Goal: Task Accomplishment & Management: Complete application form

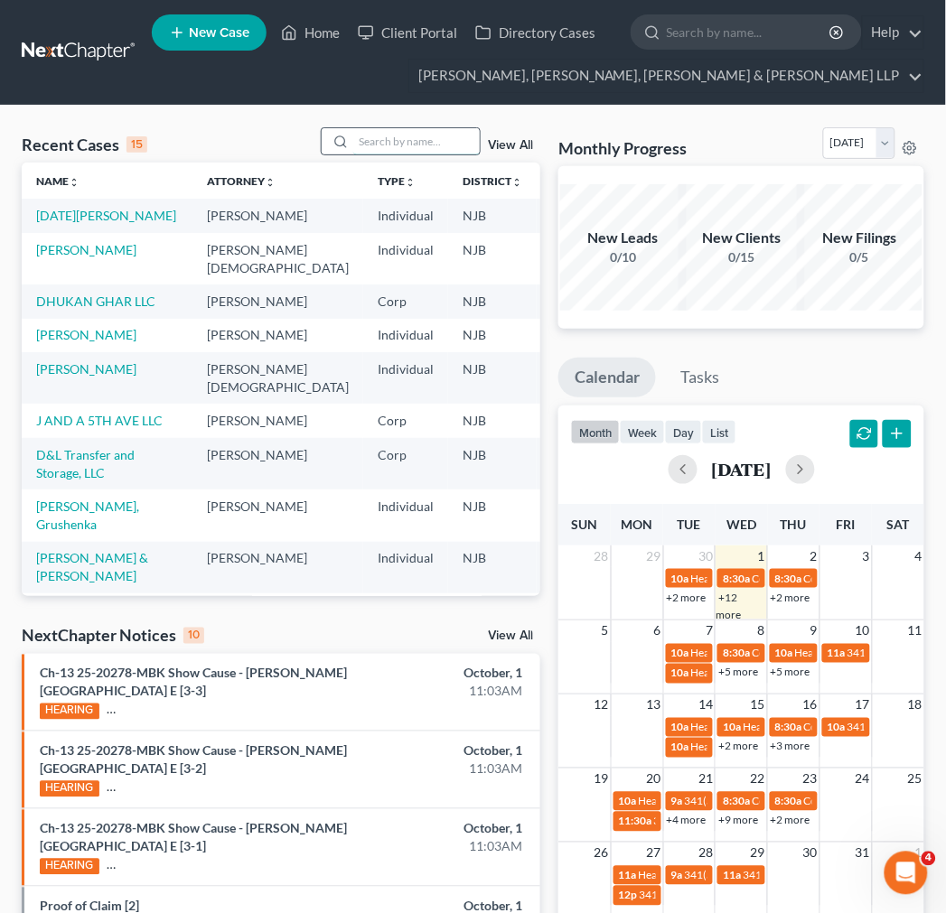
click at [425, 138] on input "search" at bounding box center [416, 141] width 126 height 26
click at [397, 148] on input "search" at bounding box center [416, 141] width 126 height 26
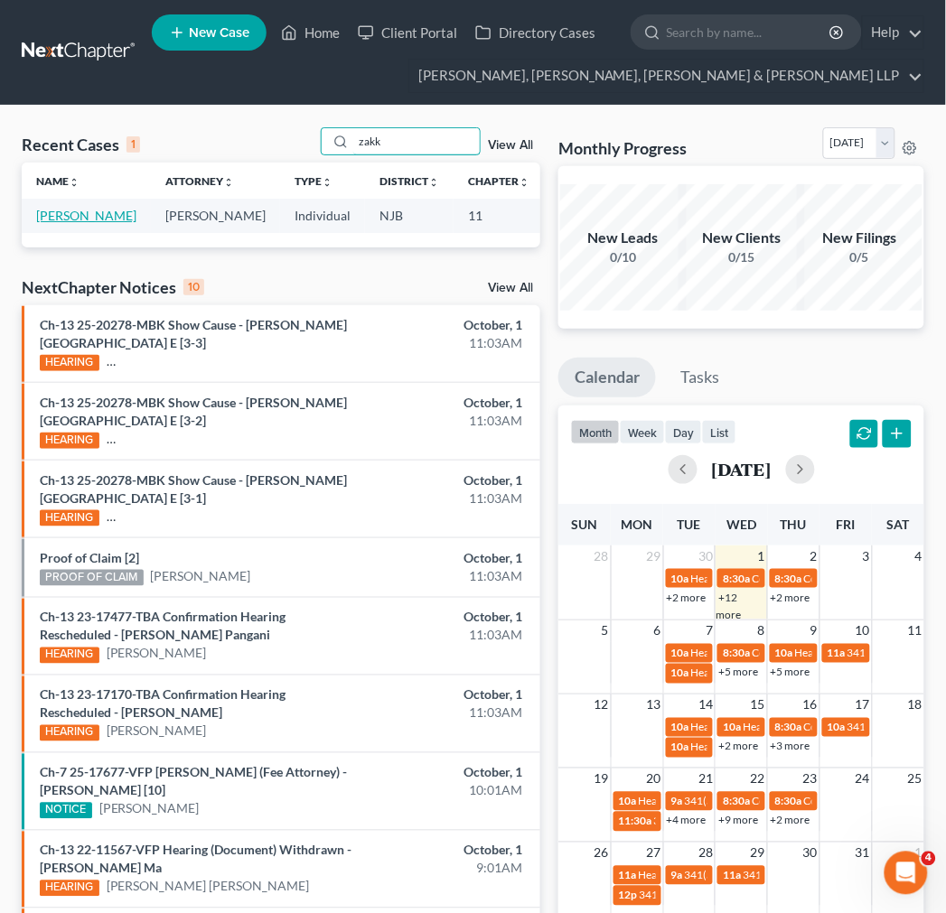
type input "zakk"
click at [50, 223] on link "[PERSON_NAME]" at bounding box center [86, 215] width 100 height 15
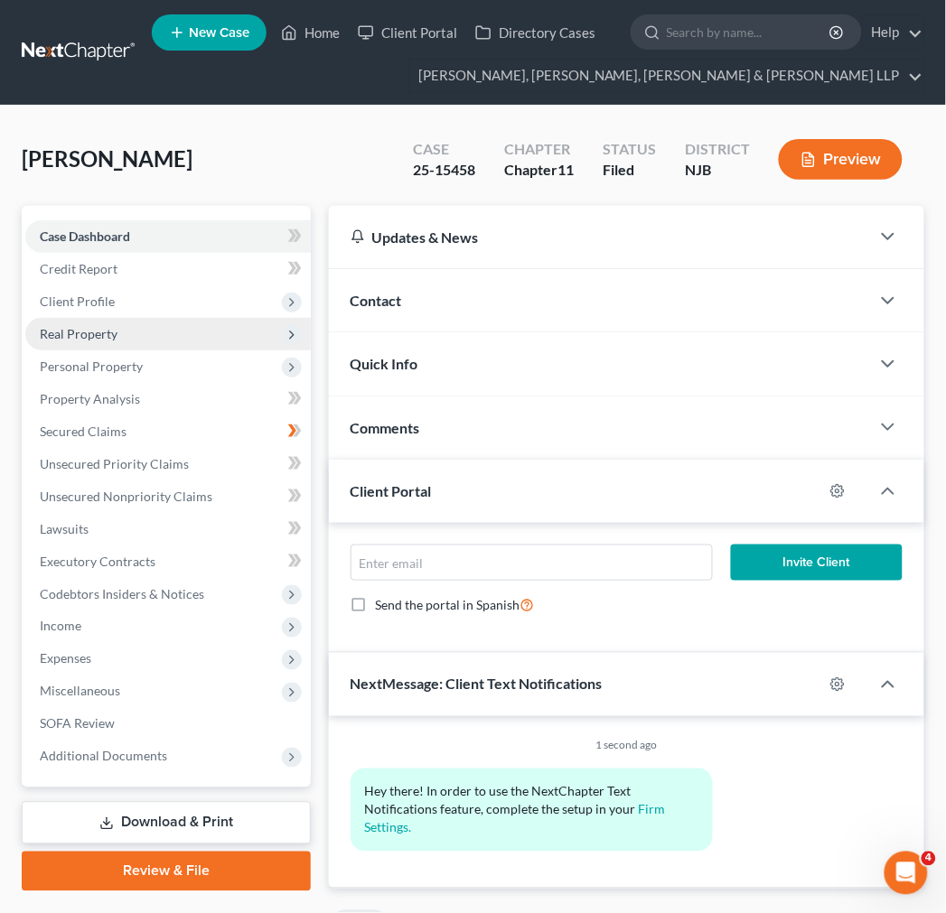
click at [244, 322] on span "Real Property" at bounding box center [167, 334] width 285 height 33
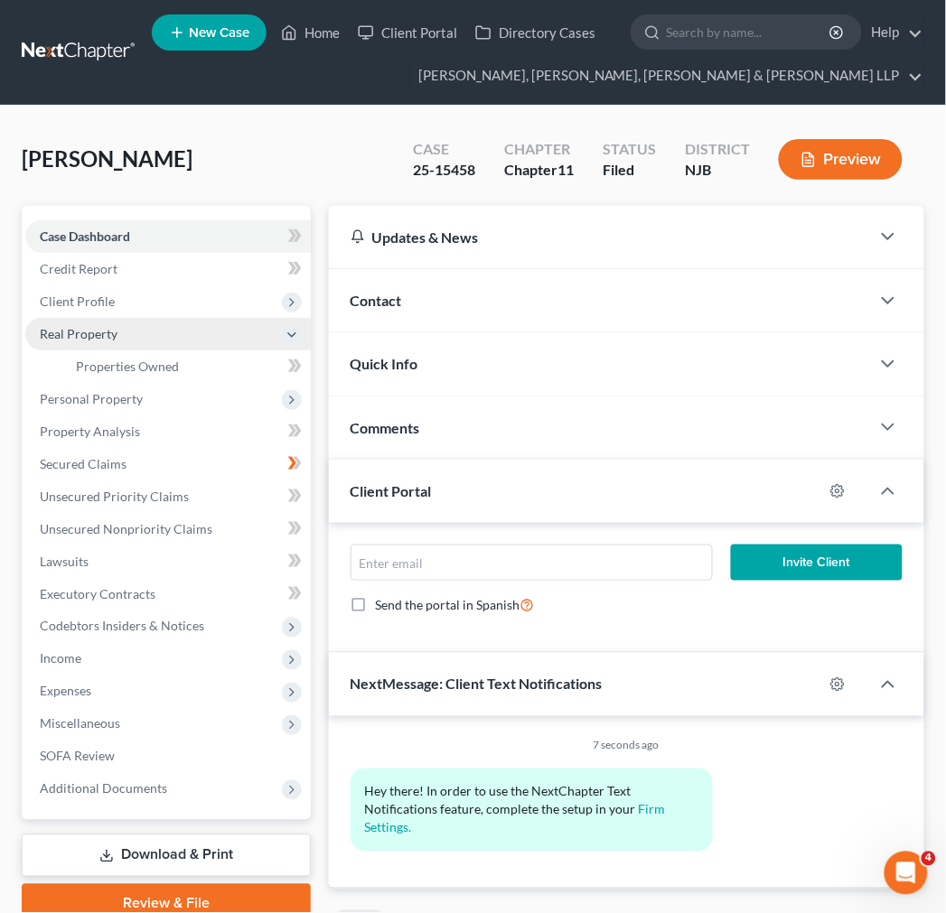
click at [241, 327] on span "Real Property" at bounding box center [167, 334] width 285 height 33
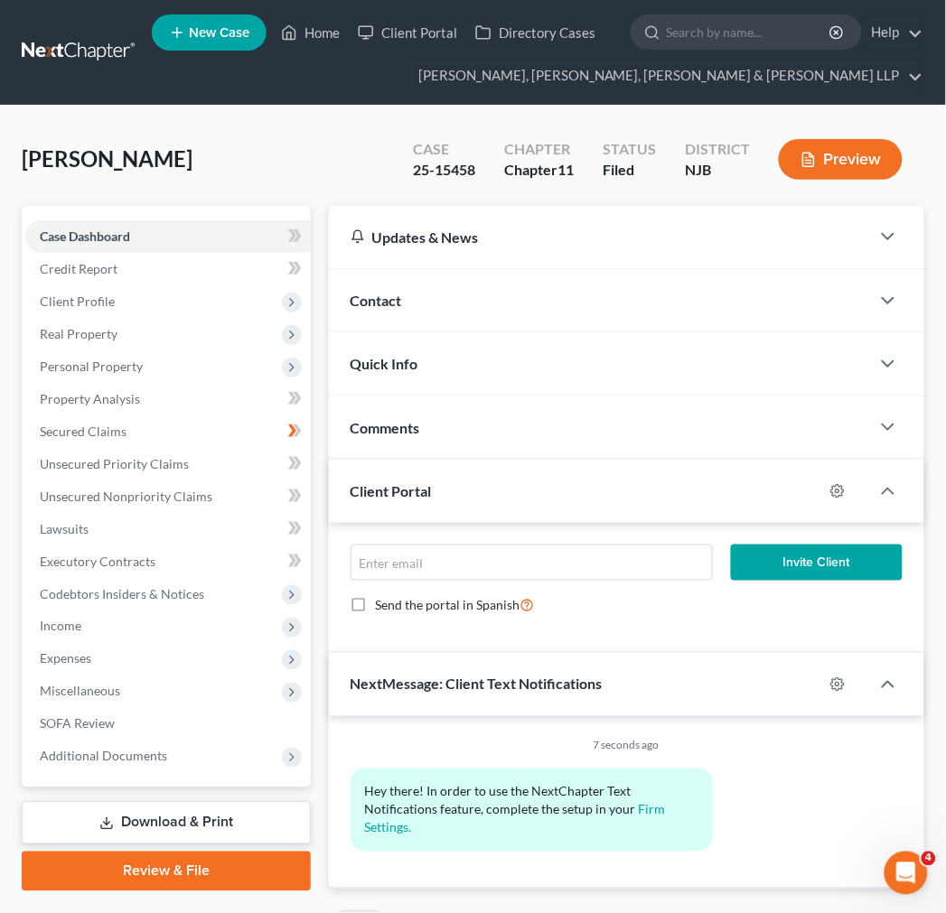
click at [222, 378] on span "Personal Property" at bounding box center [167, 366] width 285 height 33
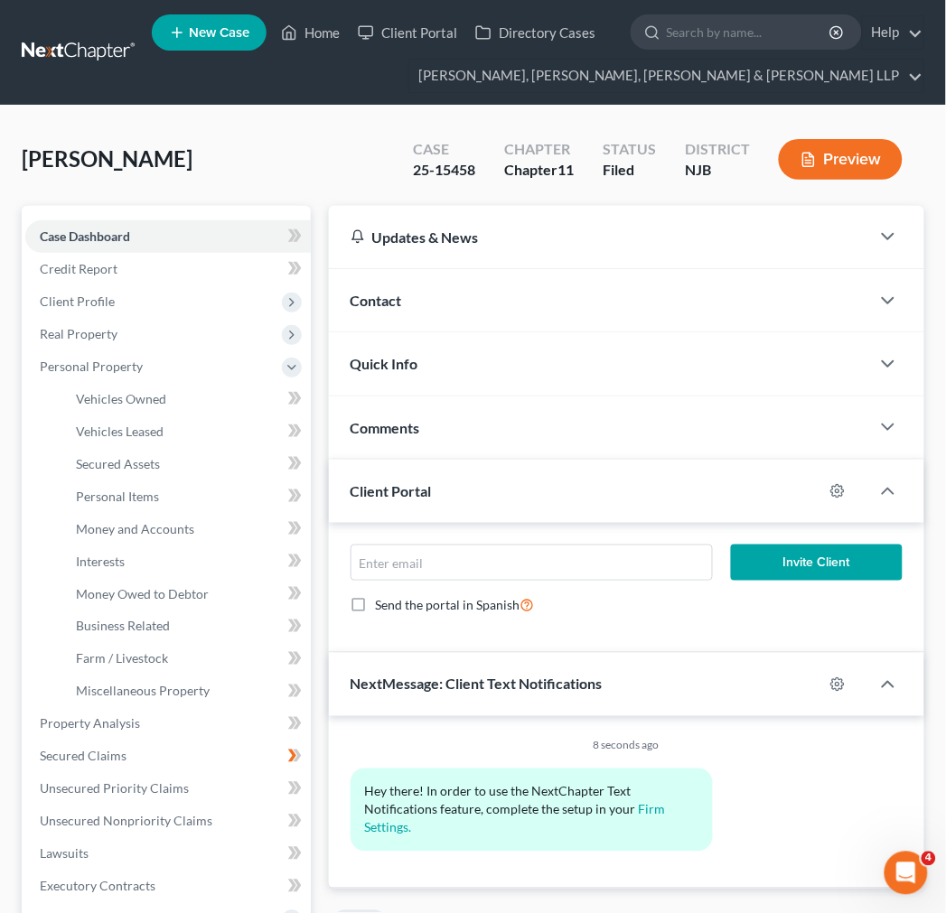
click at [222, 378] on span "Personal Property" at bounding box center [167, 366] width 285 height 33
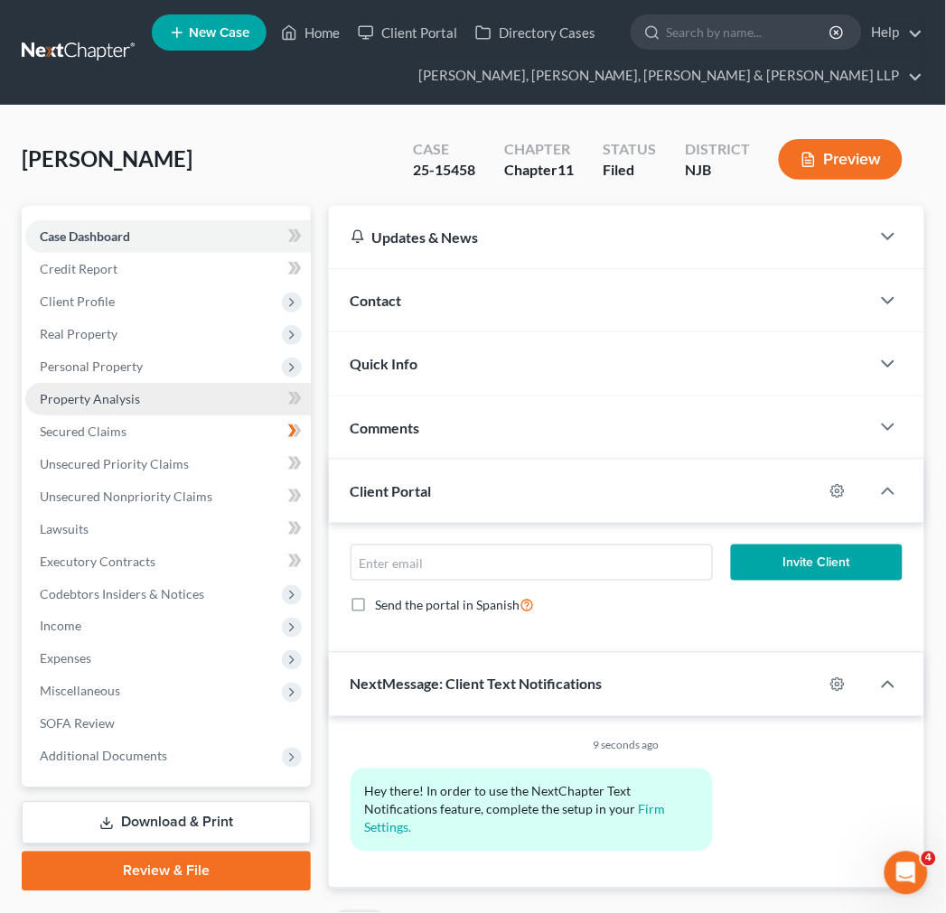
click at [195, 409] on link "Property Analysis" at bounding box center [167, 399] width 285 height 33
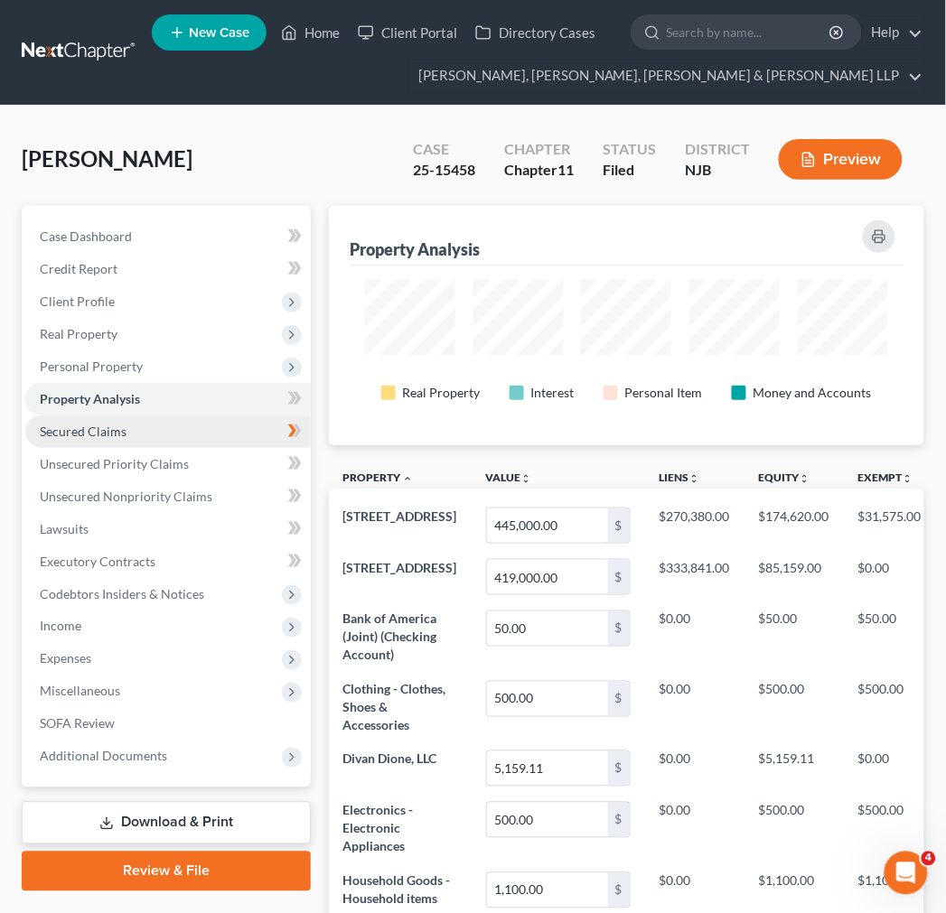
scroll to position [239, 596]
click at [193, 434] on link "Secured Claims" at bounding box center [167, 431] width 285 height 33
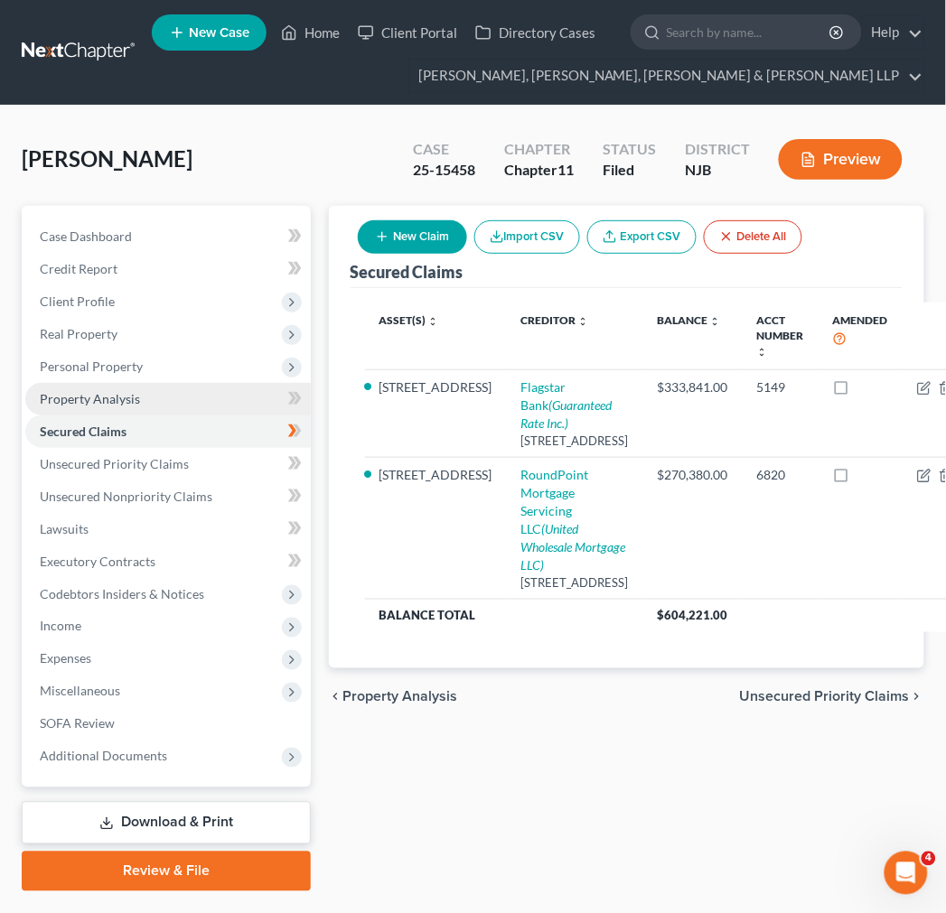
click at [143, 408] on link "Property Analysis" at bounding box center [167, 399] width 285 height 33
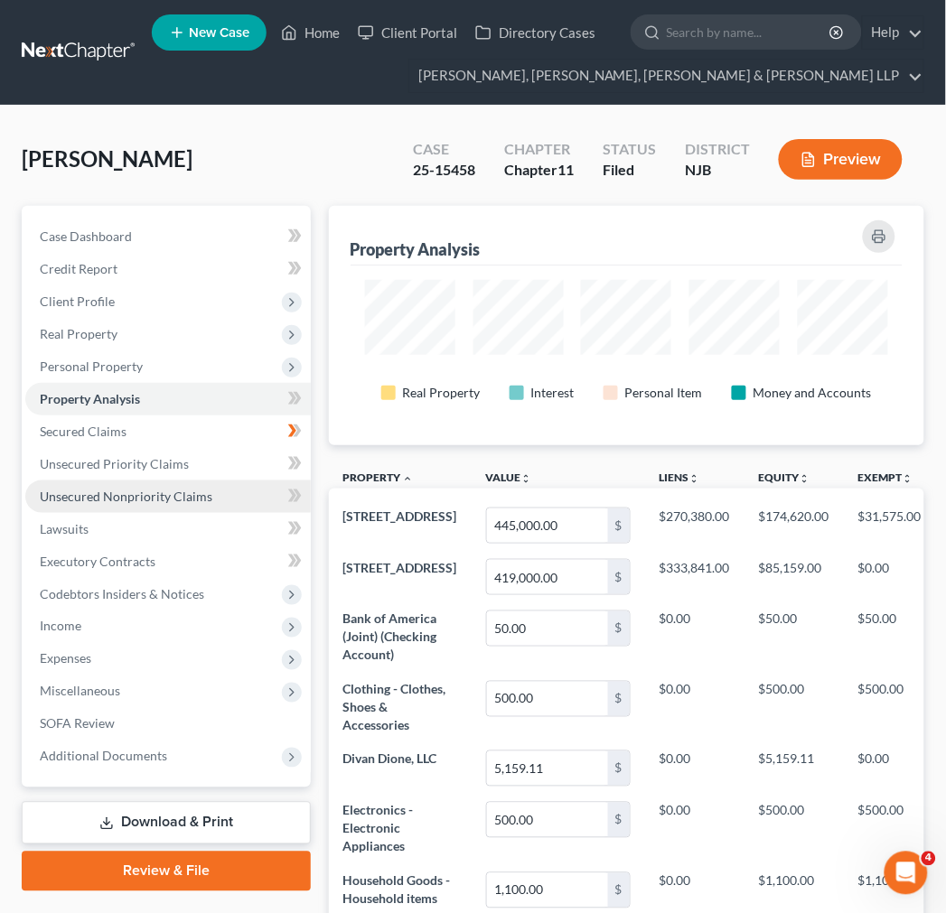
click at [169, 481] on link "Unsecured Nonpriority Claims" at bounding box center [167, 497] width 285 height 33
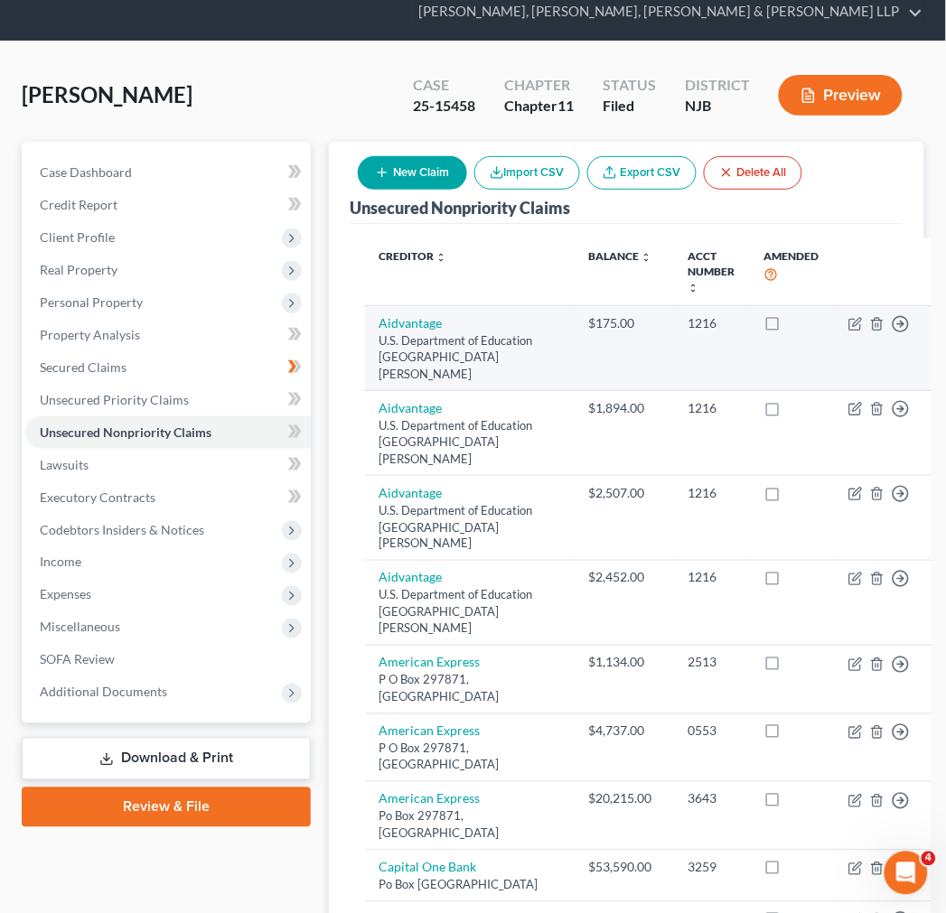
scroll to position [100, 0]
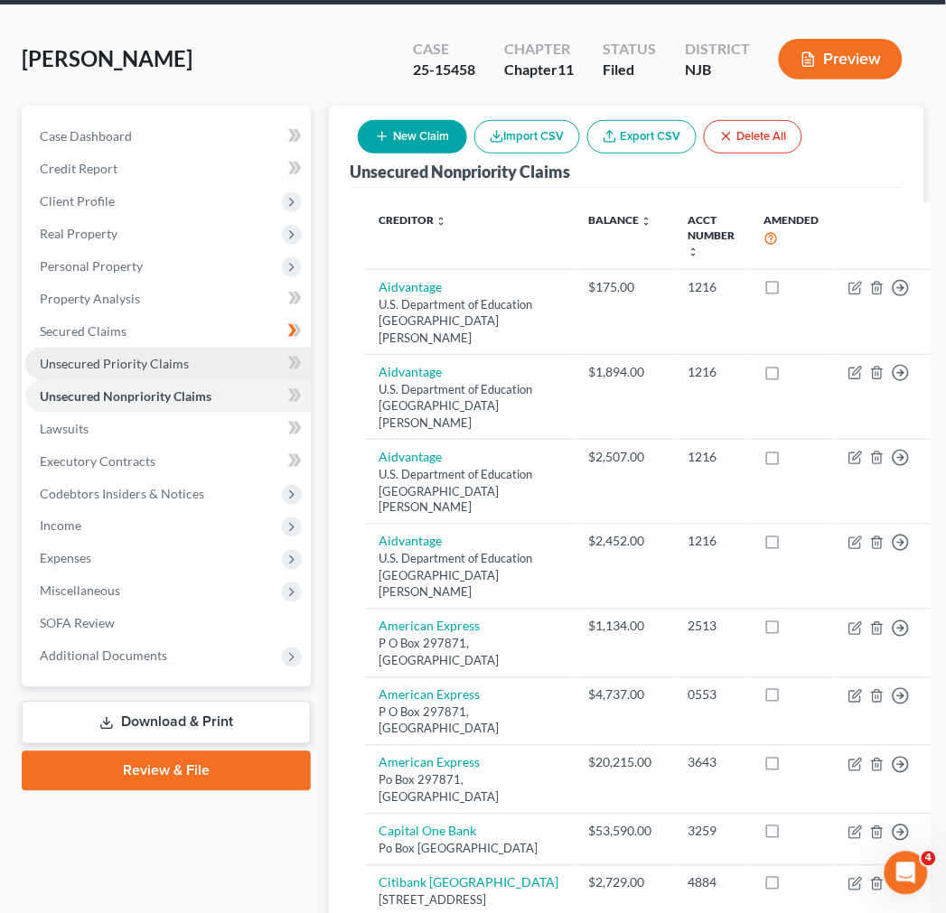
click at [155, 361] on span "Unsecured Priority Claims" at bounding box center [114, 363] width 149 height 15
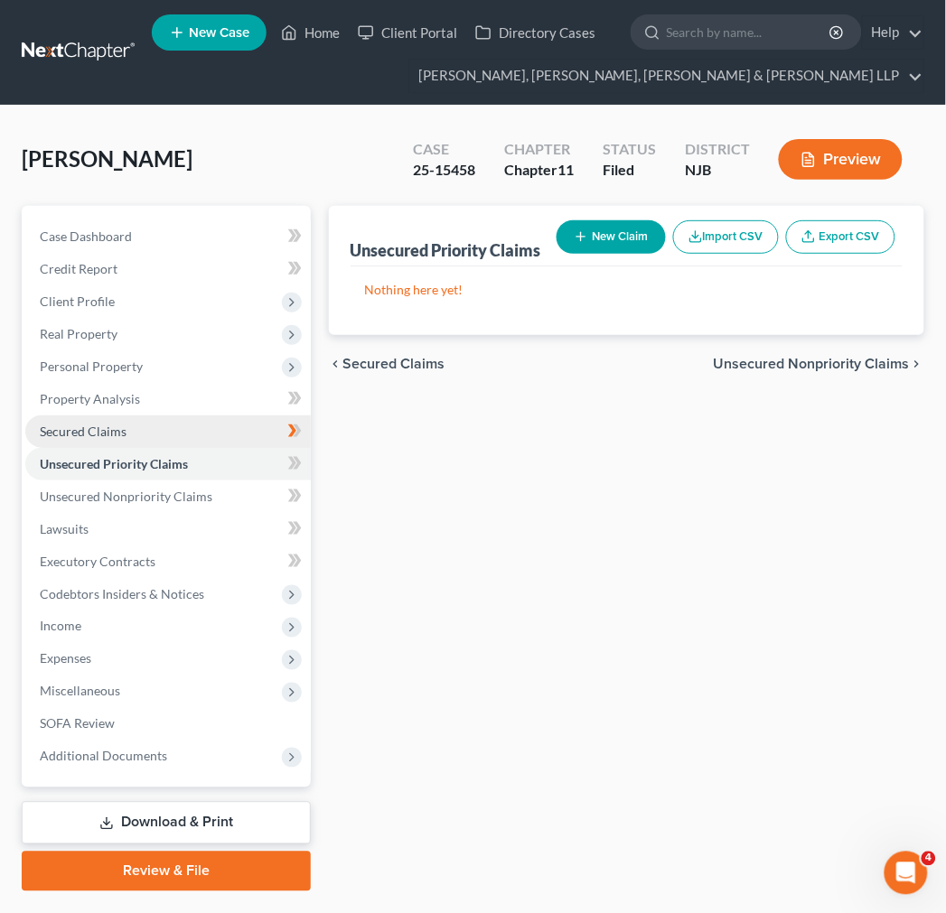
click at [170, 428] on link "Secured Claims" at bounding box center [167, 431] width 285 height 33
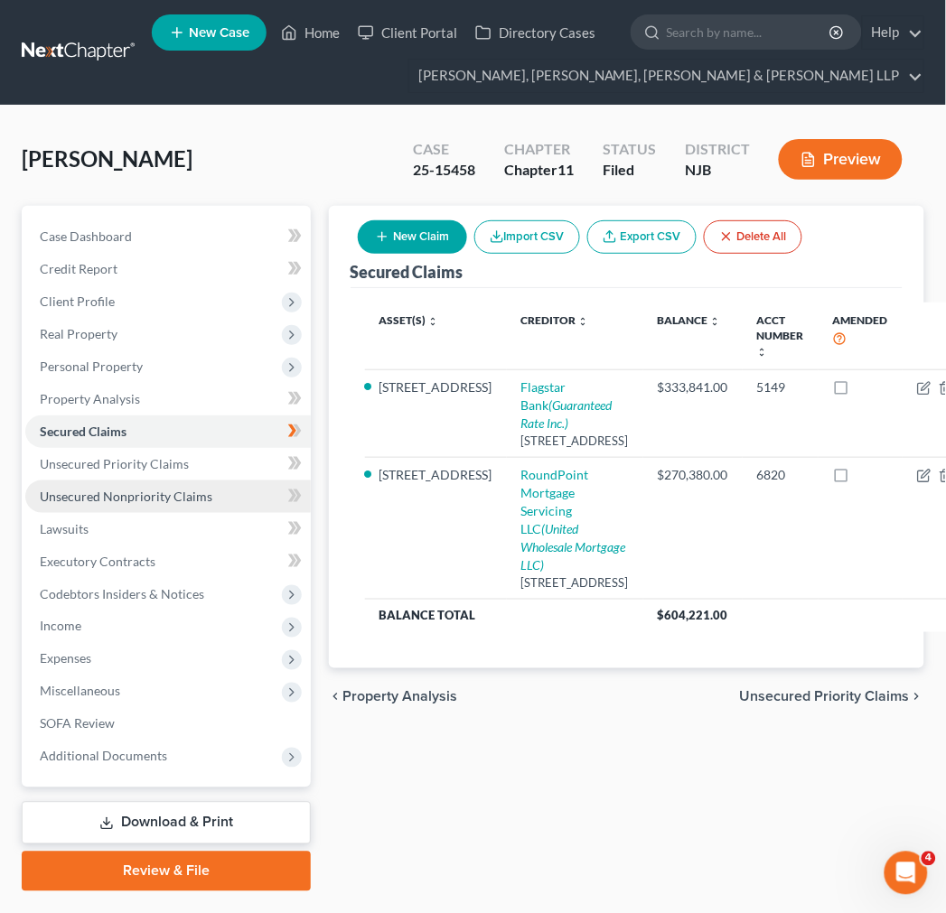
click at [172, 481] on link "Unsecured Nonpriority Claims" at bounding box center [167, 497] width 285 height 33
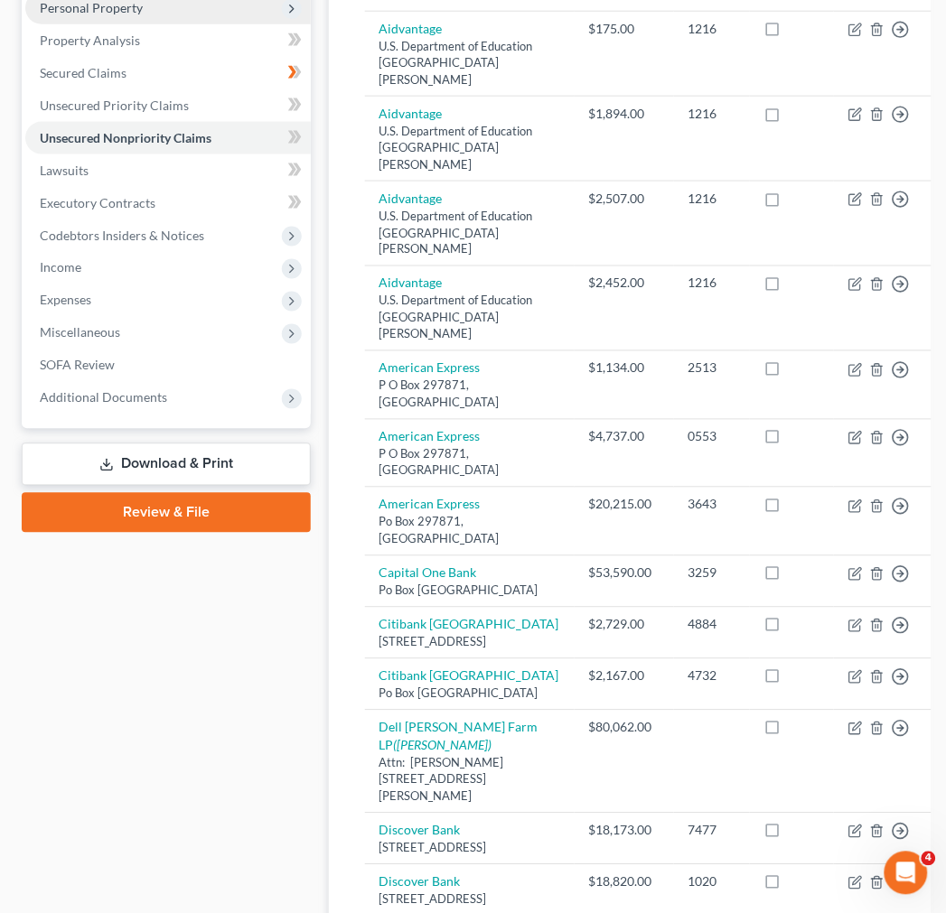
scroll to position [140, 0]
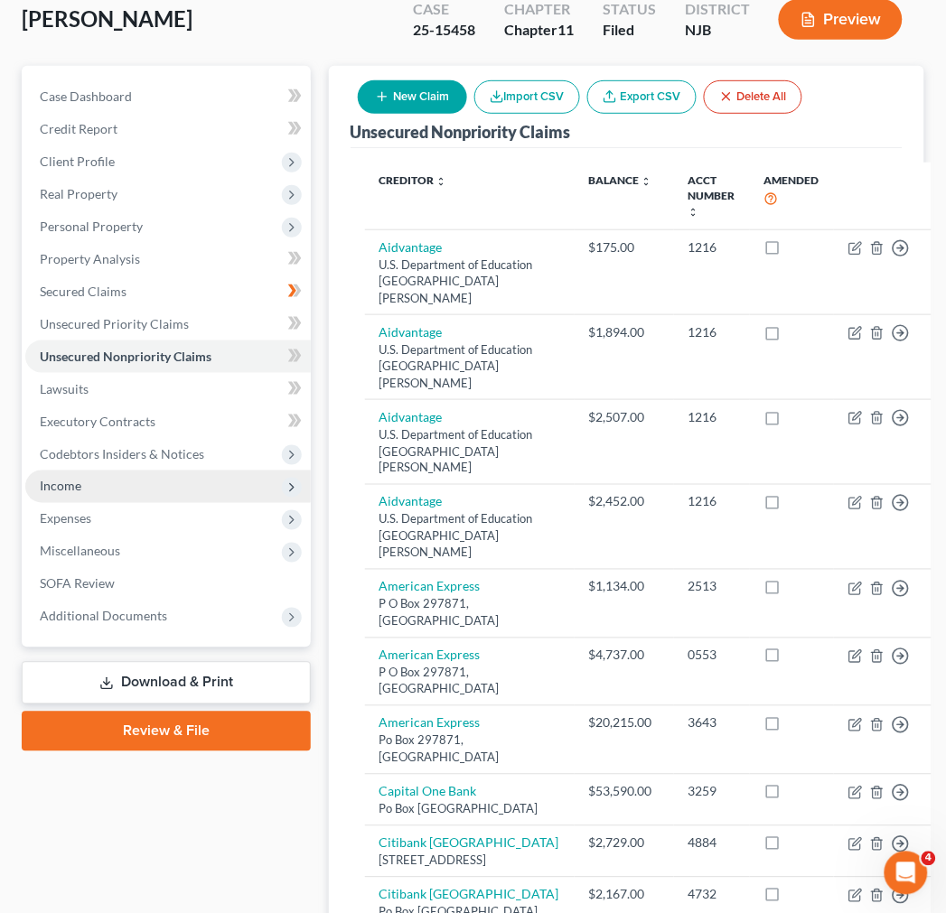
click at [226, 471] on span "Income" at bounding box center [167, 487] width 285 height 33
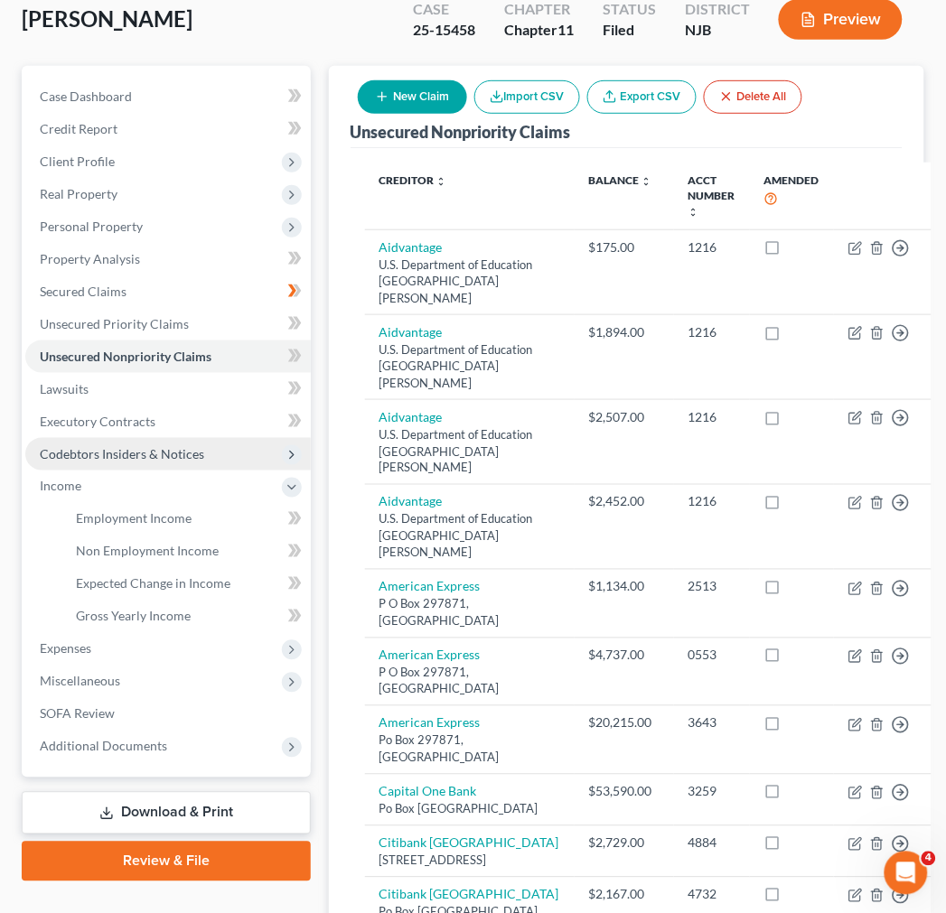
drag, startPoint x: 221, startPoint y: 457, endPoint x: 210, endPoint y: 453, distance: 11.7
click at [215, 457] on span "Codebtors Insiders & Notices" at bounding box center [167, 454] width 285 height 33
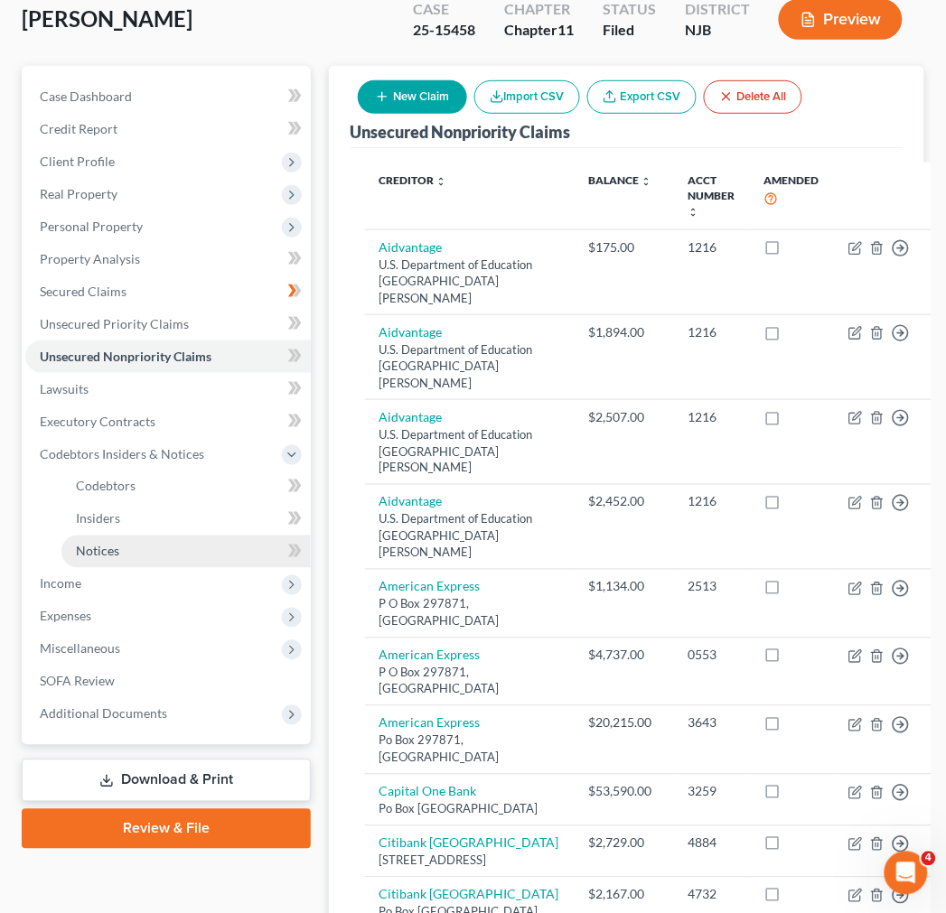
click at [195, 555] on link "Notices" at bounding box center [185, 552] width 249 height 33
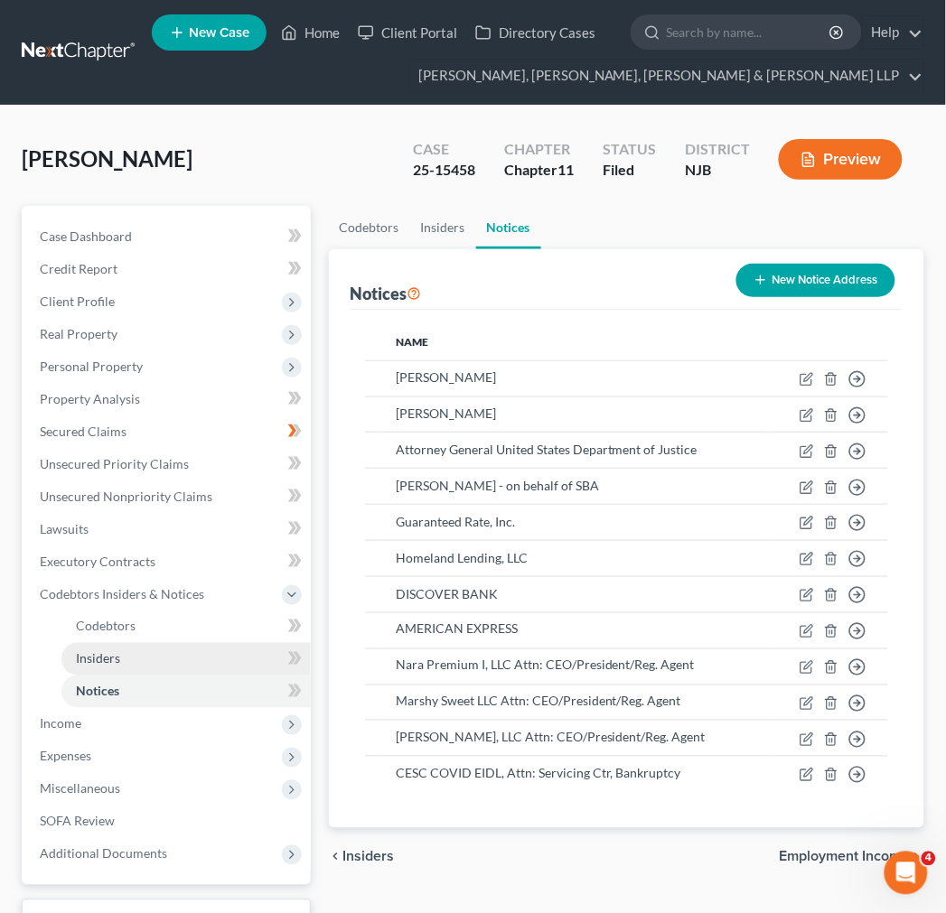
click at [176, 658] on link "Insiders" at bounding box center [185, 659] width 249 height 33
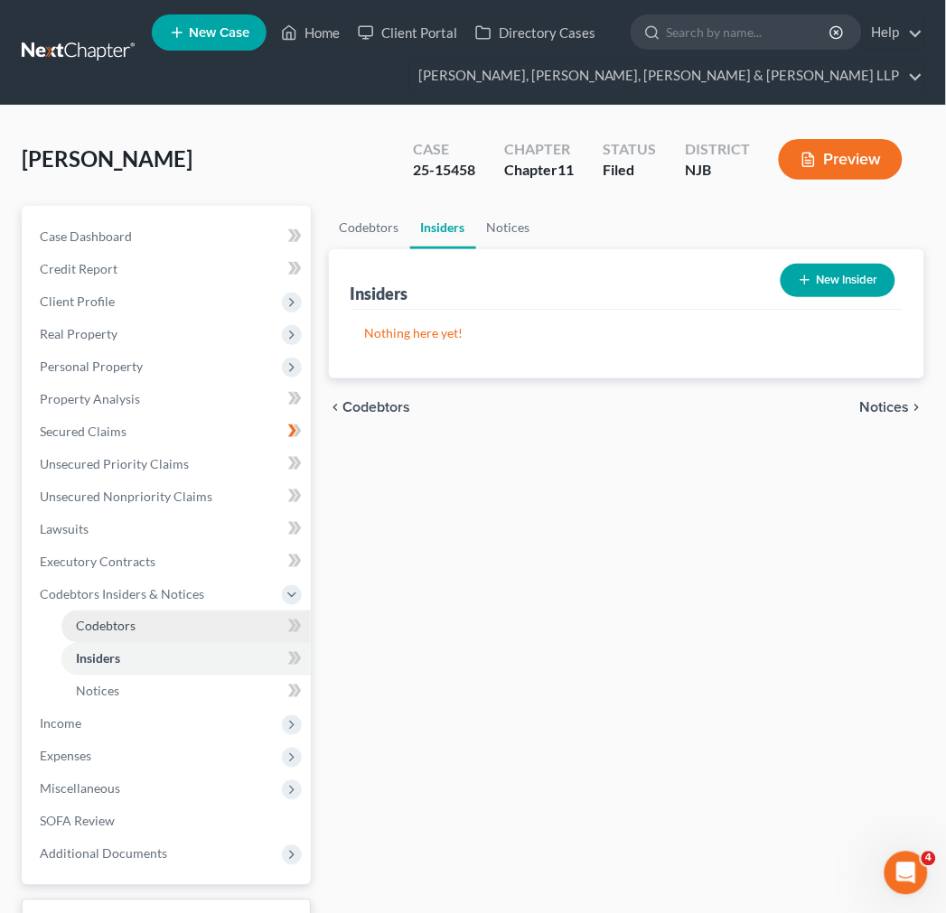
click at [177, 630] on link "Codebtors" at bounding box center [185, 627] width 249 height 33
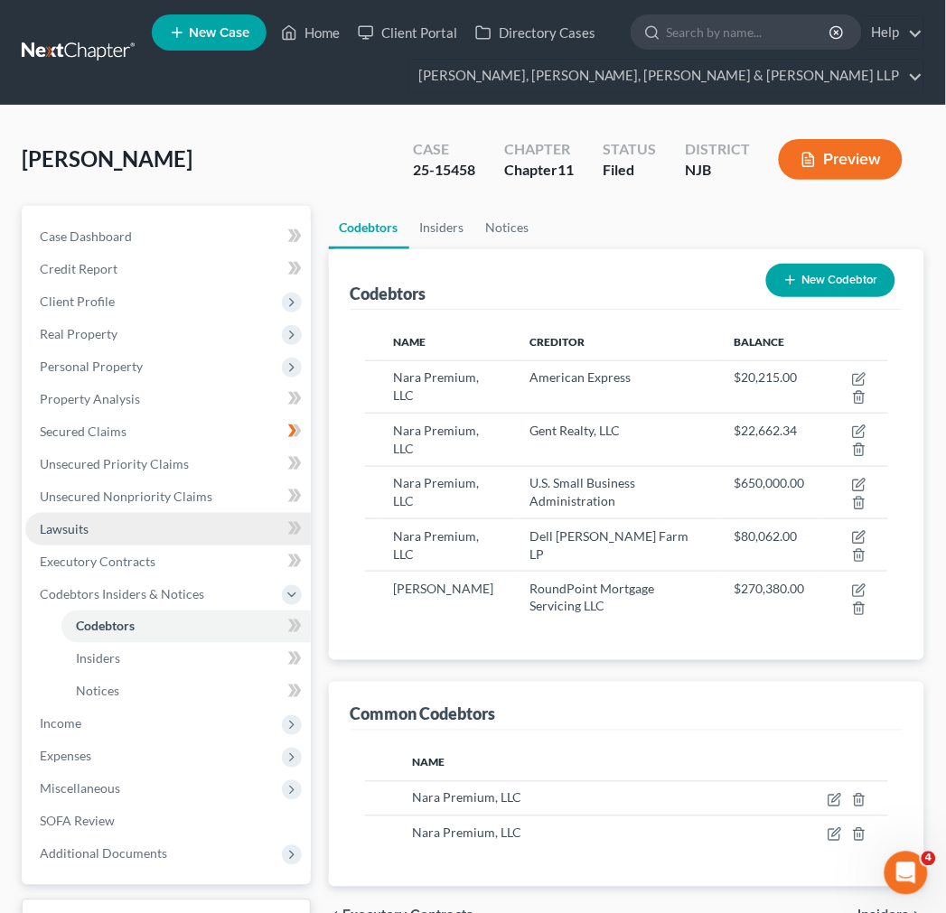
click at [172, 522] on link "Lawsuits" at bounding box center [167, 529] width 285 height 33
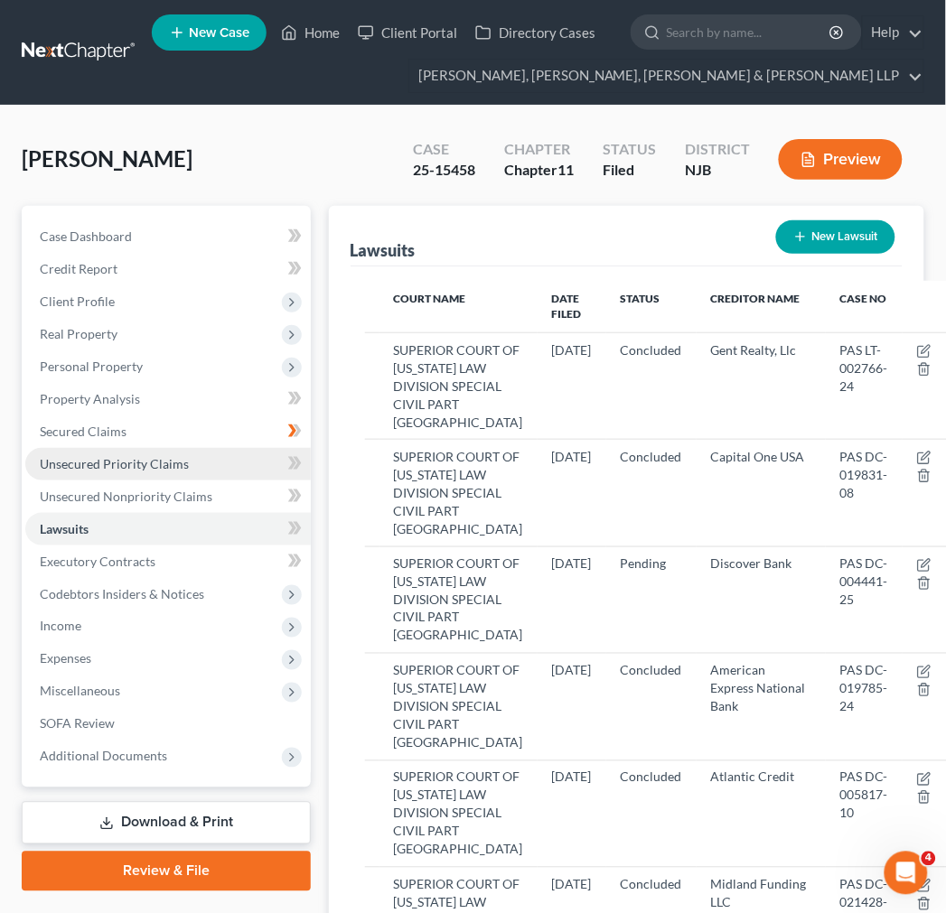
click at [158, 456] on span "Unsecured Priority Claims" at bounding box center [114, 463] width 149 height 15
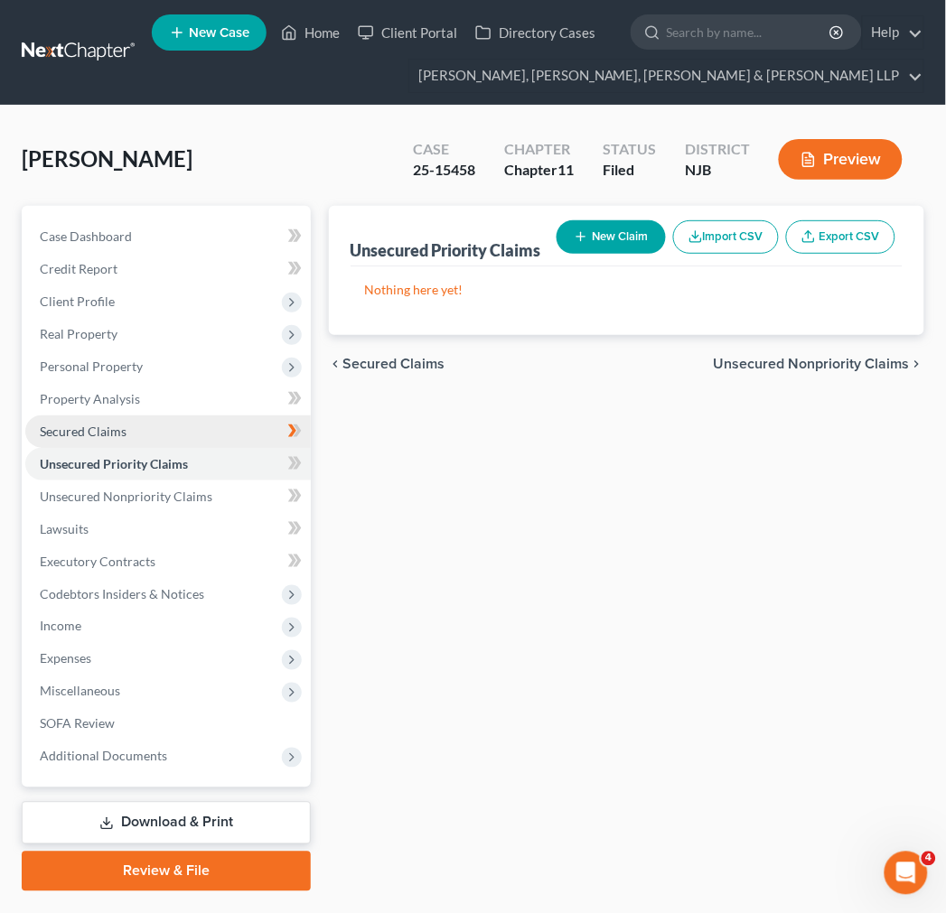
click at [155, 434] on link "Secured Claims" at bounding box center [167, 431] width 285 height 33
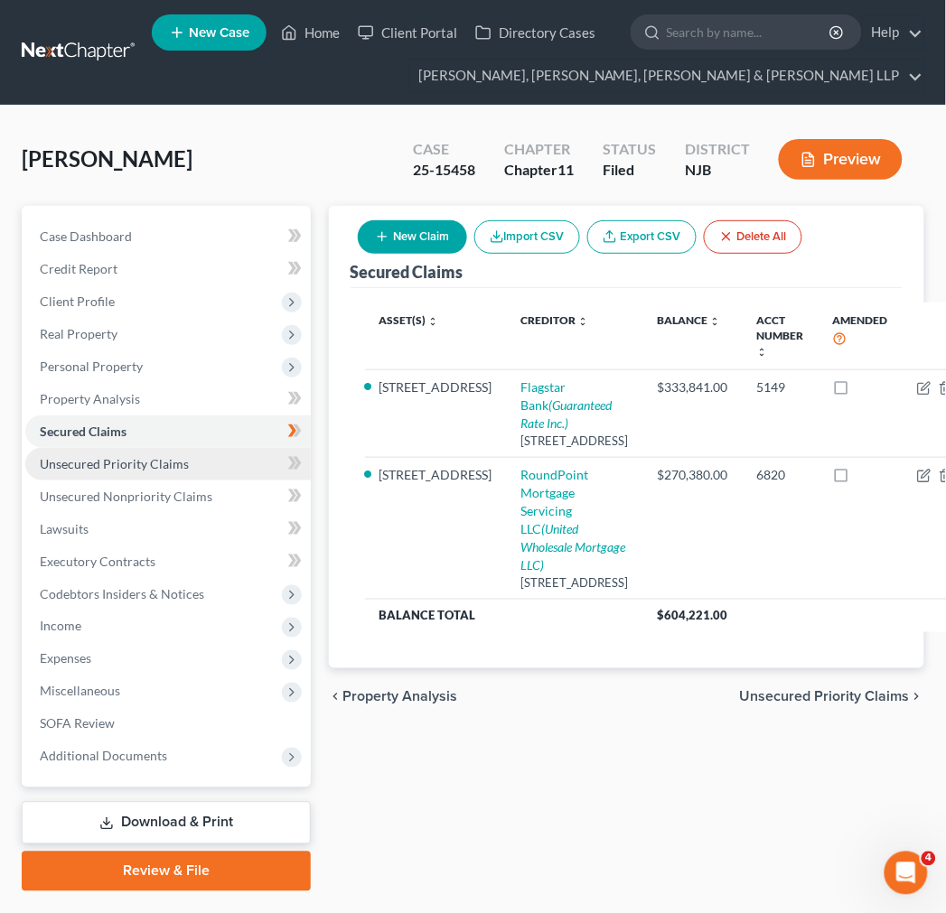
click at [102, 457] on span "Unsecured Priority Claims" at bounding box center [114, 463] width 149 height 15
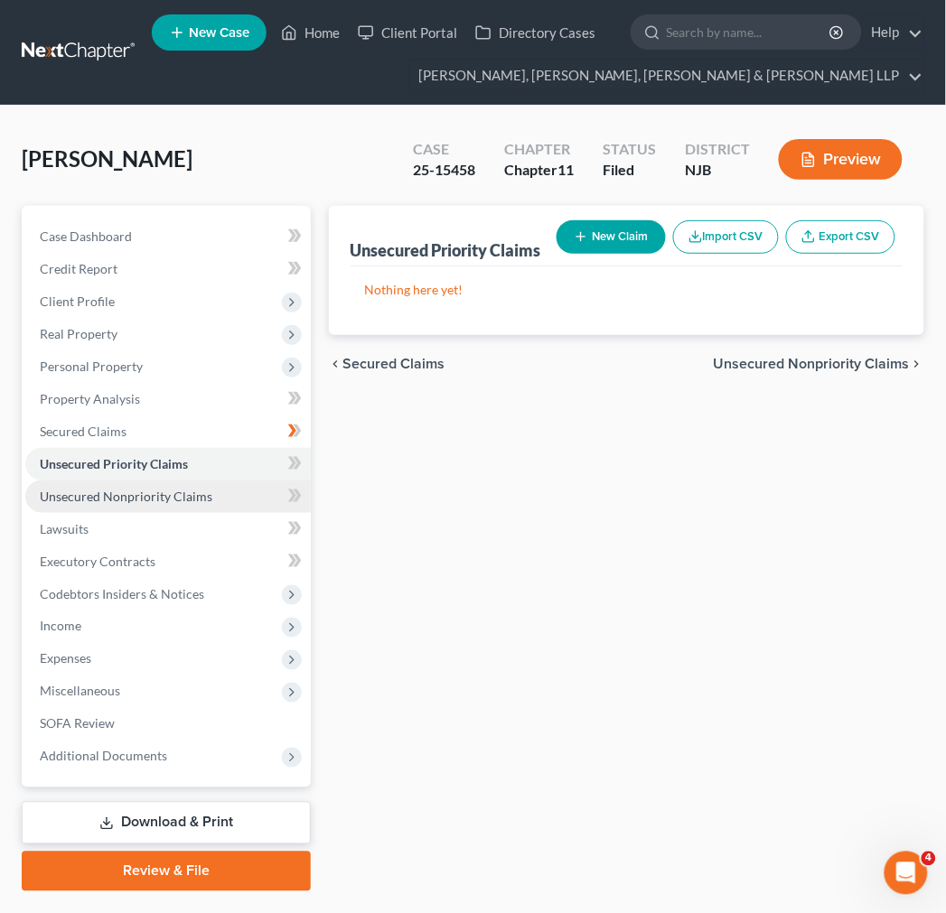
click at [140, 495] on span "Unsecured Nonpriority Claims" at bounding box center [126, 496] width 173 height 15
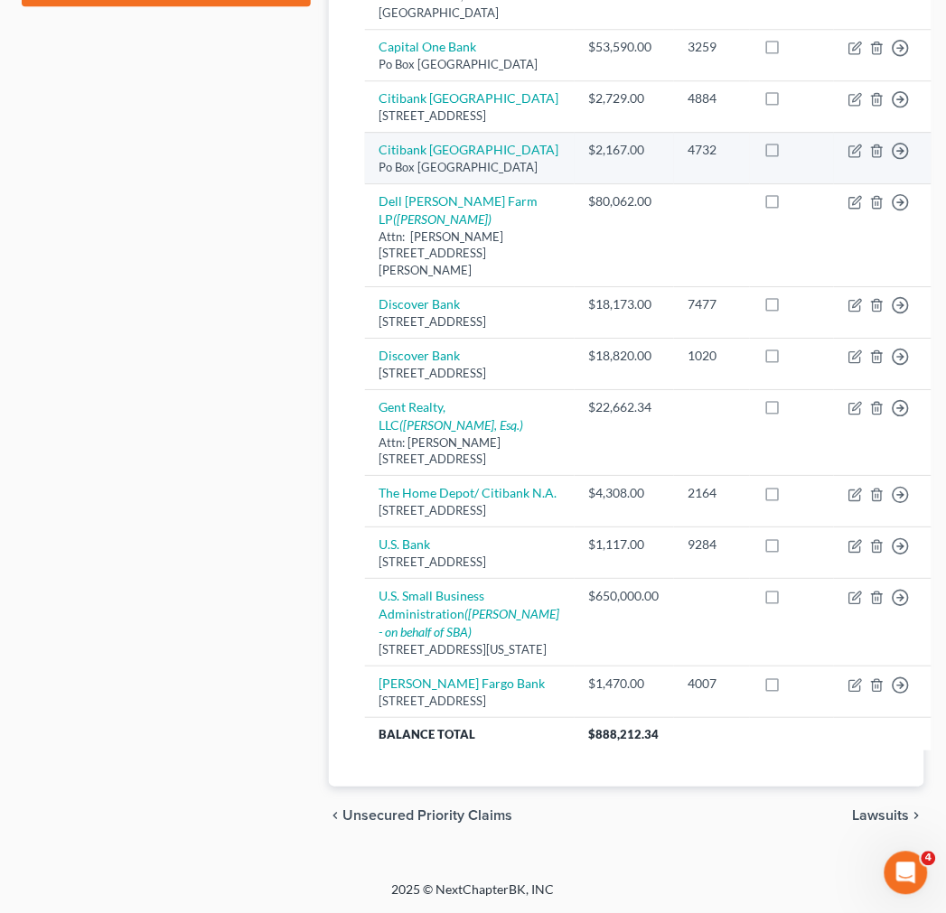
scroll to position [903, 0]
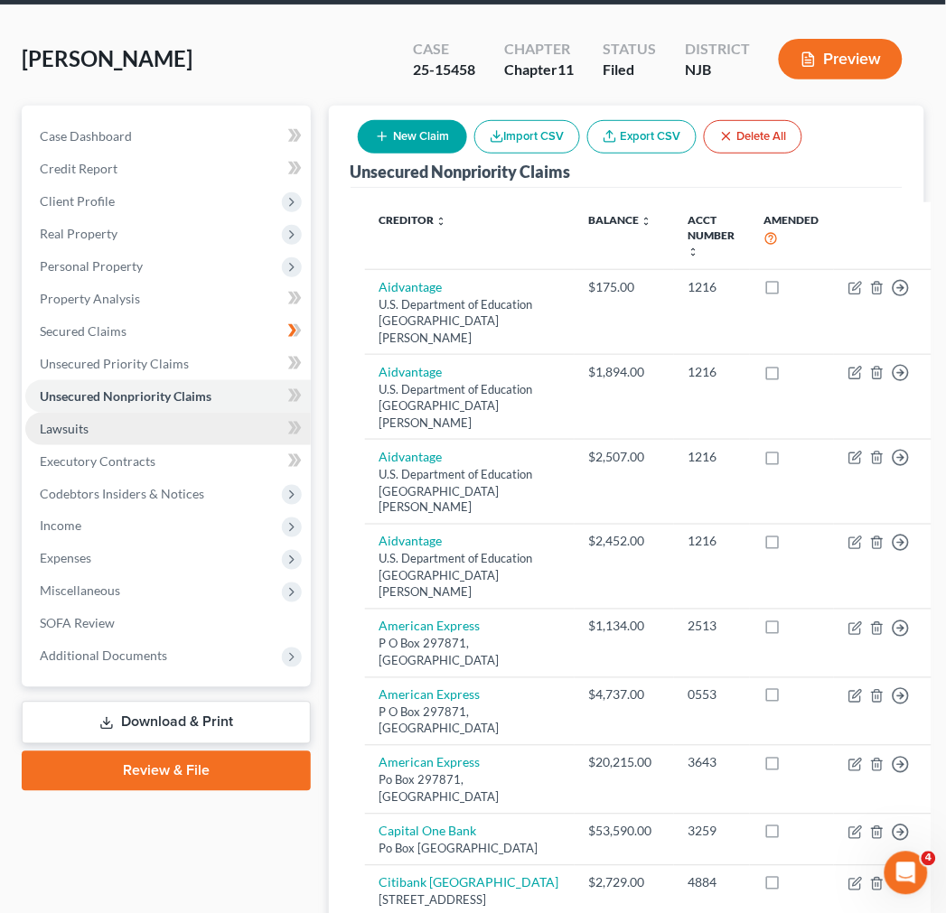
click at [231, 440] on link "Lawsuits" at bounding box center [167, 429] width 285 height 33
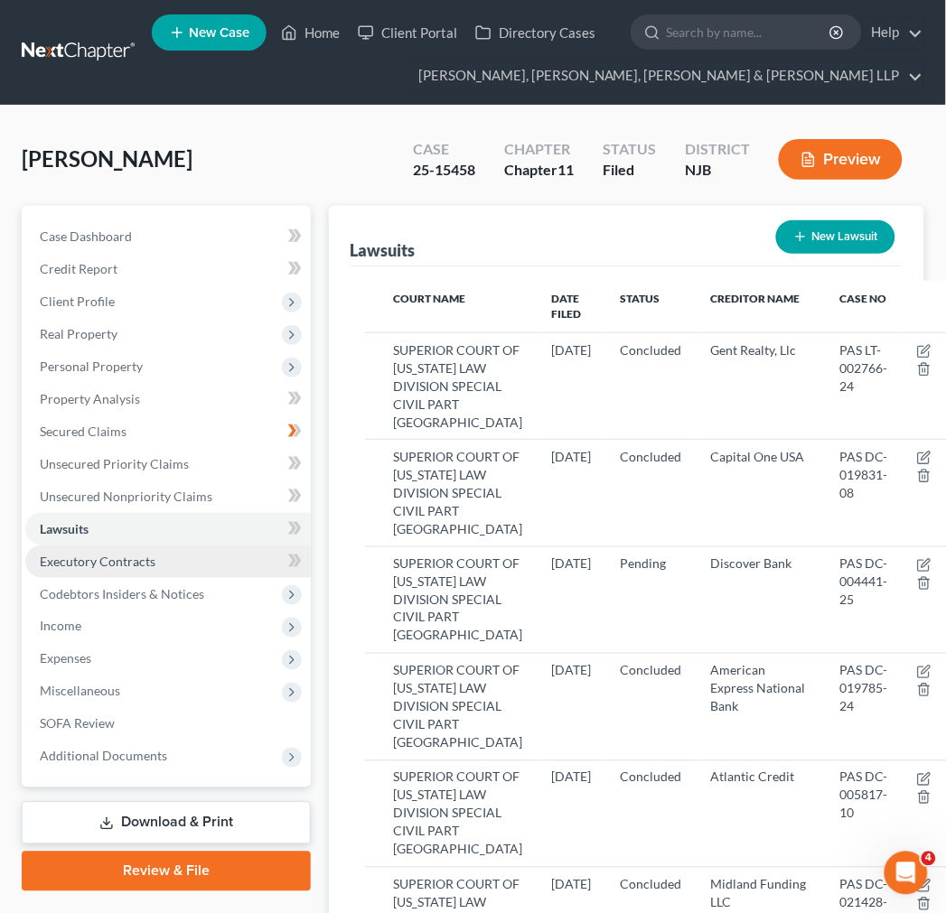
click at [201, 561] on link "Executory Contracts" at bounding box center [167, 562] width 285 height 33
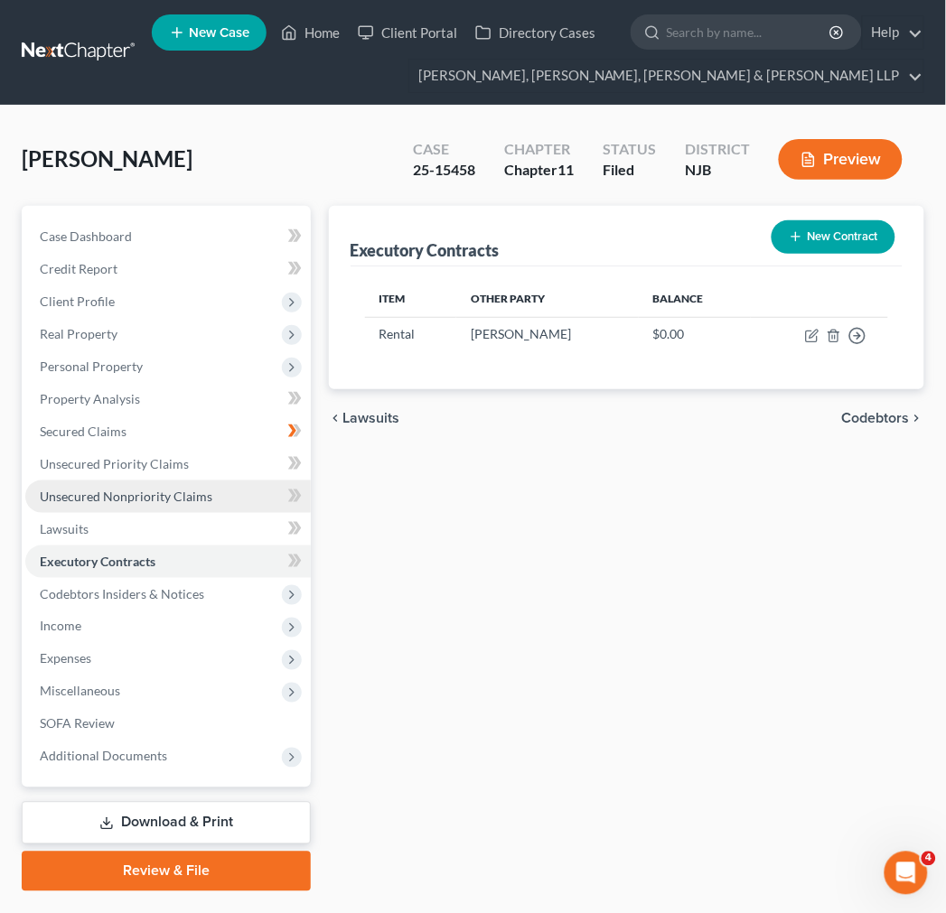
click at [190, 509] on link "Unsecured Nonpriority Claims" at bounding box center [167, 497] width 285 height 33
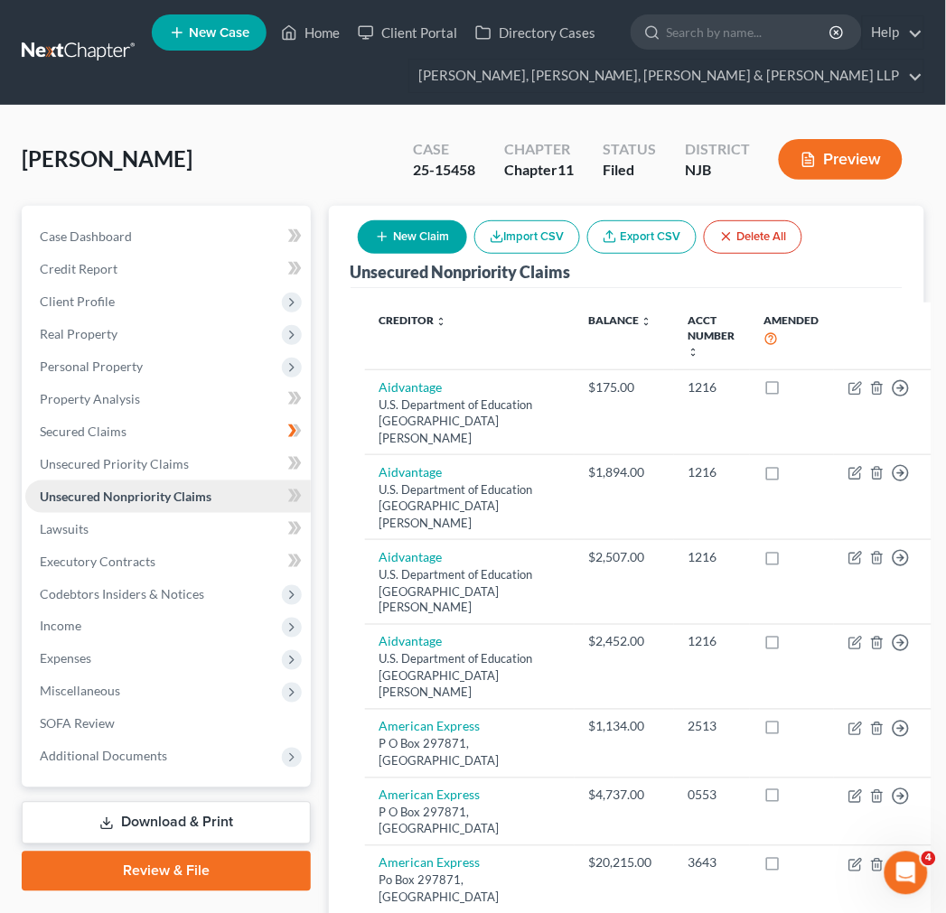
click at [137, 481] on link "Unsecured Nonpriority Claims" at bounding box center [167, 497] width 285 height 33
click at [137, 468] on span "Unsecured Priority Claims" at bounding box center [114, 463] width 149 height 15
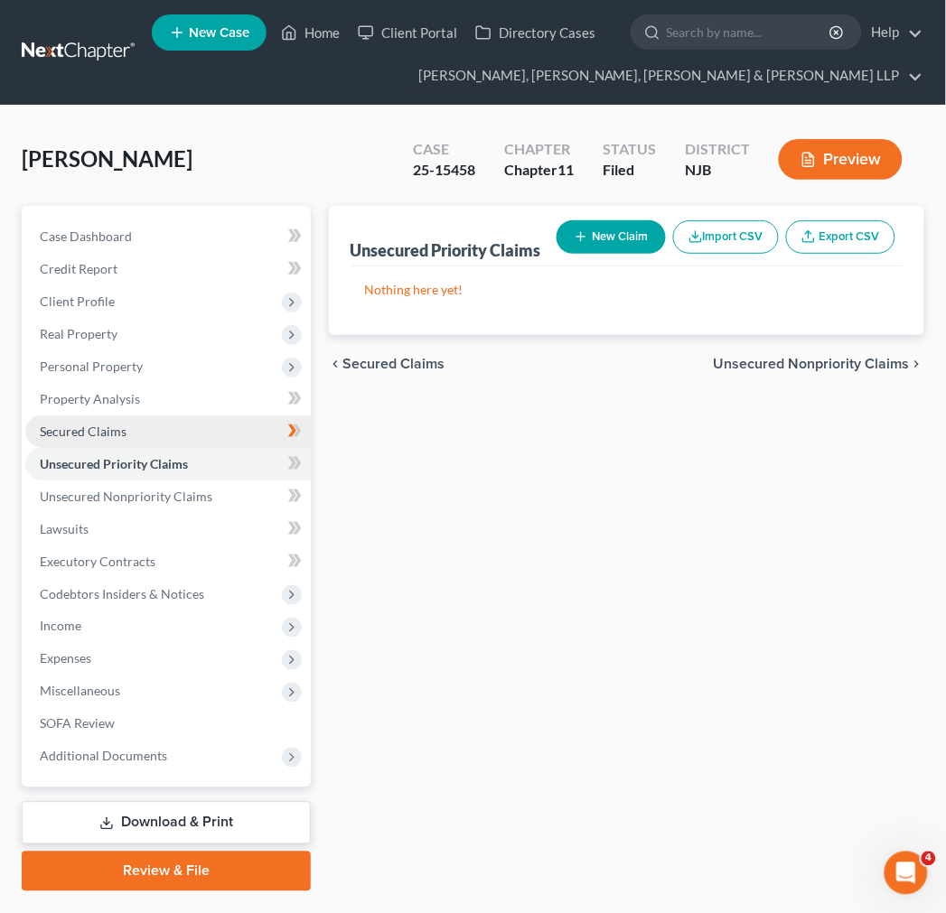
click at [125, 422] on link "Secured Claims" at bounding box center [167, 431] width 285 height 33
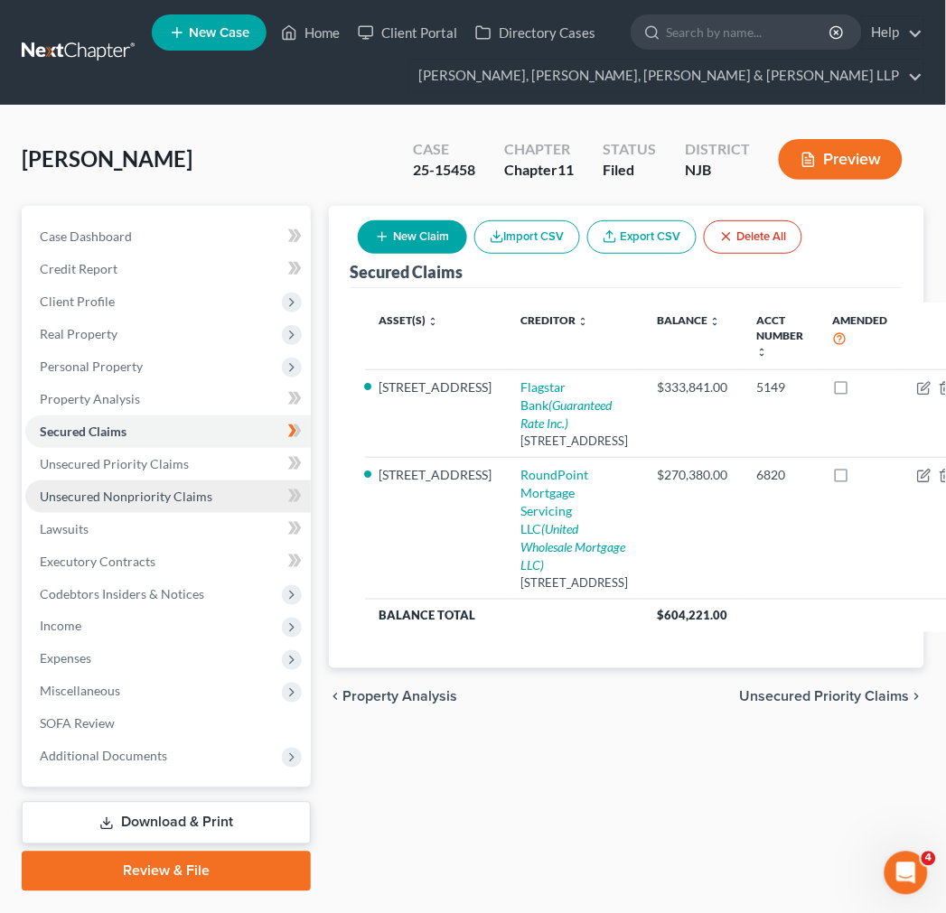
click at [182, 492] on span "Unsecured Nonpriority Claims" at bounding box center [126, 496] width 173 height 15
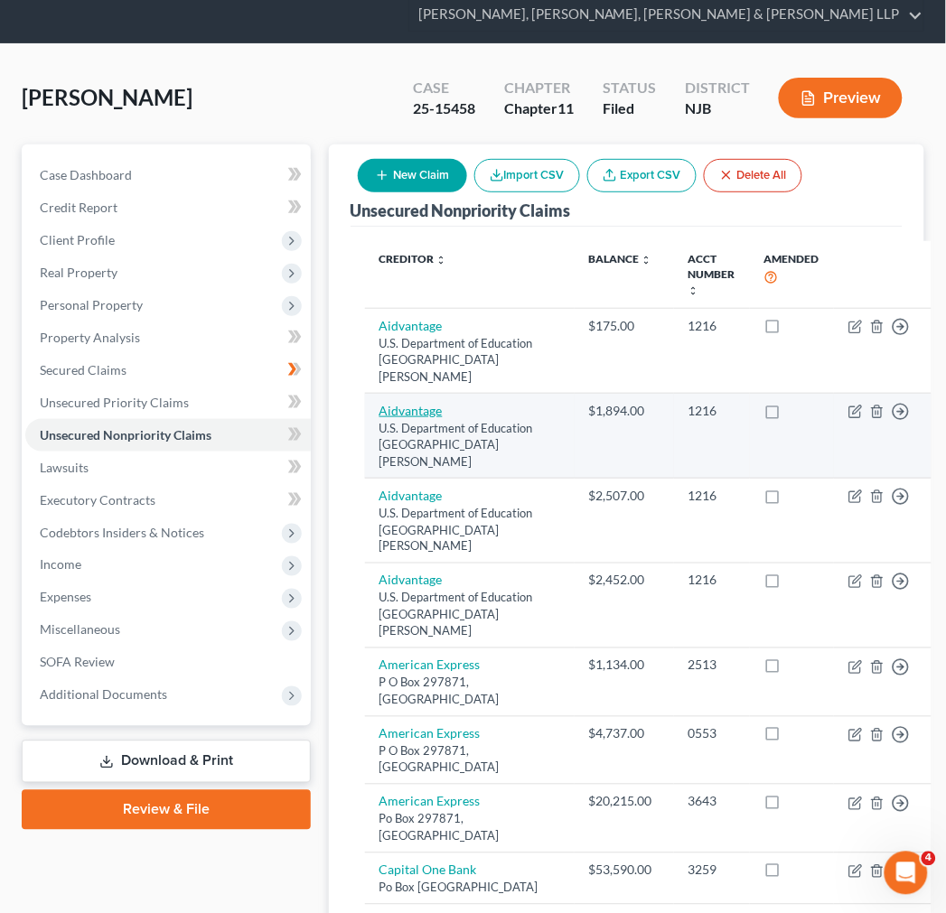
scroll to position [201, 0]
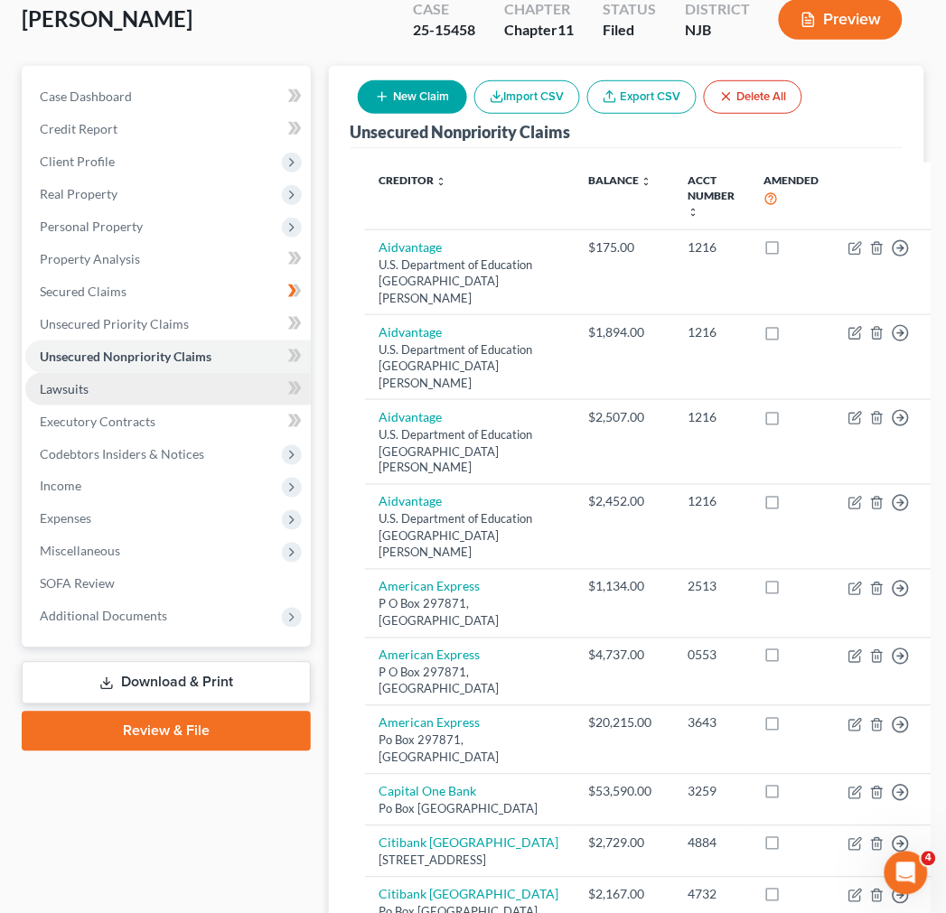
click at [132, 396] on link "Lawsuits" at bounding box center [167, 389] width 285 height 33
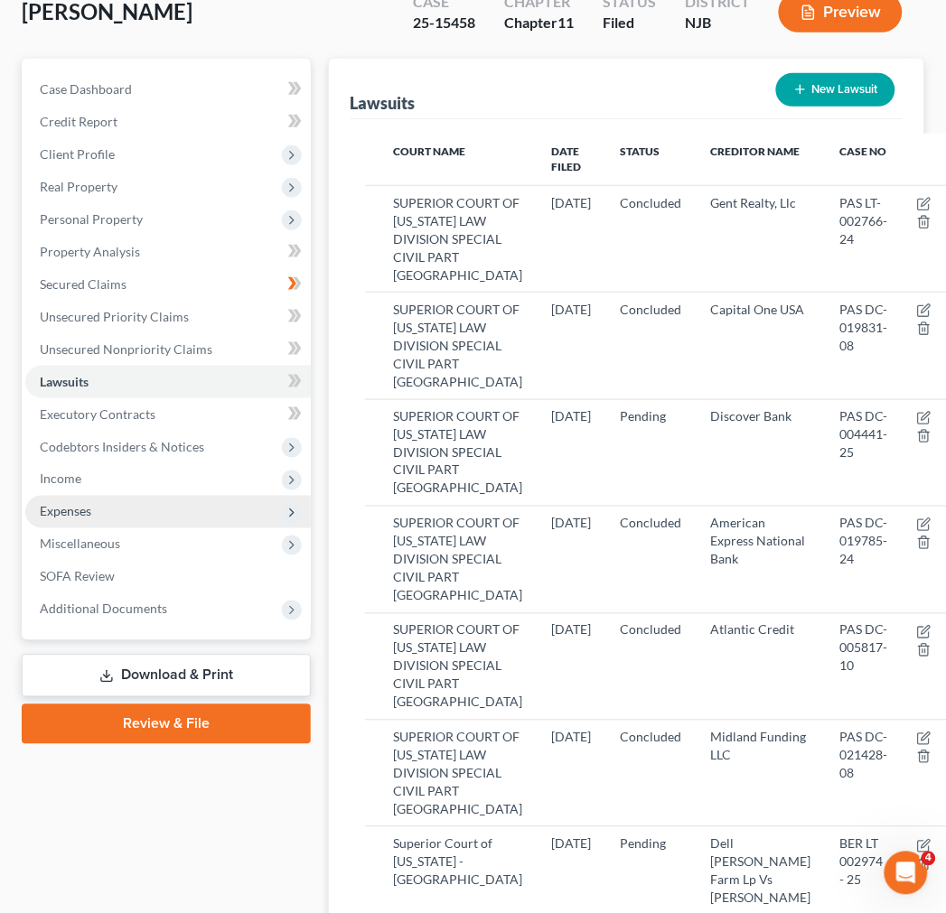
scroll to position [301, 0]
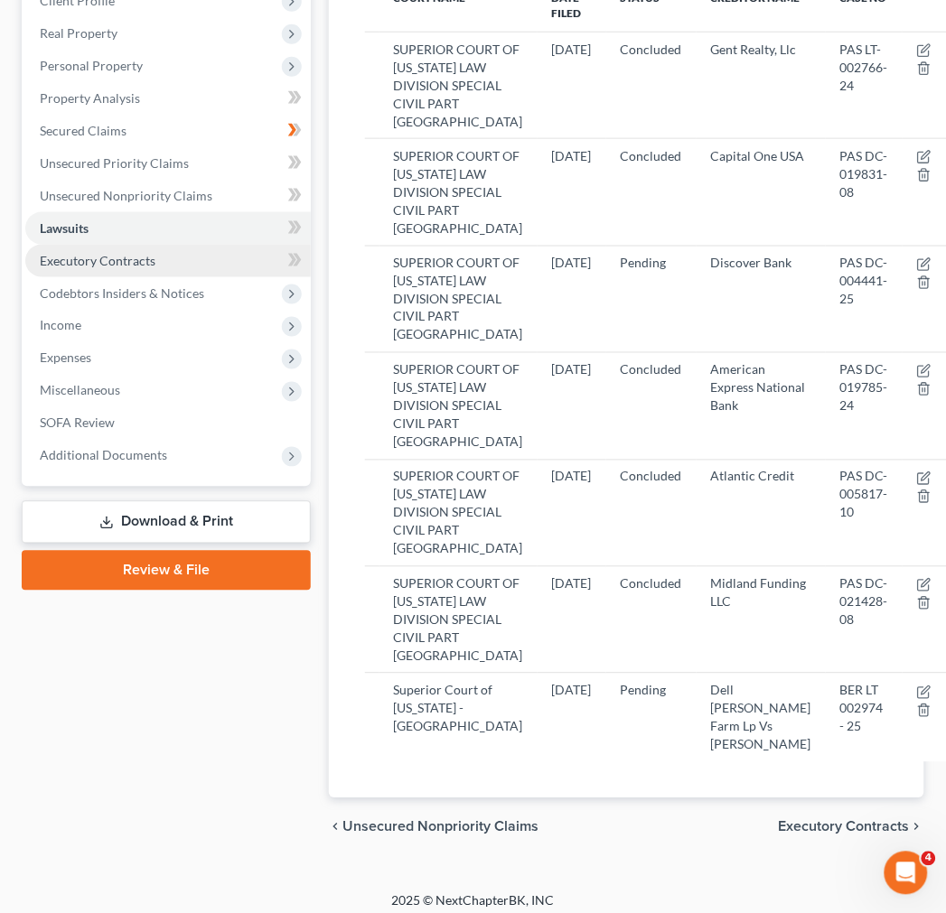
click at [190, 258] on link "Executory Contracts" at bounding box center [167, 261] width 285 height 33
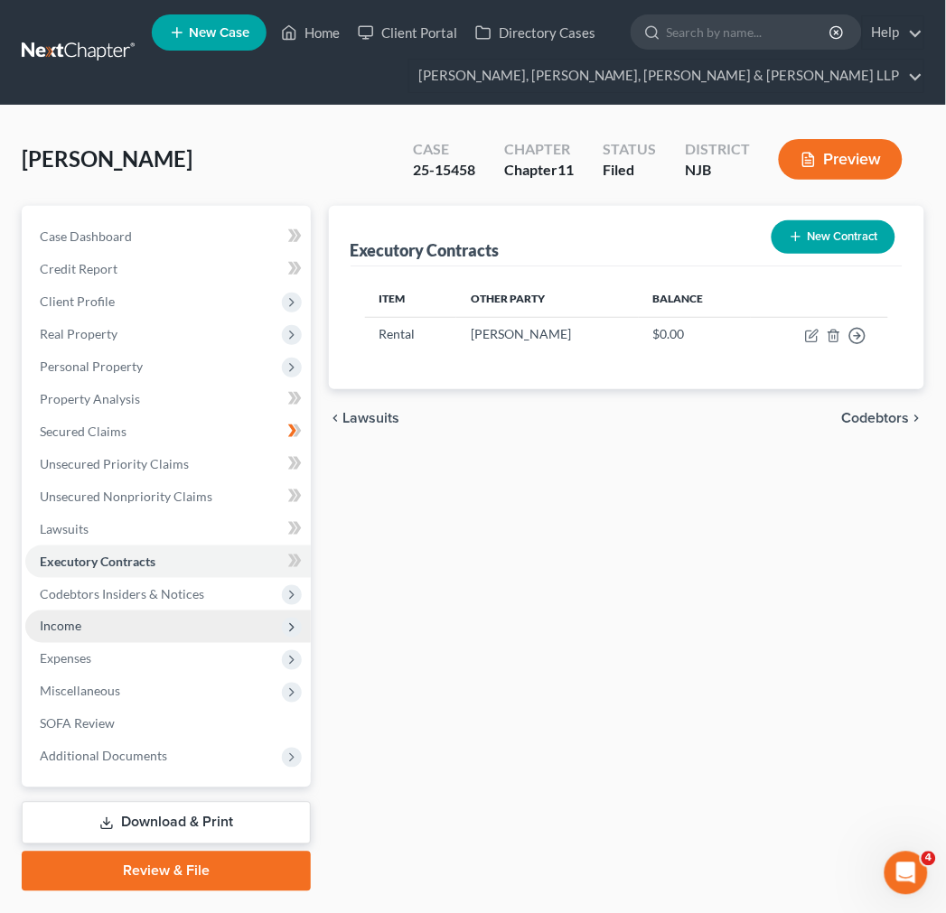
click at [190, 611] on span "Income" at bounding box center [167, 627] width 285 height 33
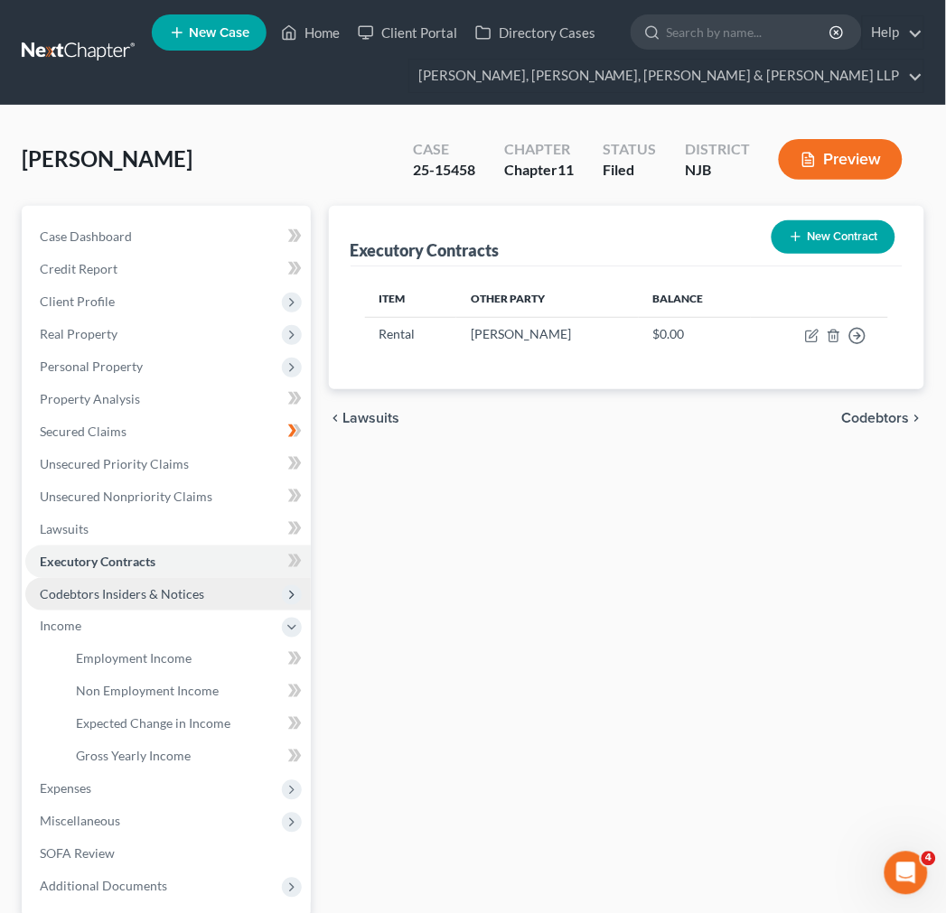
click at [186, 597] on span "Codebtors Insiders & Notices" at bounding box center [122, 593] width 164 height 15
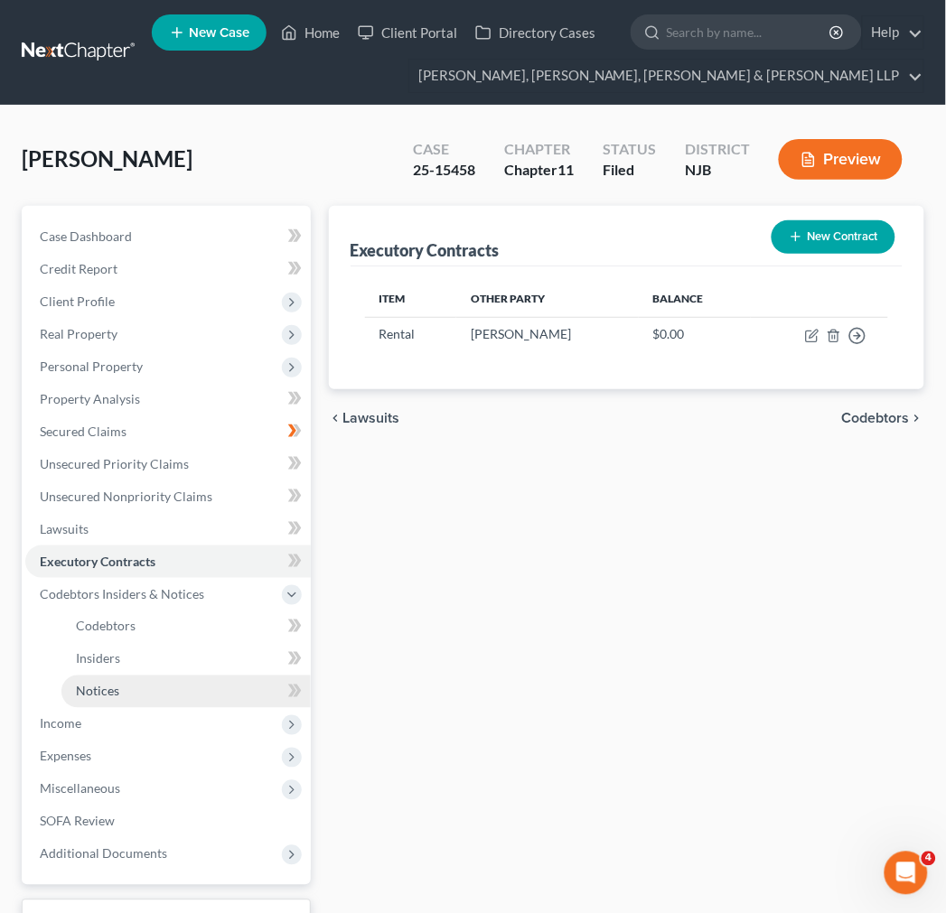
click at [182, 686] on link "Notices" at bounding box center [185, 692] width 249 height 33
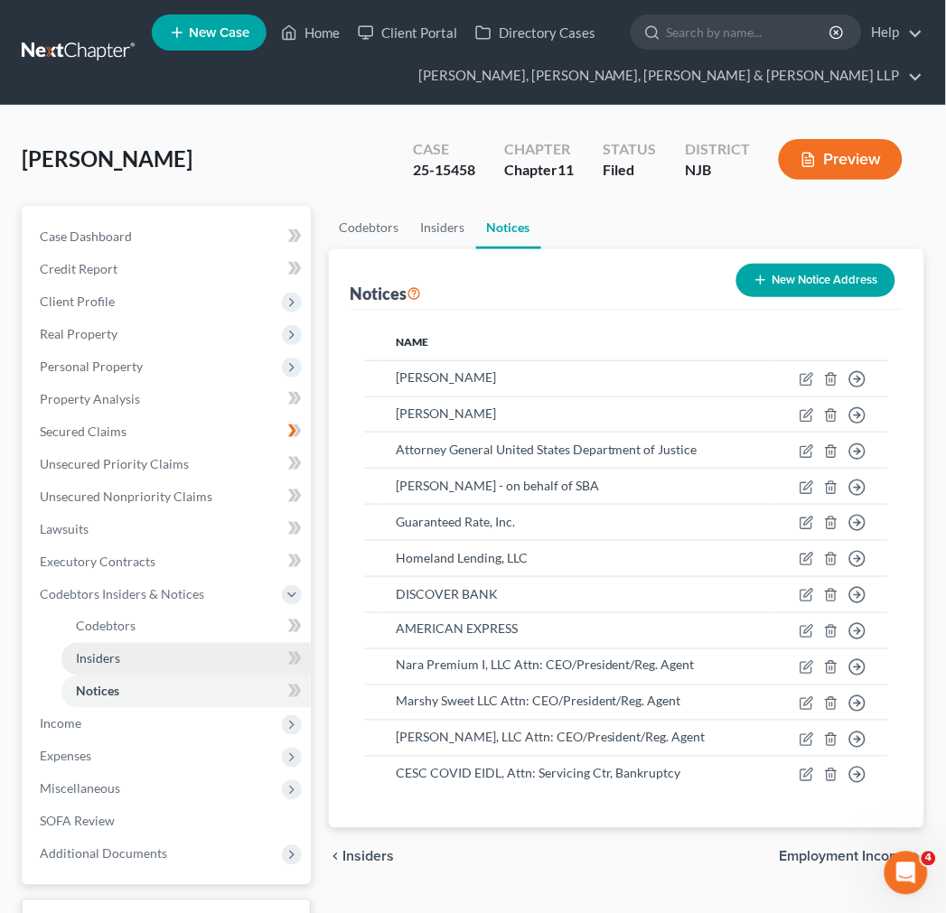
click at [166, 658] on link "Insiders" at bounding box center [185, 659] width 249 height 33
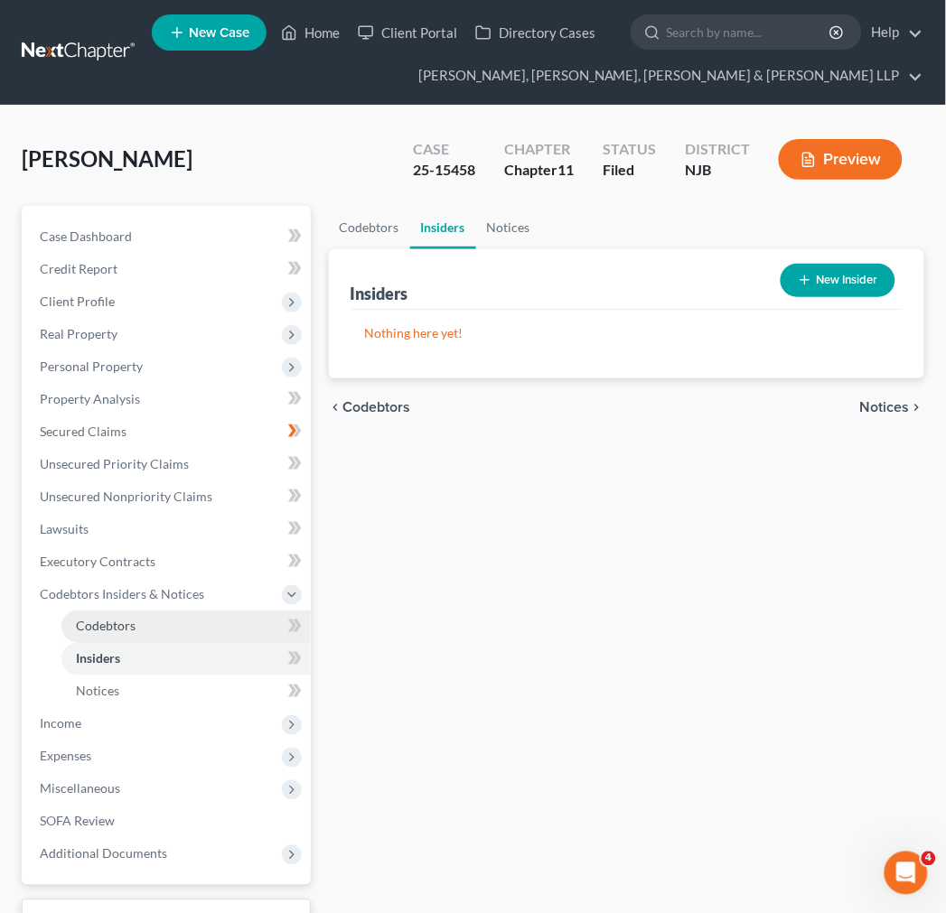
click at [163, 630] on link "Codebtors" at bounding box center [185, 627] width 249 height 33
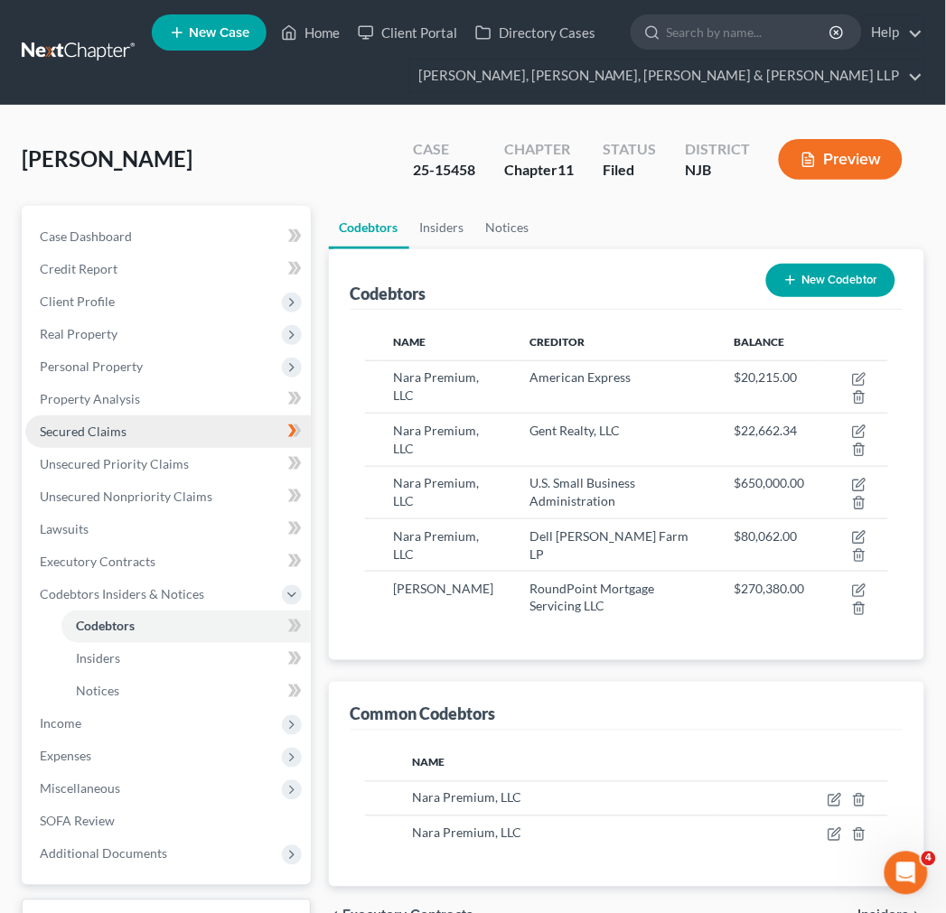
click at [120, 434] on span "Secured Claims" at bounding box center [83, 431] width 87 height 15
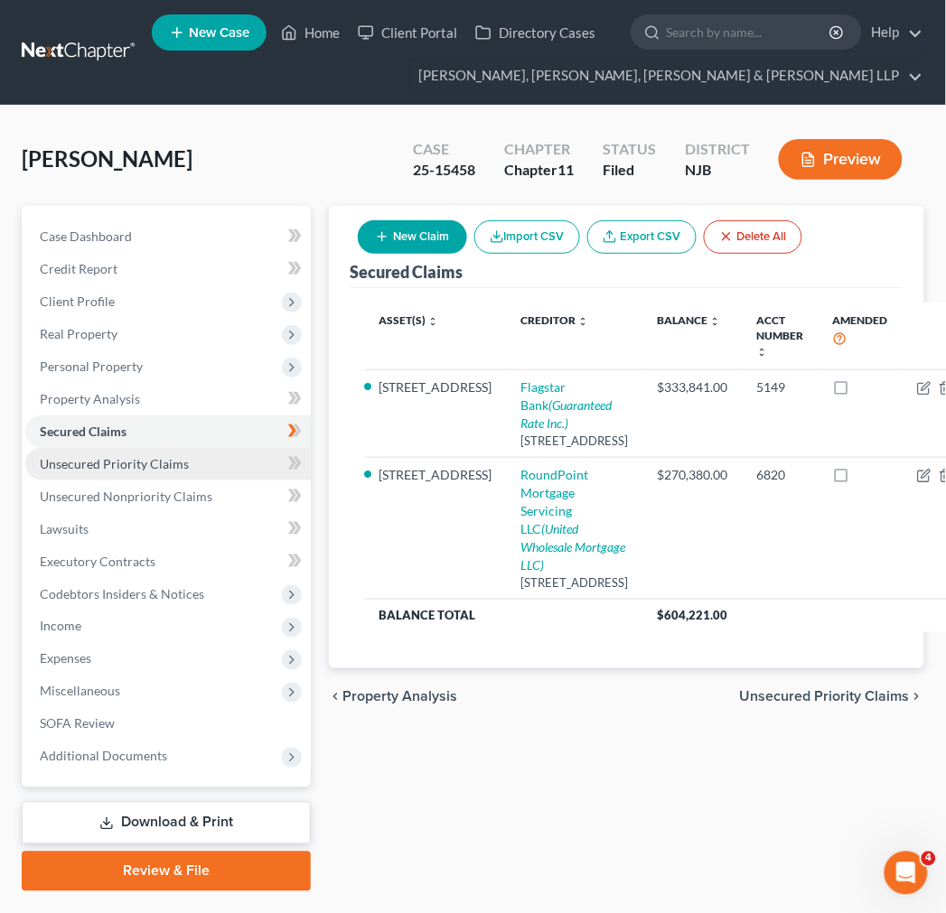
click at [120, 471] on link "Unsecured Priority Claims" at bounding box center [167, 464] width 285 height 33
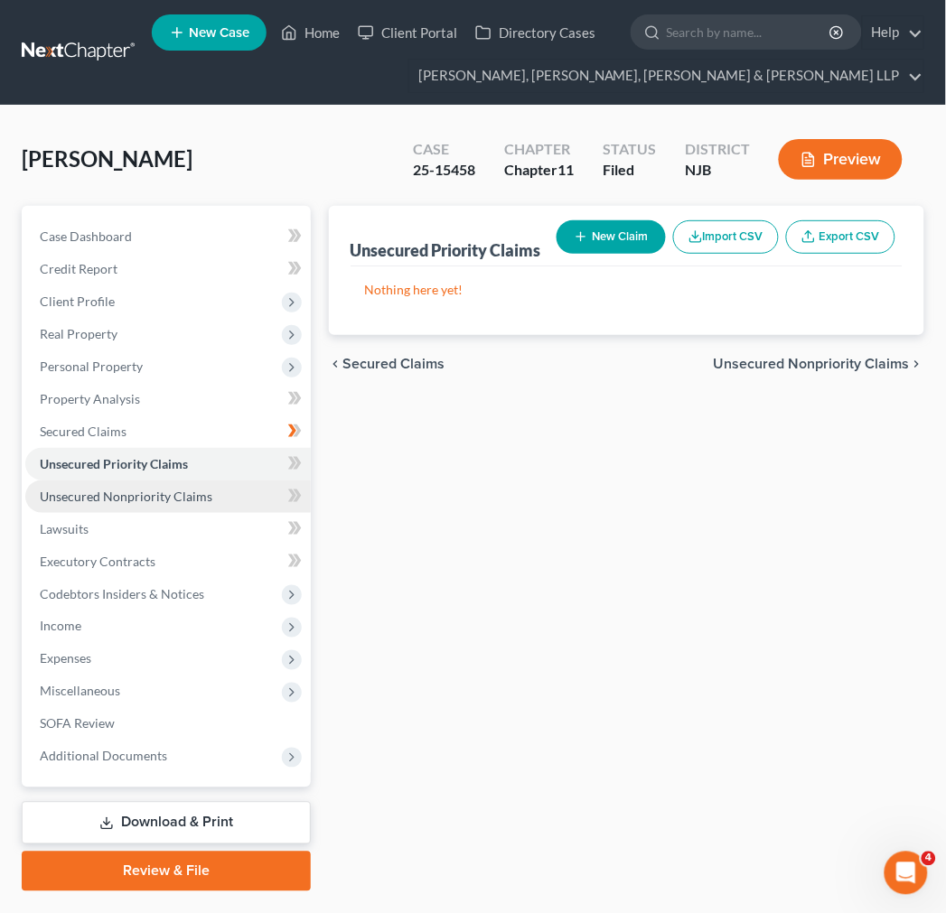
click at [123, 492] on span "Unsecured Nonpriority Claims" at bounding box center [126, 496] width 173 height 15
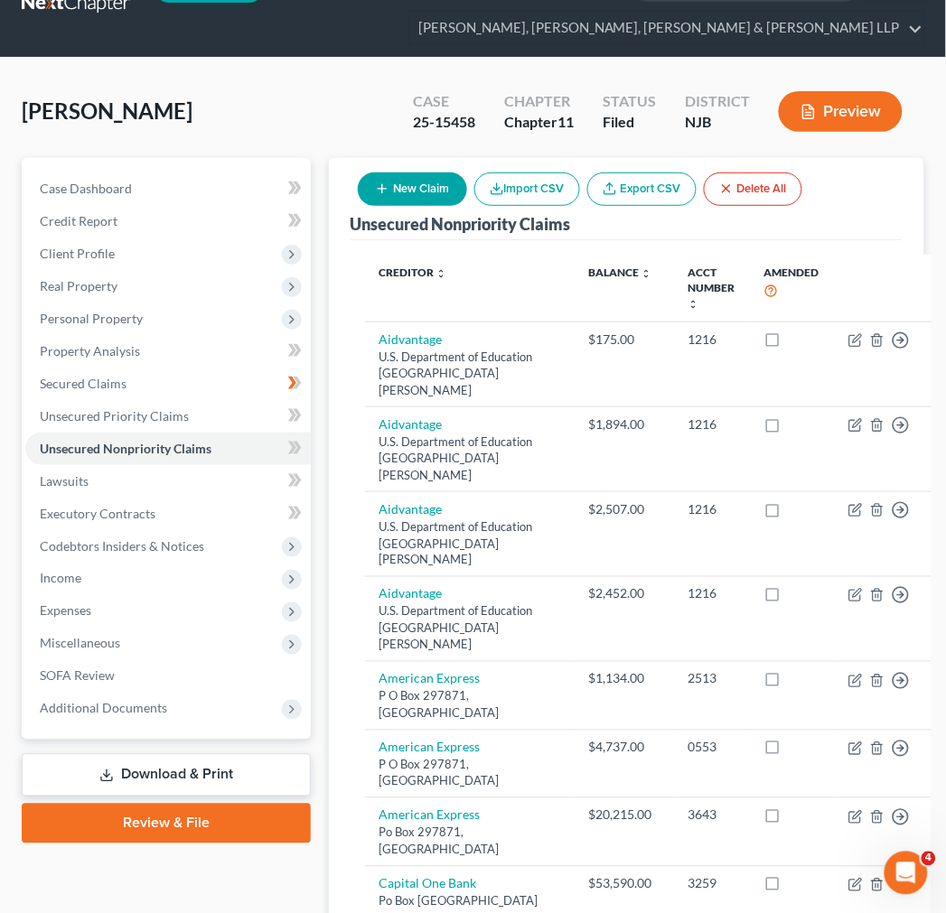
scroll to position [40, 0]
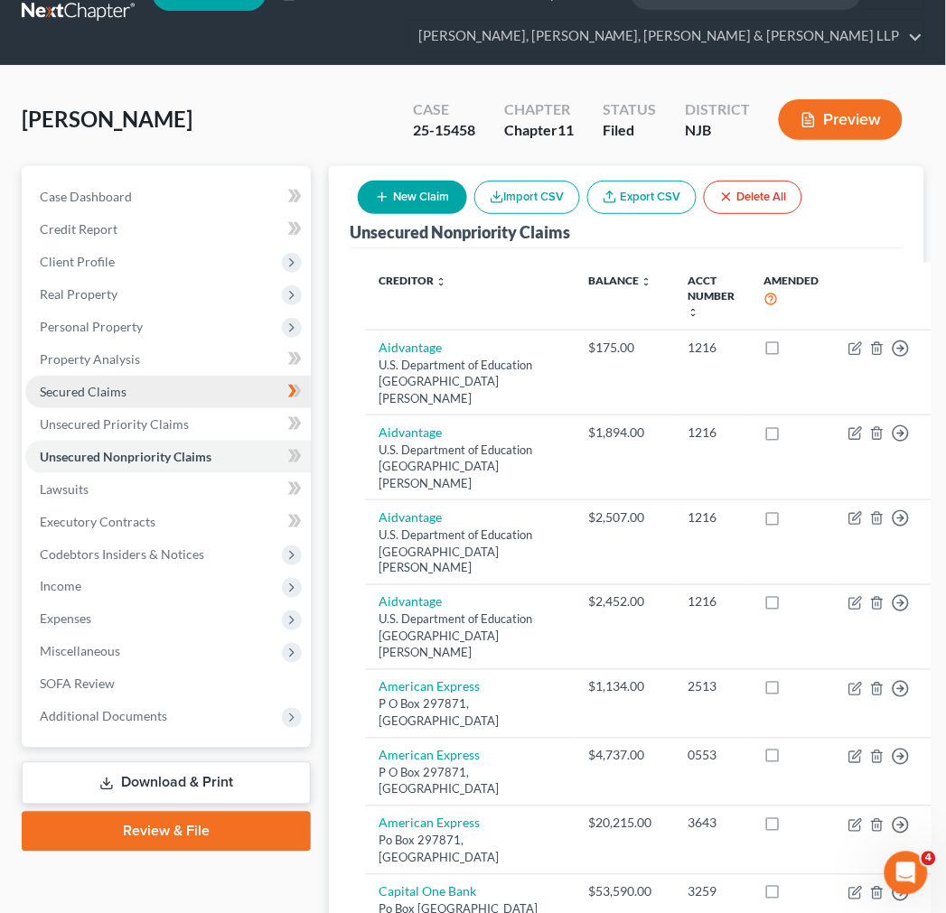
click at [117, 401] on link "Secured Claims" at bounding box center [167, 392] width 285 height 33
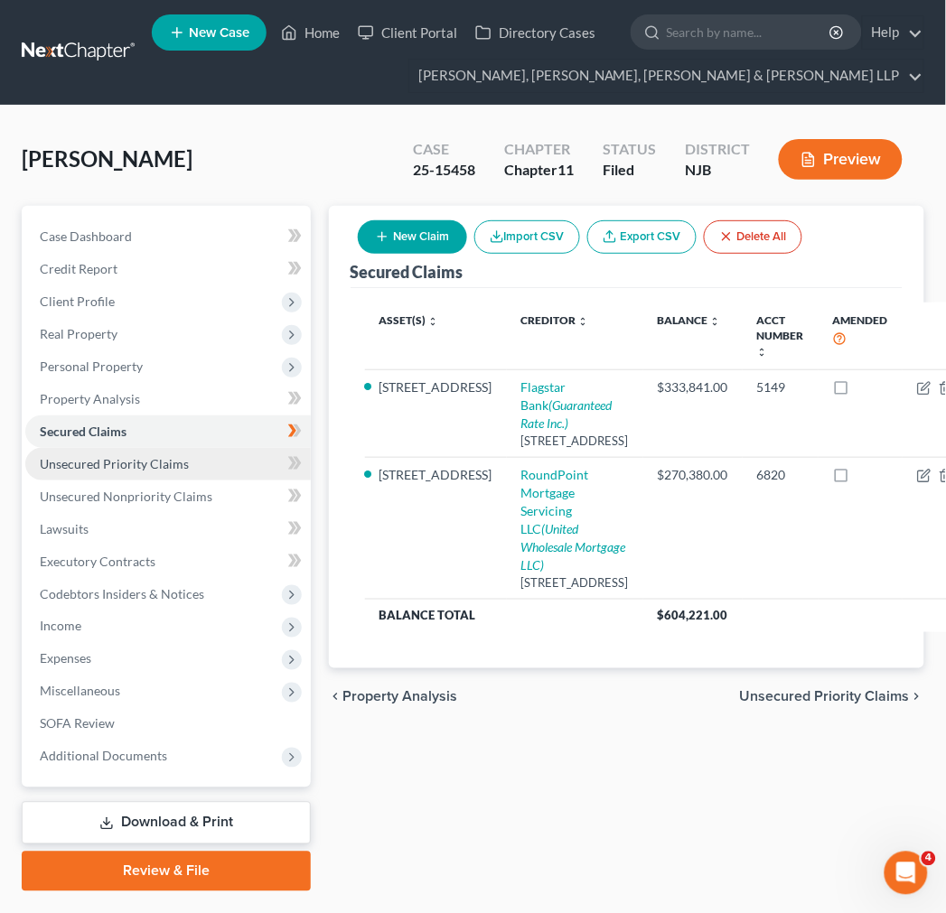
click at [160, 456] on span "Unsecured Priority Claims" at bounding box center [114, 463] width 149 height 15
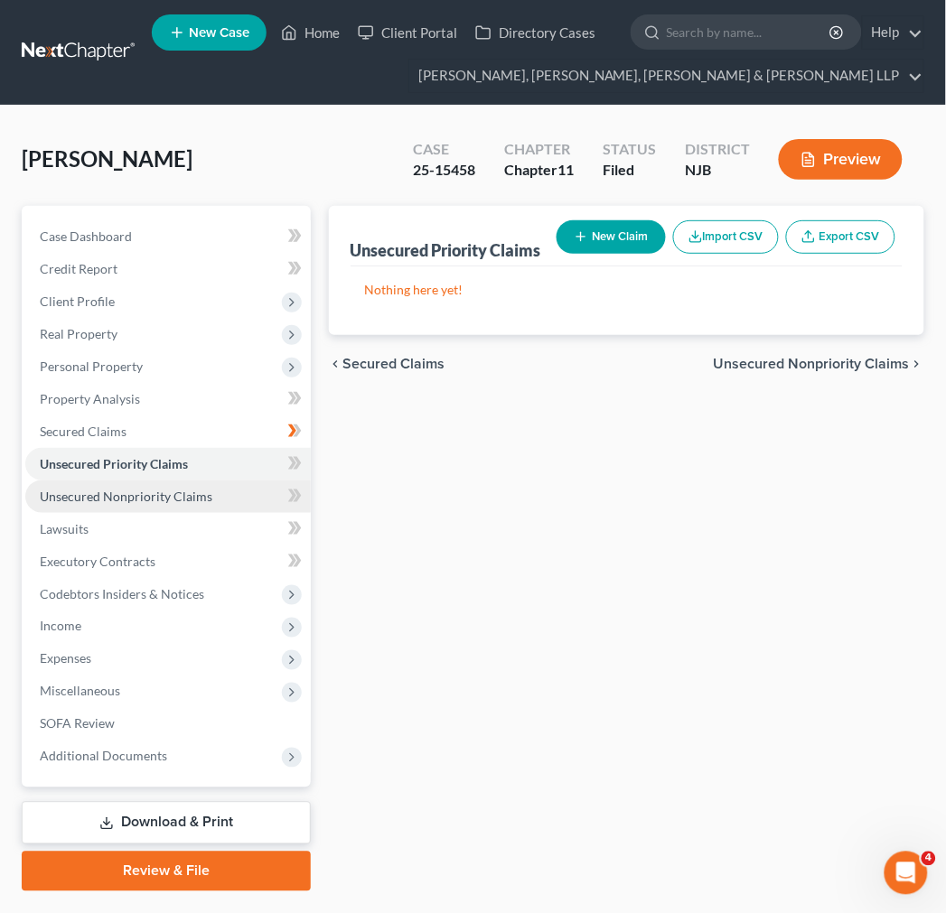
click at [155, 483] on link "Unsecured Nonpriority Claims" at bounding box center [167, 497] width 285 height 33
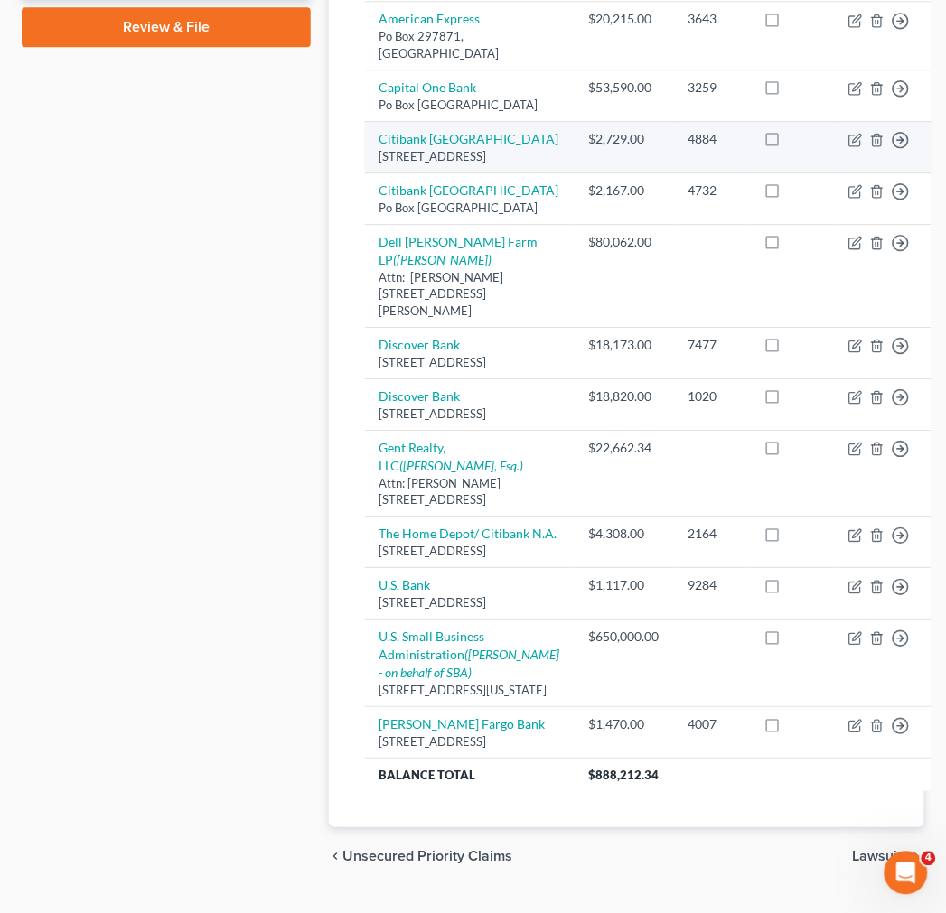
scroll to position [903, 0]
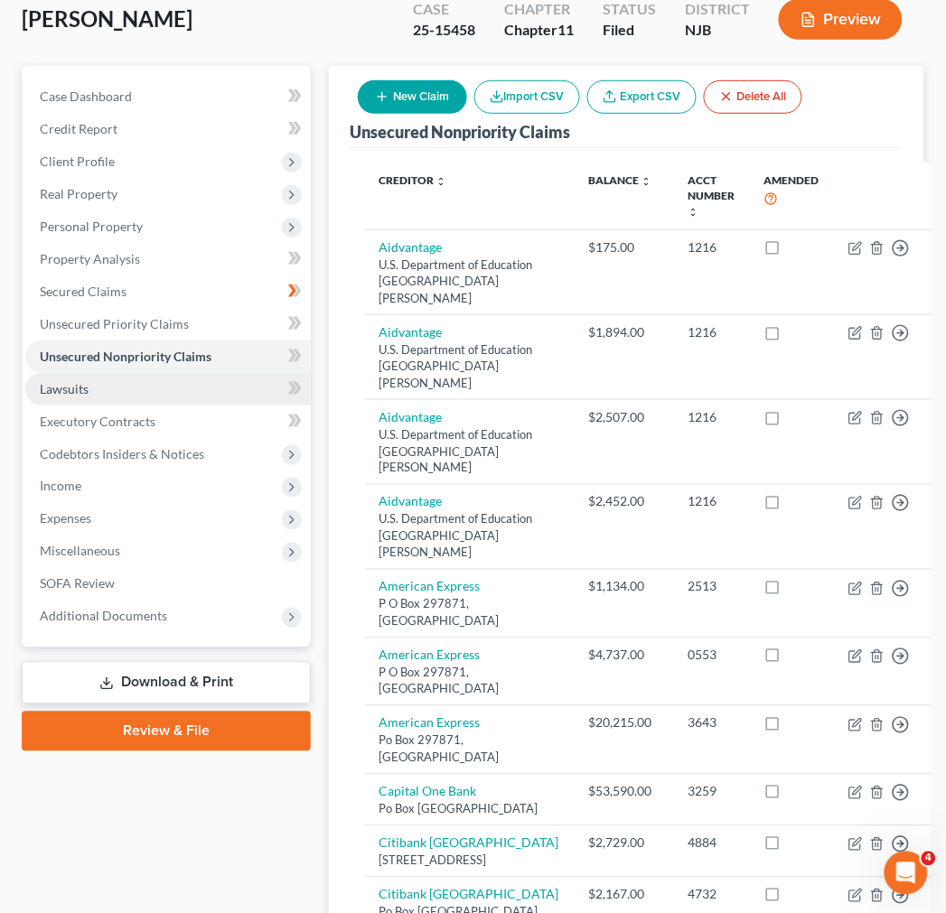
click at [197, 373] on link "Lawsuits" at bounding box center [167, 389] width 285 height 33
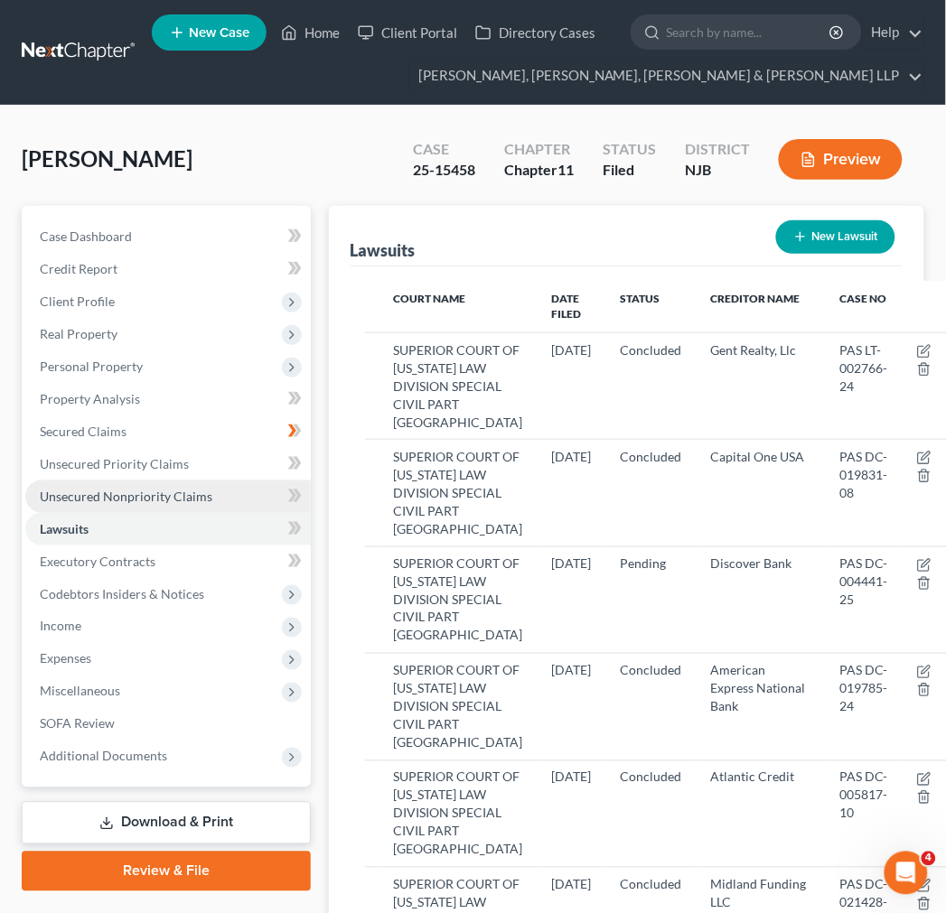
click at [121, 489] on span "Unsecured Nonpriority Claims" at bounding box center [126, 496] width 173 height 15
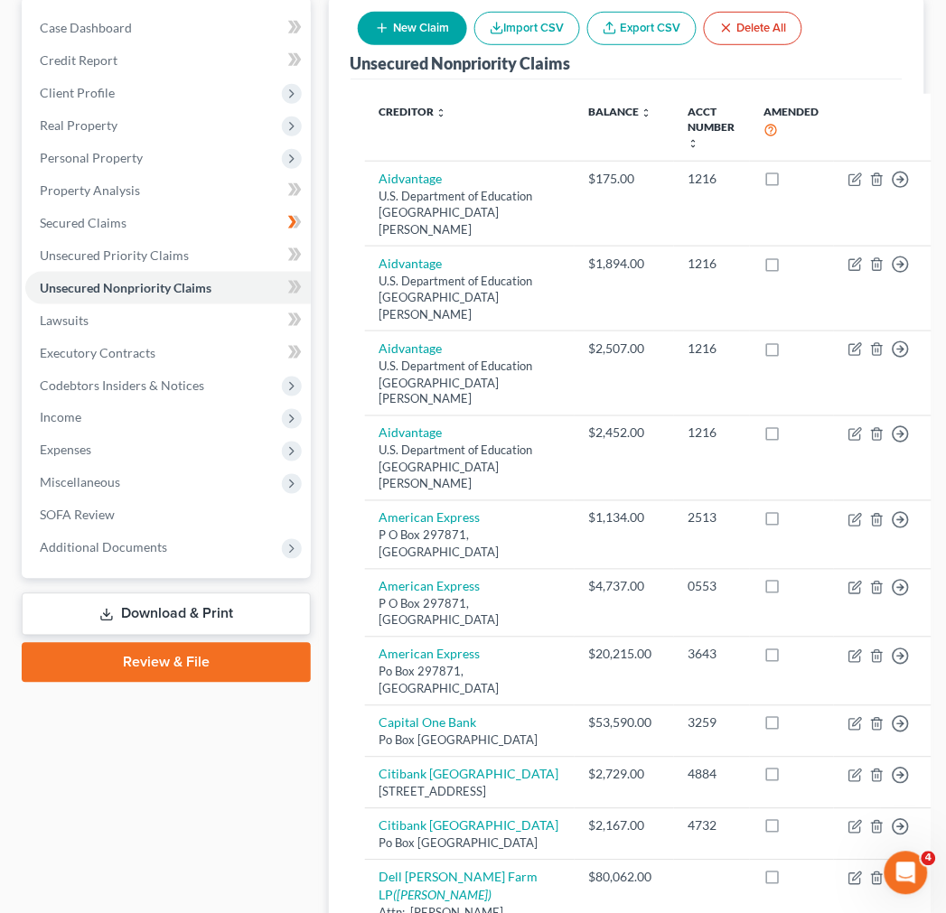
scroll to position [201, 0]
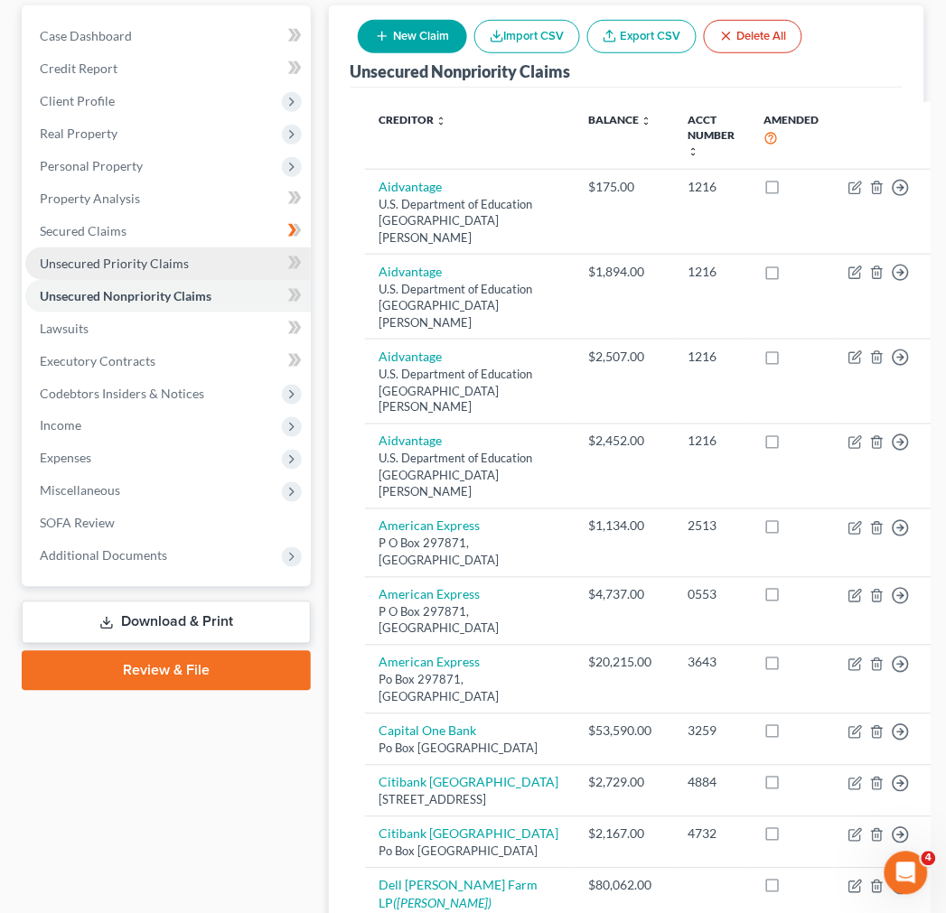
click at [133, 260] on span "Unsecured Priority Claims" at bounding box center [114, 263] width 149 height 15
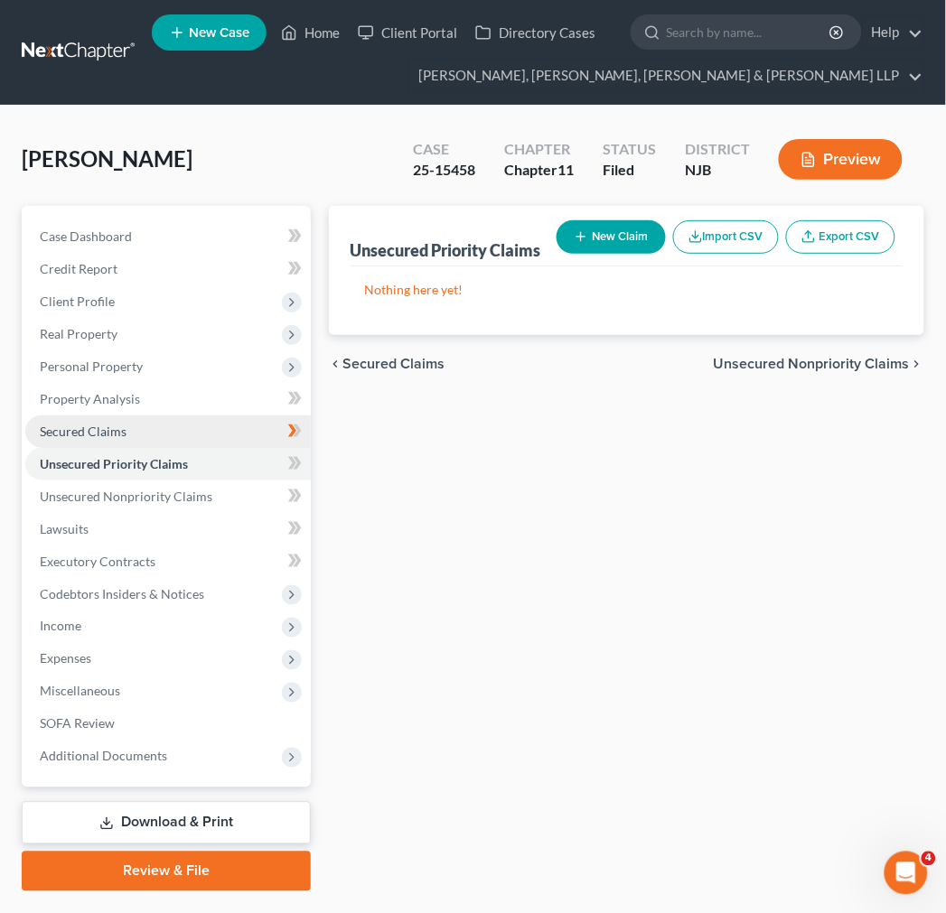
click at [165, 423] on link "Secured Claims" at bounding box center [167, 431] width 285 height 33
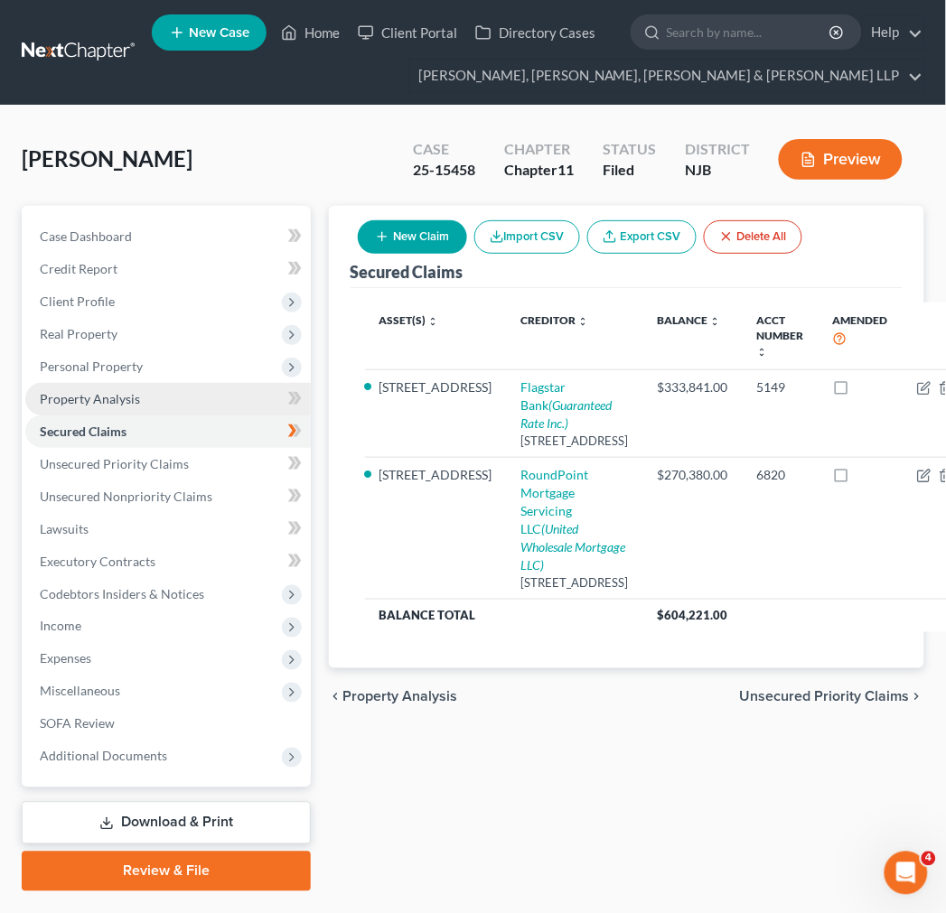
click at [169, 406] on link "Property Analysis" at bounding box center [167, 399] width 285 height 33
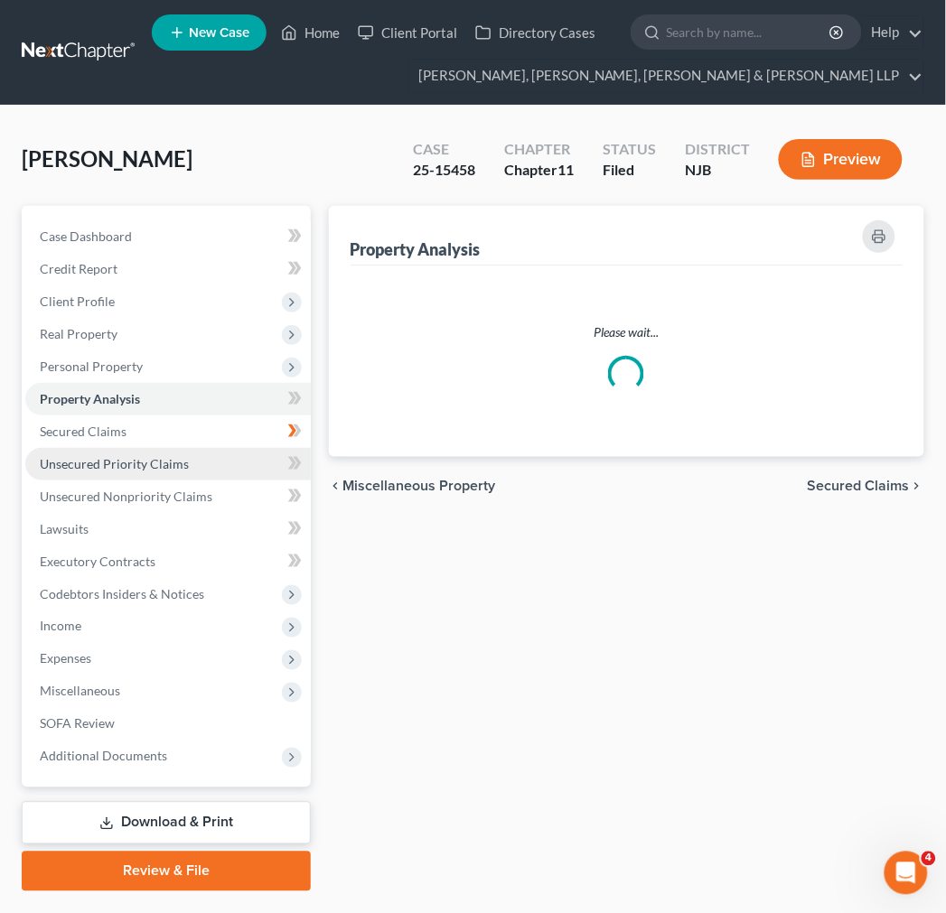
click at [176, 465] on span "Unsecured Priority Claims" at bounding box center [114, 463] width 149 height 15
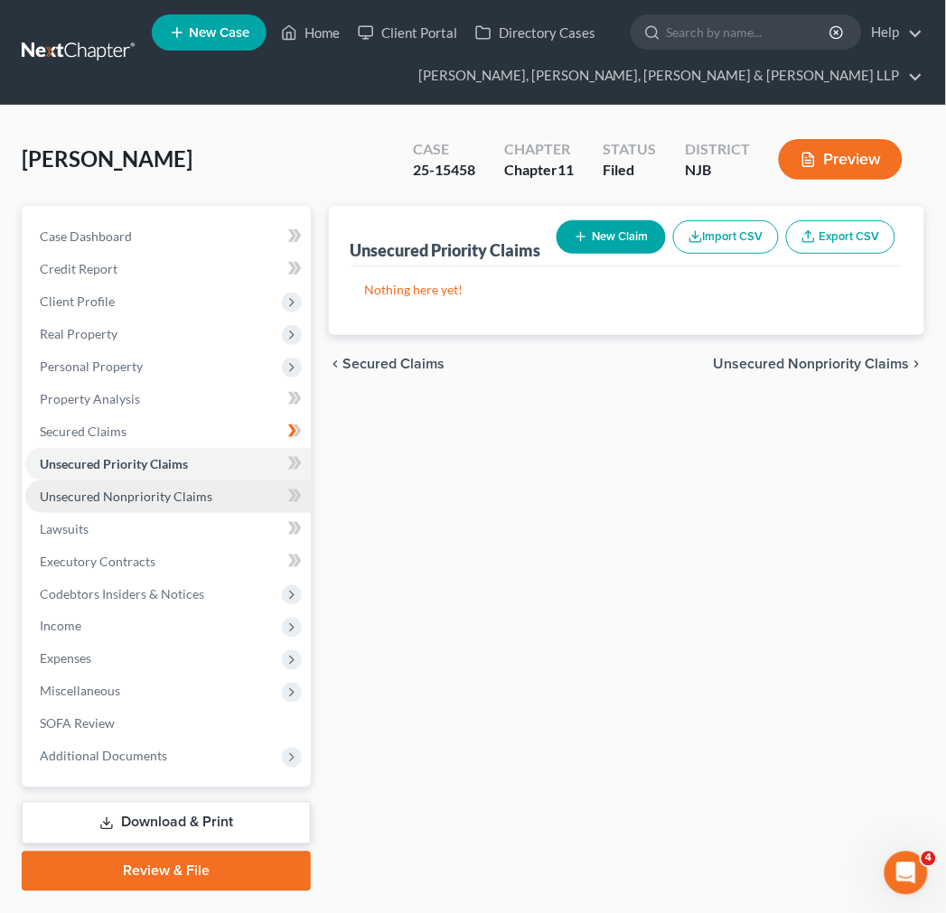
click at [176, 499] on span "Unsecured Nonpriority Claims" at bounding box center [126, 496] width 173 height 15
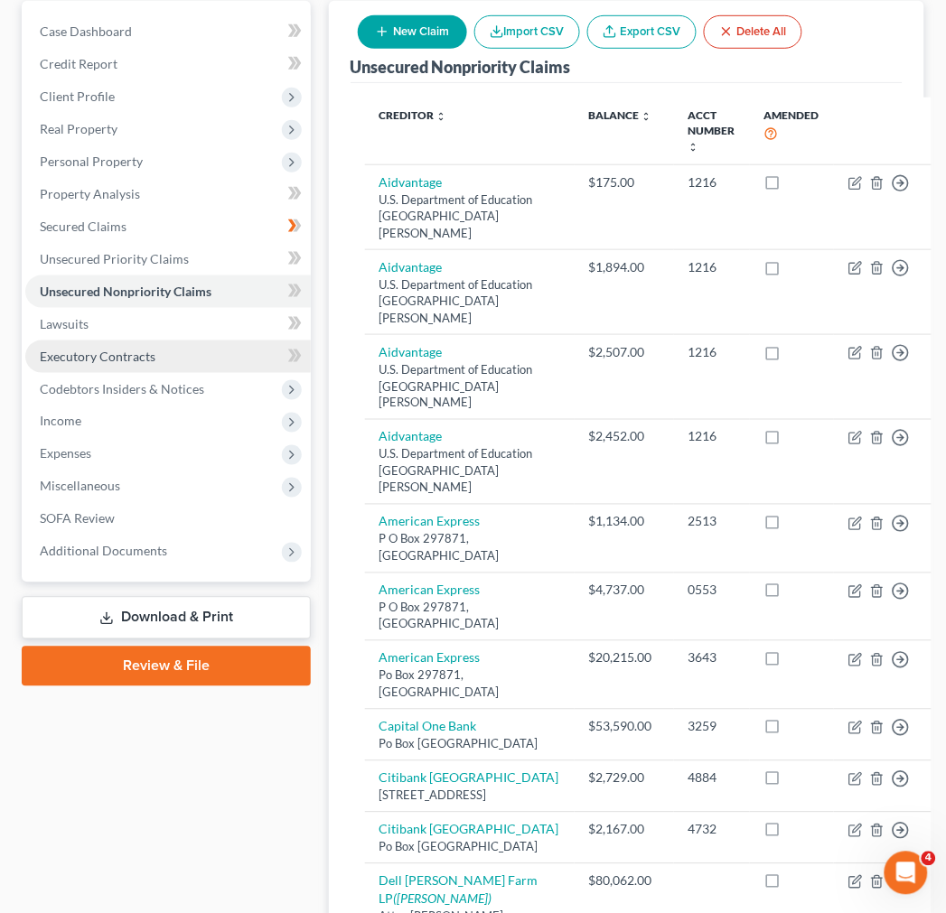
scroll to position [201, 0]
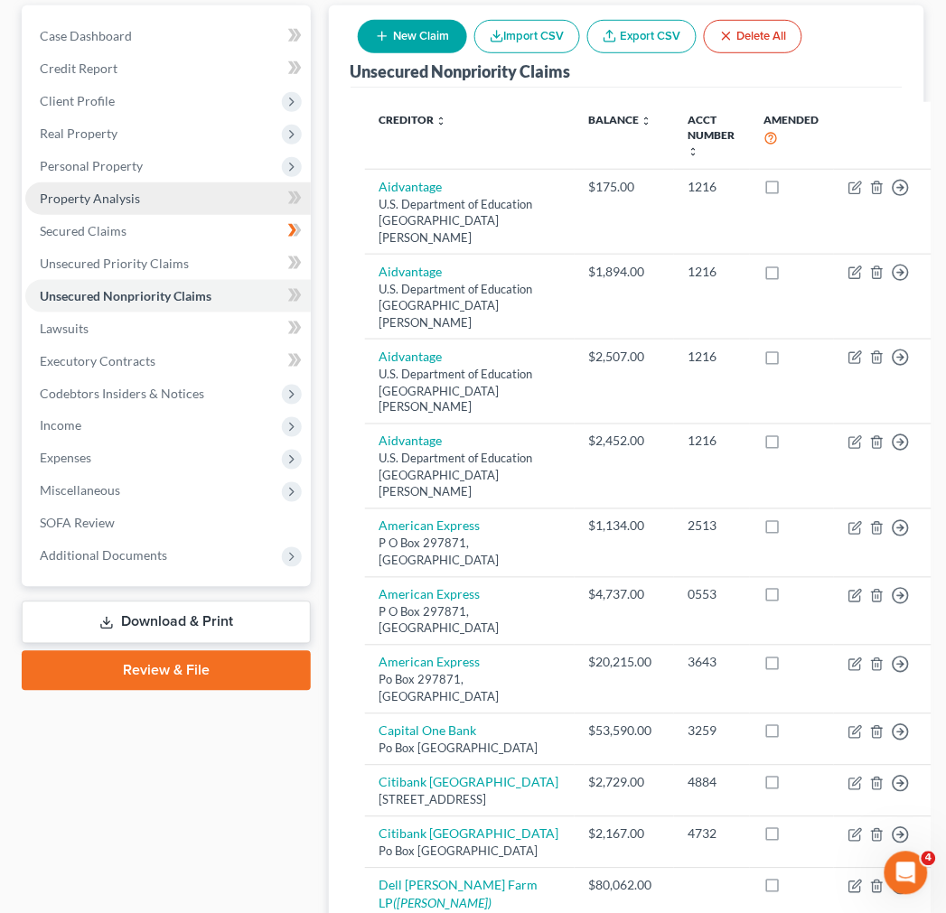
click at [123, 209] on link "Property Analysis" at bounding box center [167, 198] width 285 height 33
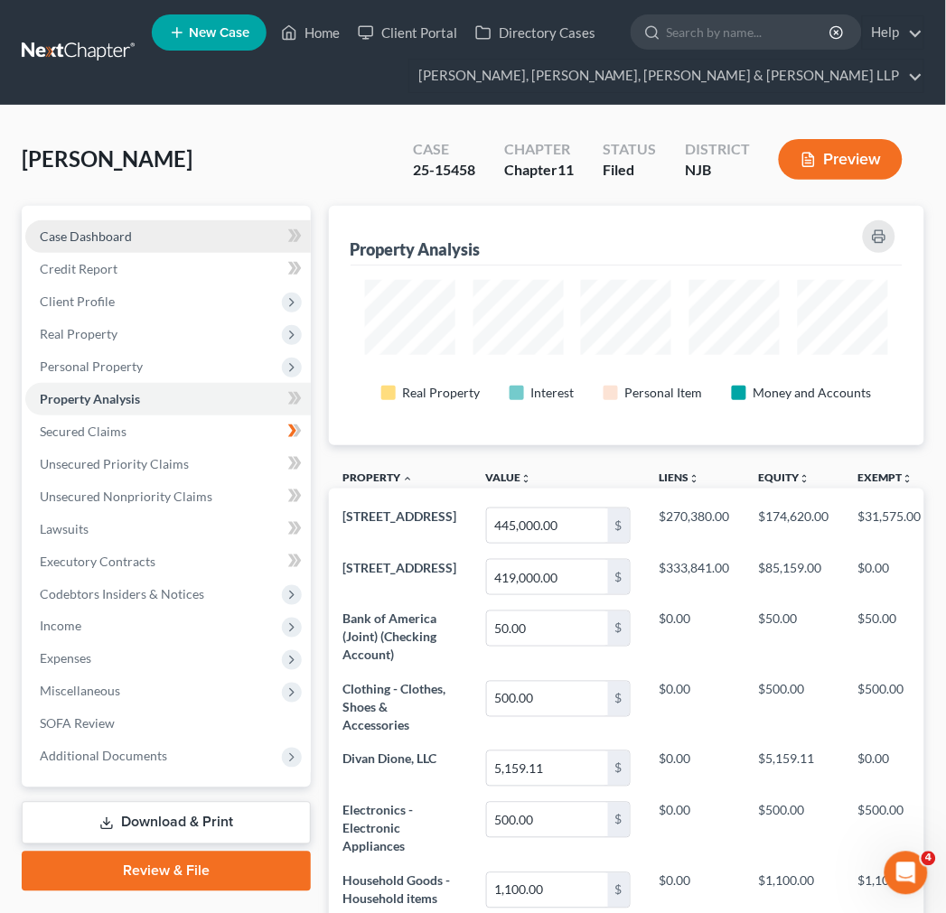
click at [135, 238] on link "Case Dashboard" at bounding box center [167, 236] width 285 height 33
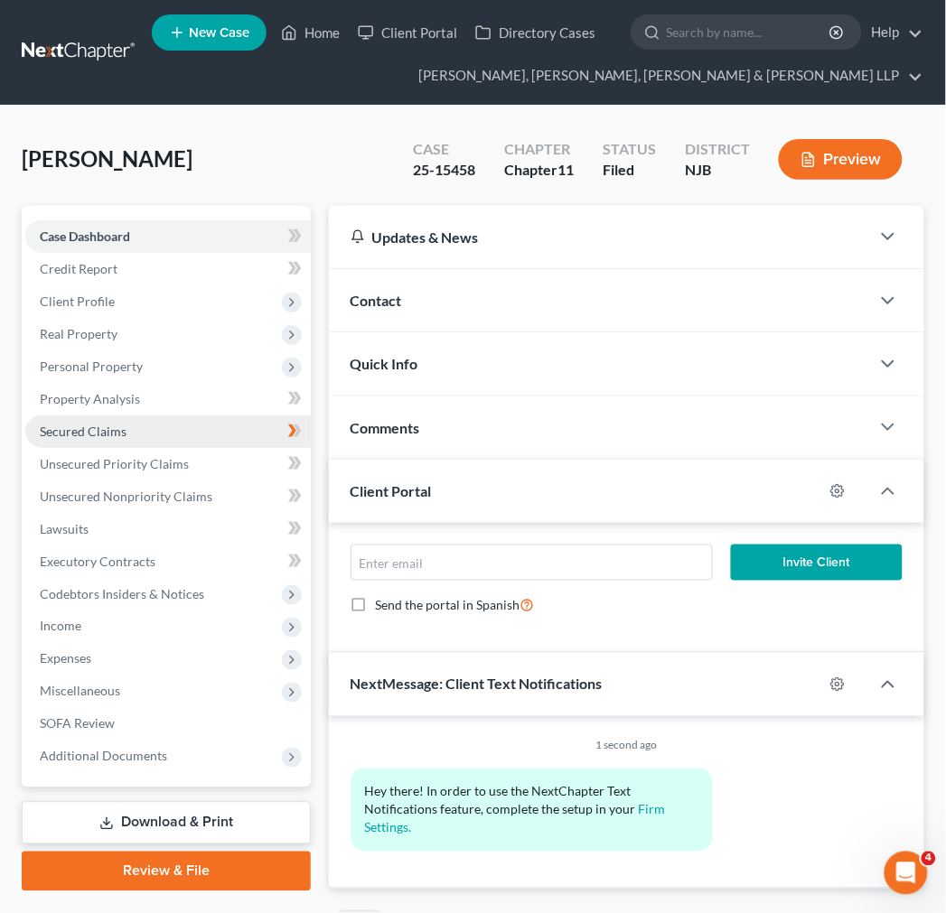
click at [132, 430] on link "Secured Claims" at bounding box center [167, 431] width 285 height 33
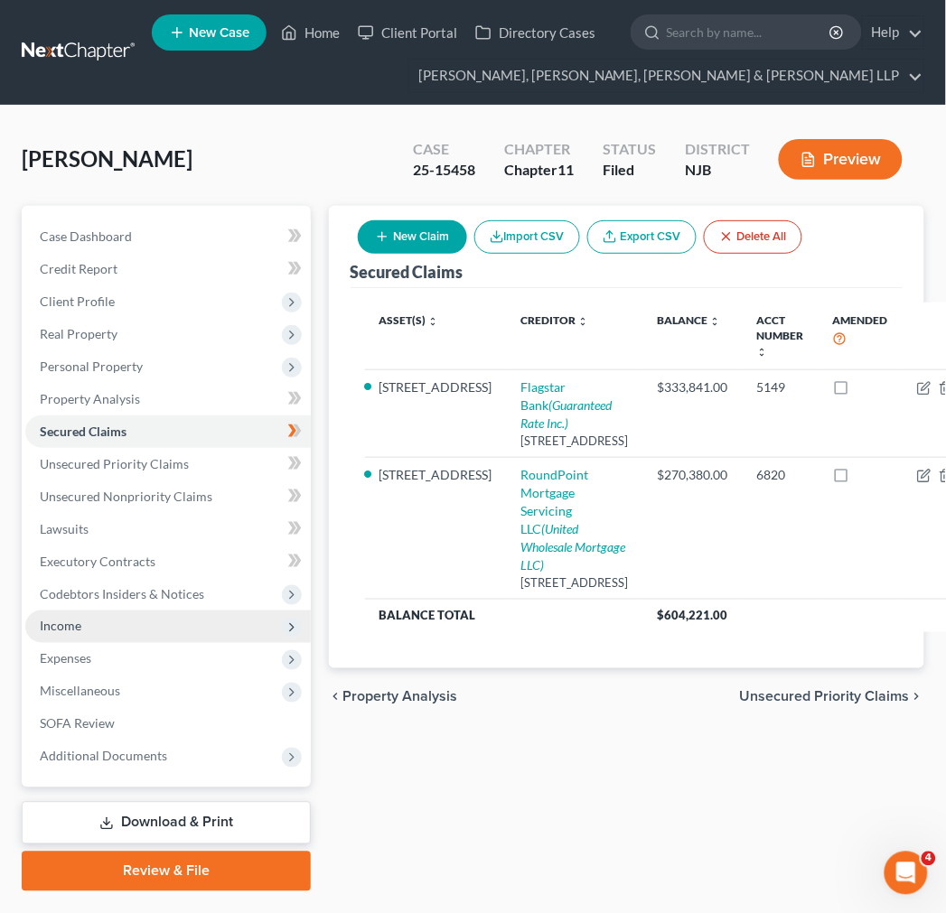
click at [123, 615] on span "Income" at bounding box center [167, 627] width 285 height 33
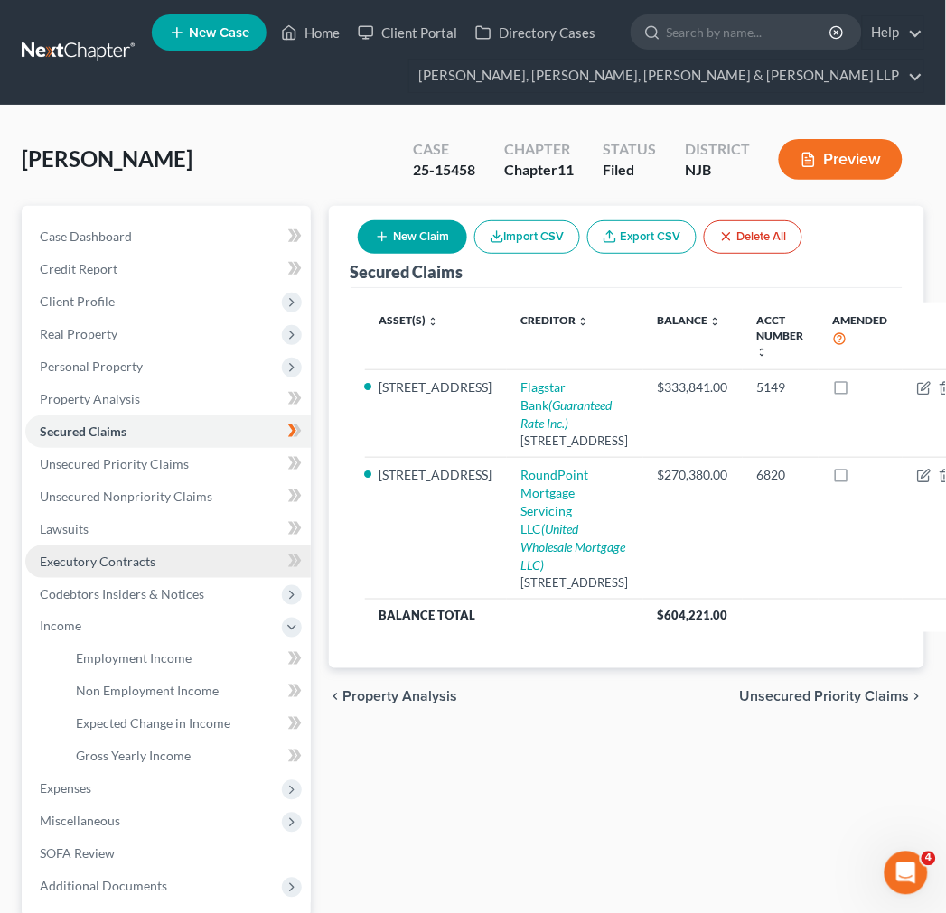
click at [163, 567] on link "Executory Contracts" at bounding box center [167, 562] width 285 height 33
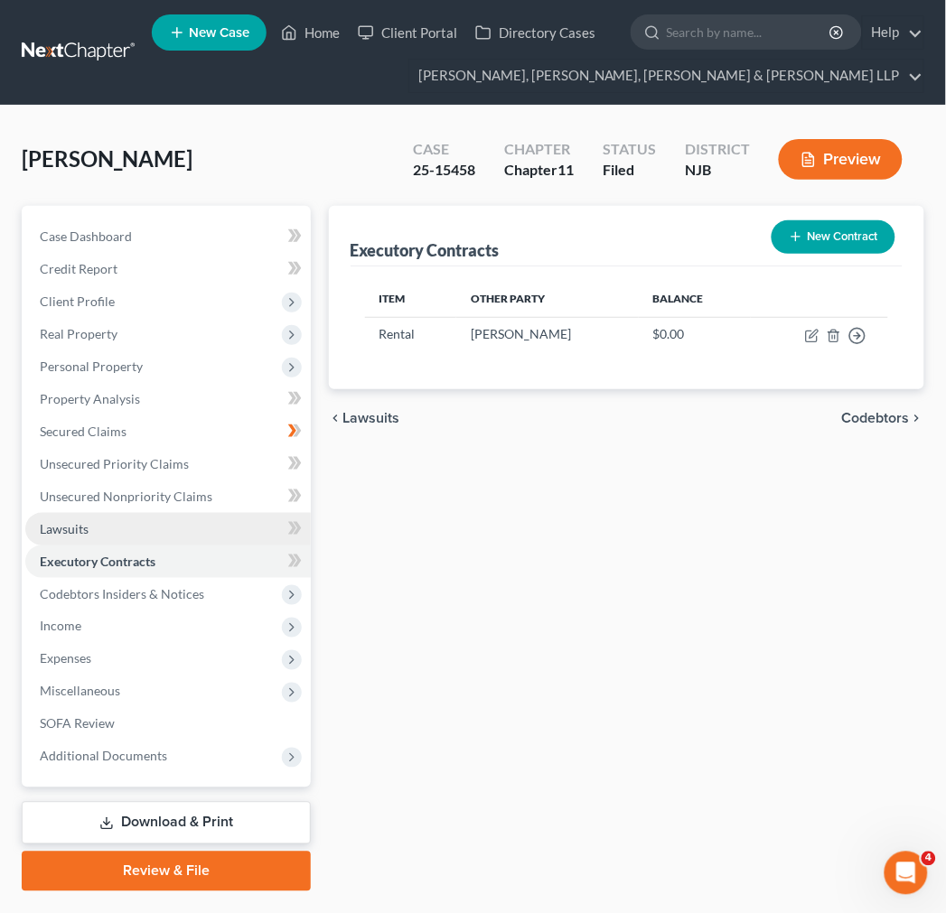
click at [167, 529] on link "Lawsuits" at bounding box center [167, 529] width 285 height 33
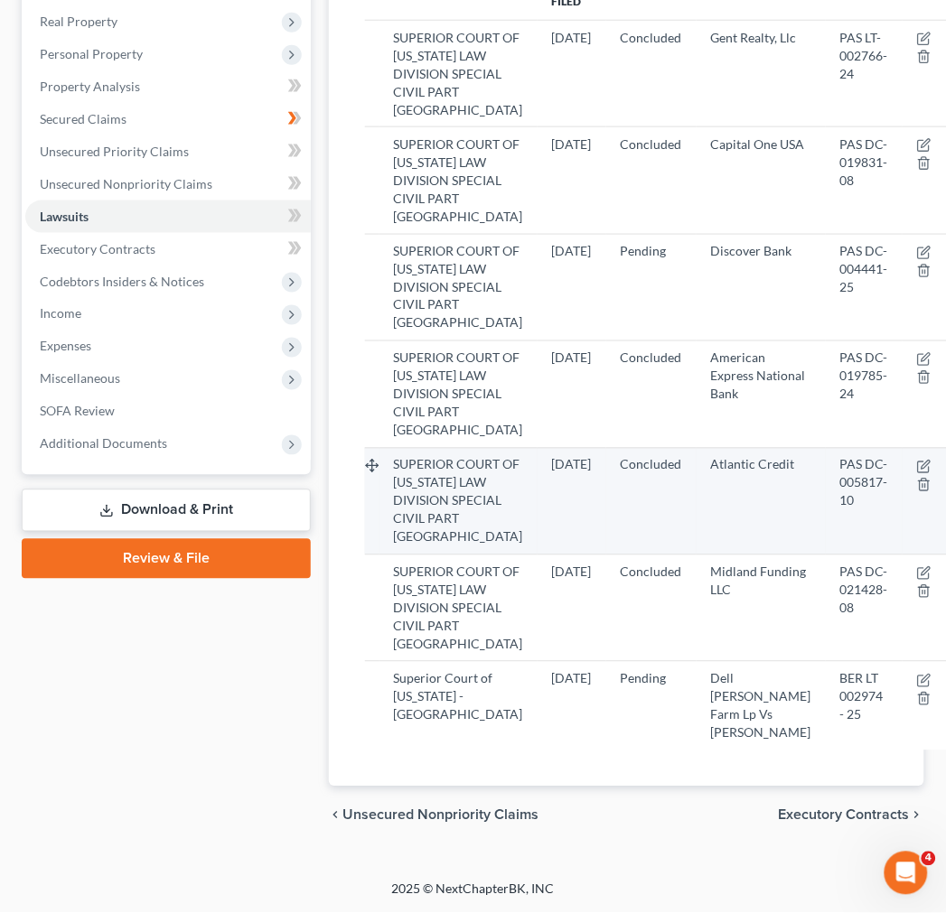
scroll to position [60, 0]
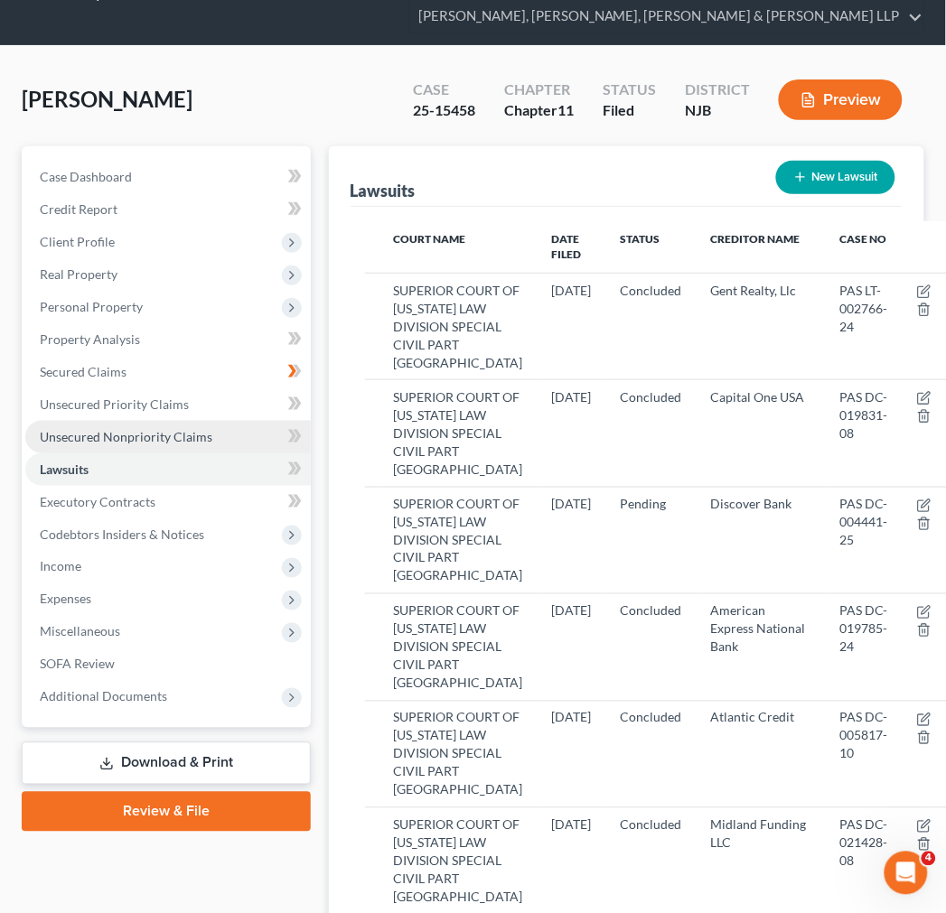
click at [139, 432] on span "Unsecured Nonpriority Claims" at bounding box center [126, 436] width 173 height 15
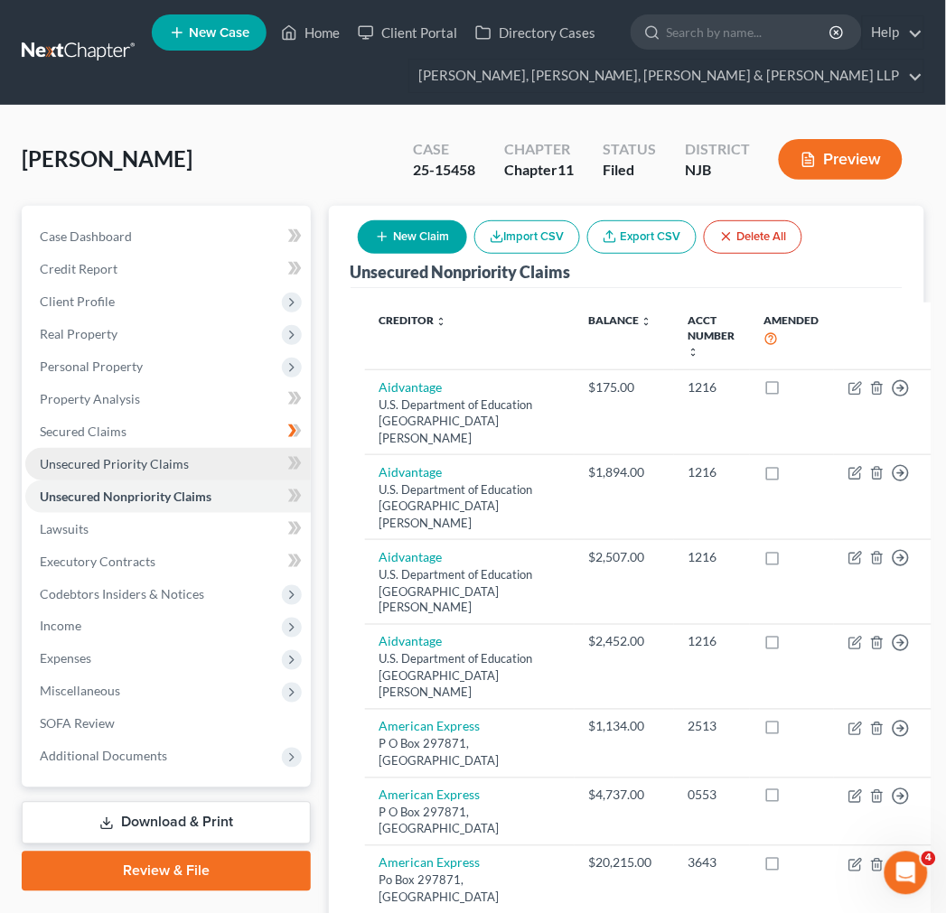
click at [140, 471] on link "Unsecured Priority Claims" at bounding box center [167, 464] width 285 height 33
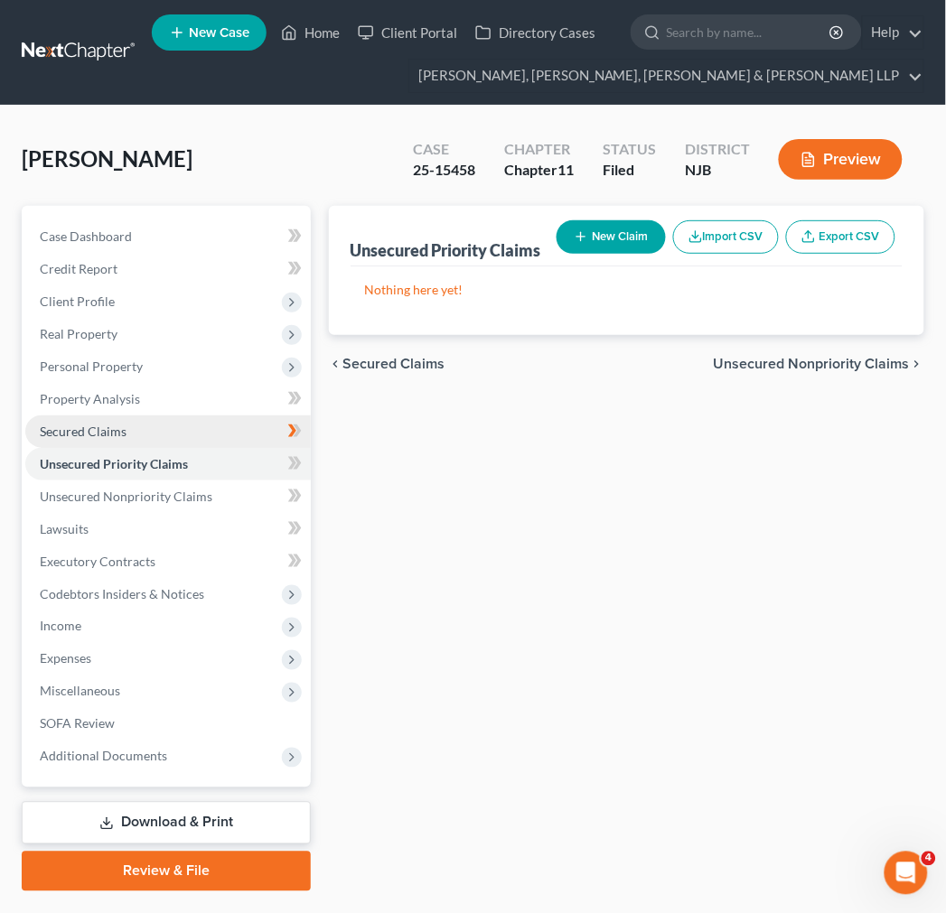
click at [150, 426] on link "Secured Claims" at bounding box center [167, 431] width 285 height 33
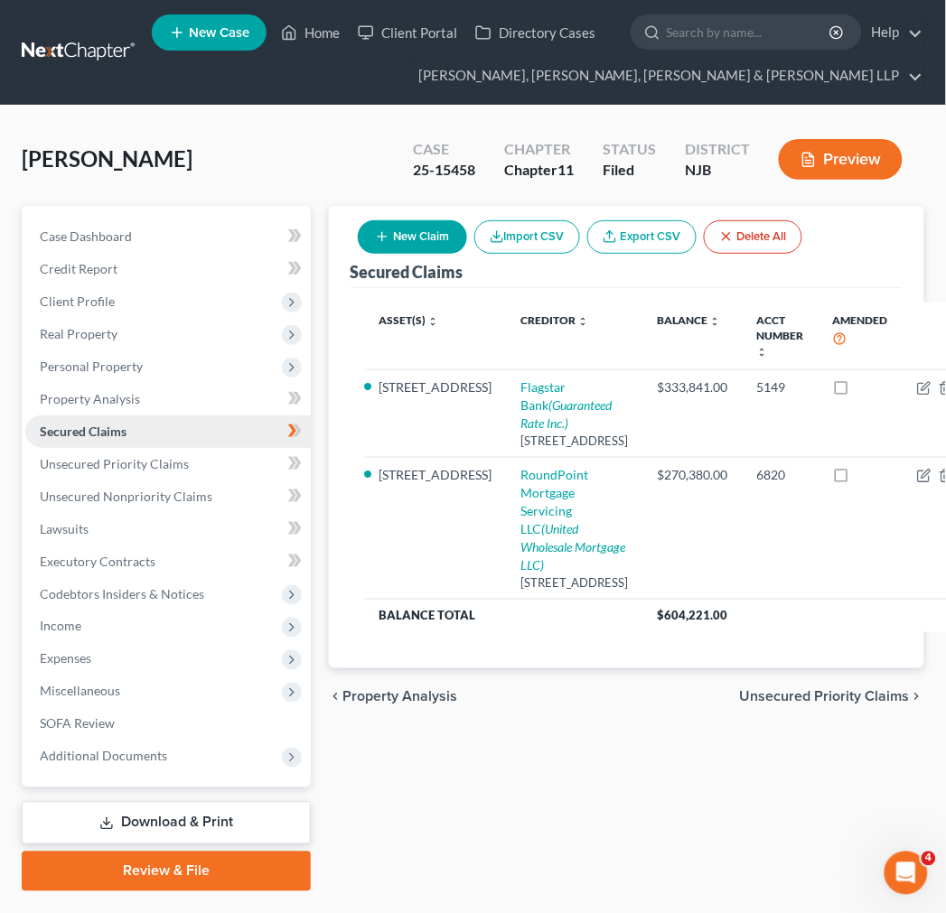
click at [143, 445] on link "Secured Claims" at bounding box center [167, 431] width 285 height 33
click at [150, 453] on link "Unsecured Priority Claims" at bounding box center [167, 464] width 285 height 33
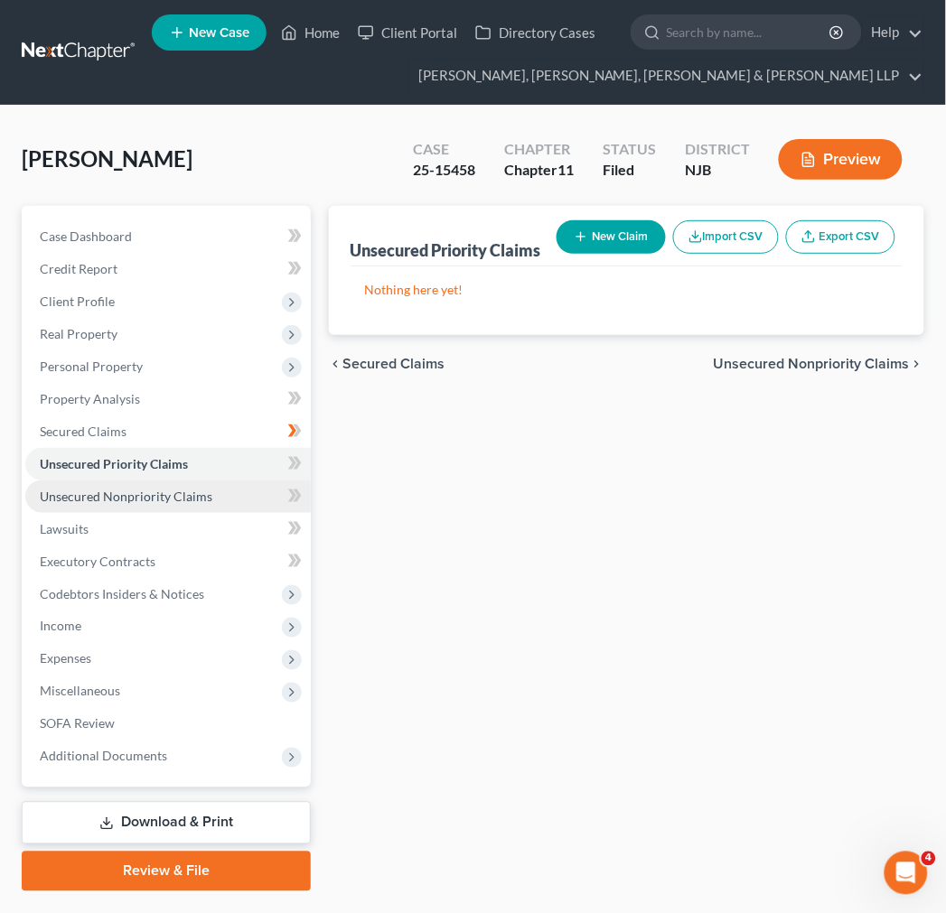
click at [177, 499] on span "Unsecured Nonpriority Claims" at bounding box center [126, 496] width 173 height 15
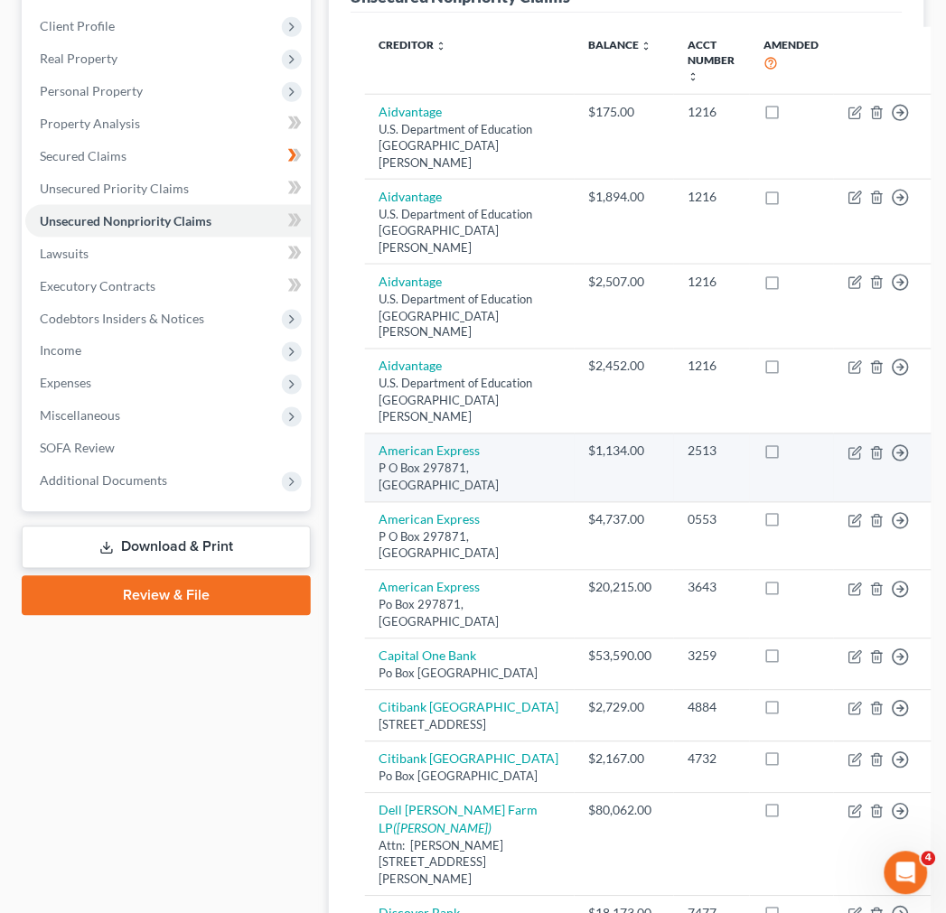
scroll to position [140, 0]
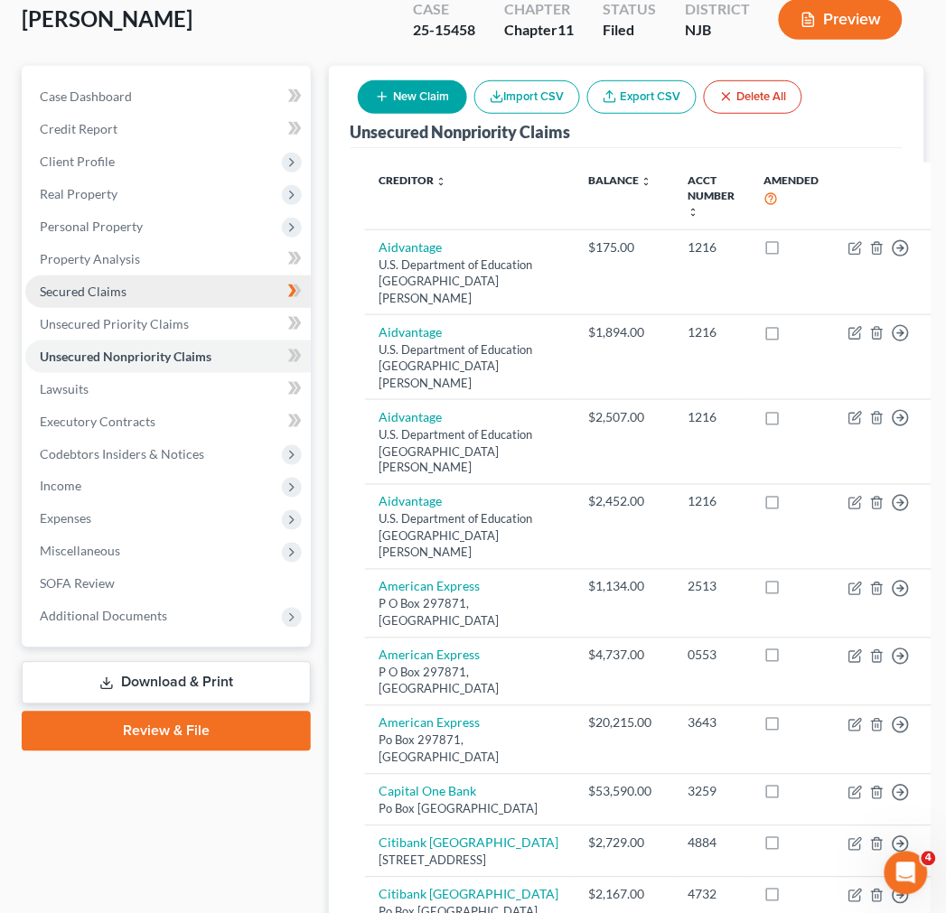
click at [151, 301] on link "Secured Claims" at bounding box center [167, 291] width 285 height 33
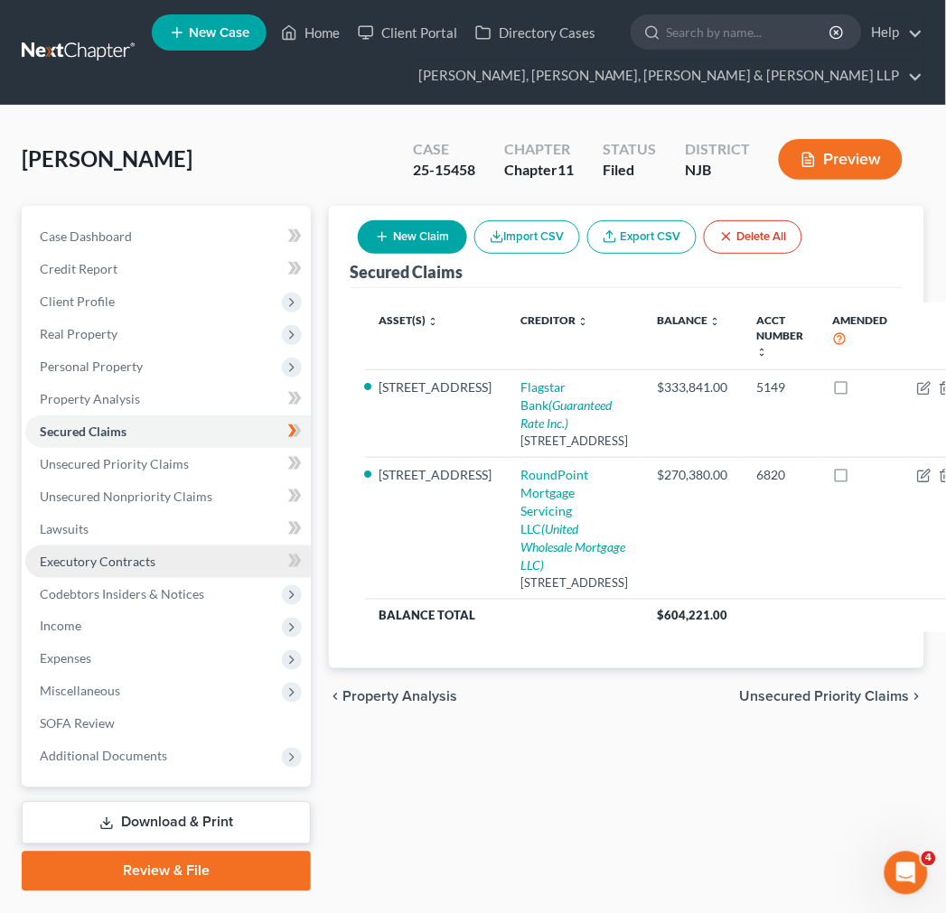
click at [210, 570] on link "Executory Contracts" at bounding box center [167, 562] width 285 height 33
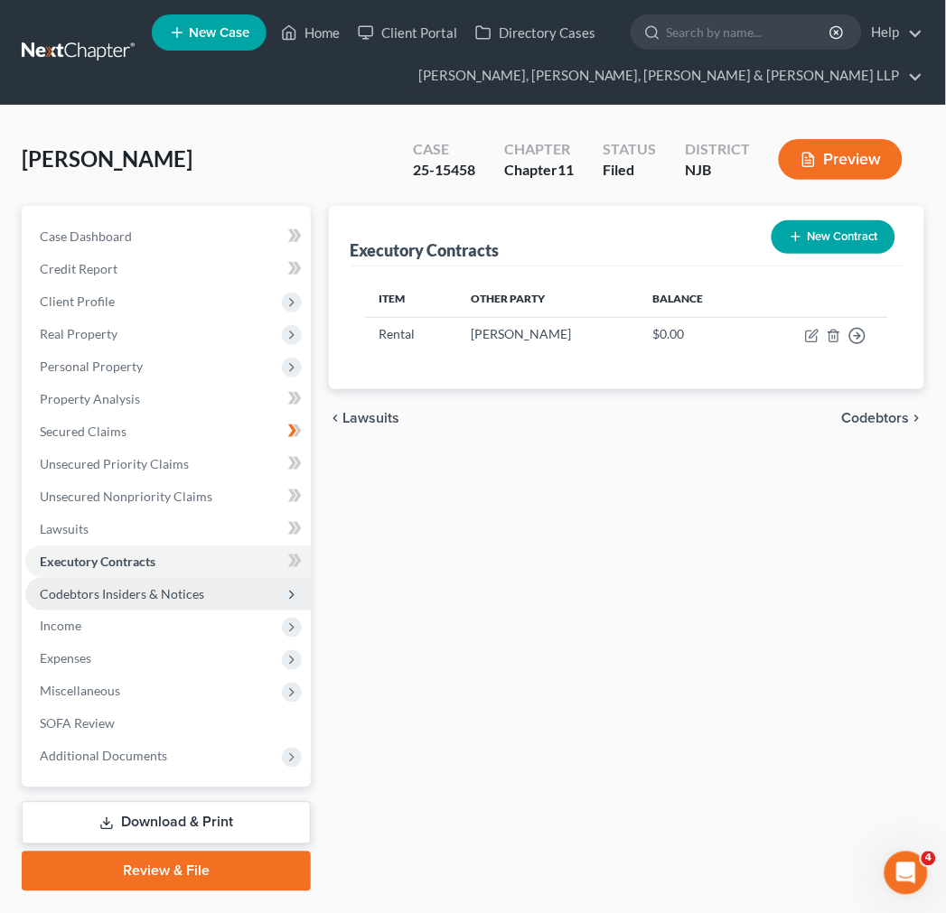
click at [209, 590] on span "Codebtors Insiders & Notices" at bounding box center [167, 594] width 285 height 33
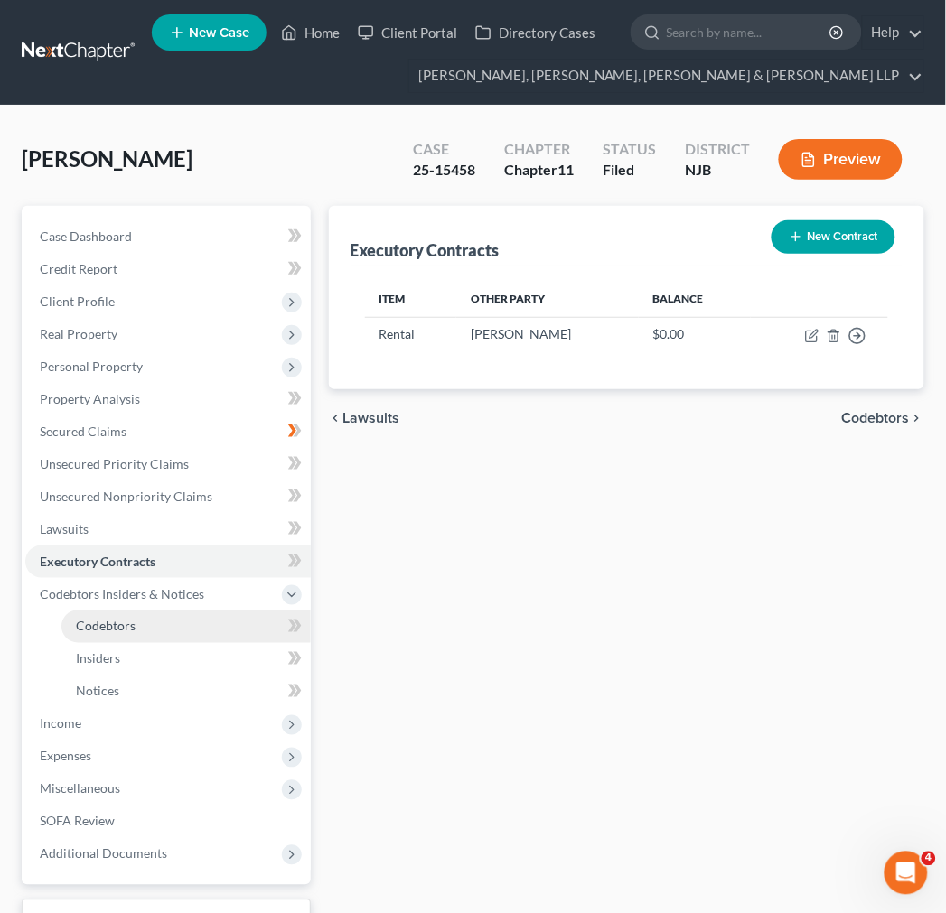
click at [191, 615] on link "Codebtors" at bounding box center [185, 627] width 249 height 33
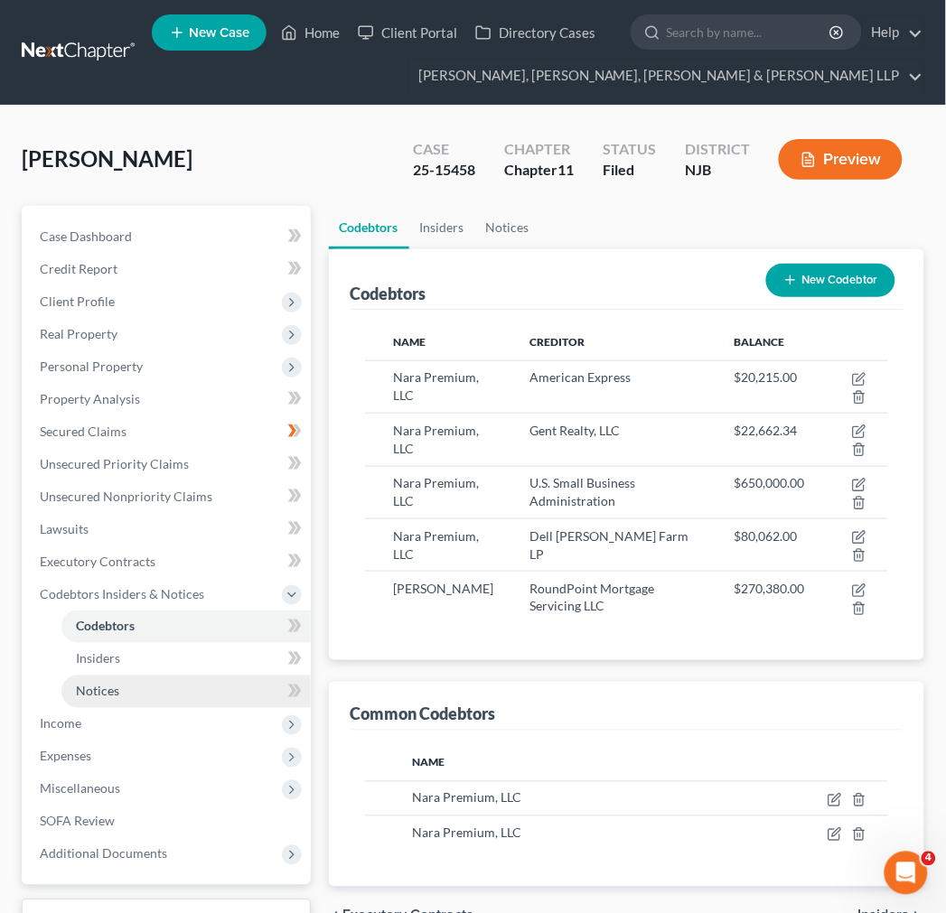
click at [185, 678] on link "Notices" at bounding box center [185, 692] width 249 height 33
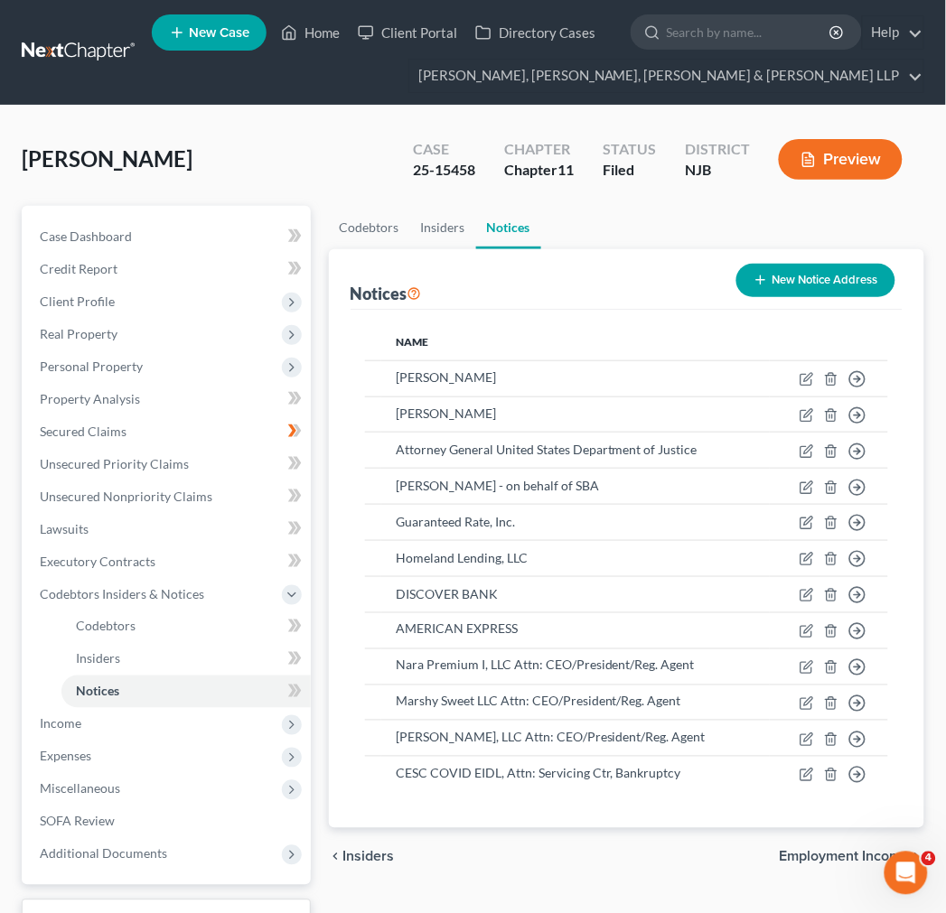
scroll to position [100, 0]
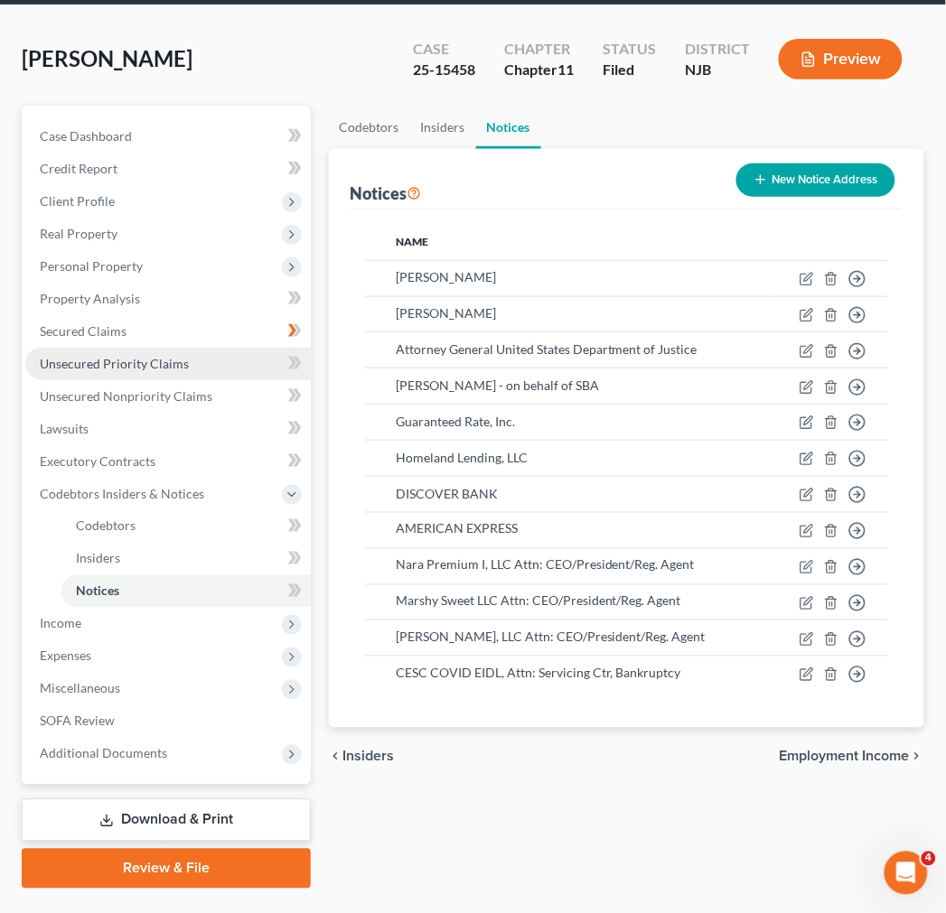
click at [139, 350] on link "Unsecured Priority Claims" at bounding box center [167, 364] width 285 height 33
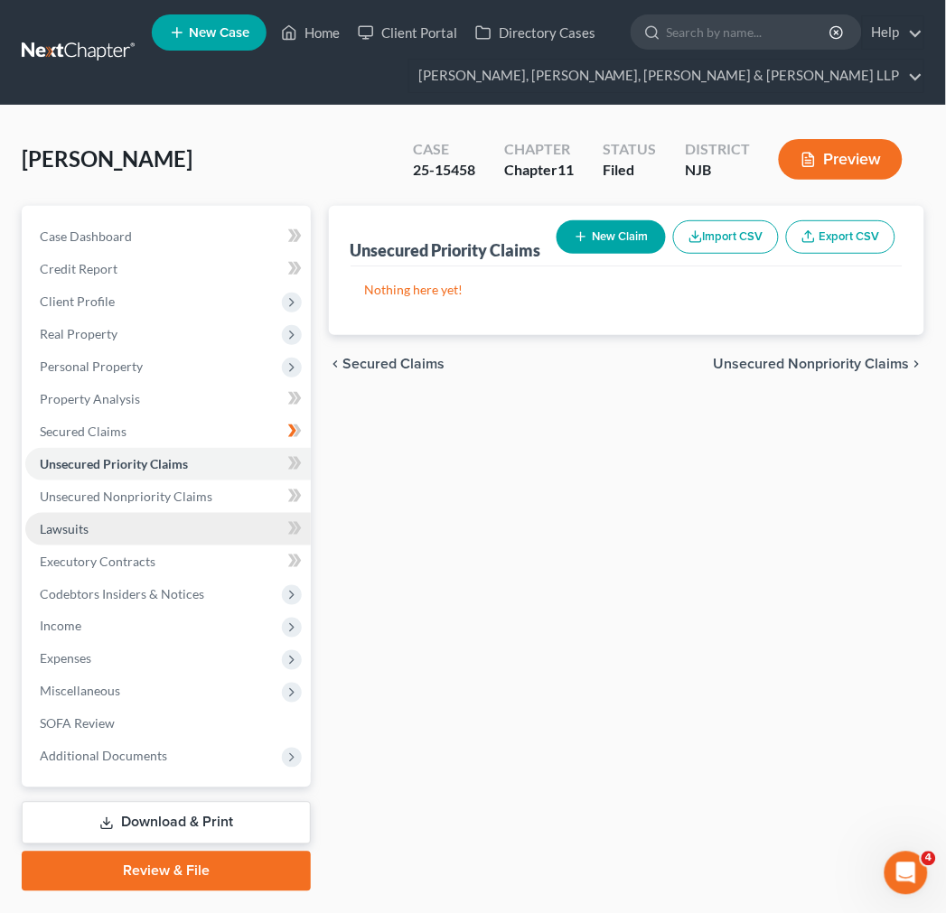
click at [174, 513] on link "Lawsuits" at bounding box center [167, 529] width 285 height 33
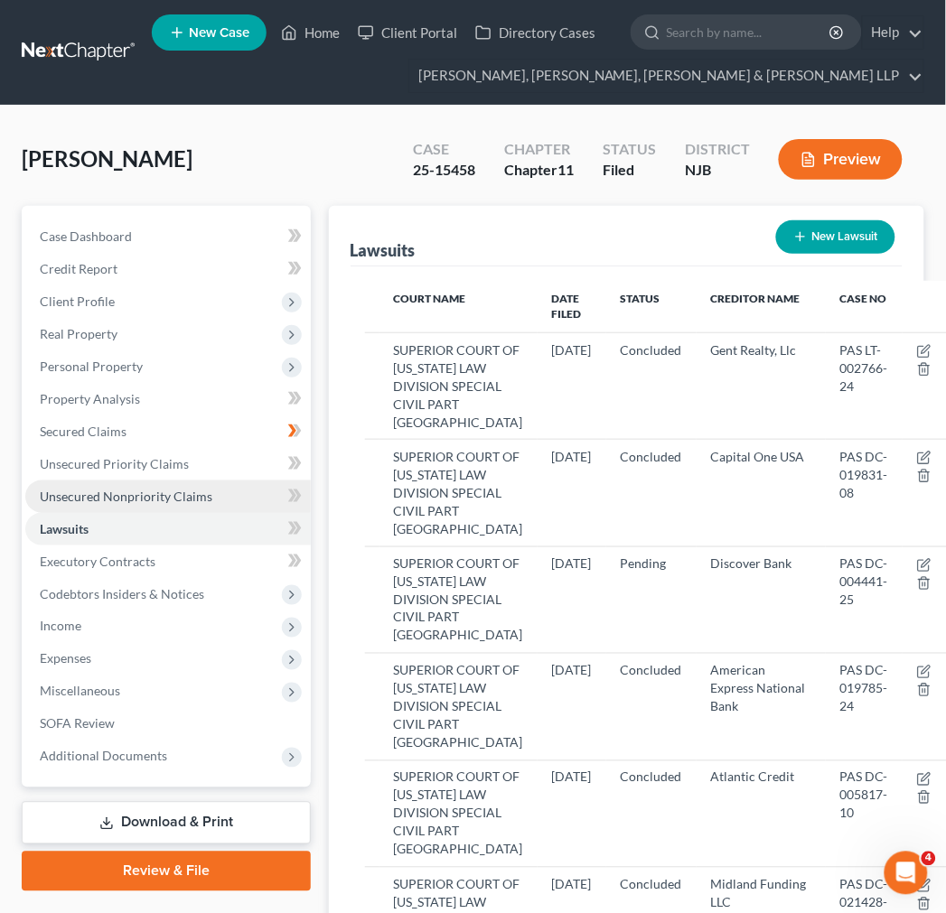
click at [173, 490] on span "Unsecured Nonpriority Claims" at bounding box center [126, 496] width 173 height 15
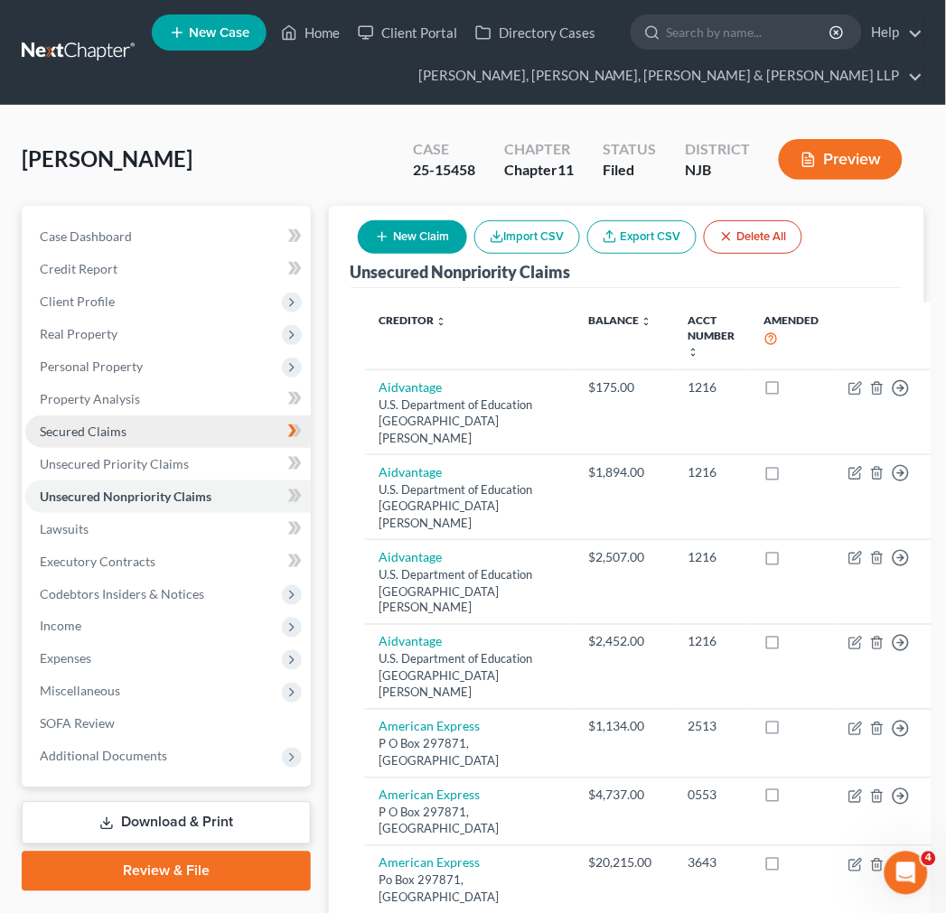
click at [160, 431] on link "Secured Claims" at bounding box center [167, 431] width 285 height 33
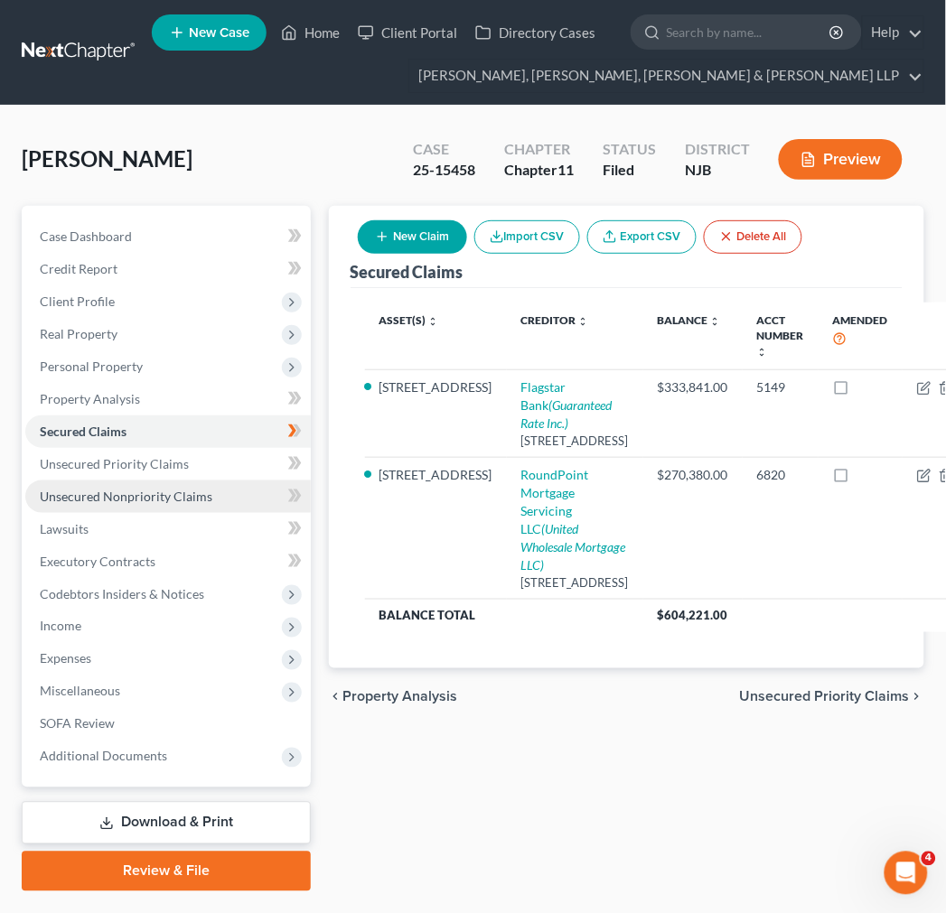
click at [203, 502] on span "Unsecured Nonpriority Claims" at bounding box center [126, 496] width 173 height 15
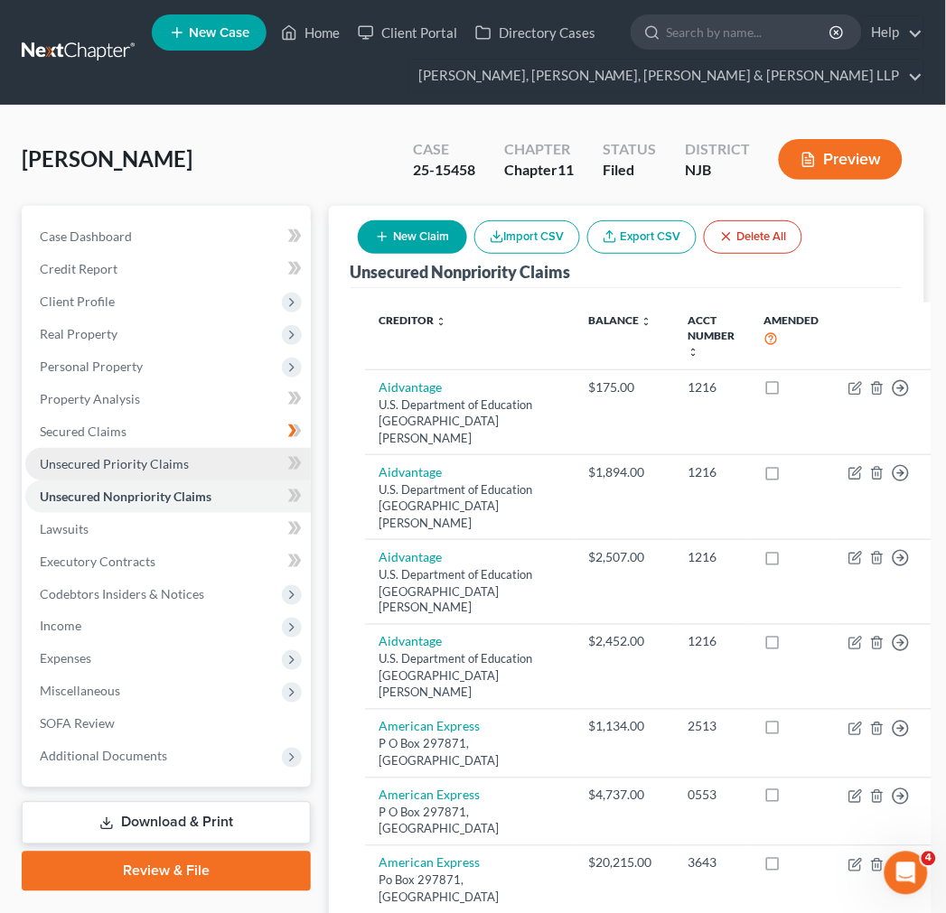
click at [199, 467] on link "Unsecured Priority Claims" at bounding box center [167, 464] width 285 height 33
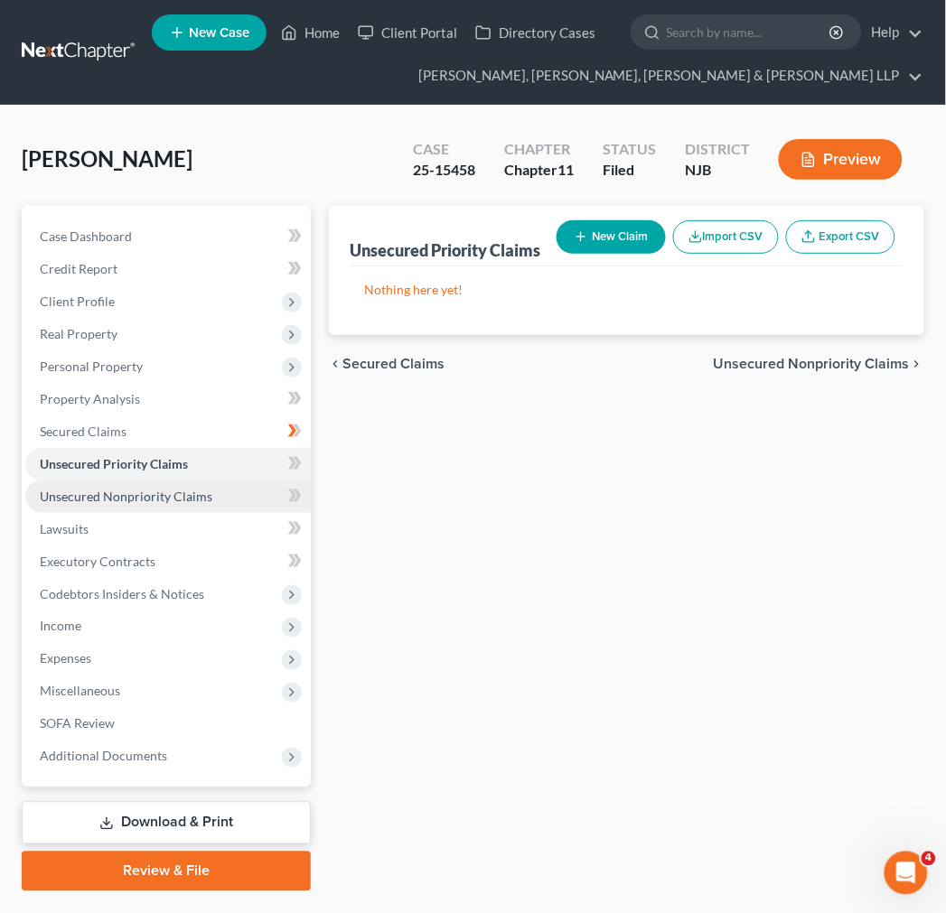
click at [174, 503] on link "Unsecured Nonpriority Claims" at bounding box center [167, 497] width 285 height 33
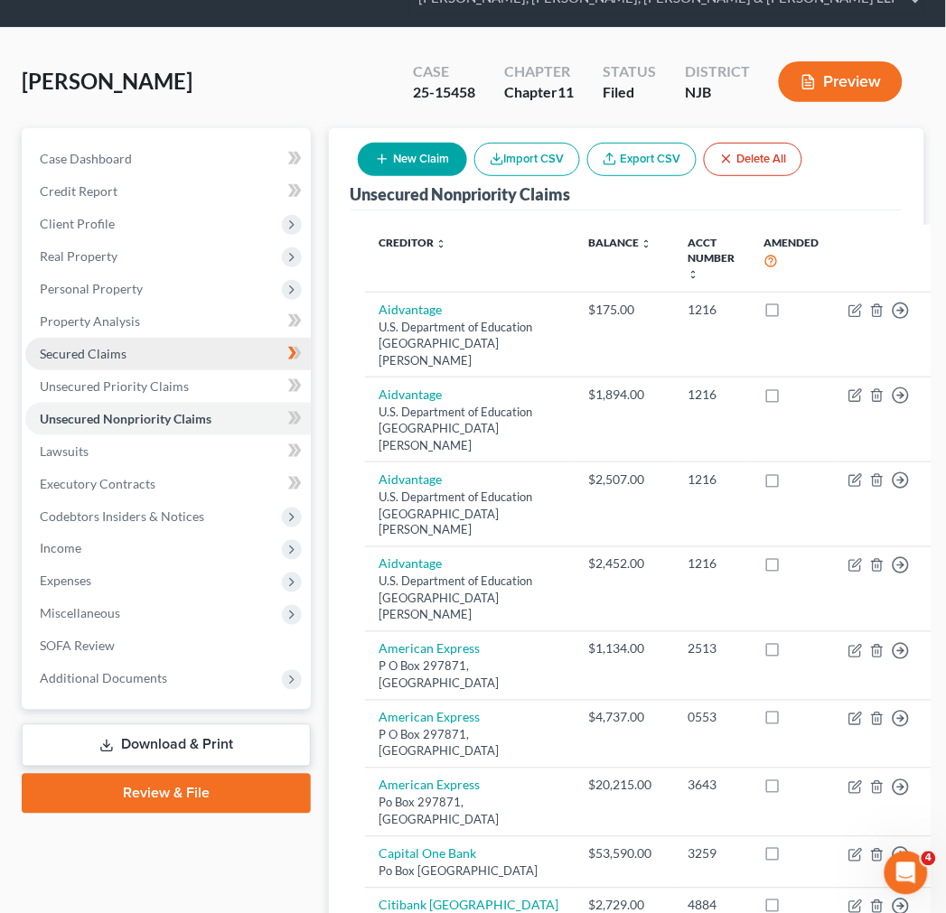
scroll to position [201, 0]
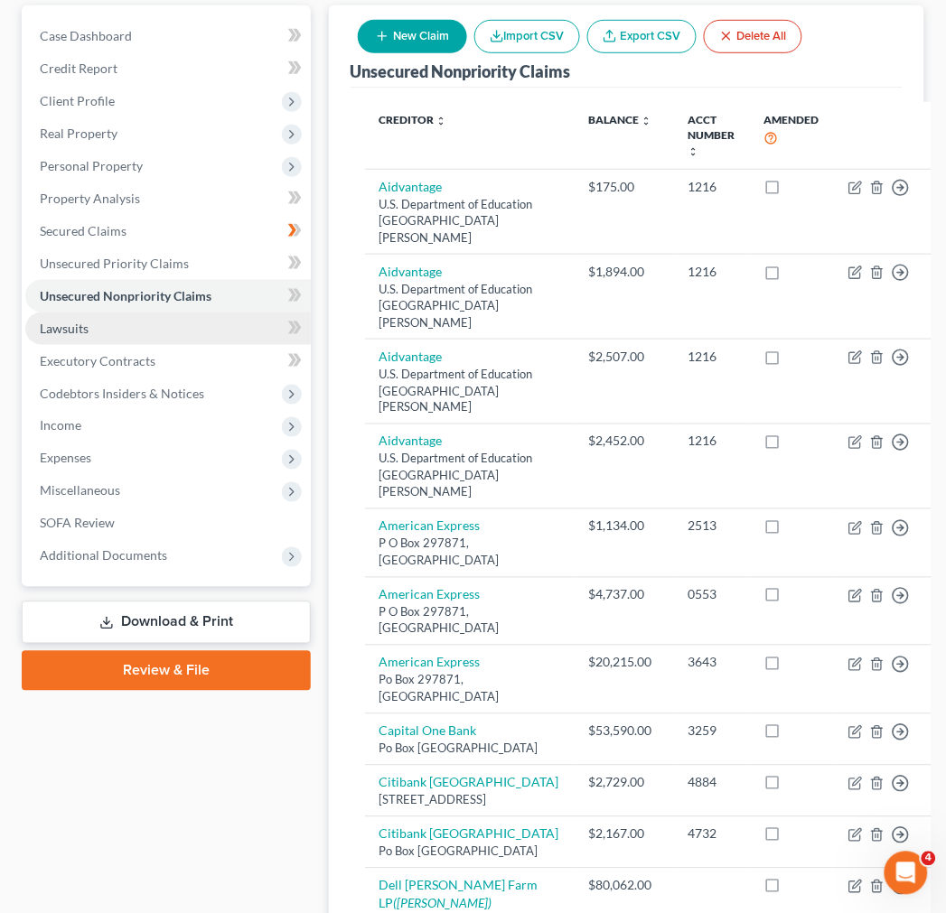
click at [143, 321] on link "Lawsuits" at bounding box center [167, 329] width 285 height 33
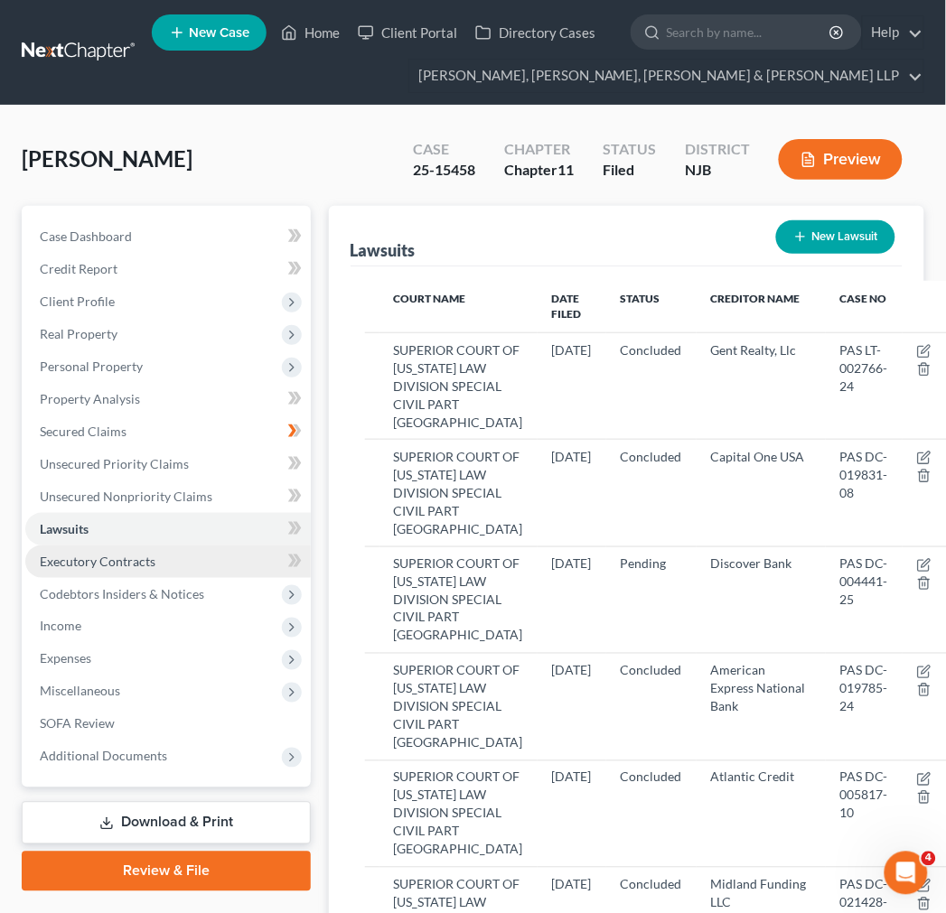
click at [210, 565] on link "Executory Contracts" at bounding box center [167, 562] width 285 height 33
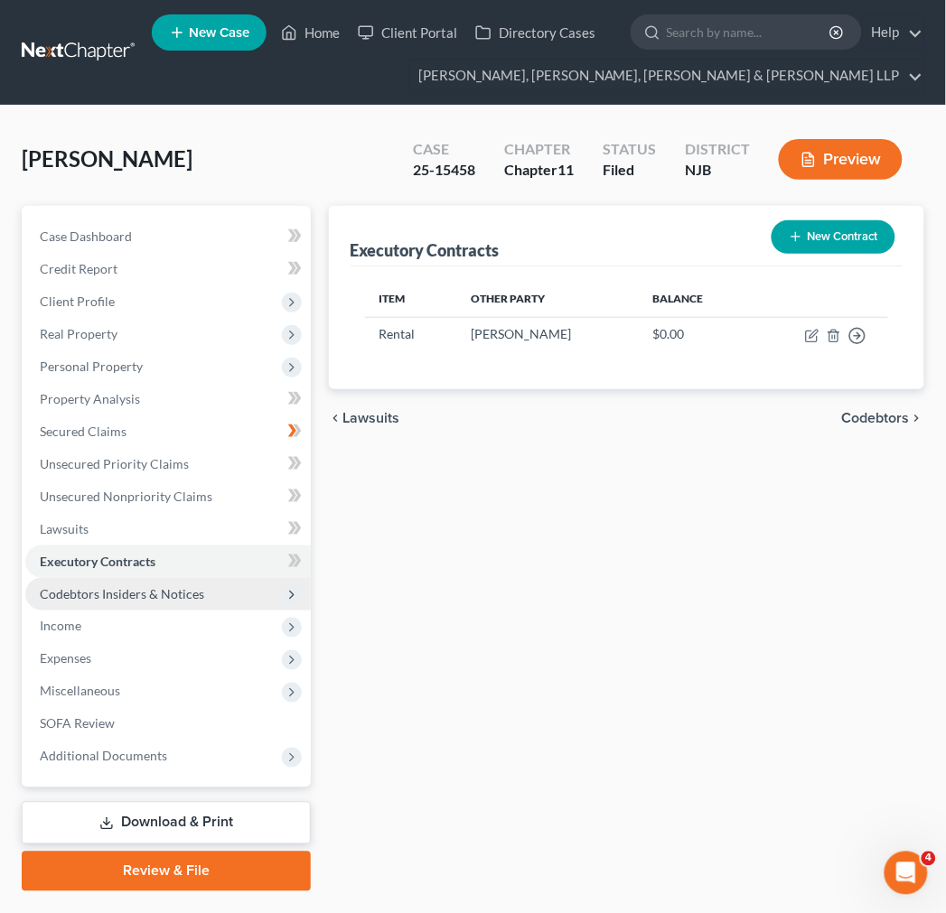
click at [232, 601] on span "Codebtors Insiders & Notices" at bounding box center [167, 594] width 285 height 33
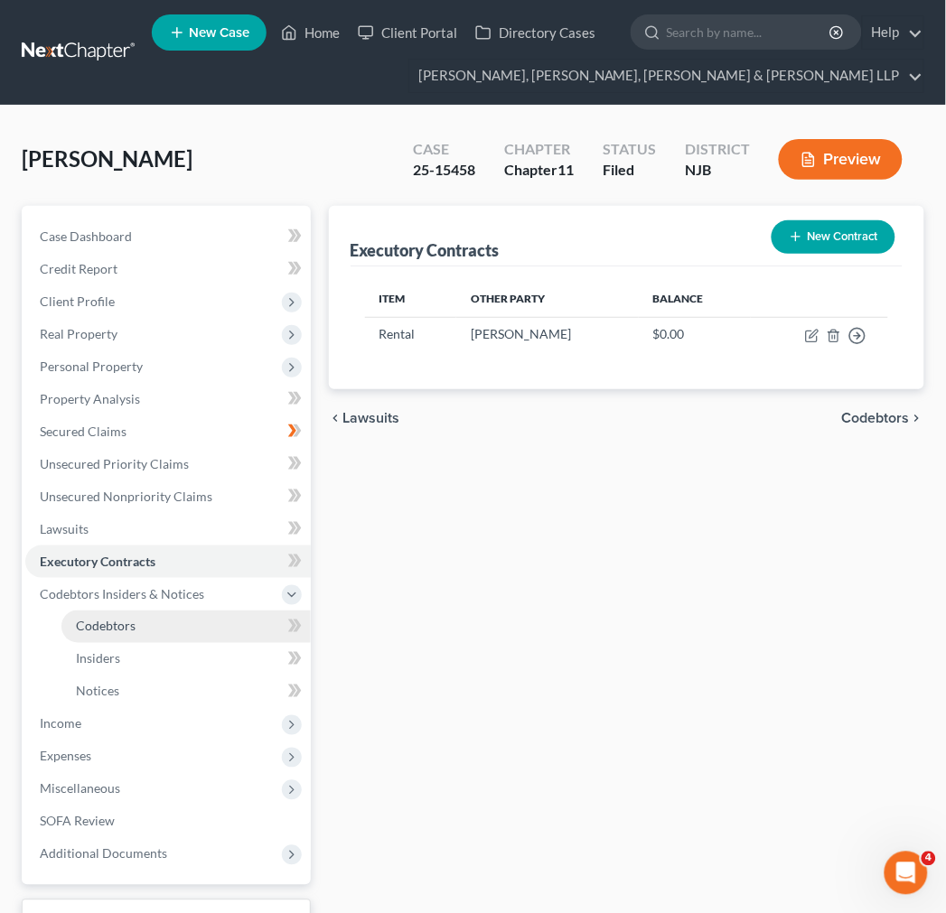
click at [173, 633] on link "Codebtors" at bounding box center [185, 627] width 249 height 33
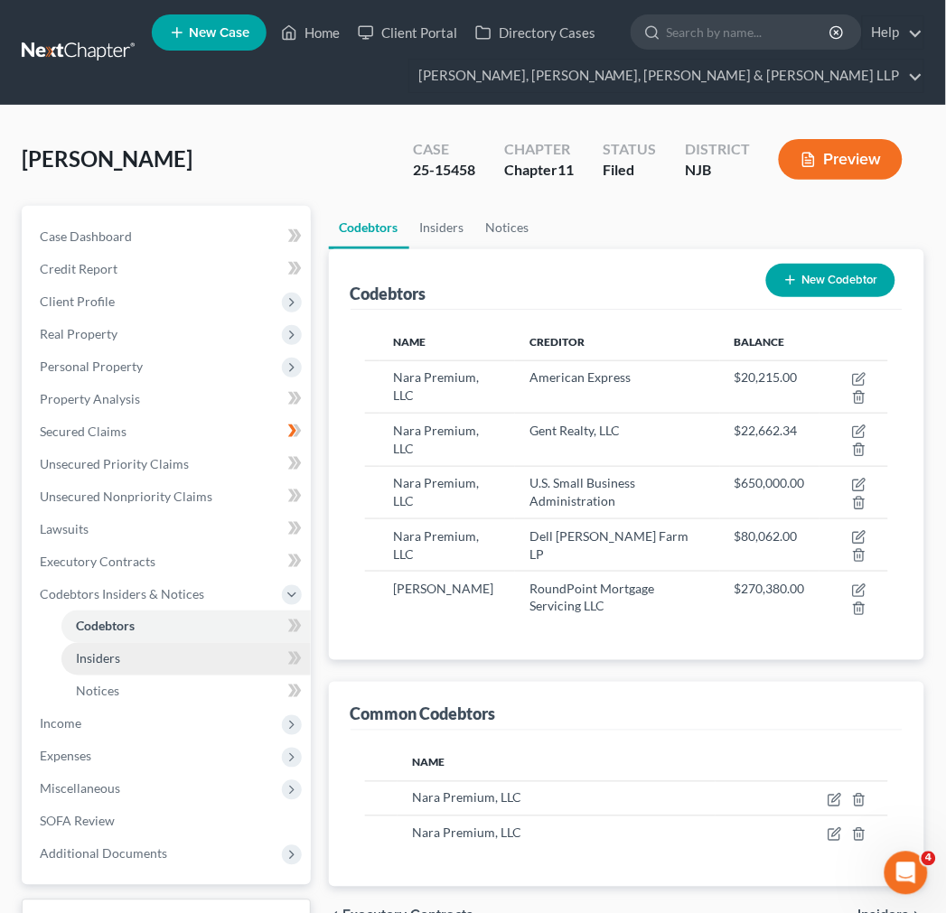
click at [173, 662] on link "Insiders" at bounding box center [185, 659] width 249 height 33
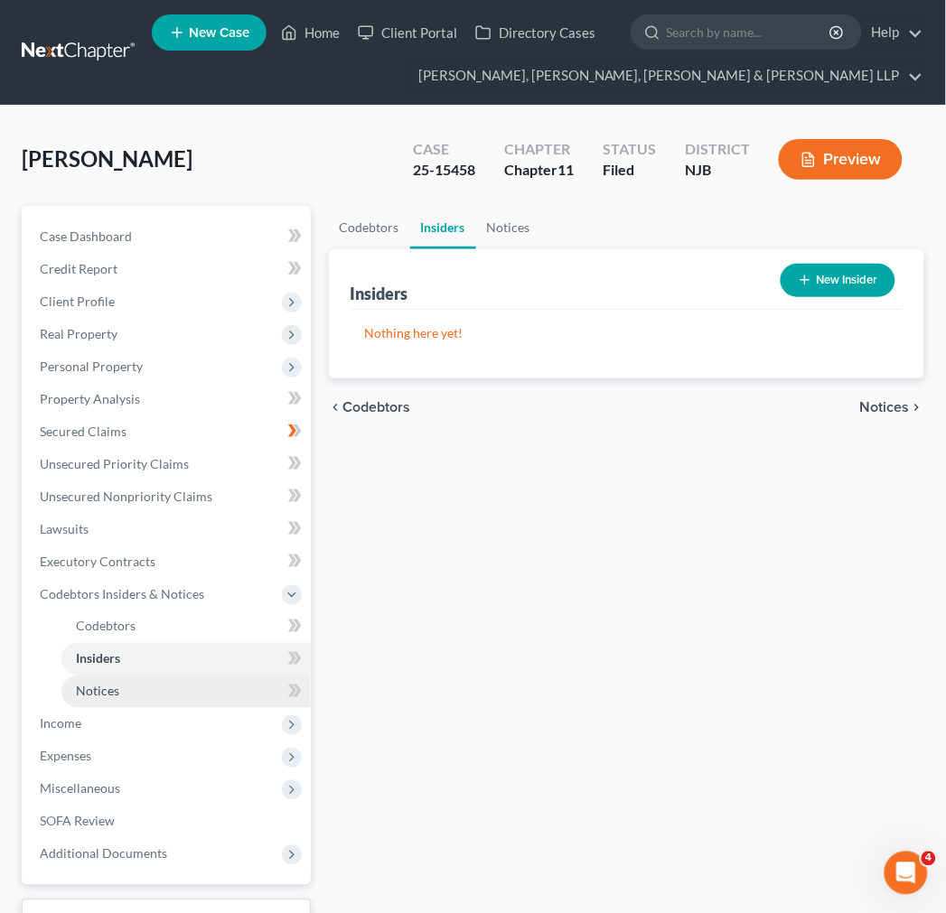
click at [173, 679] on link "Notices" at bounding box center [185, 692] width 249 height 33
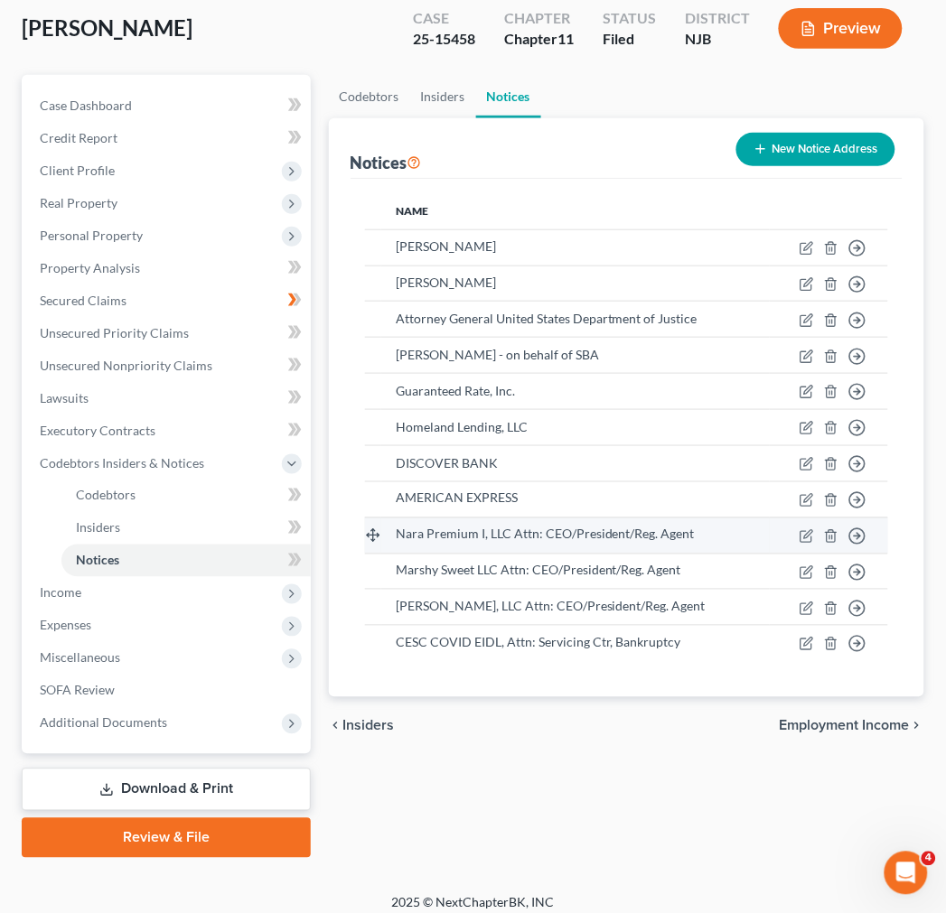
scroll to position [142, 0]
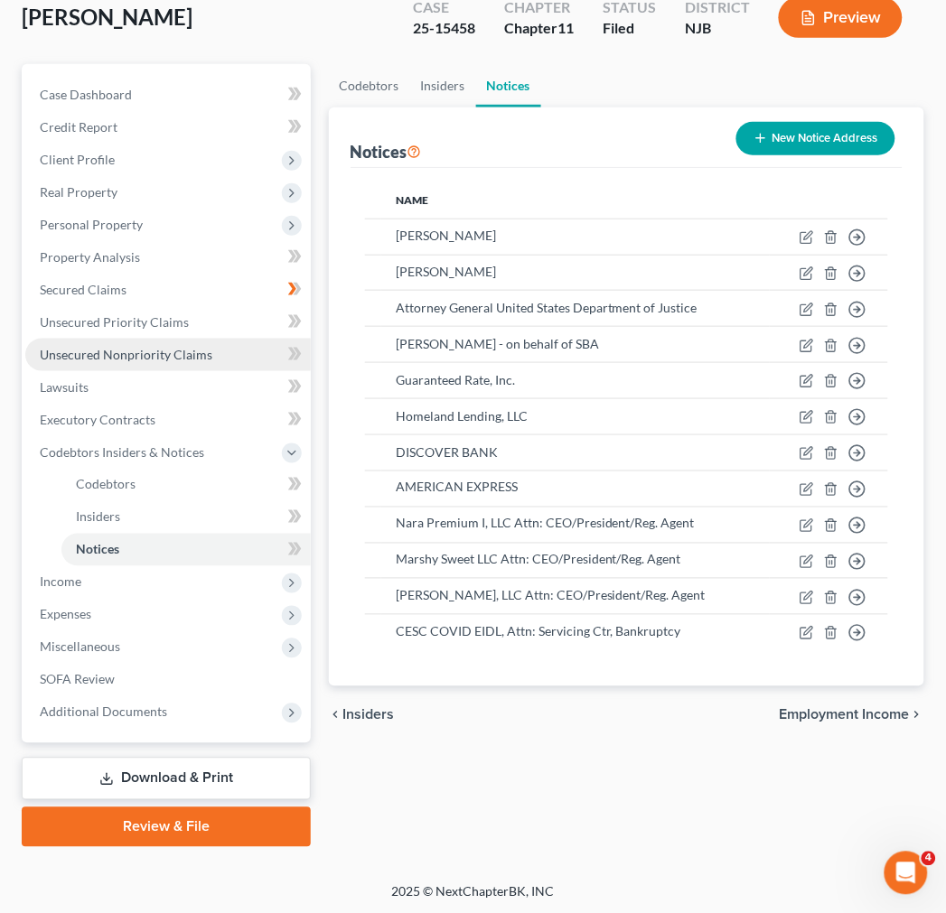
click at [128, 366] on link "Unsecured Nonpriority Claims" at bounding box center [167, 355] width 285 height 33
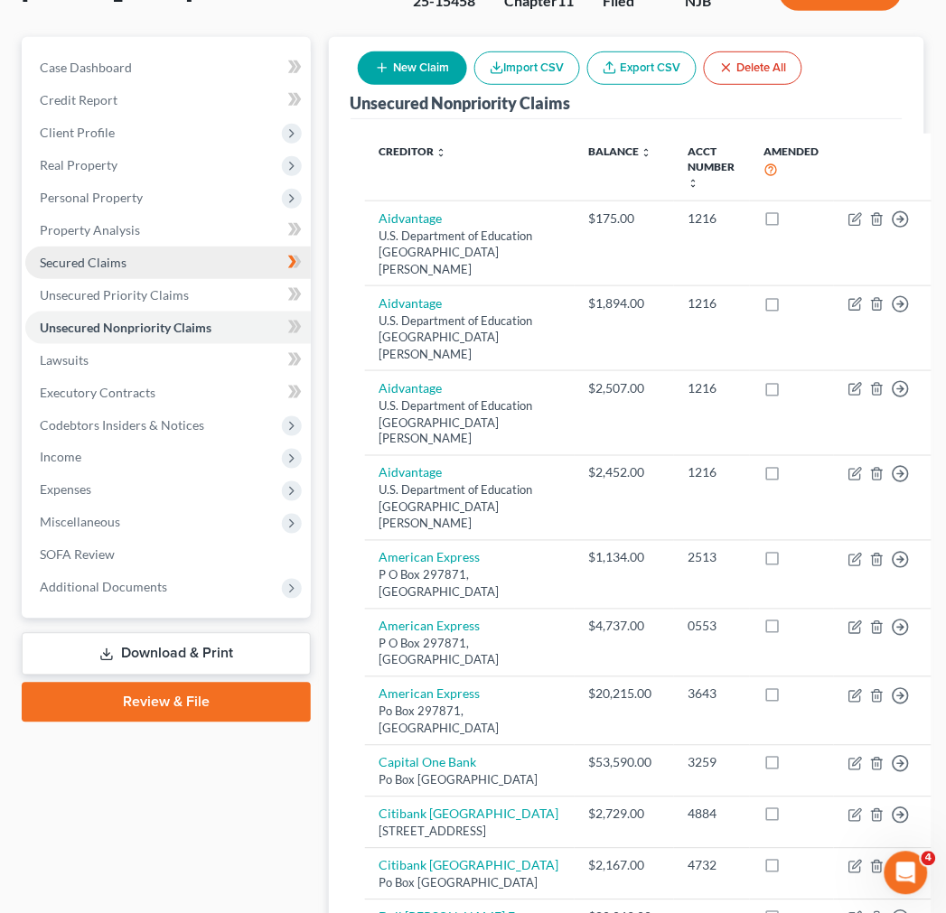
scroll to position [140, 0]
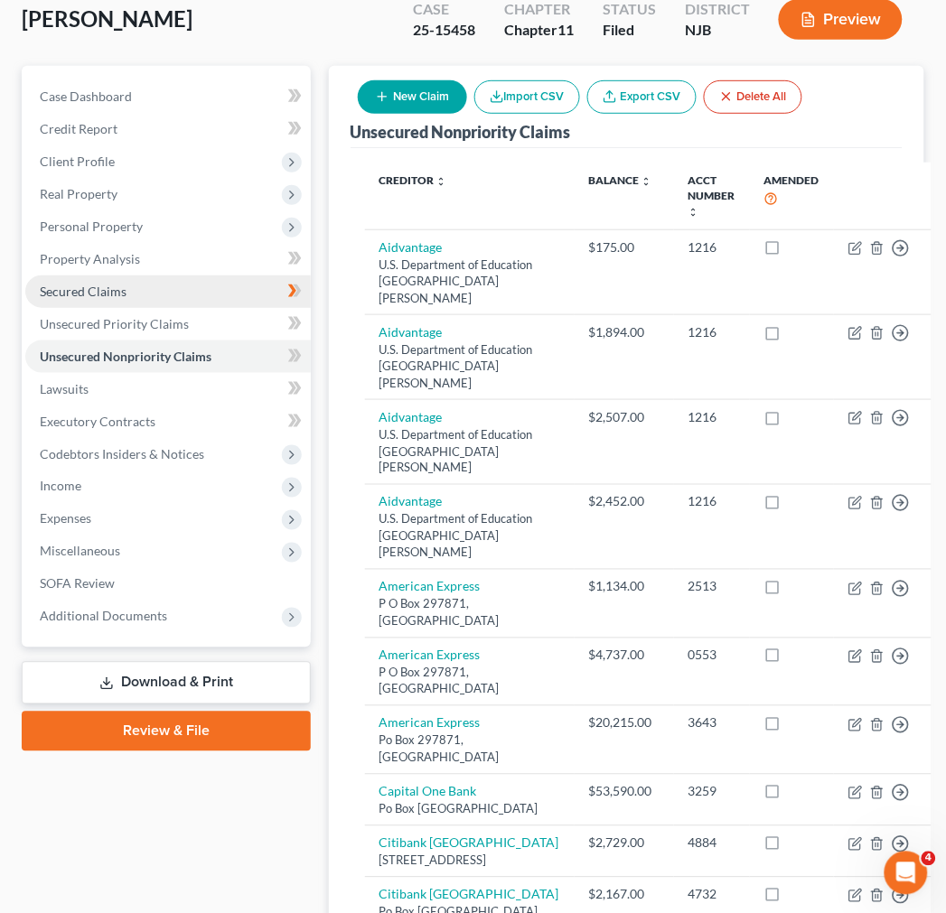
click at [147, 298] on link "Secured Claims" at bounding box center [167, 291] width 285 height 33
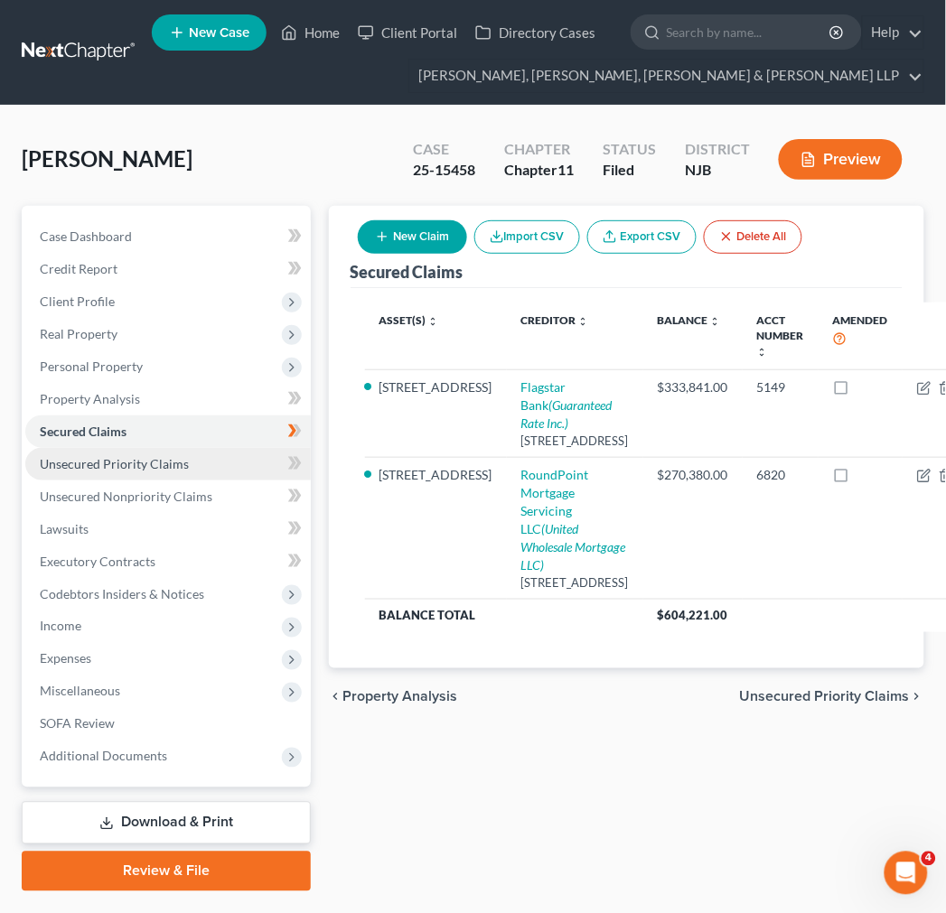
click at [161, 462] on span "Unsecured Priority Claims" at bounding box center [114, 463] width 149 height 15
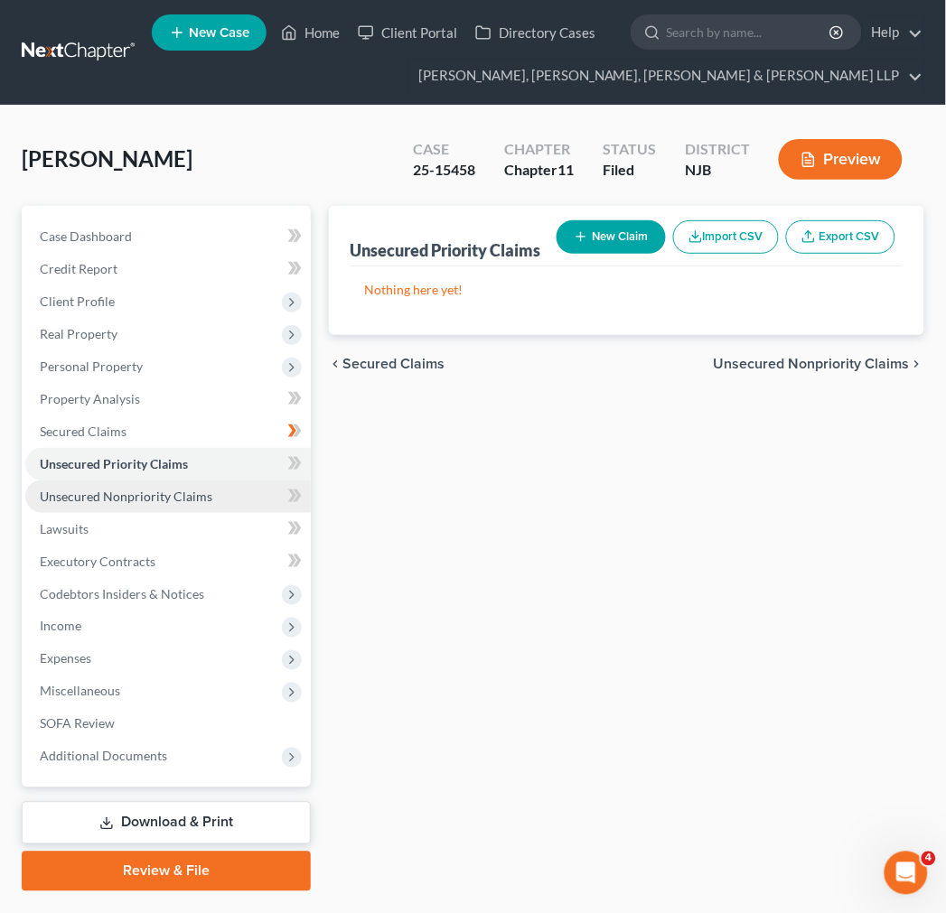
click at [160, 489] on span "Unsecured Nonpriority Claims" at bounding box center [126, 496] width 173 height 15
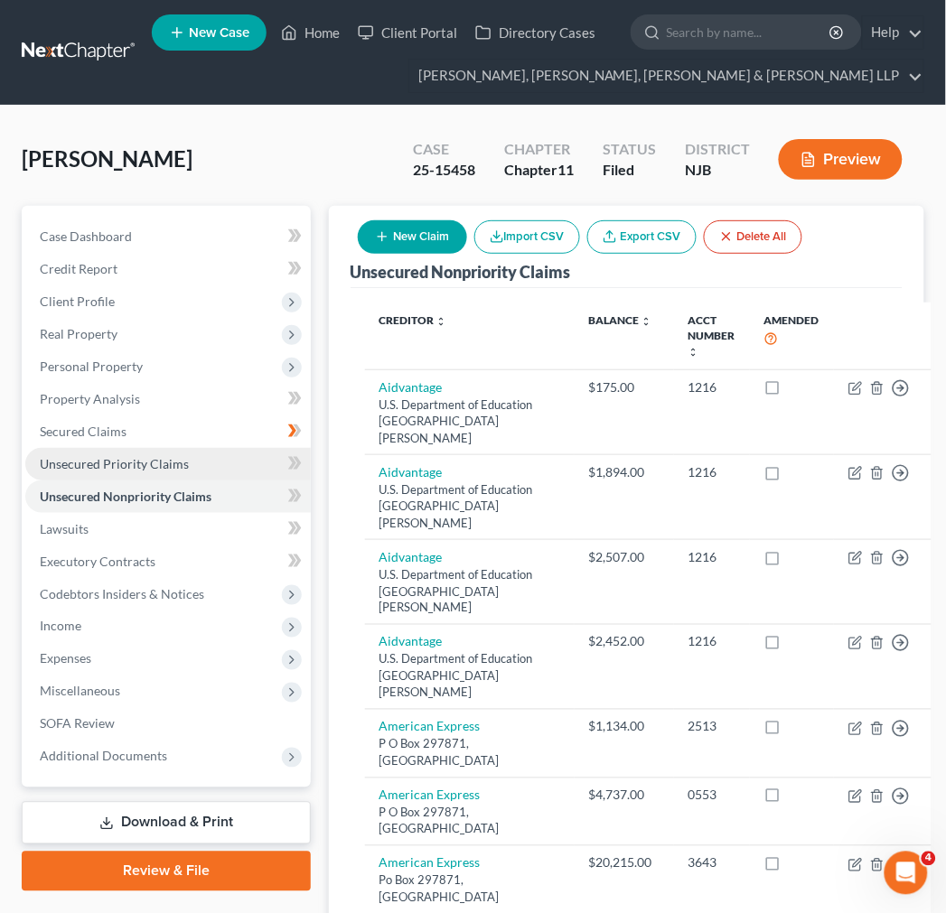
click at [211, 466] on link "Unsecured Priority Claims" at bounding box center [167, 464] width 285 height 33
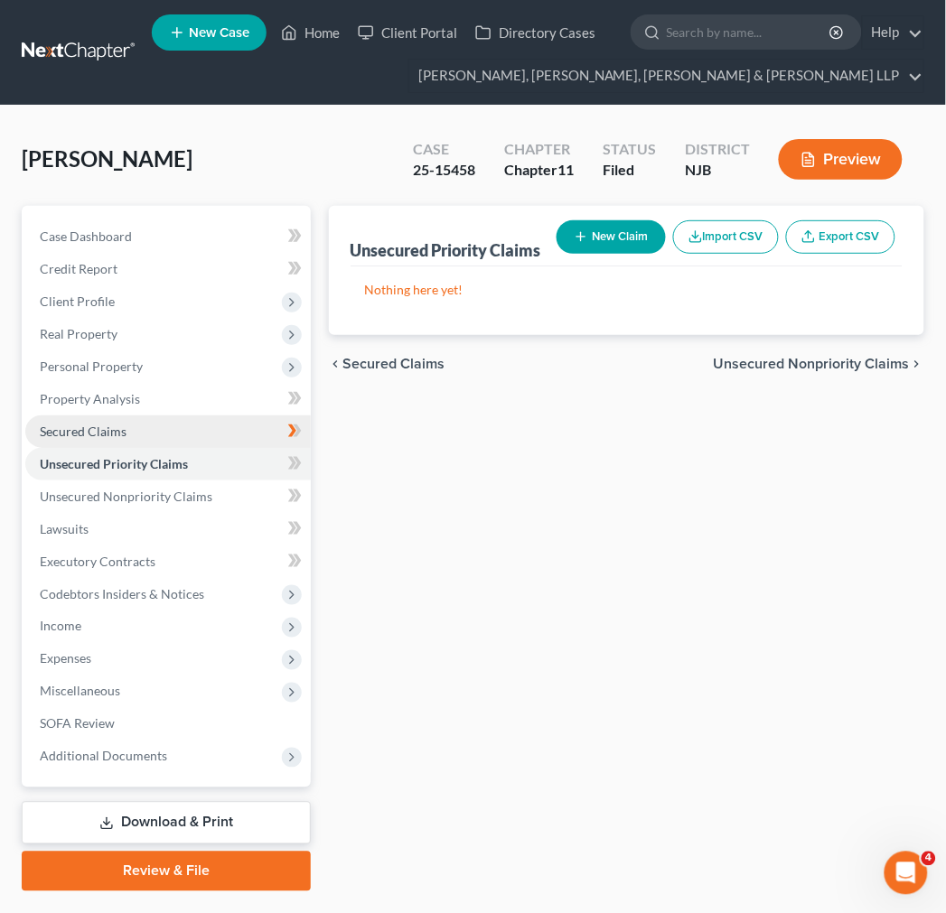
click at [109, 435] on span "Secured Claims" at bounding box center [83, 431] width 87 height 15
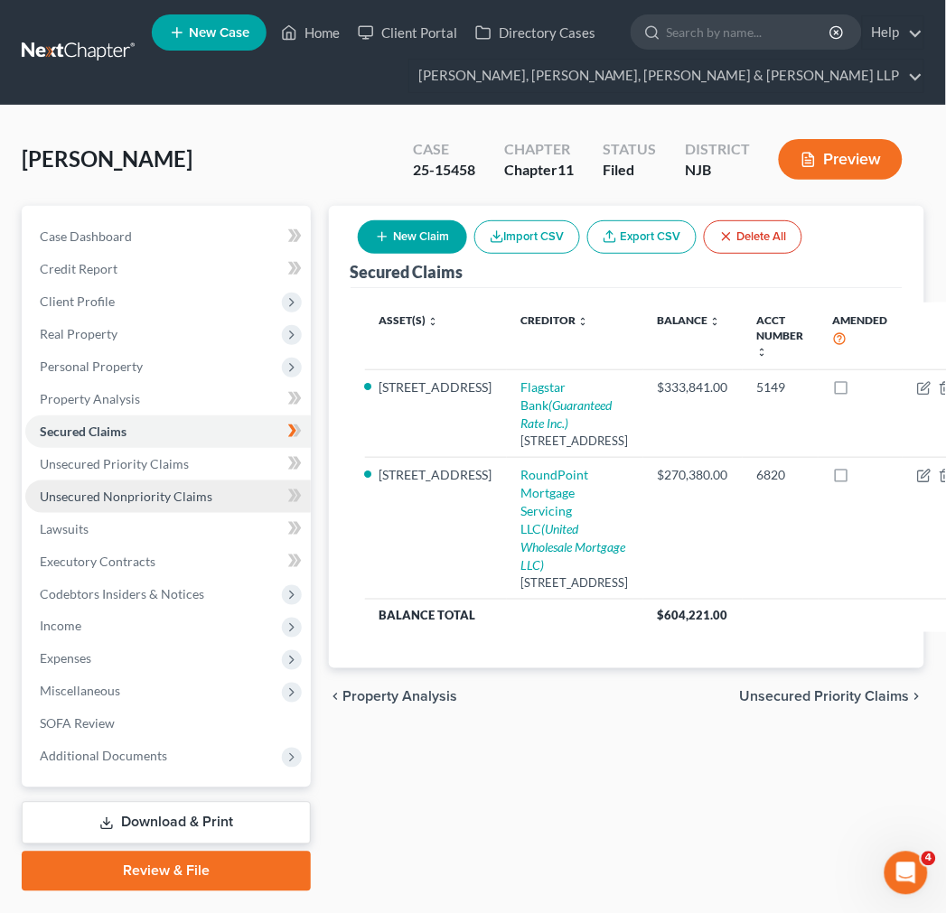
click at [181, 495] on span "Unsecured Nonpriority Claims" at bounding box center [126, 496] width 173 height 15
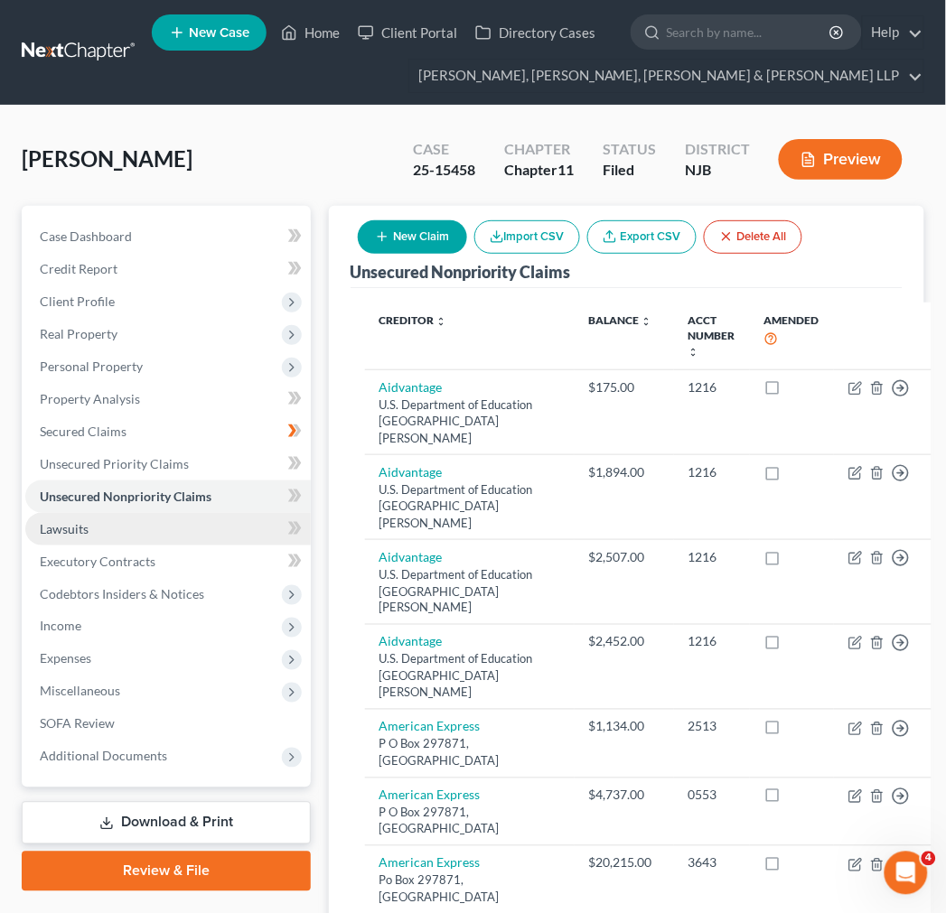
click at [185, 531] on link "Lawsuits" at bounding box center [167, 529] width 285 height 33
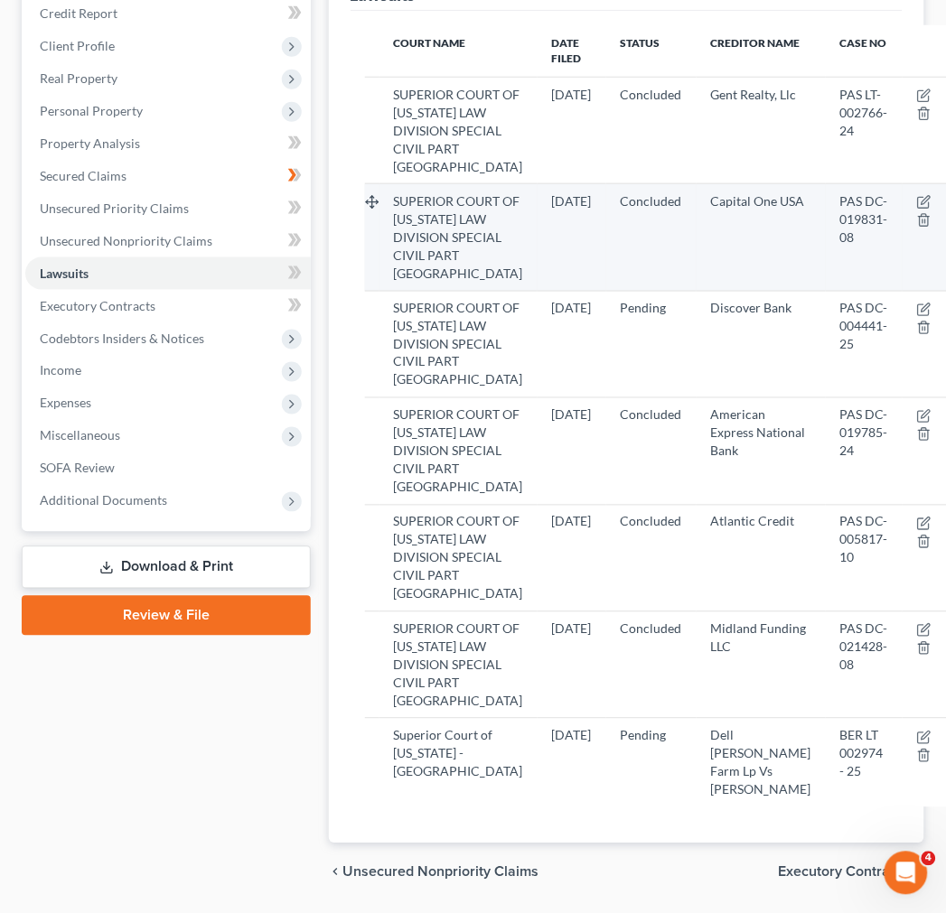
scroll to position [301, 0]
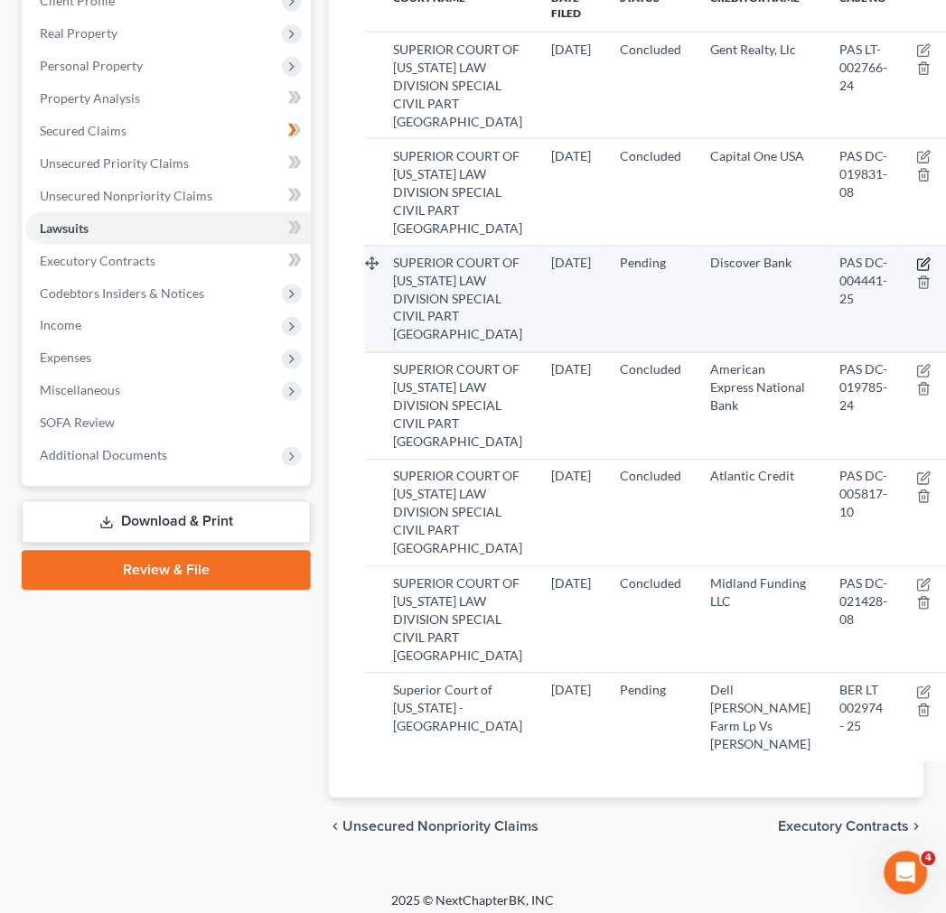
click at [921, 266] on icon "button" at bounding box center [925, 262] width 8 height 8
select select "33"
select select "0"
select select "4"
select select "46"
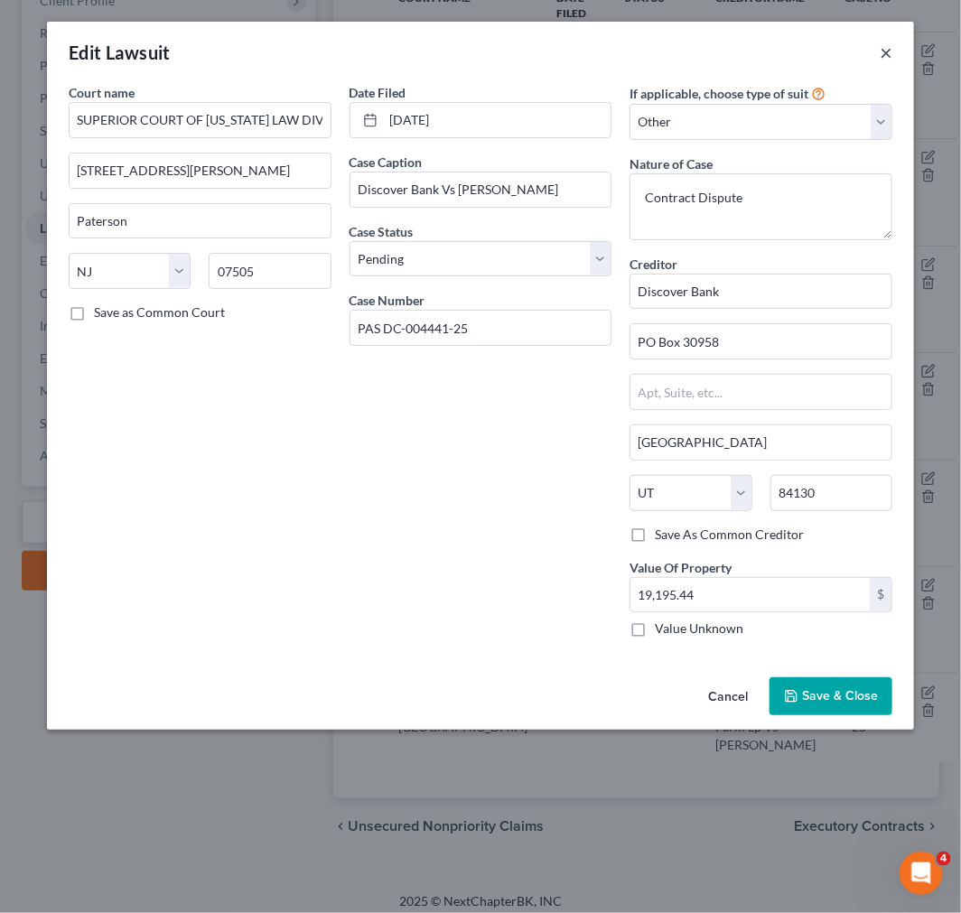
click at [886, 46] on button "×" at bounding box center [886, 53] width 13 height 22
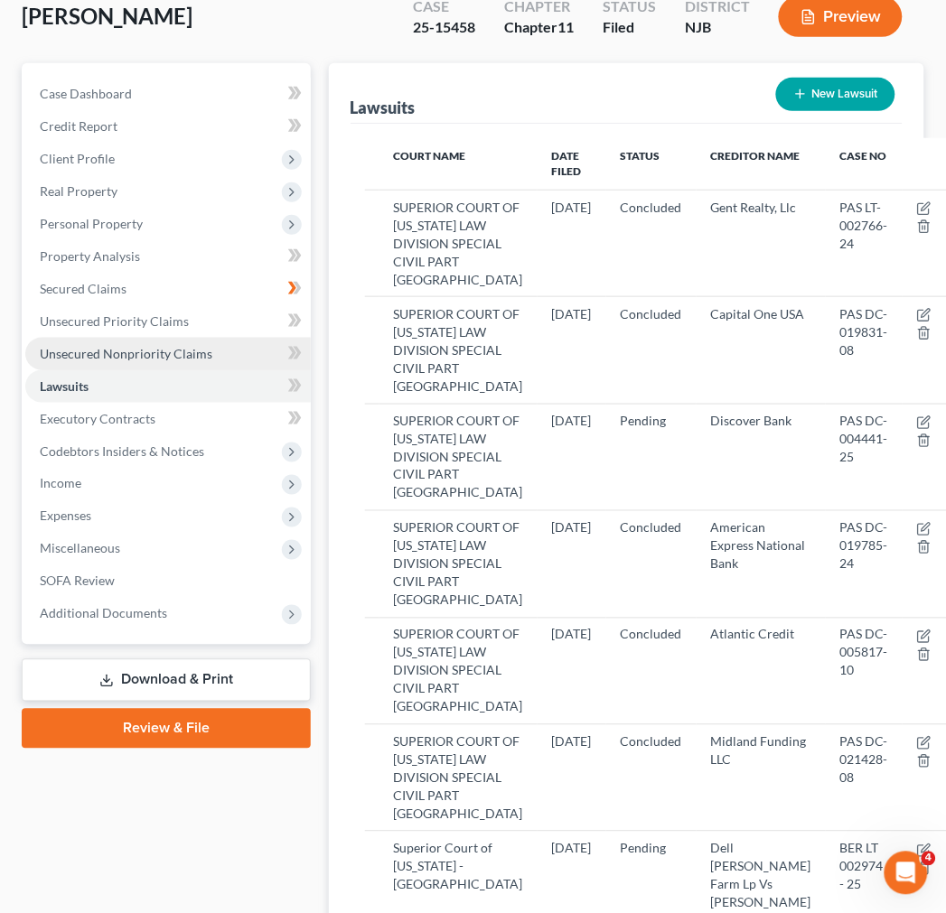
scroll to position [60, 0]
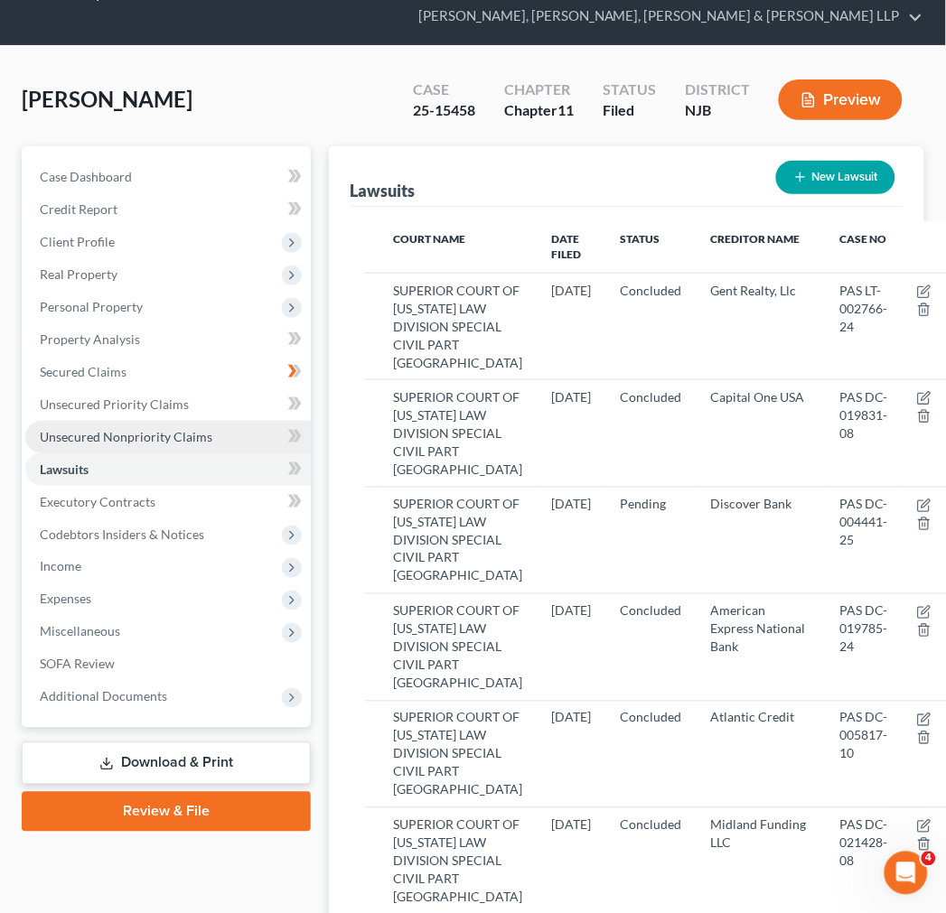
click at [179, 438] on span "Unsecured Nonpriority Claims" at bounding box center [126, 436] width 173 height 15
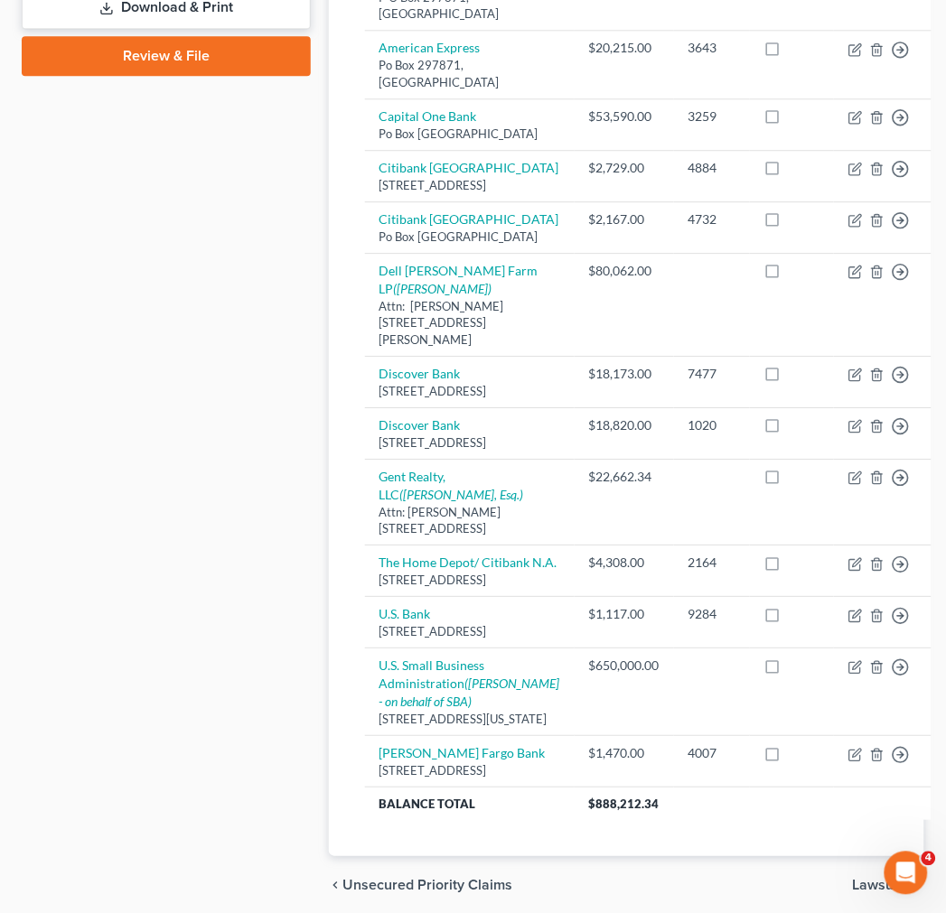
scroll to position [501, 0]
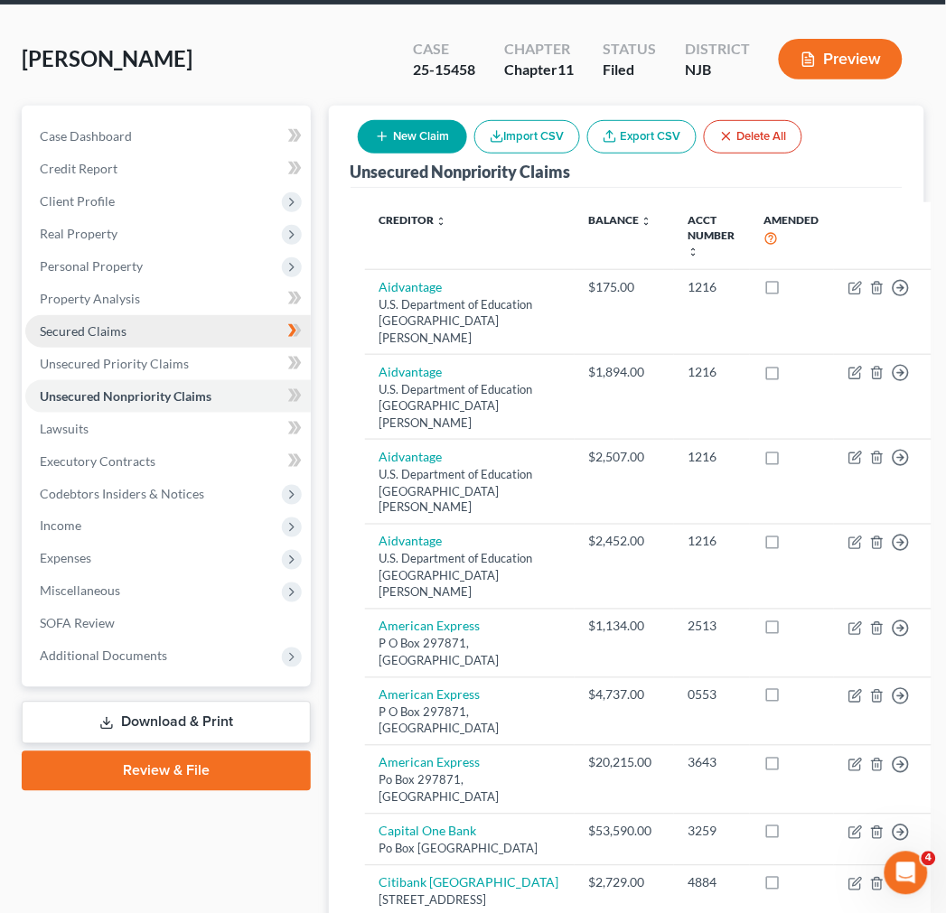
click at [167, 332] on link "Secured Claims" at bounding box center [167, 331] width 285 height 33
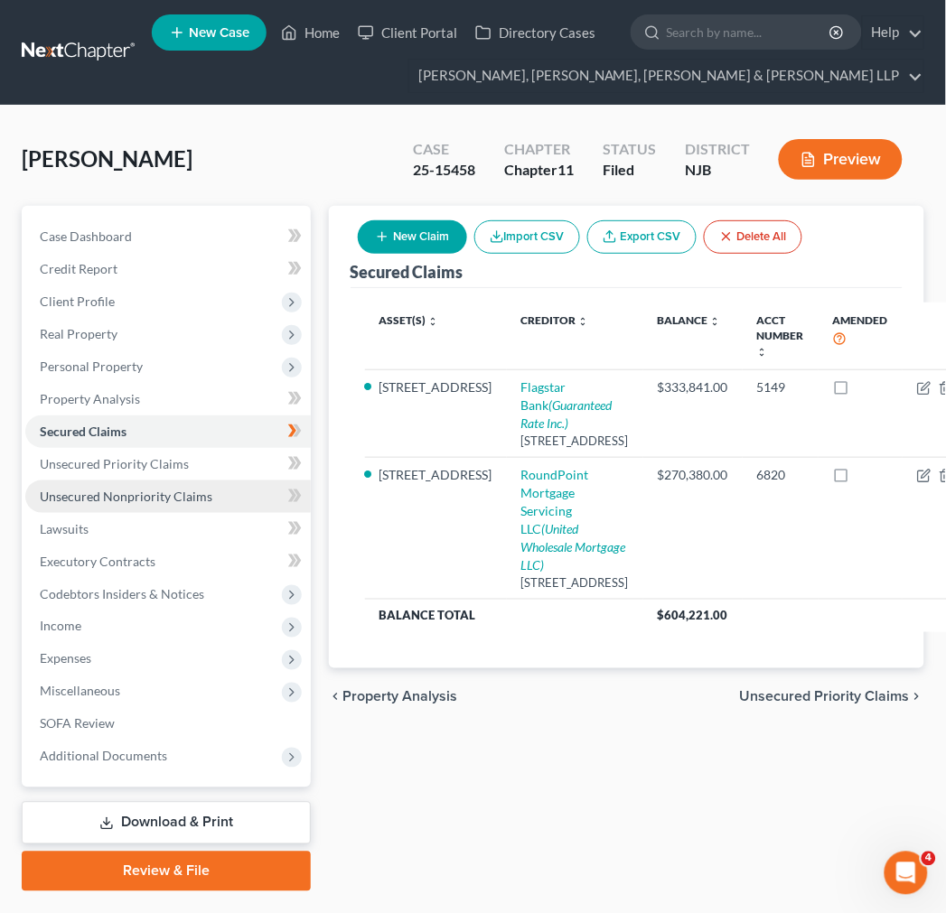
click at [187, 482] on link "Unsecured Nonpriority Claims" at bounding box center [167, 497] width 285 height 33
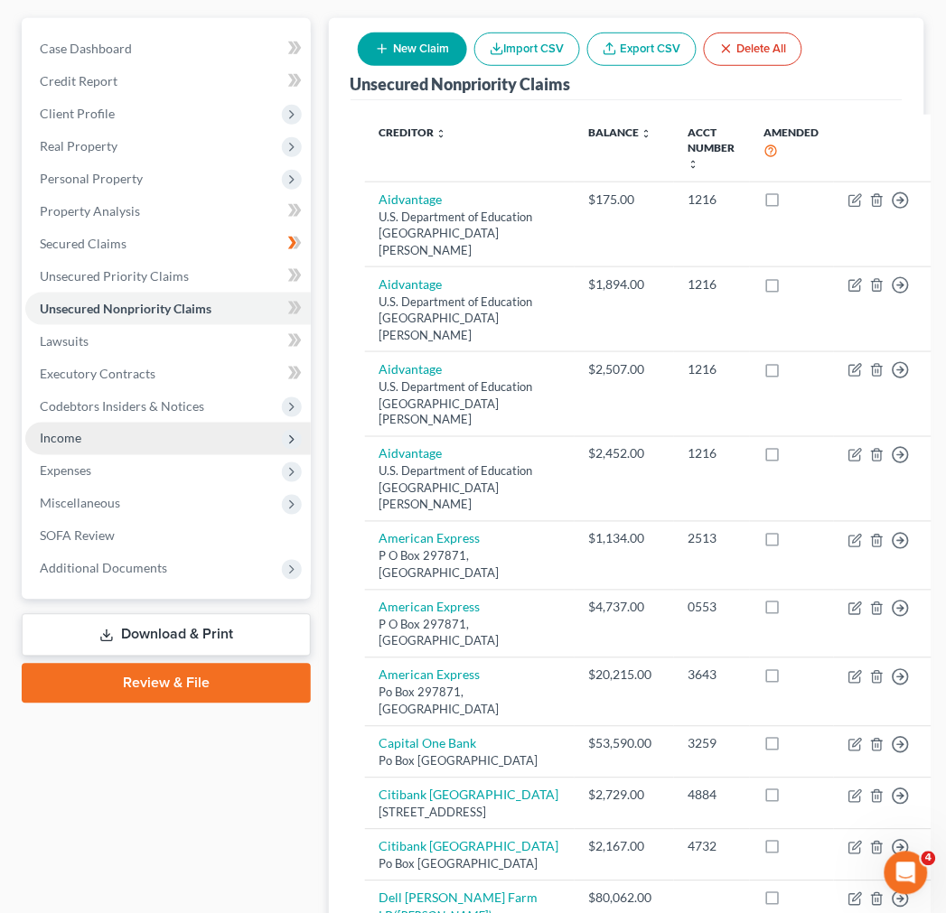
scroll to position [100, 0]
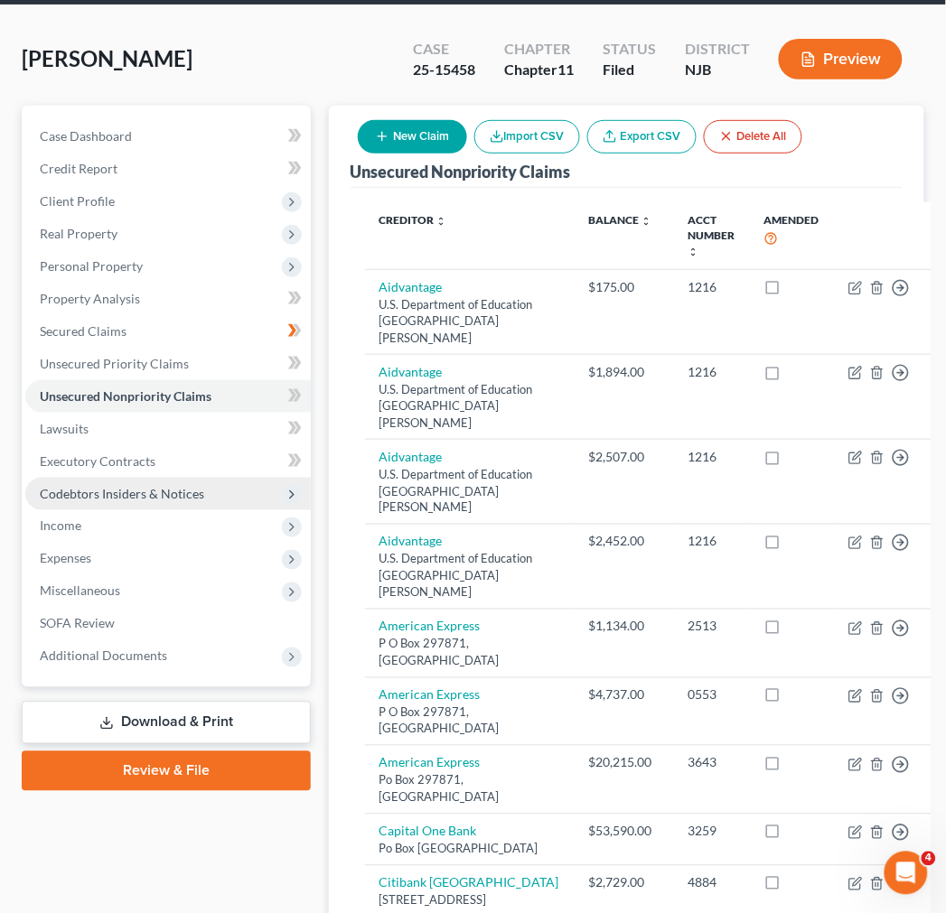
click at [148, 482] on span "Codebtors Insiders & Notices" at bounding box center [167, 494] width 285 height 33
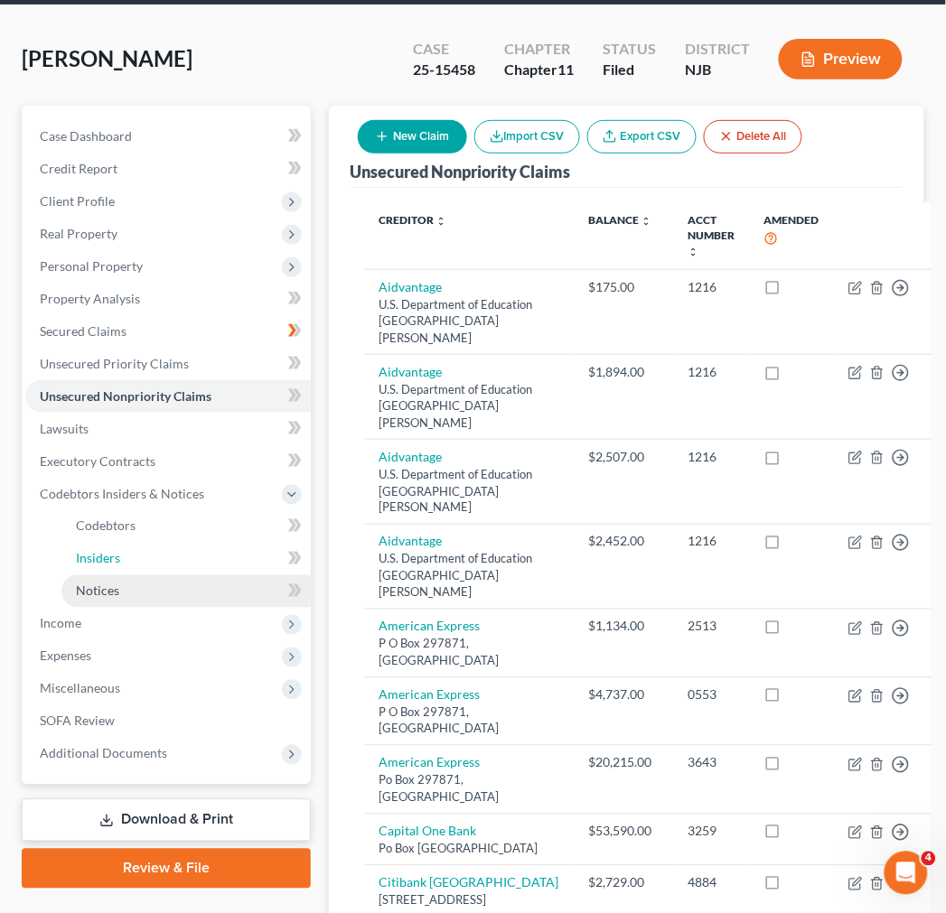
click at [201, 573] on link "Insiders" at bounding box center [185, 559] width 249 height 33
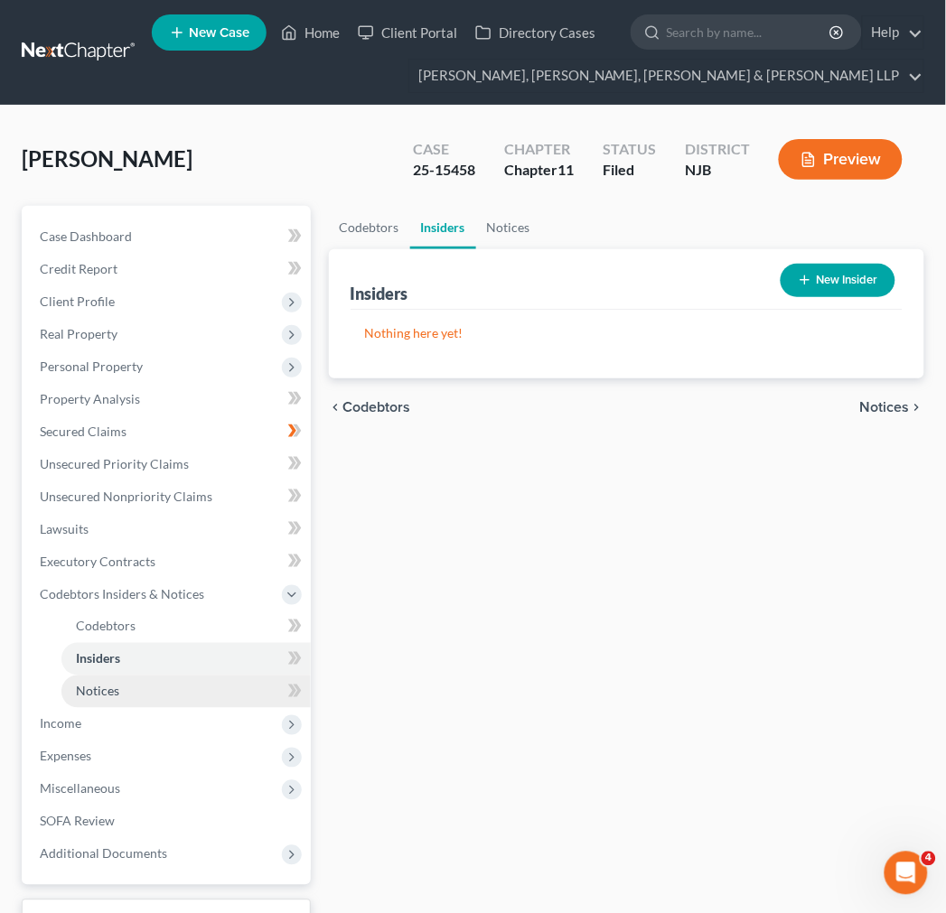
click at [104, 691] on span "Notices" at bounding box center [97, 691] width 43 height 15
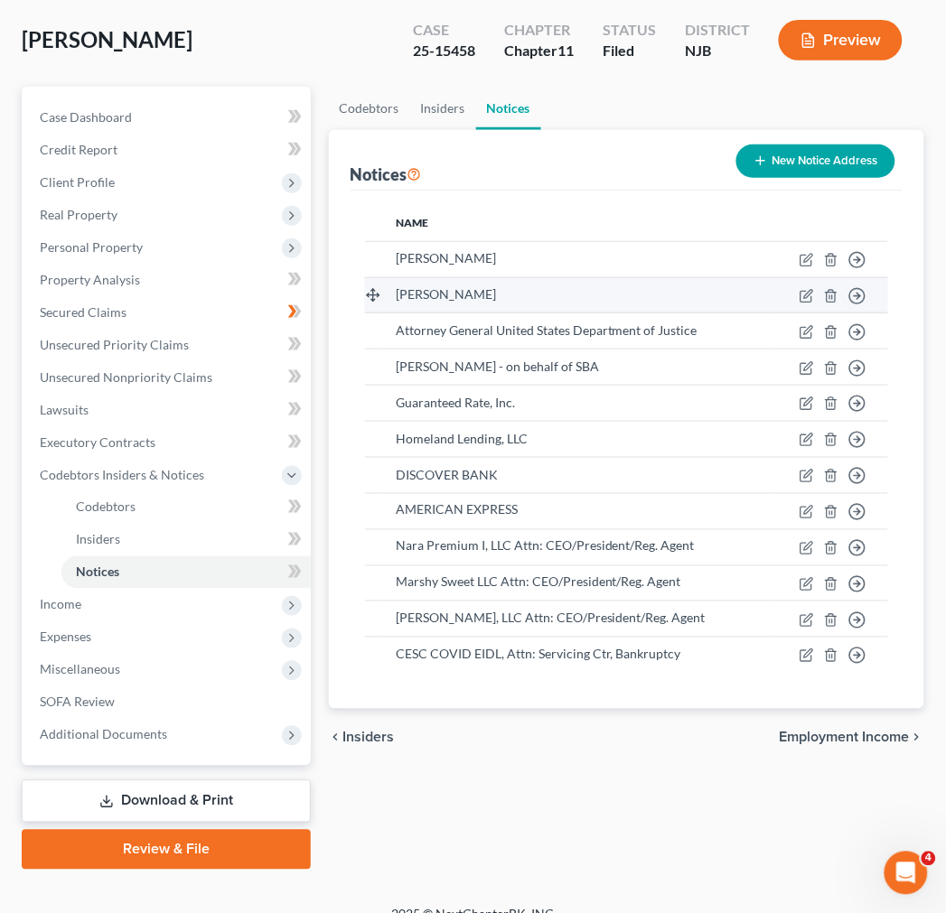
scroll to position [142, 0]
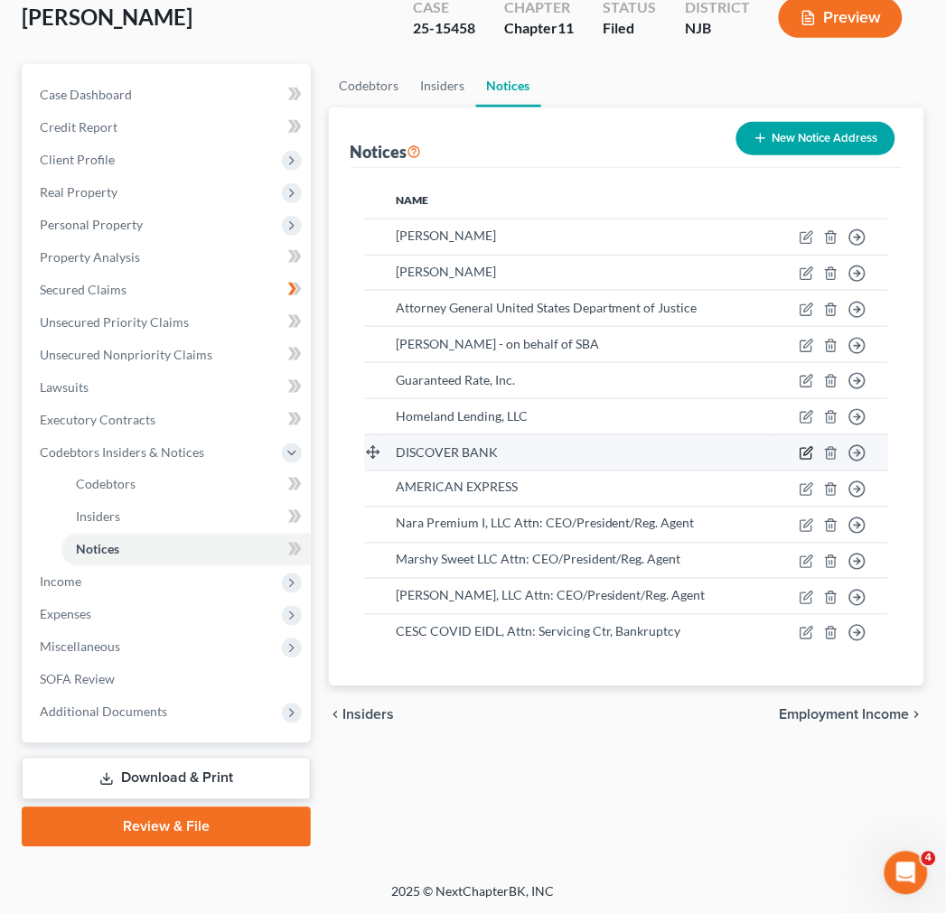
click at [806, 447] on icon "button" at bounding box center [806, 453] width 14 height 14
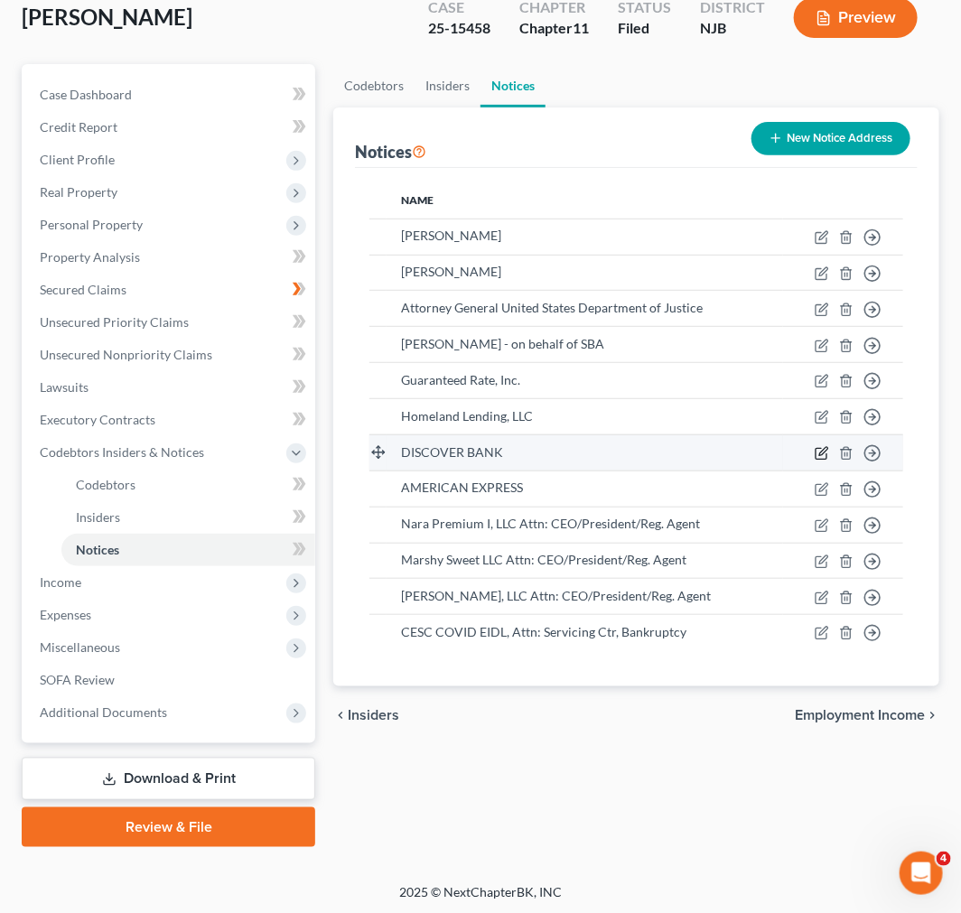
select select "46"
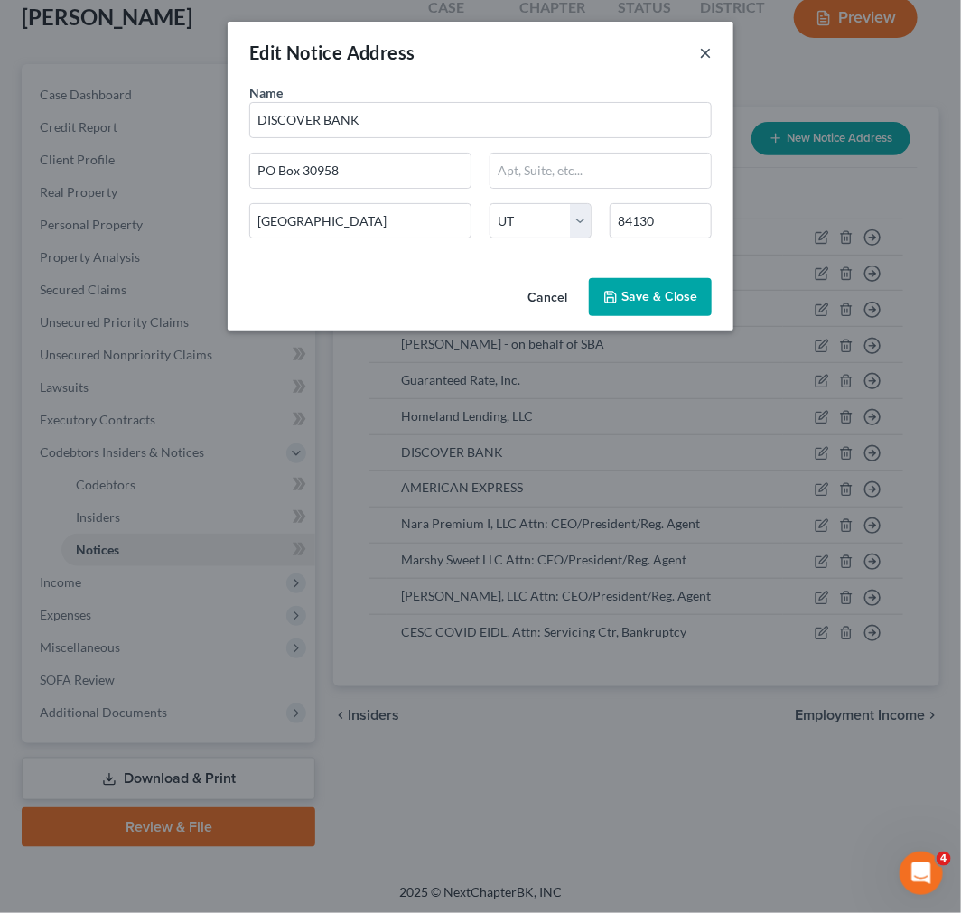
click at [705, 42] on button "×" at bounding box center [705, 53] width 13 height 22
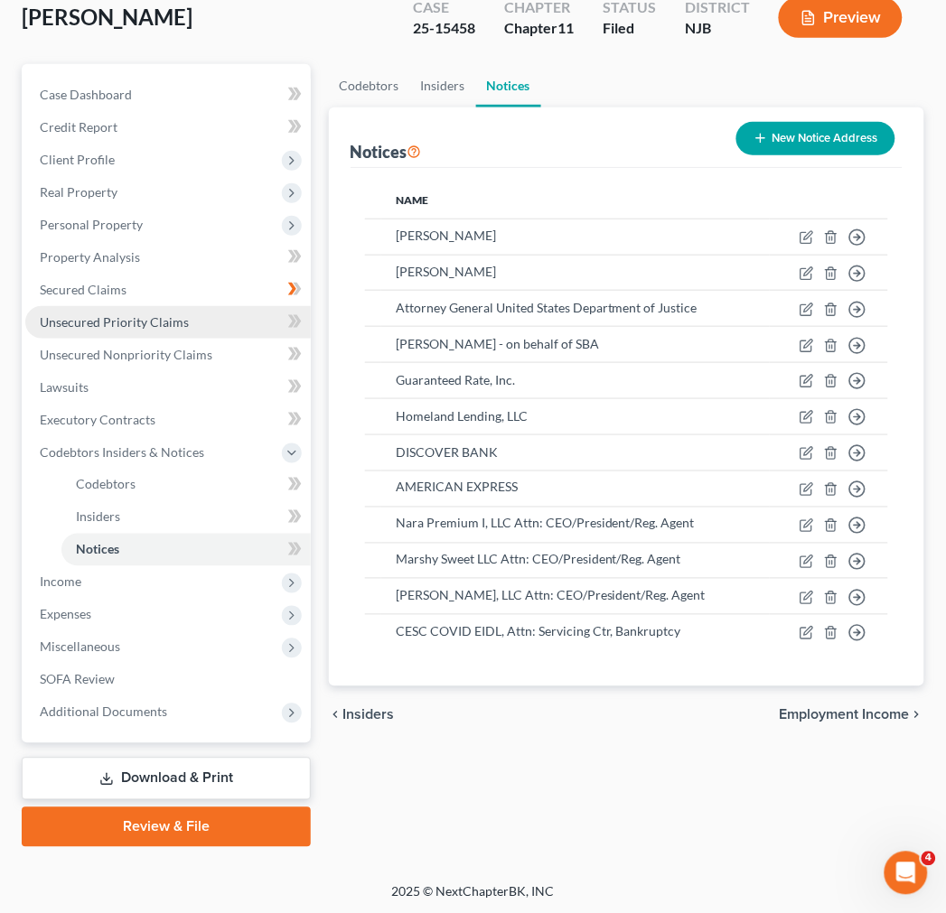
click at [179, 323] on span "Unsecured Priority Claims" at bounding box center [114, 321] width 149 height 15
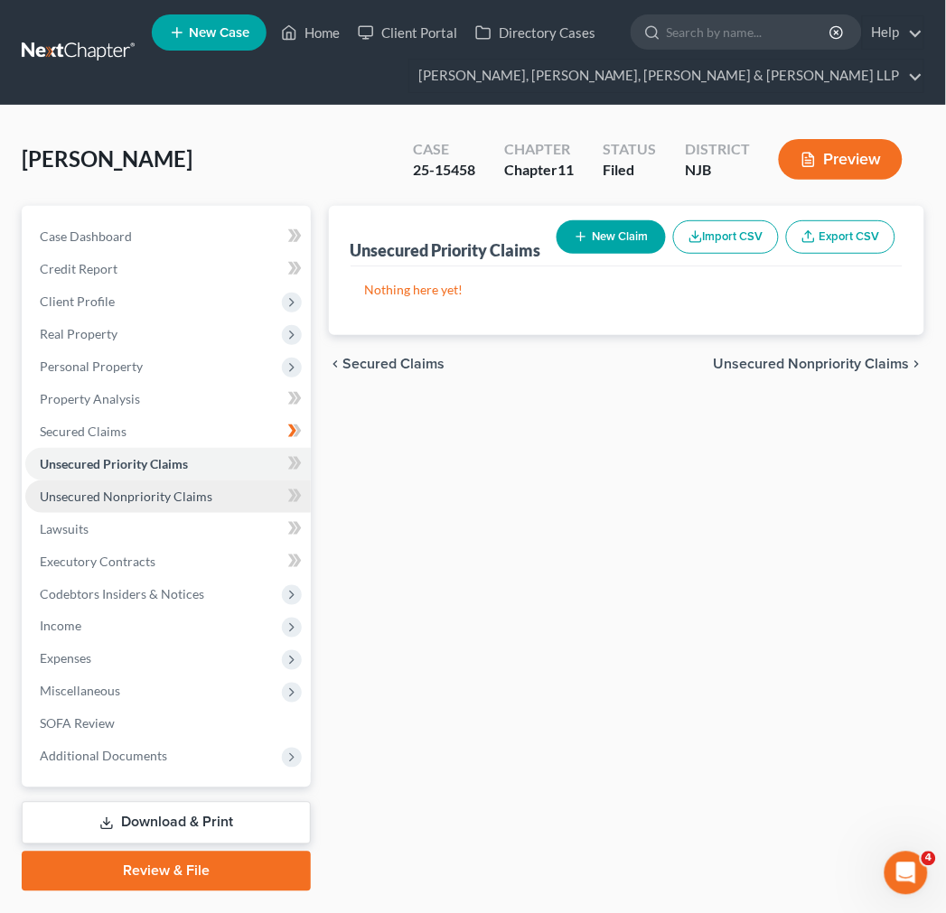
click at [194, 482] on link "Unsecured Nonpriority Claims" at bounding box center [167, 497] width 285 height 33
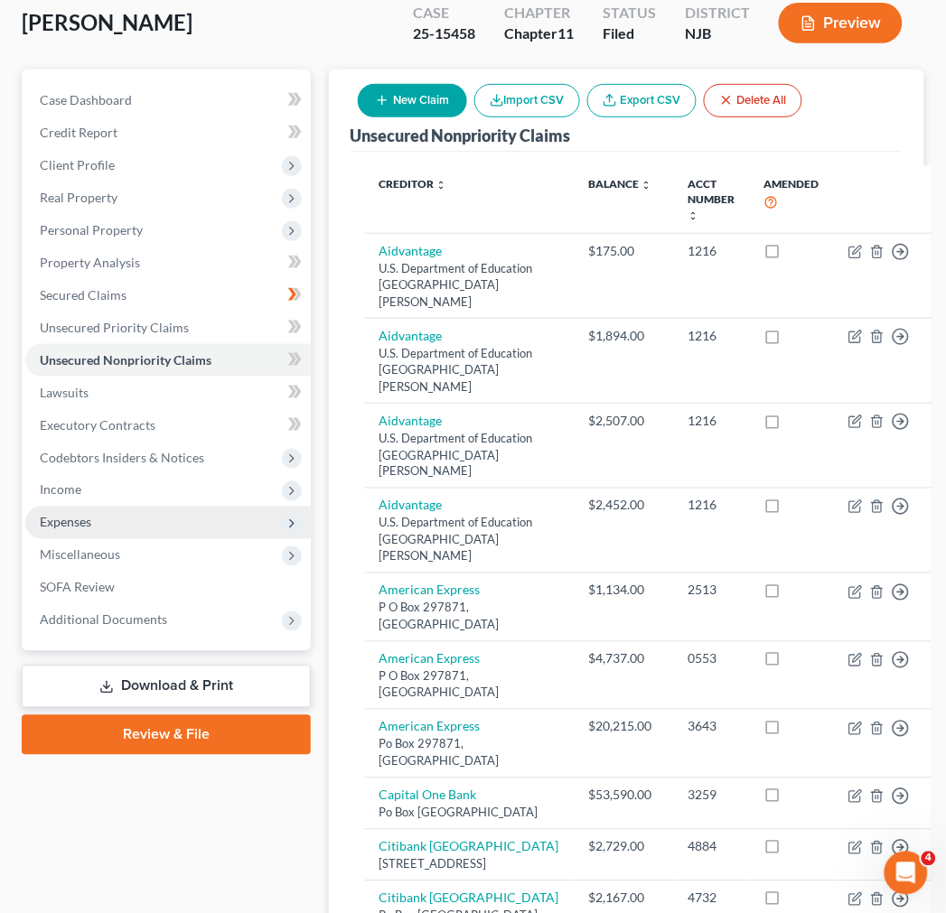
scroll to position [100, 0]
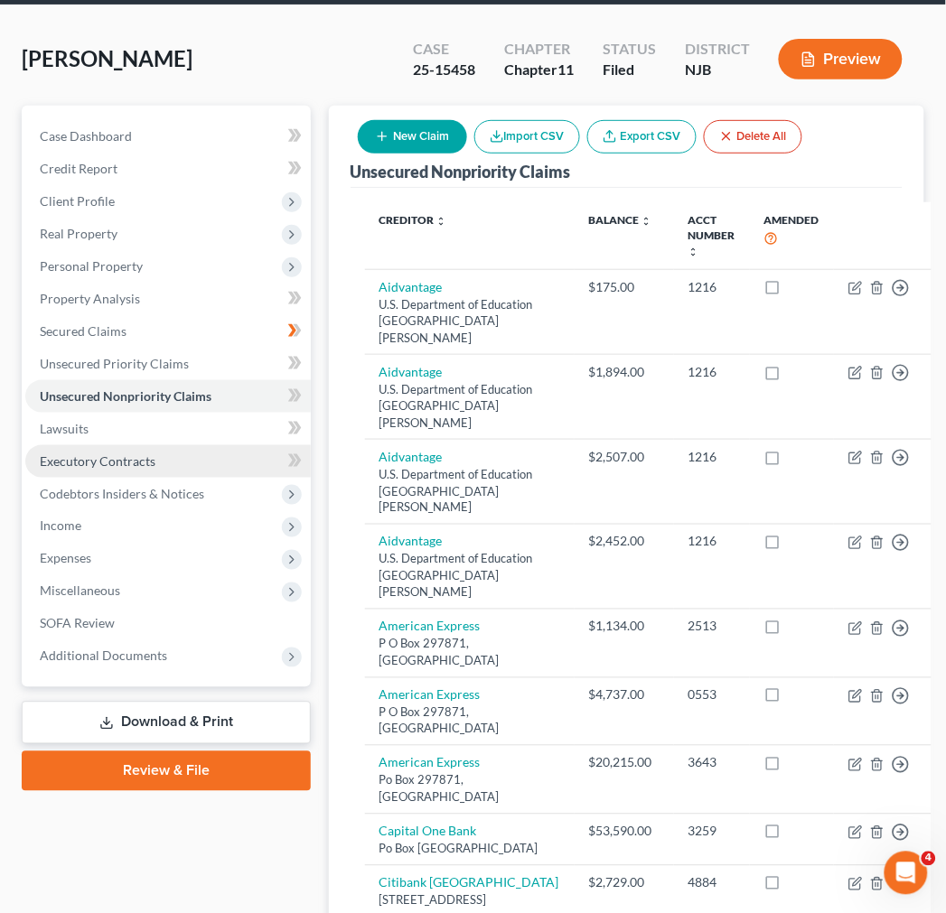
click at [184, 463] on link "Executory Contracts" at bounding box center [167, 461] width 285 height 33
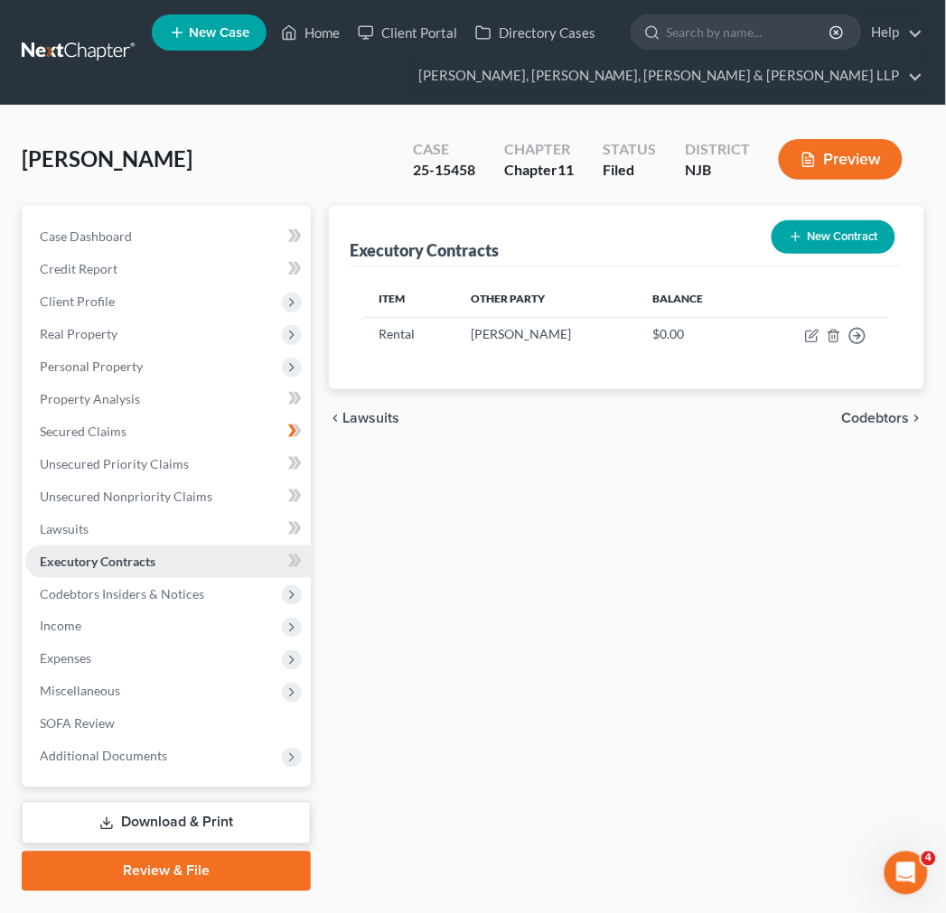
click at [185, 551] on link "Executory Contracts" at bounding box center [167, 562] width 285 height 33
click at [181, 530] on link "Lawsuits" at bounding box center [167, 529] width 285 height 33
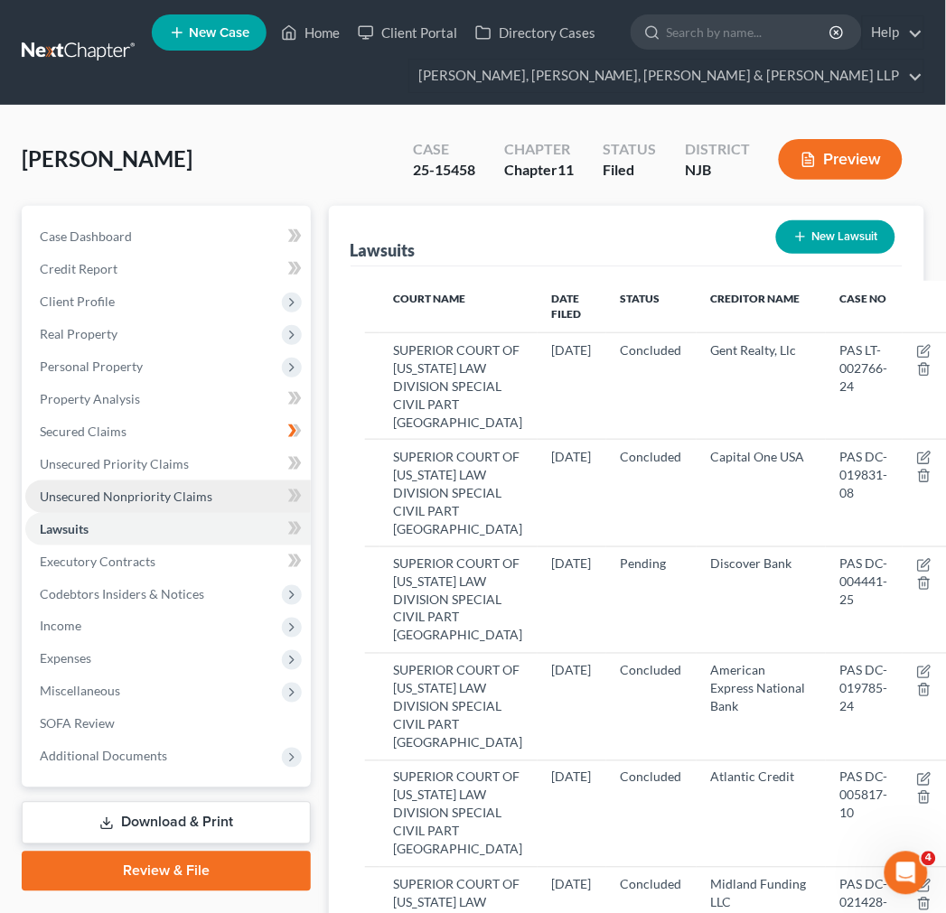
click at [182, 493] on span "Unsecured Nonpriority Claims" at bounding box center [126, 496] width 173 height 15
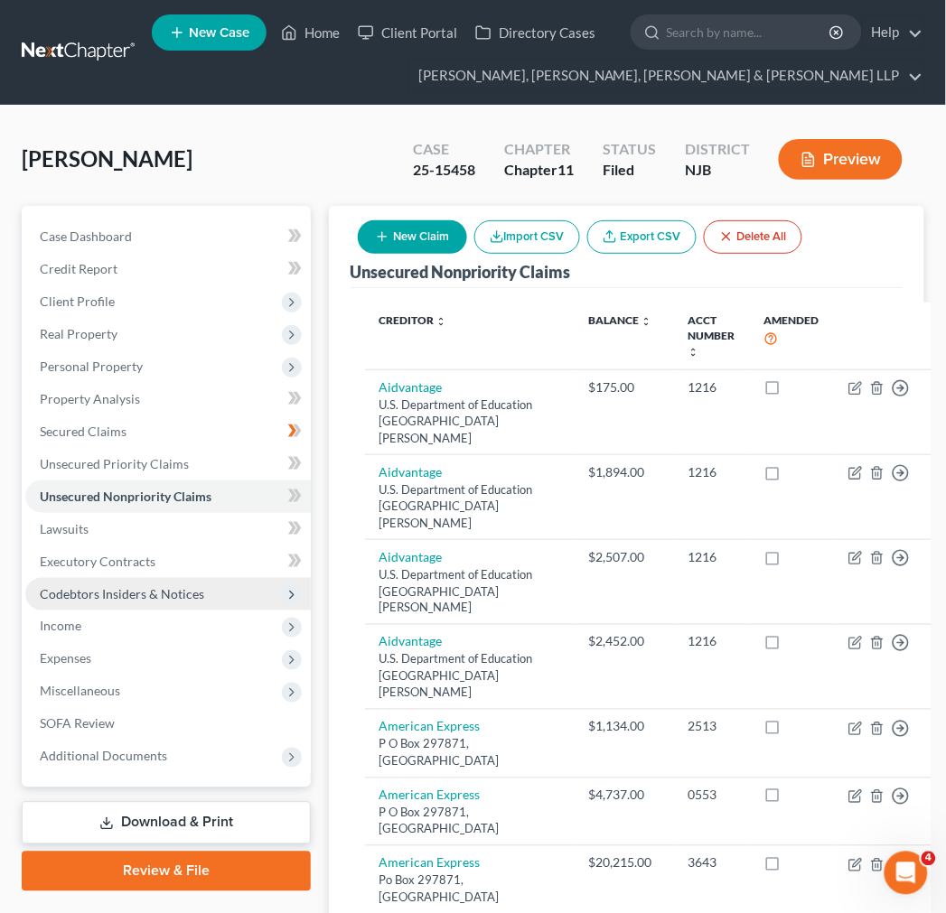
click at [169, 602] on span "Codebtors Insiders & Notices" at bounding box center [167, 594] width 285 height 33
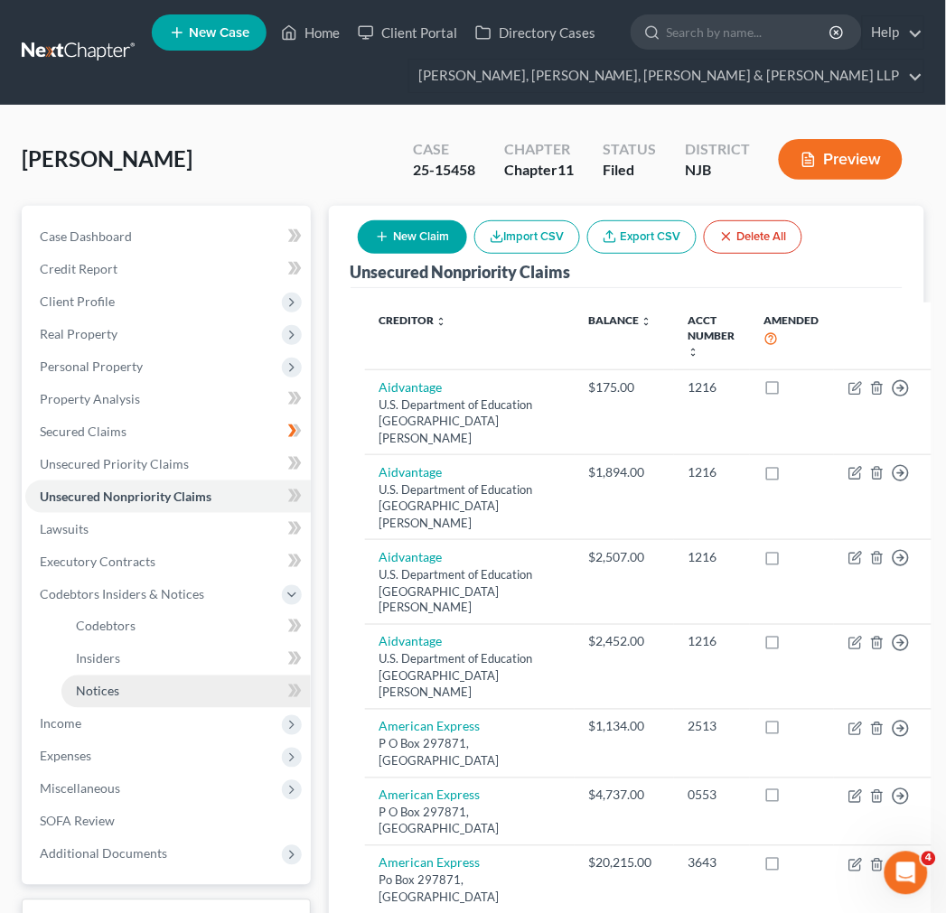
click at [190, 684] on link "Notices" at bounding box center [185, 692] width 249 height 33
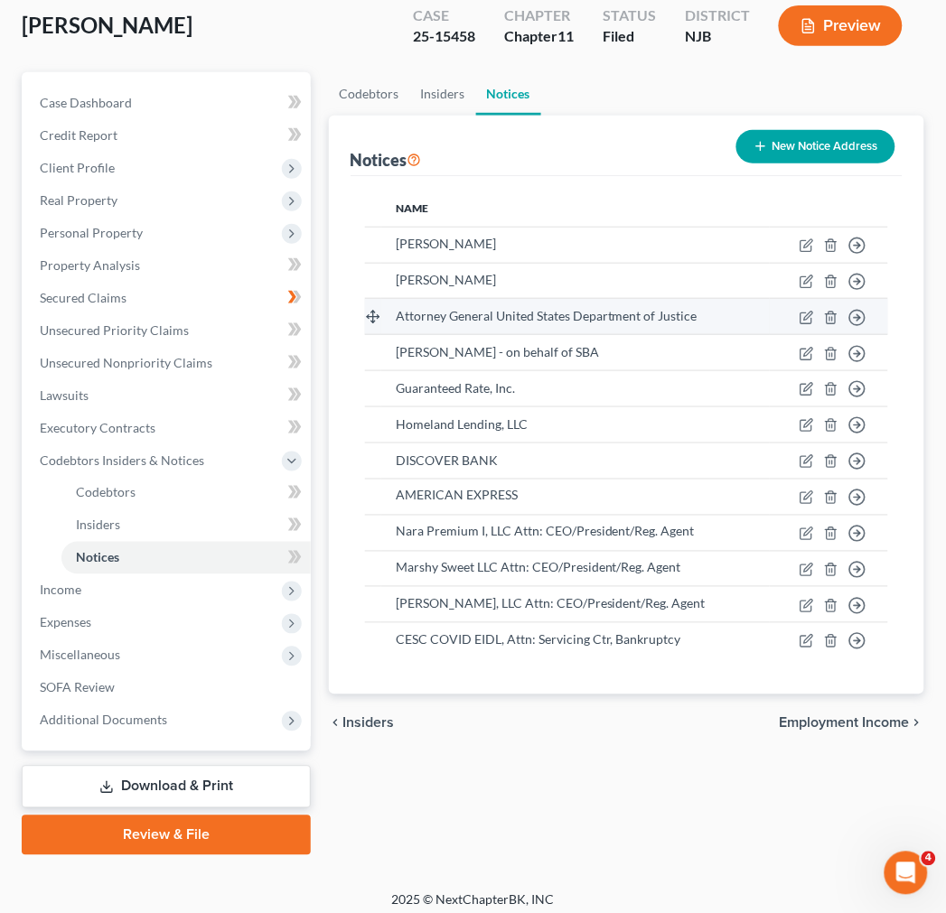
scroll to position [142, 0]
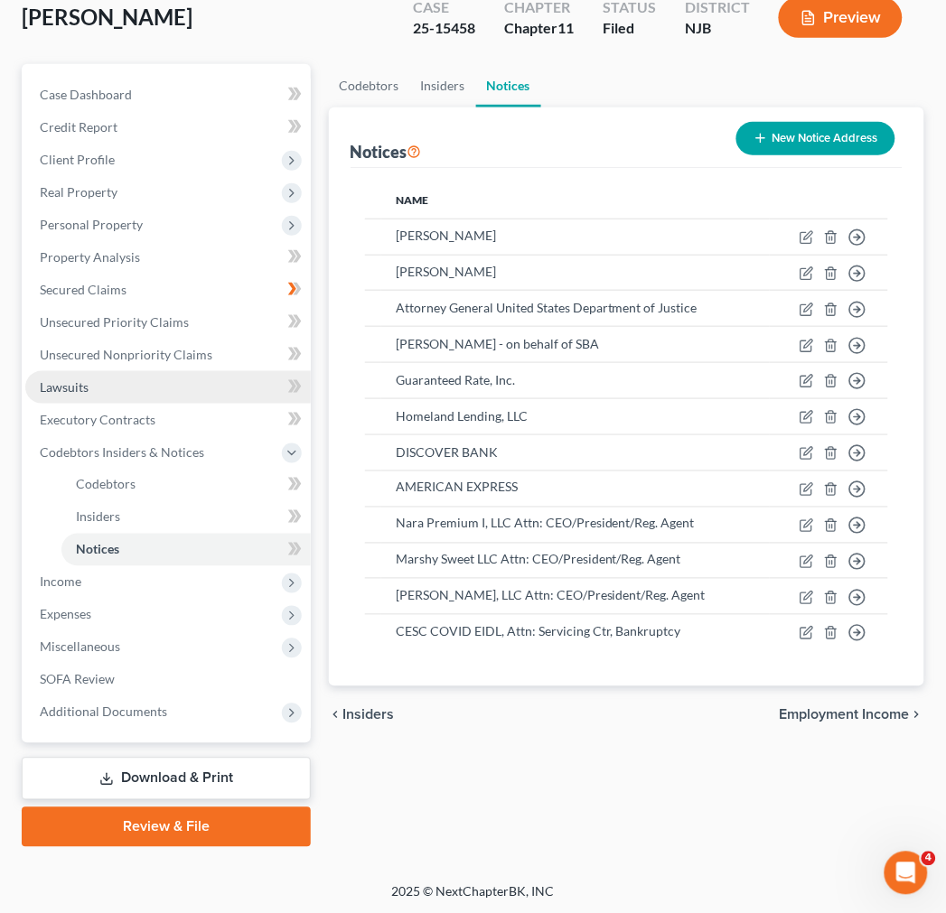
click at [161, 394] on link "Lawsuits" at bounding box center [167, 387] width 285 height 33
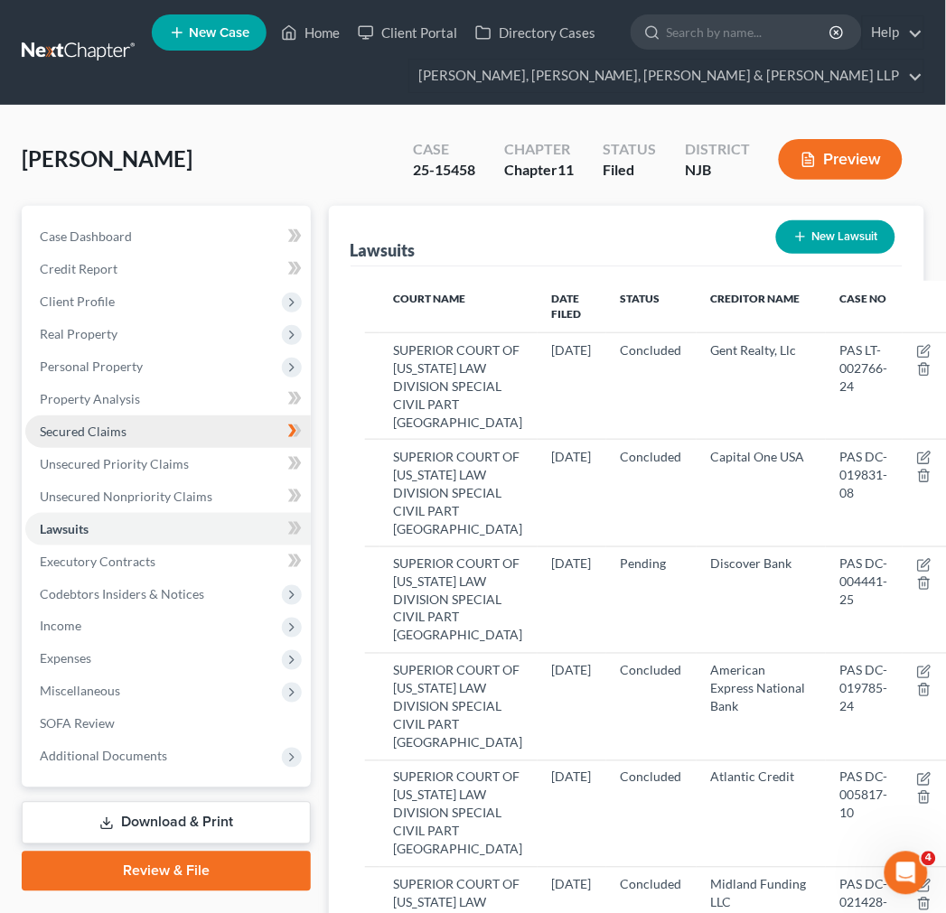
click at [158, 370] on span "Personal Property" at bounding box center [167, 366] width 285 height 33
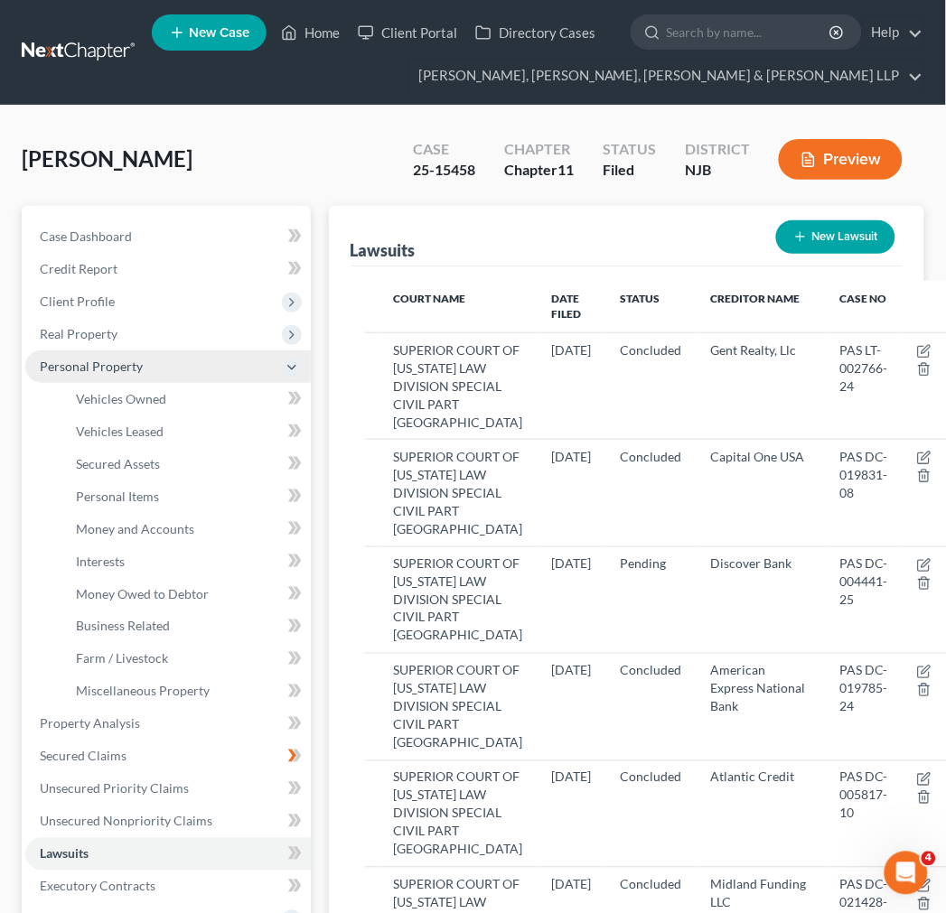
click at [164, 372] on span "Personal Property" at bounding box center [167, 366] width 285 height 33
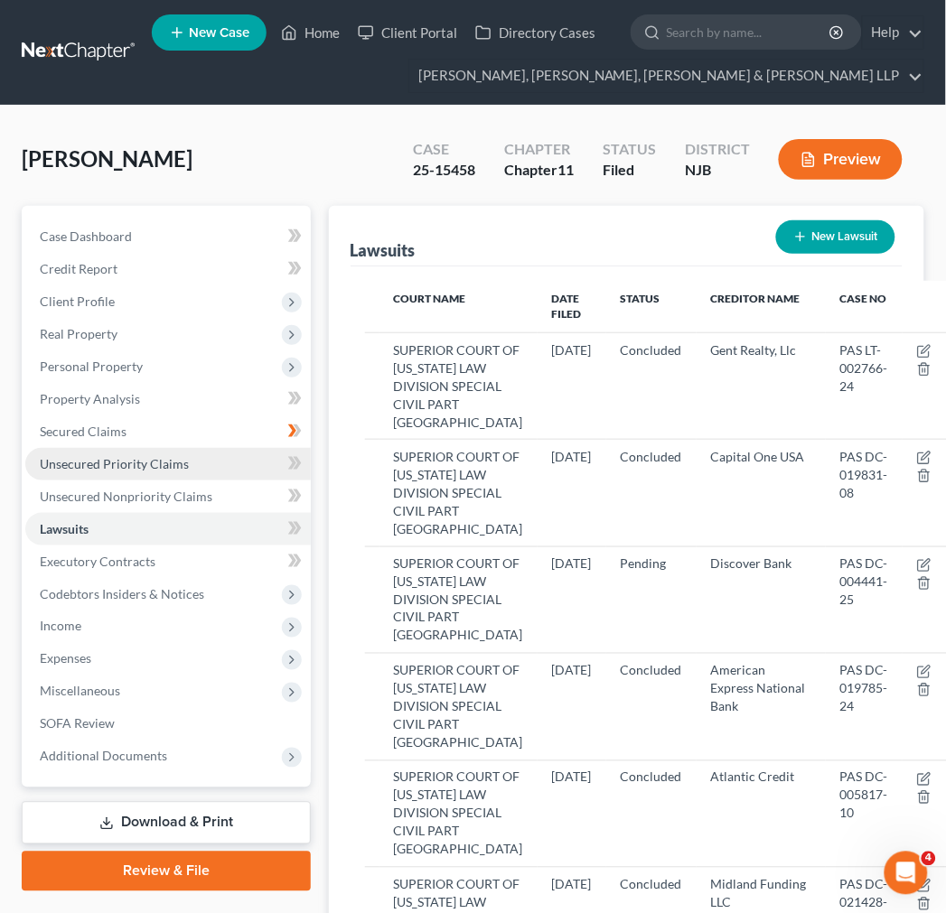
click at [173, 453] on link "Unsecured Priority Claims" at bounding box center [167, 464] width 285 height 33
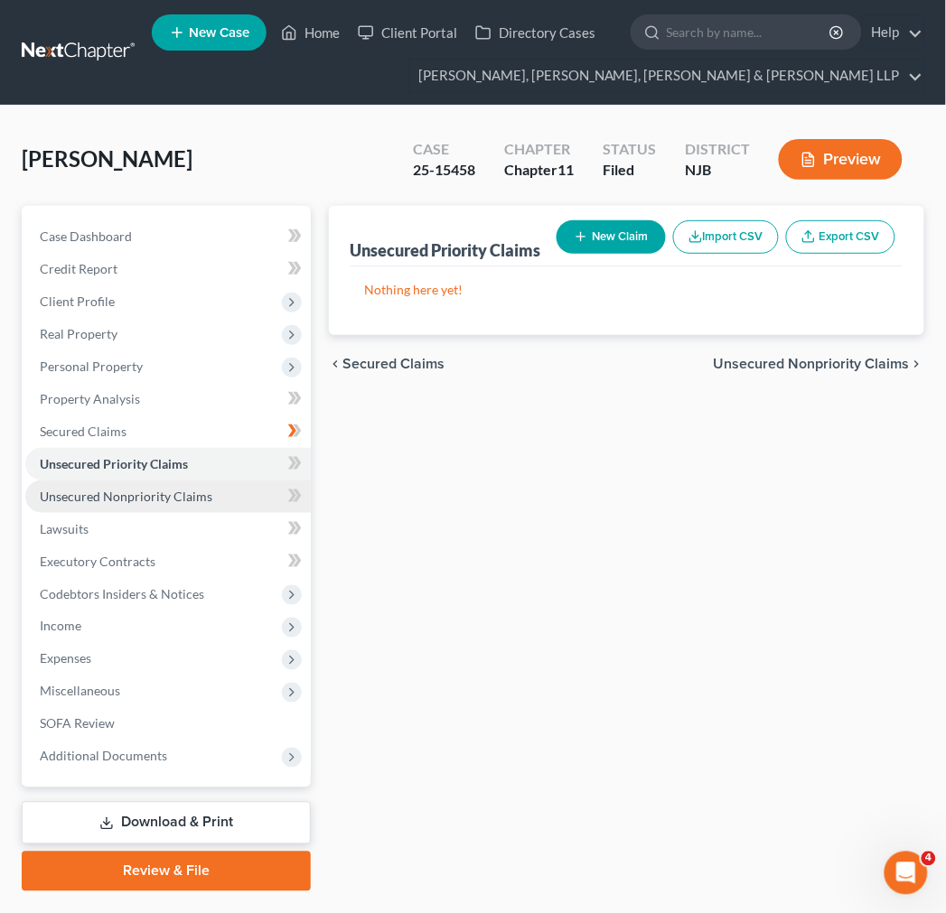
click at [185, 481] on link "Unsecured Nonpriority Claims" at bounding box center [167, 497] width 285 height 33
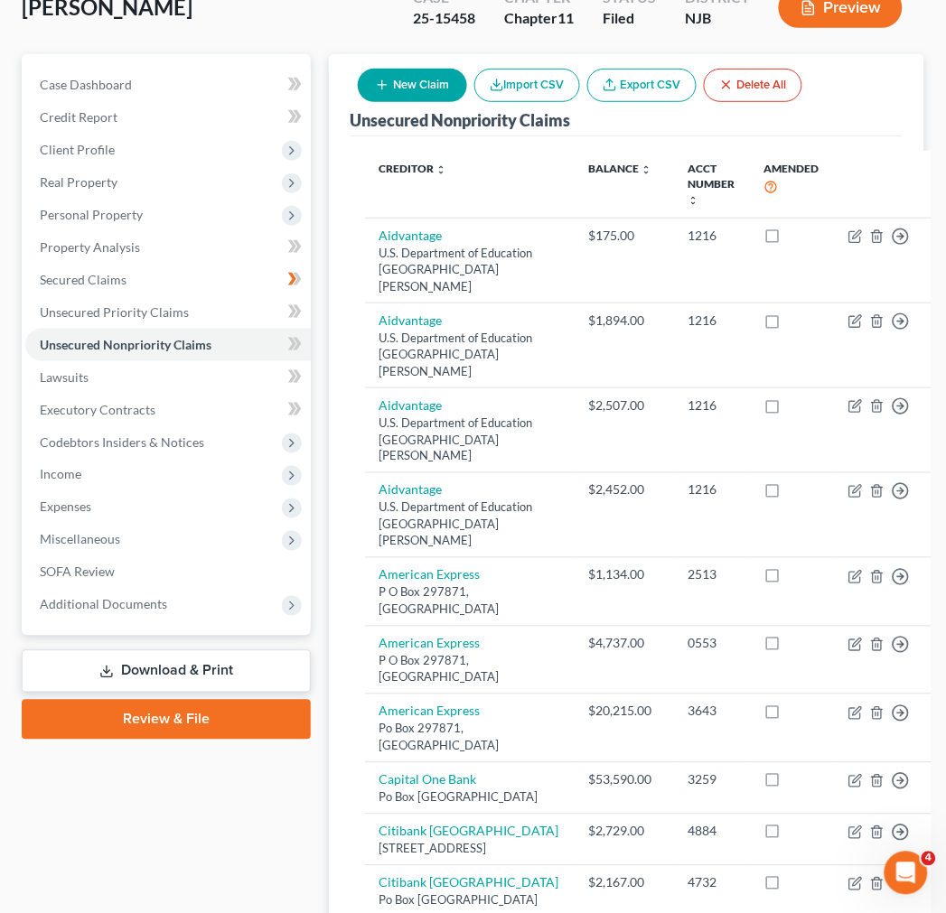
scroll to position [40, 0]
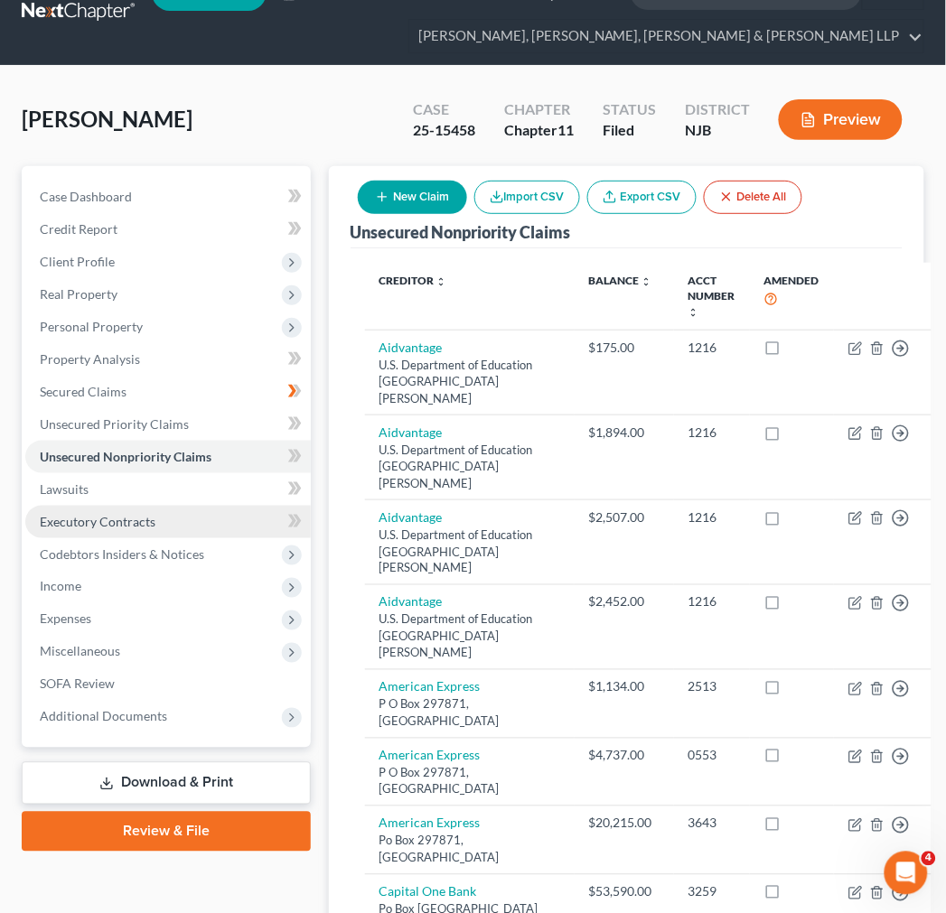
click at [161, 508] on link "Executory Contracts" at bounding box center [167, 522] width 285 height 33
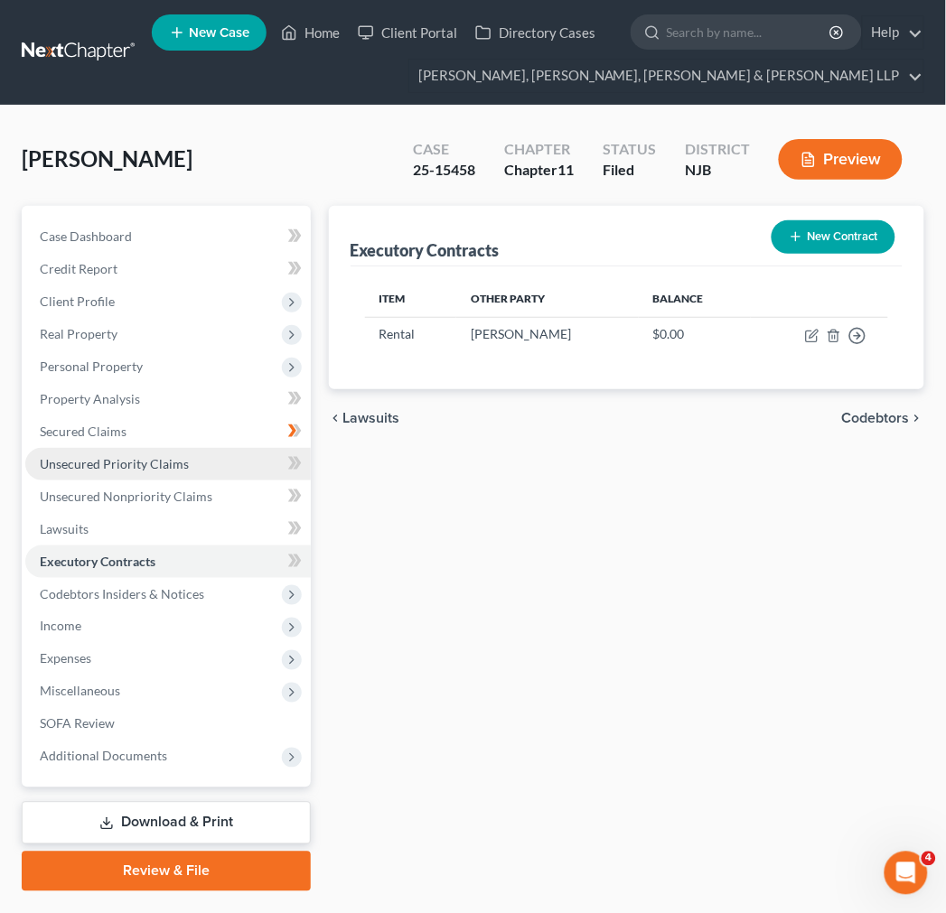
click at [146, 456] on span "Unsecured Priority Claims" at bounding box center [114, 463] width 149 height 15
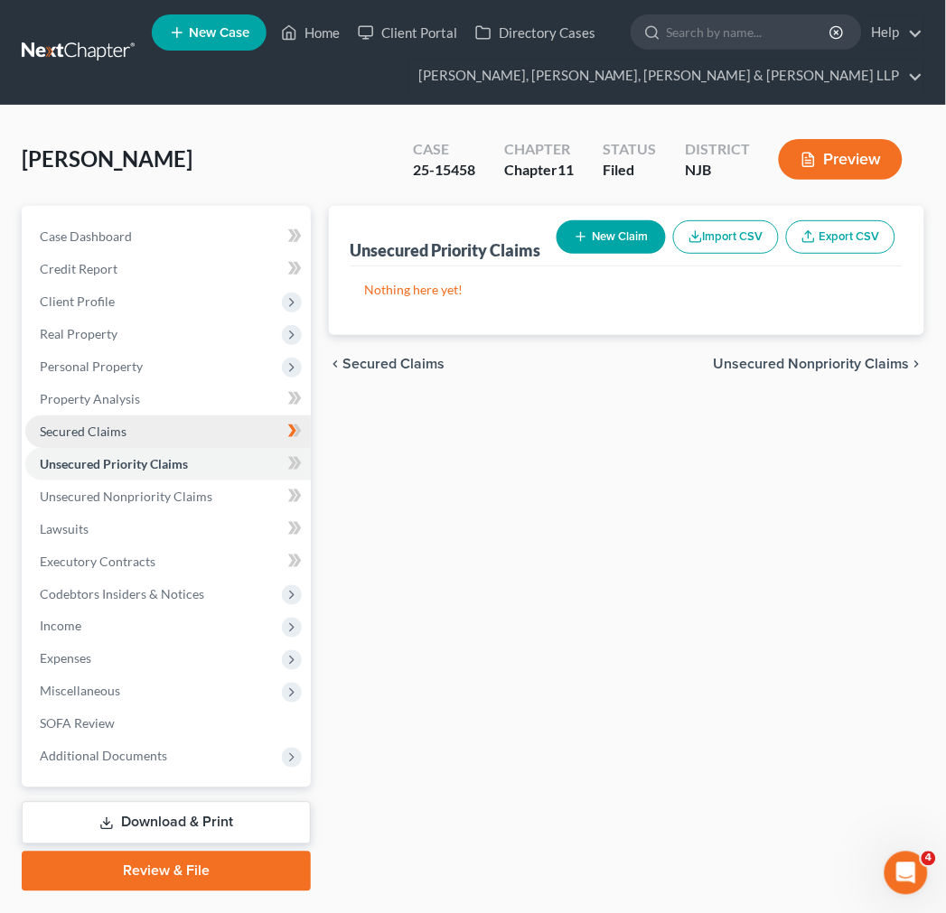
click at [228, 428] on link "Secured Claims" at bounding box center [167, 431] width 285 height 33
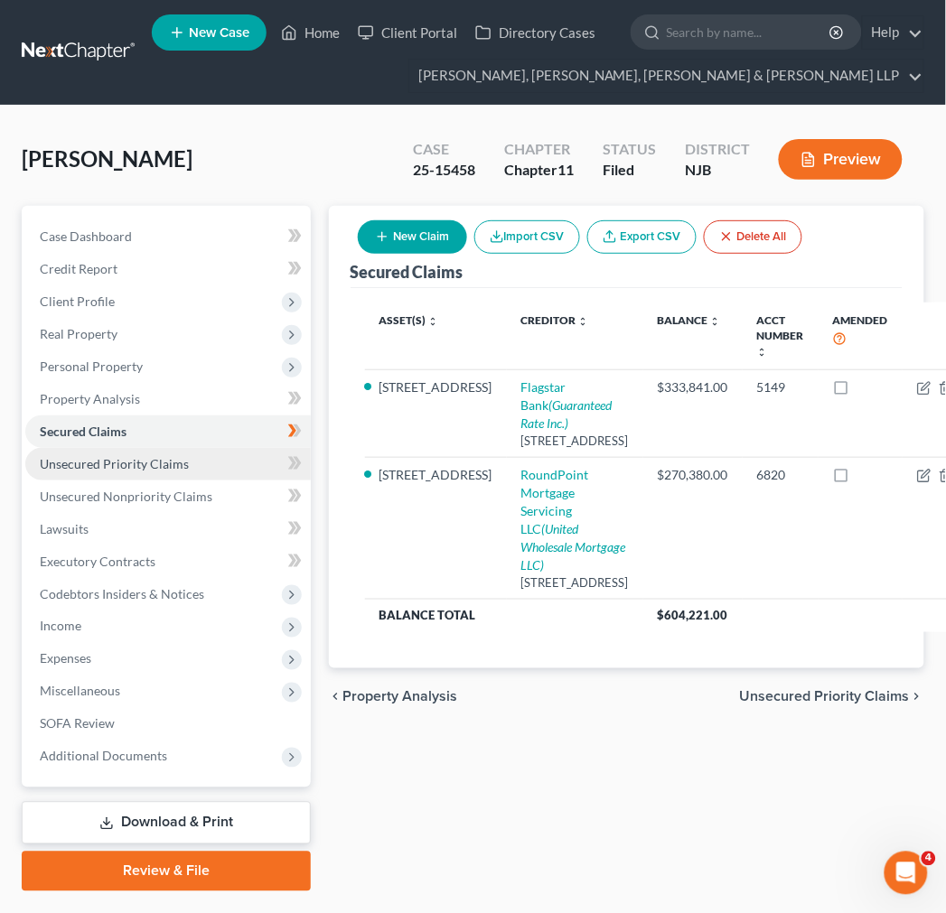
click at [136, 448] on link "Unsecured Priority Claims" at bounding box center [167, 464] width 285 height 33
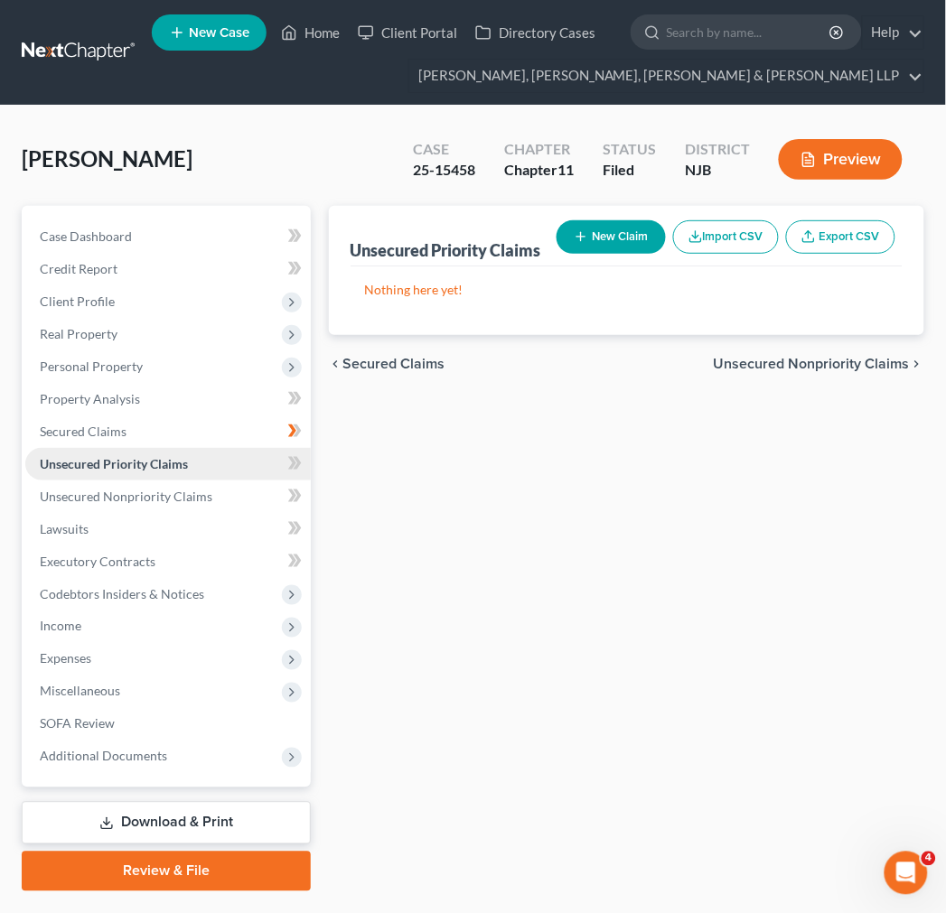
click at [146, 475] on link "Unsecured Priority Claims" at bounding box center [167, 464] width 285 height 33
click at [150, 490] on span "Unsecured Nonpriority Claims" at bounding box center [126, 496] width 173 height 15
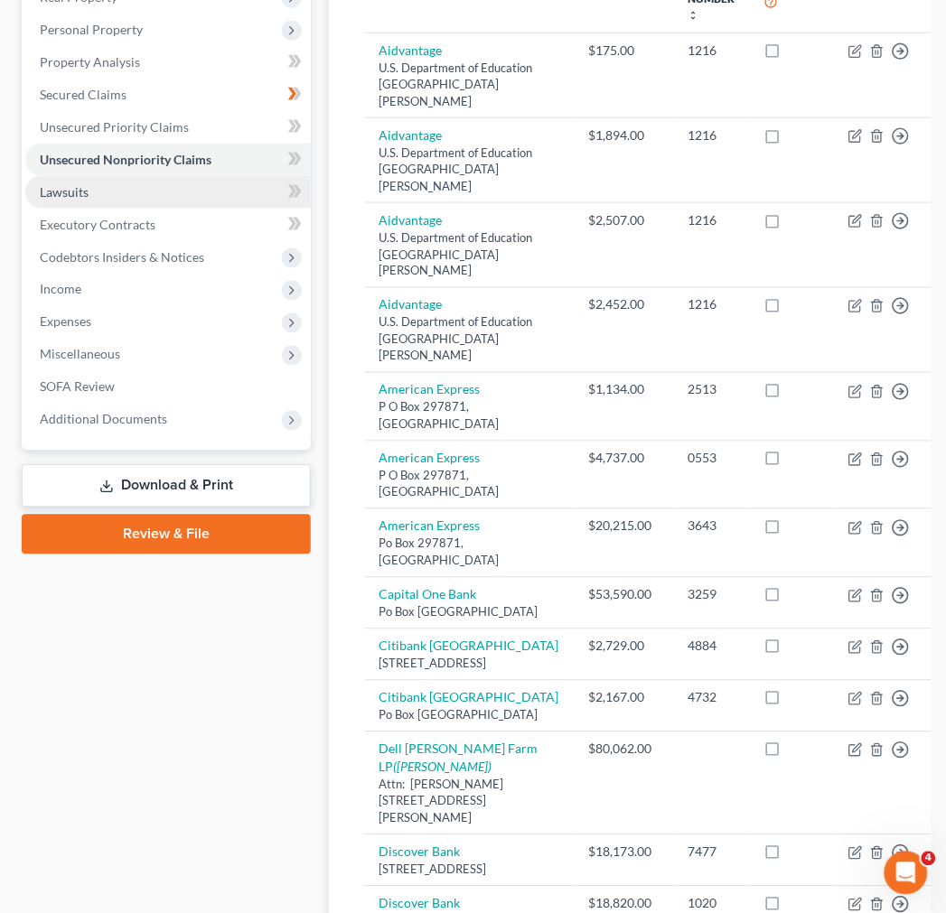
click at [103, 128] on ul "Case Dashboard Payments Invoices Payments Payments Credit Report Client Profile" at bounding box center [167, 159] width 285 height 553
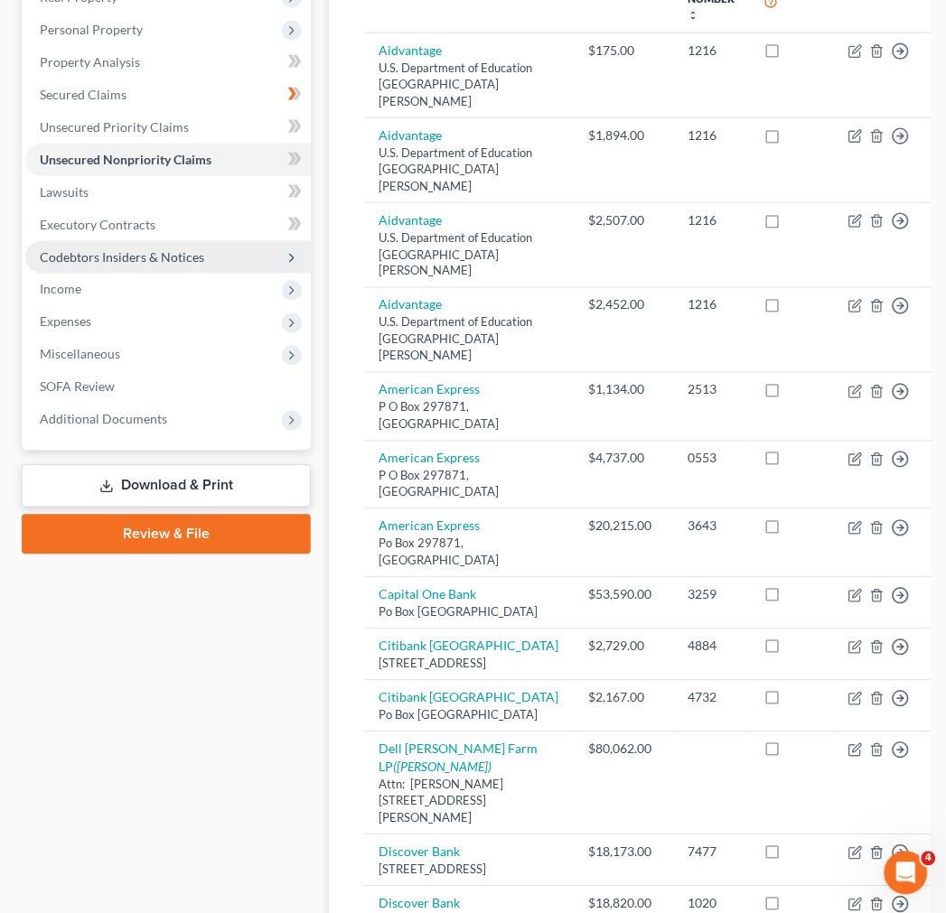
scroll to position [301, 0]
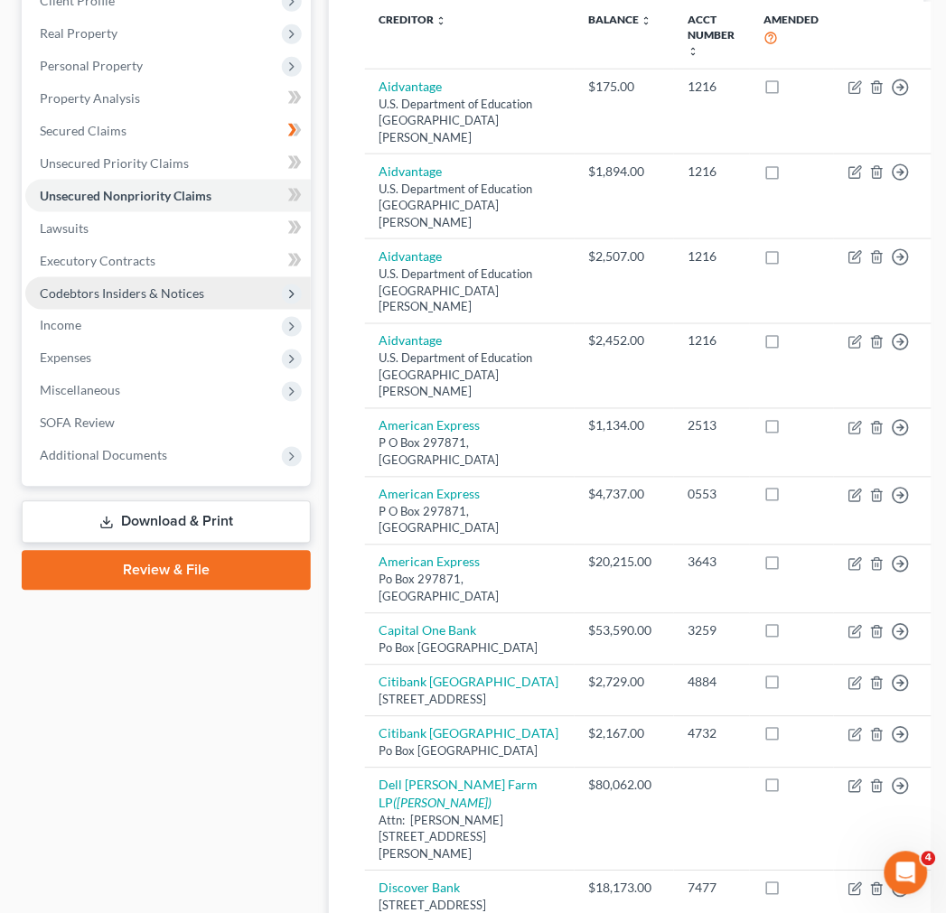
click at [145, 277] on span "Codebtors Insiders & Notices" at bounding box center [167, 293] width 285 height 33
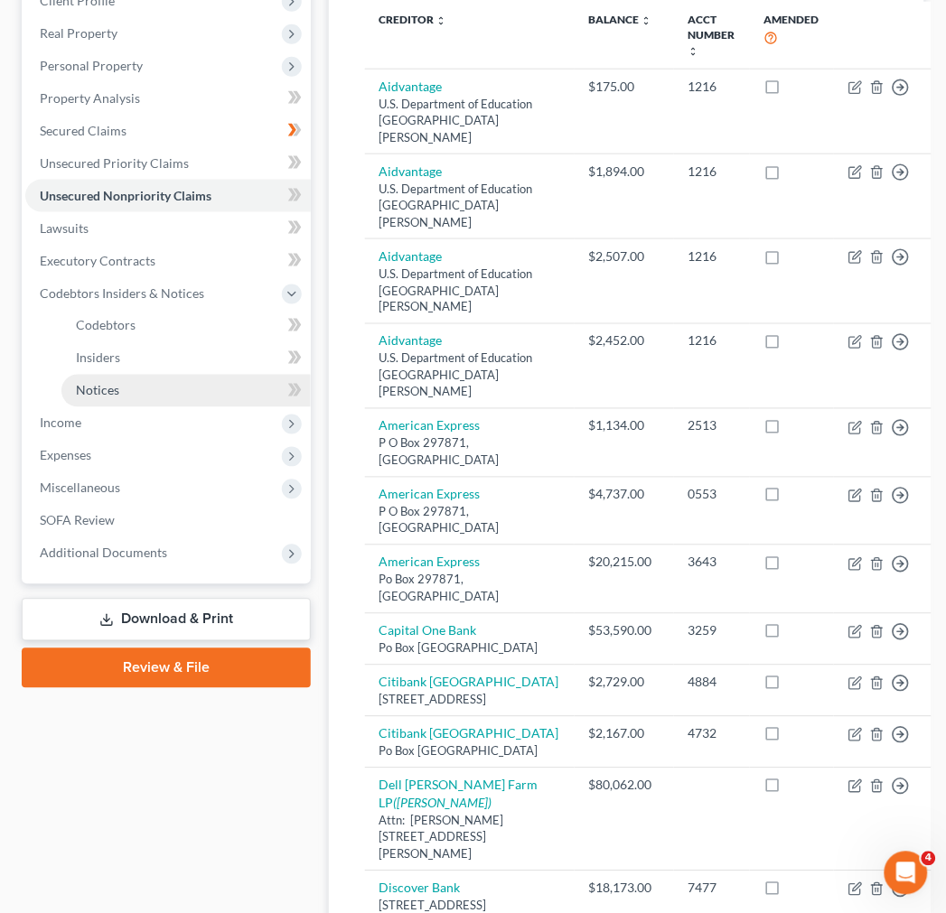
click at [145, 381] on link "Notices" at bounding box center [185, 391] width 249 height 33
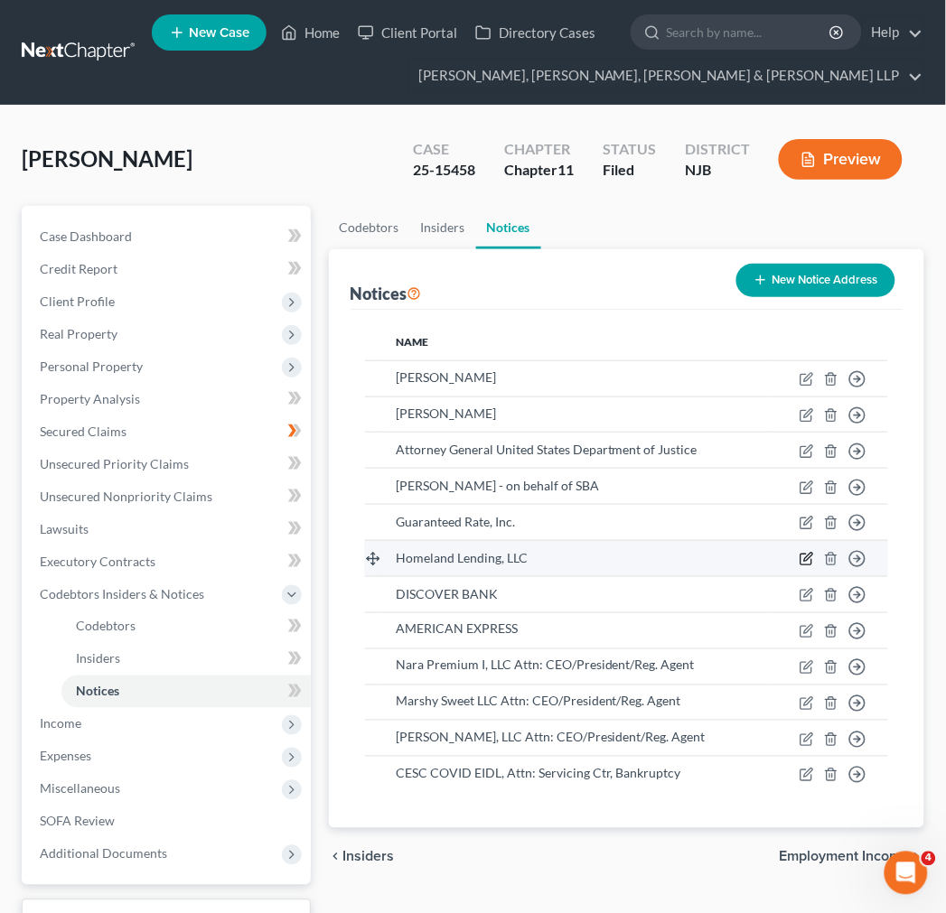
click at [805, 552] on icon "button" at bounding box center [806, 559] width 14 height 14
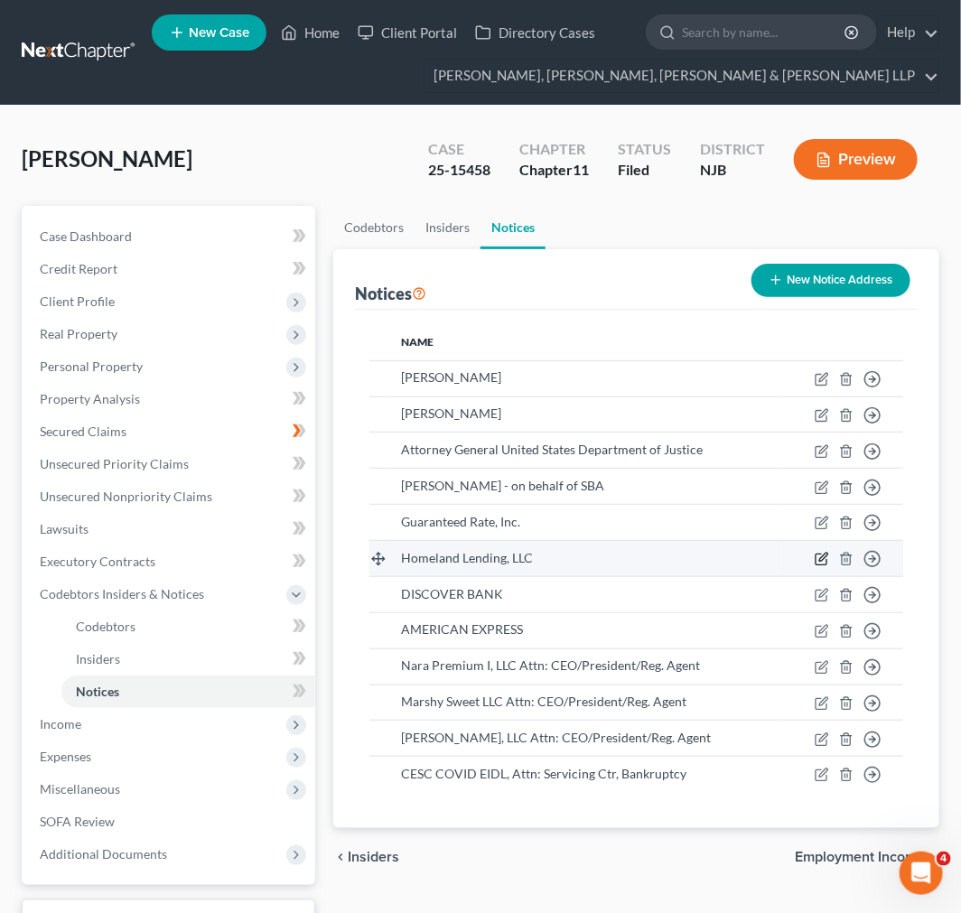
select select "33"
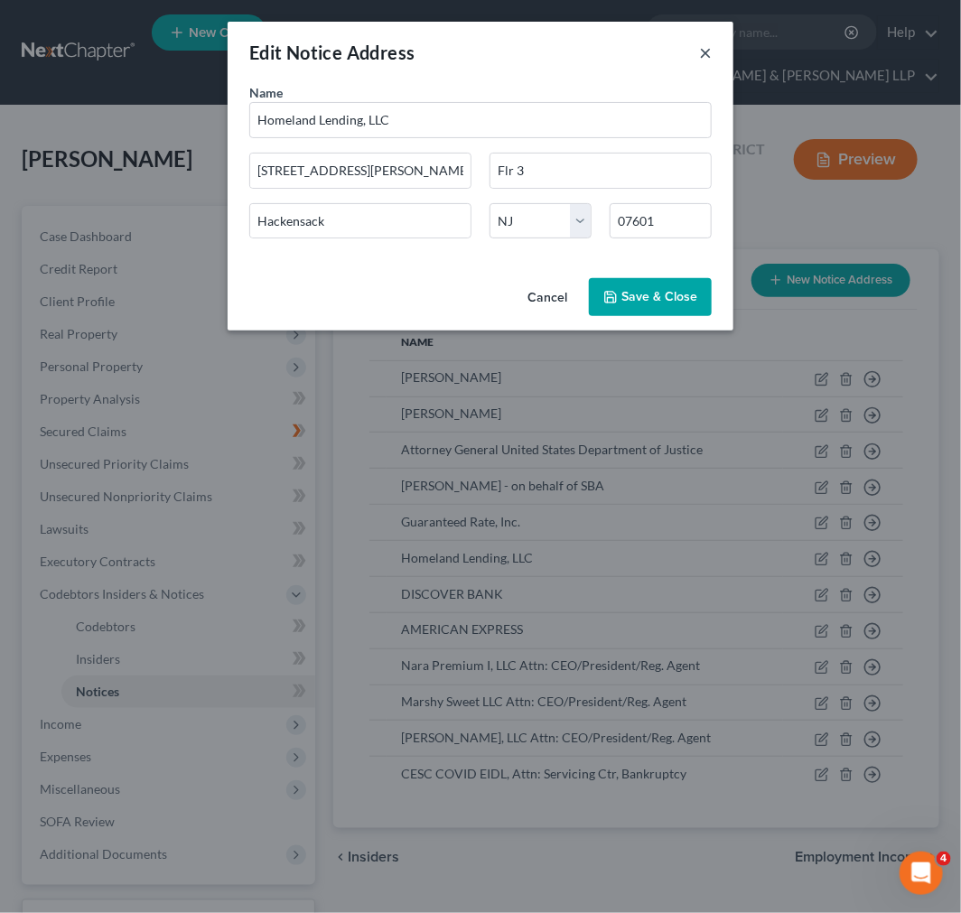
click at [710, 48] on button "×" at bounding box center [705, 53] width 13 height 22
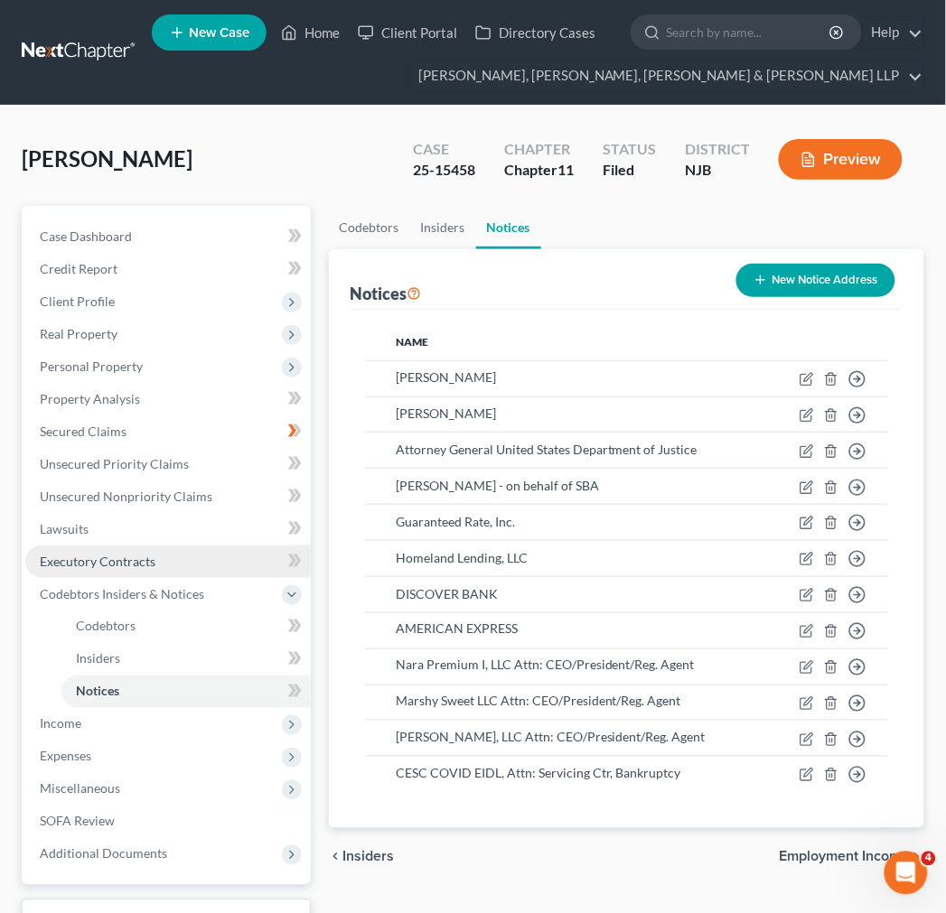
click at [182, 570] on link "Executory Contracts" at bounding box center [167, 562] width 285 height 33
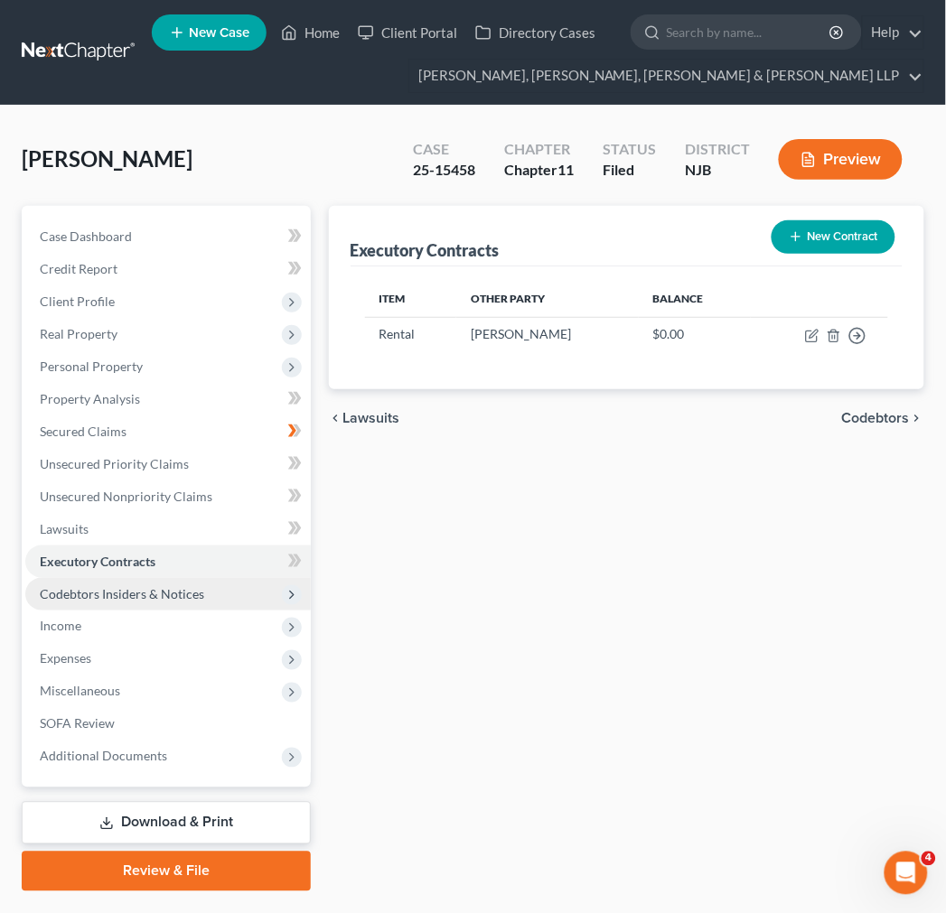
click at [155, 605] on span "Codebtors Insiders & Notices" at bounding box center [167, 594] width 285 height 33
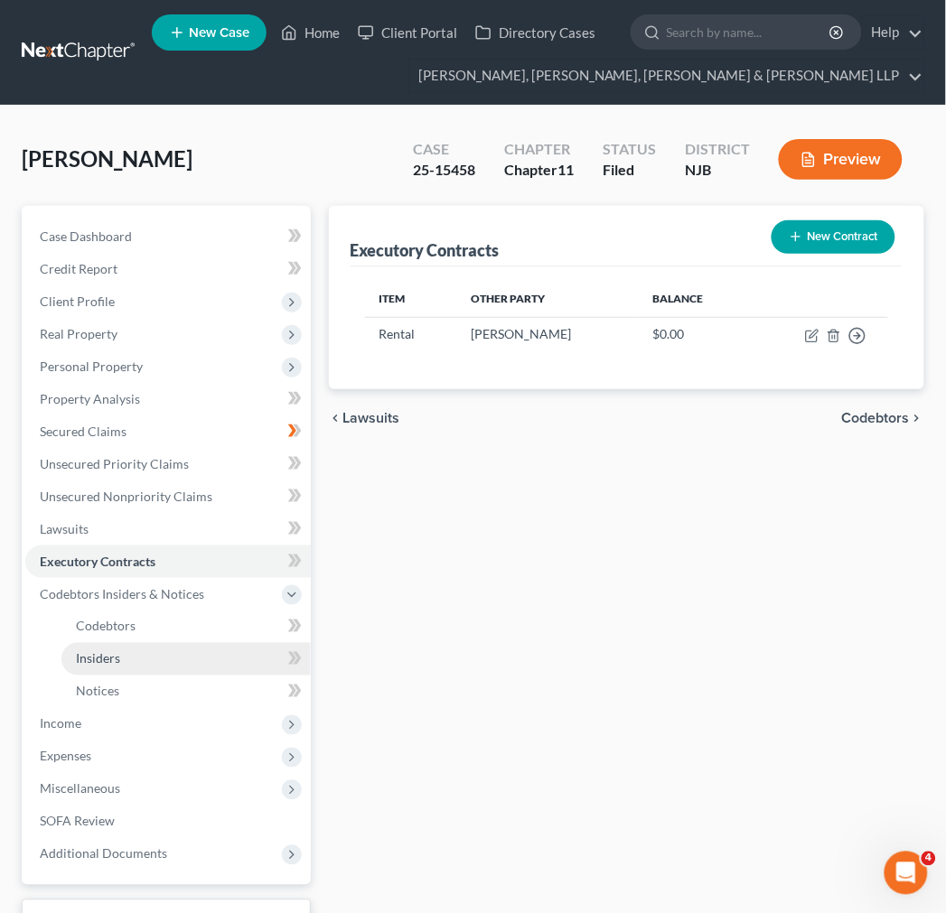
click at [165, 647] on link "Insiders" at bounding box center [185, 659] width 249 height 33
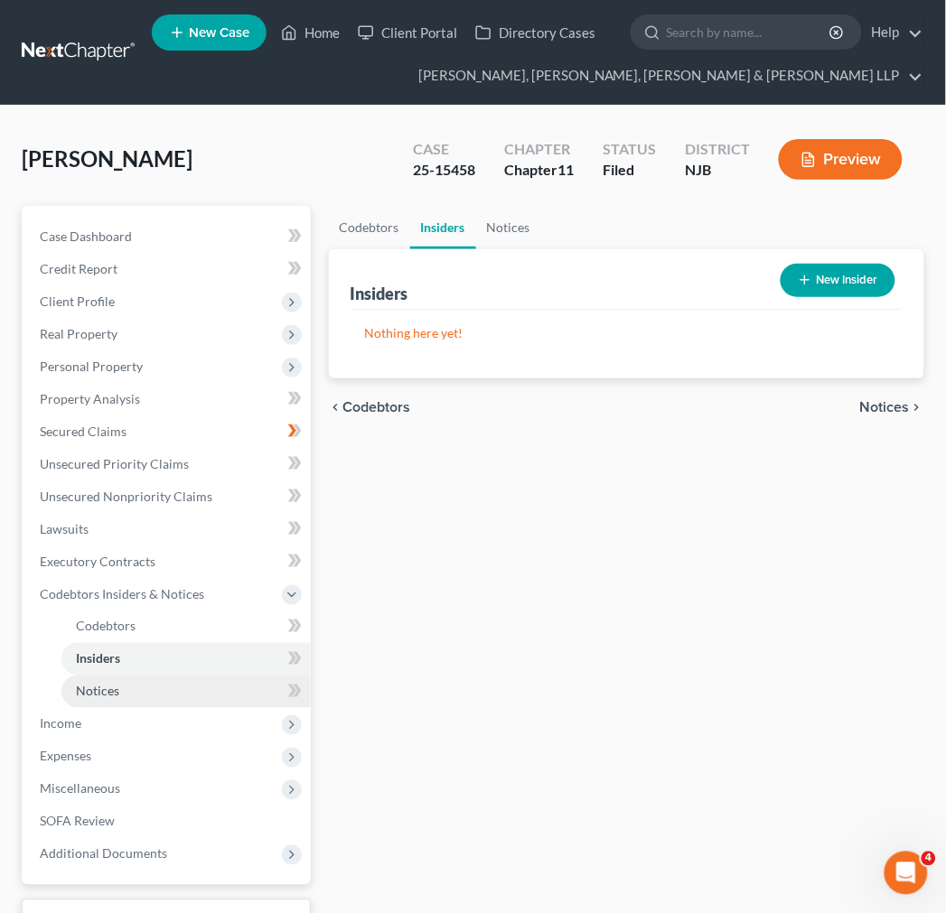
click at [170, 688] on link "Notices" at bounding box center [185, 692] width 249 height 33
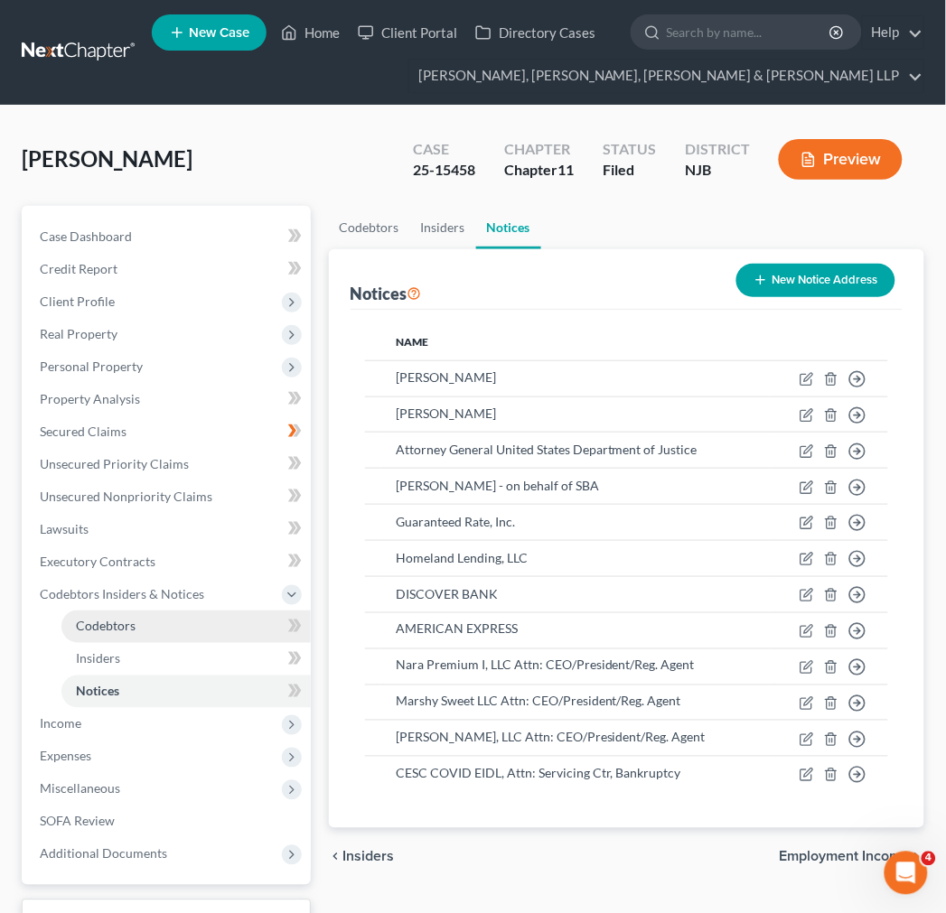
click at [163, 632] on link "Codebtors" at bounding box center [185, 627] width 249 height 33
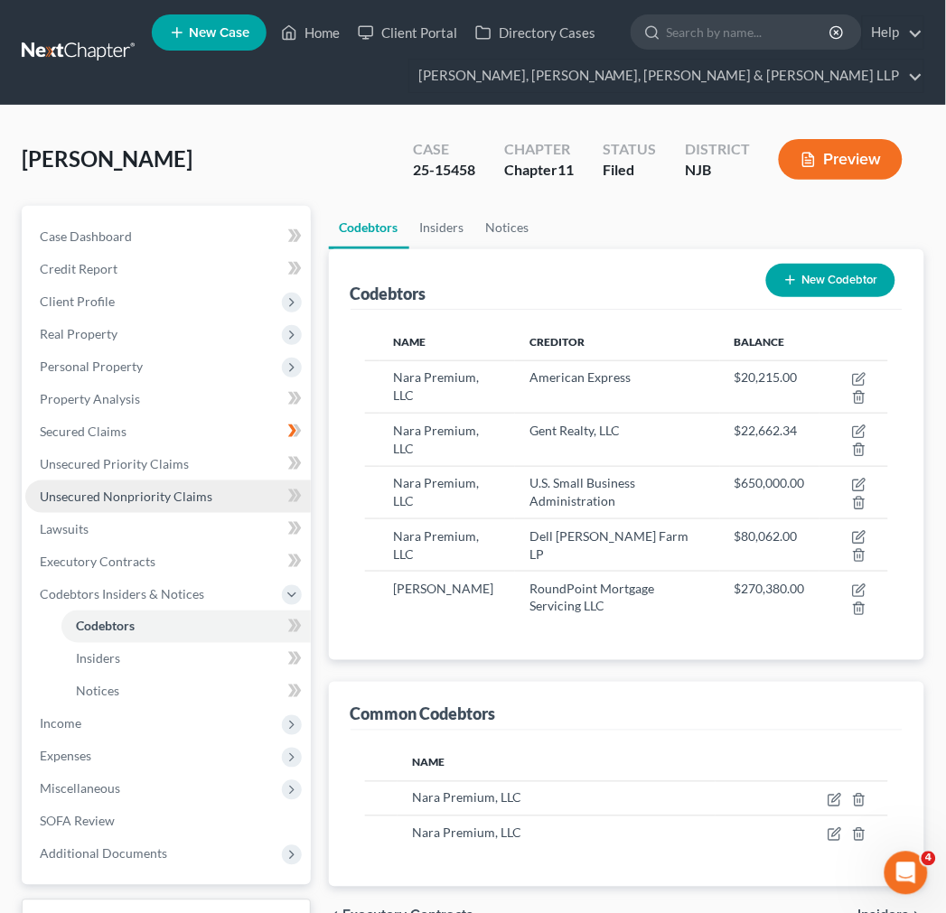
click at [119, 486] on link "Unsecured Nonpriority Claims" at bounding box center [167, 497] width 285 height 33
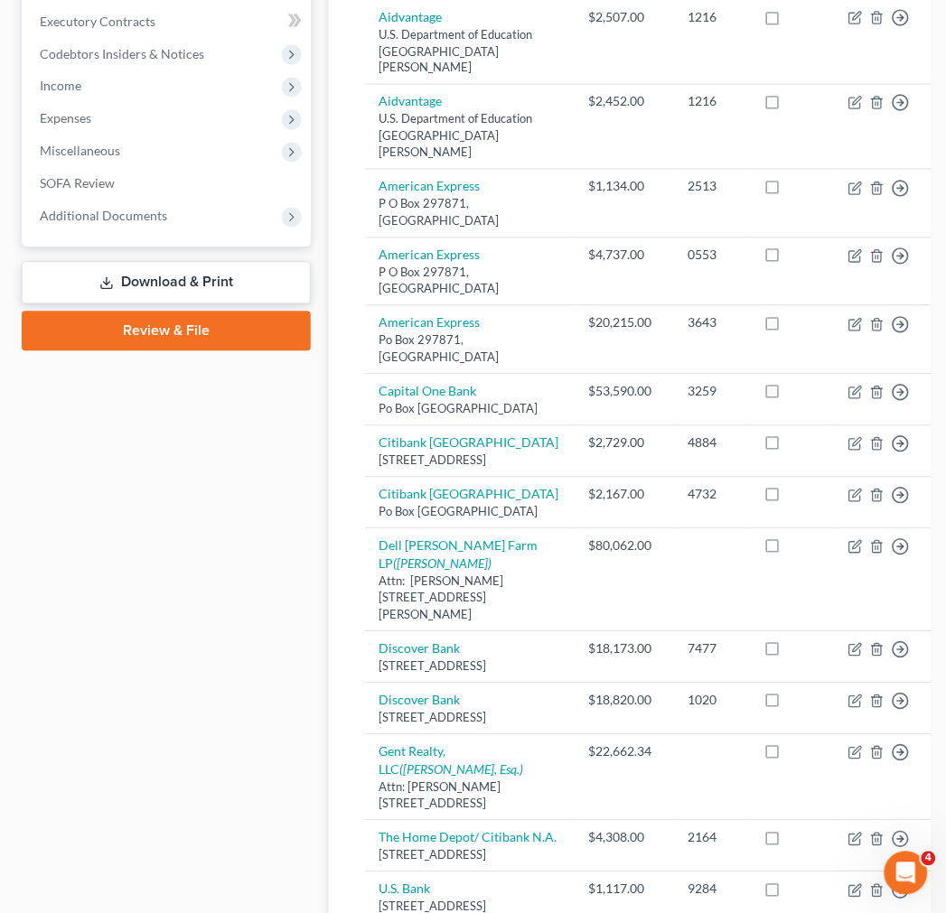
scroll to position [240, 0]
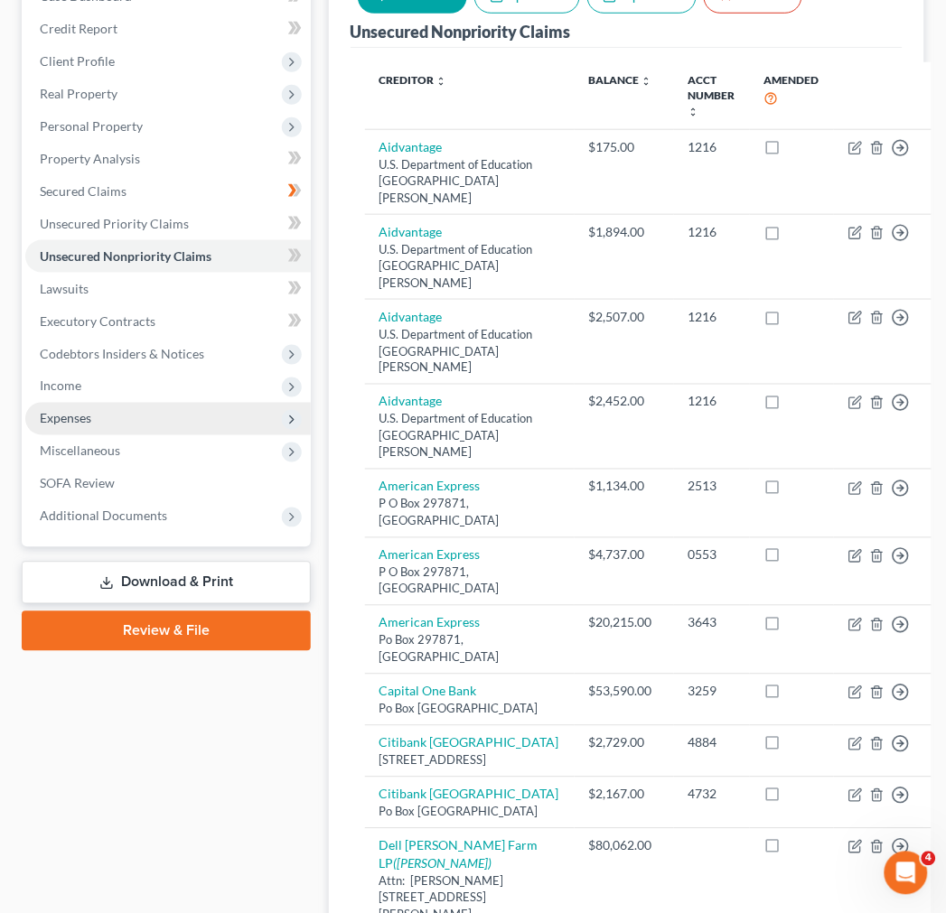
drag, startPoint x: 147, startPoint y: 349, endPoint x: 178, endPoint y: 404, distance: 63.1
click at [147, 349] on span "Codebtors Insiders & Notices" at bounding box center [122, 353] width 164 height 15
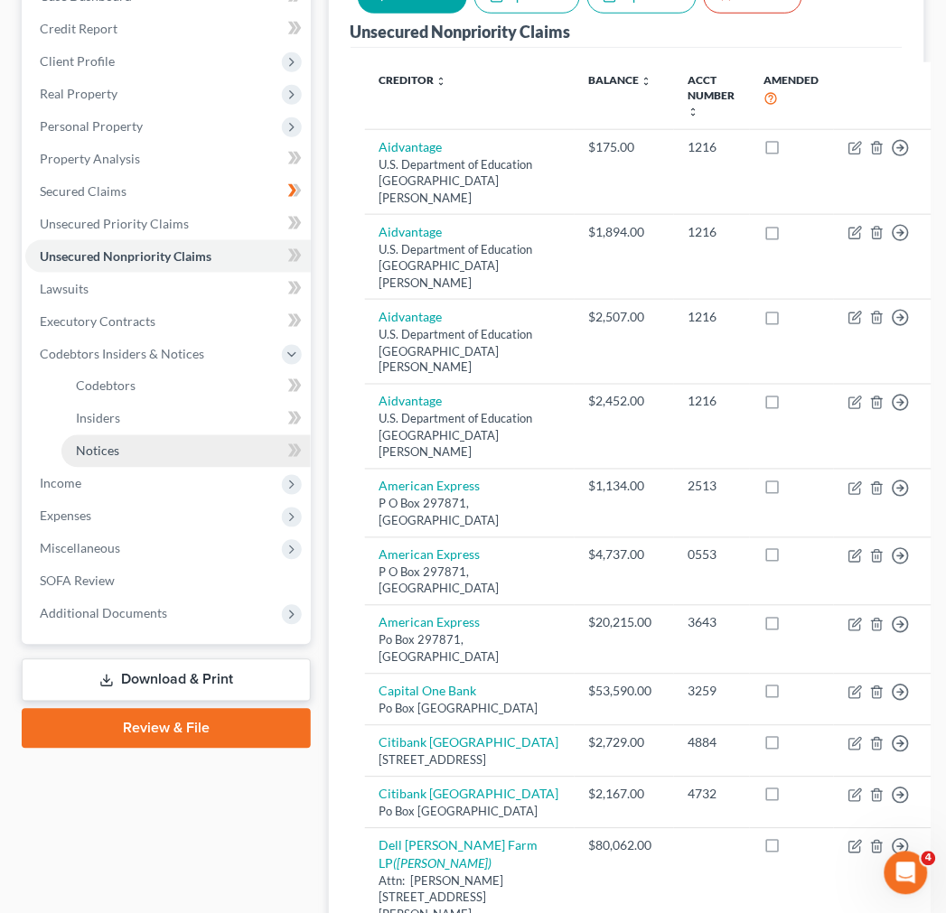
click at [154, 453] on link "Notices" at bounding box center [185, 451] width 249 height 33
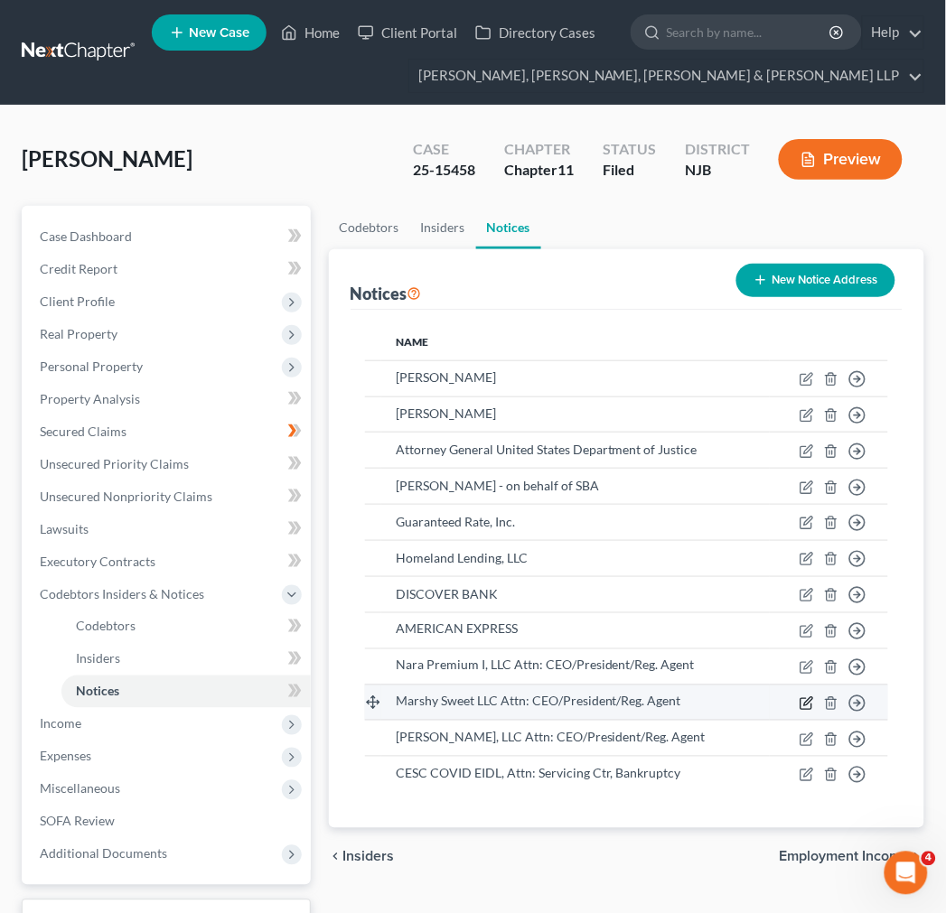
click at [809, 697] on icon "button" at bounding box center [808, 701] width 8 height 8
select select "33"
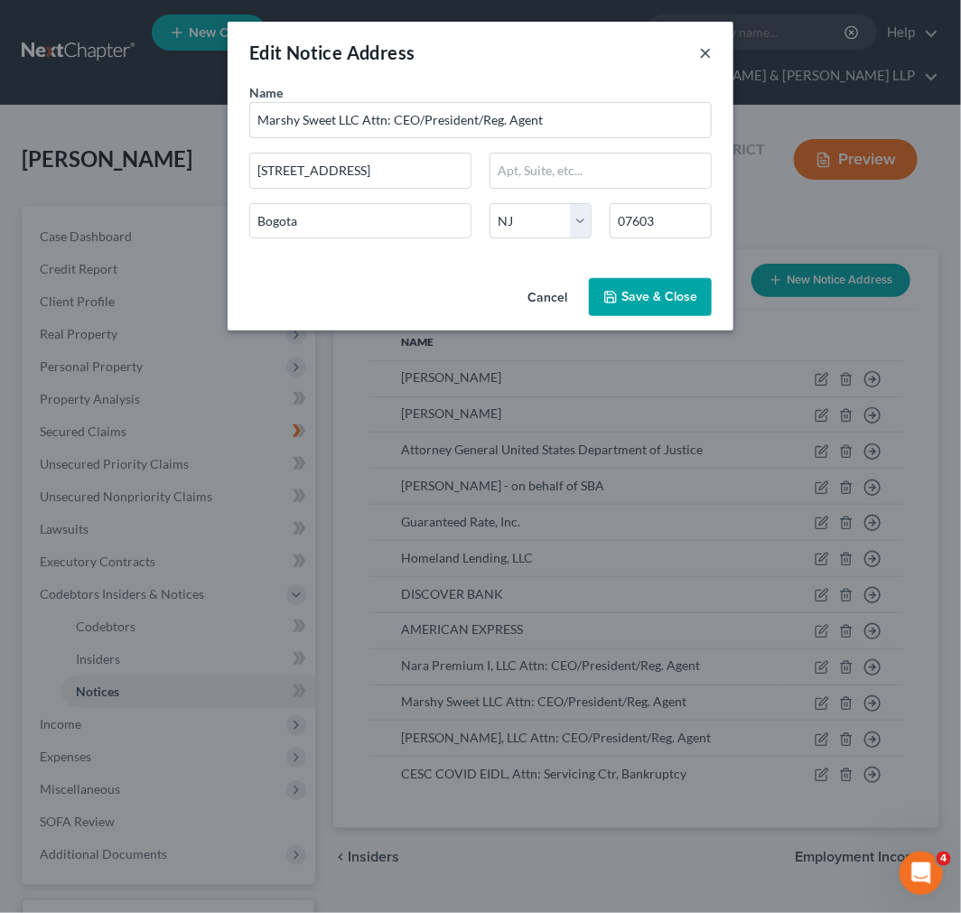
click at [710, 42] on button "×" at bounding box center [705, 53] width 13 height 22
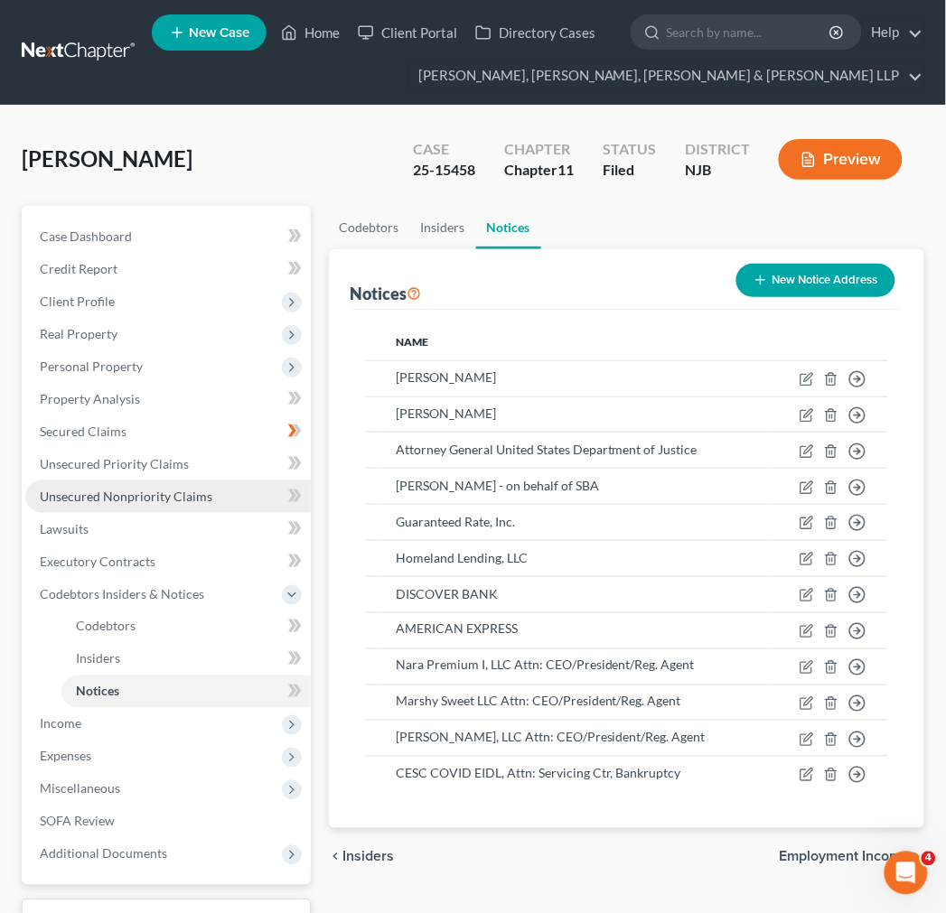
click at [164, 484] on link "Unsecured Nonpriority Claims" at bounding box center [167, 497] width 285 height 33
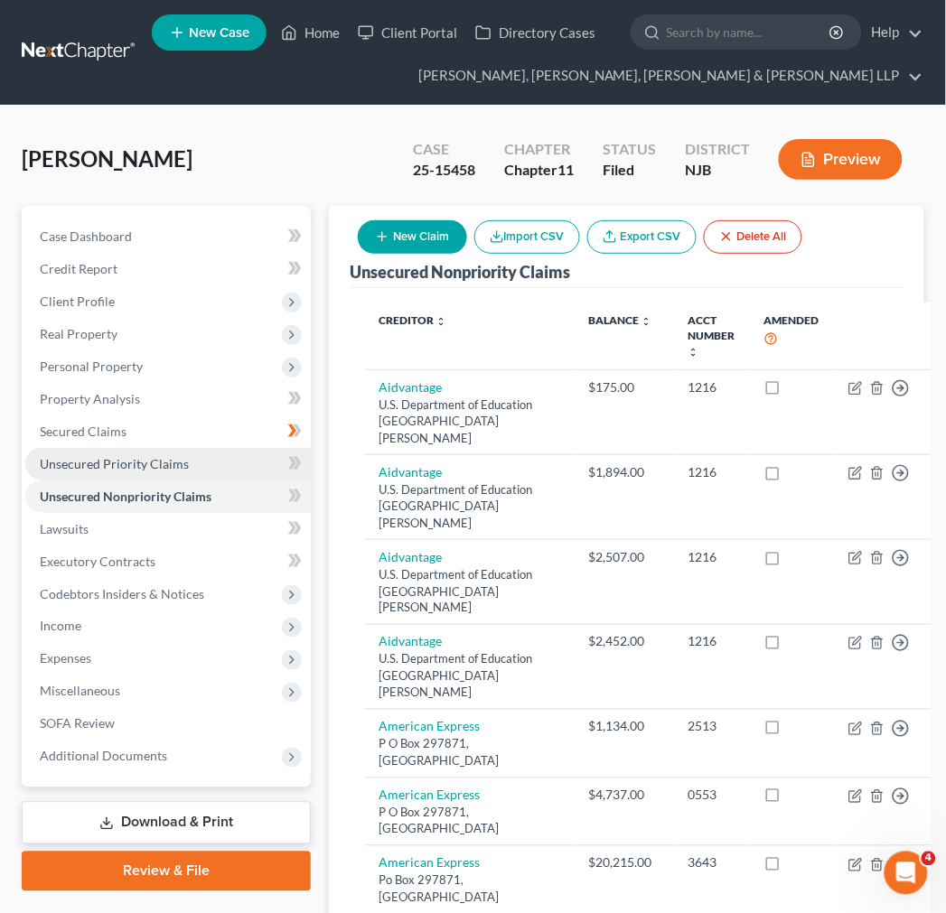
click at [167, 466] on span "Unsecured Priority Claims" at bounding box center [114, 463] width 149 height 15
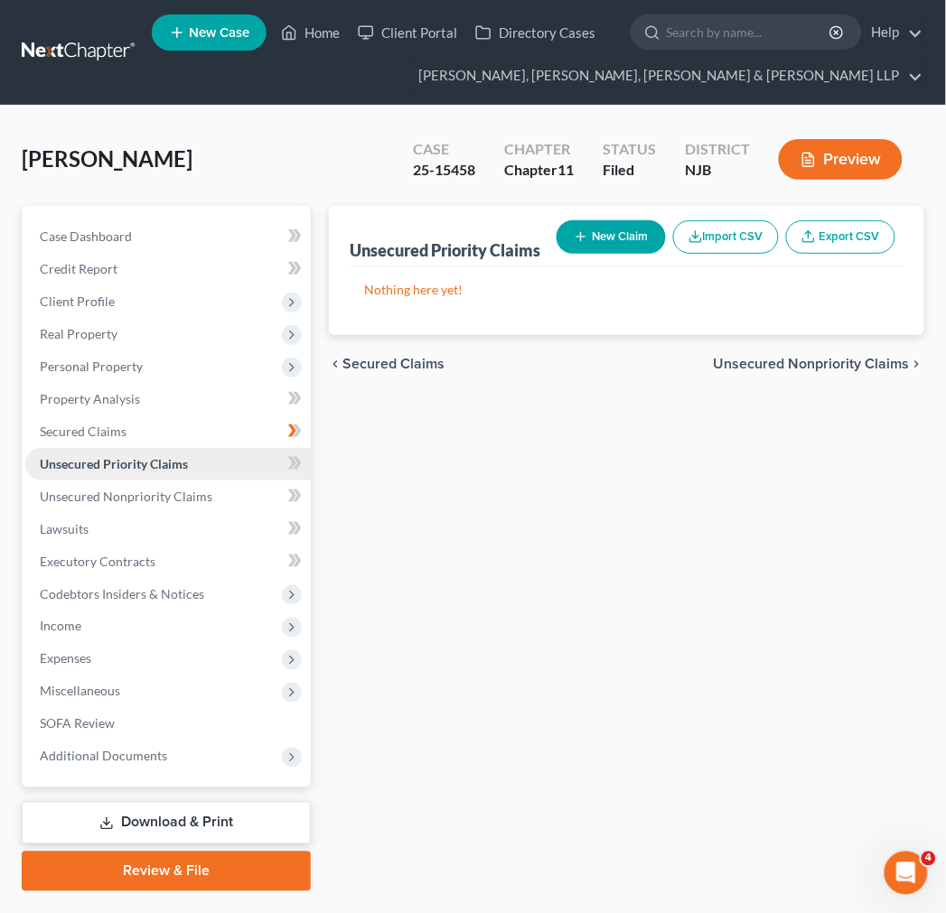
click at [167, 448] on link "Unsecured Priority Claims" at bounding box center [167, 464] width 285 height 33
click at [168, 441] on link "Secured Claims" at bounding box center [167, 431] width 285 height 33
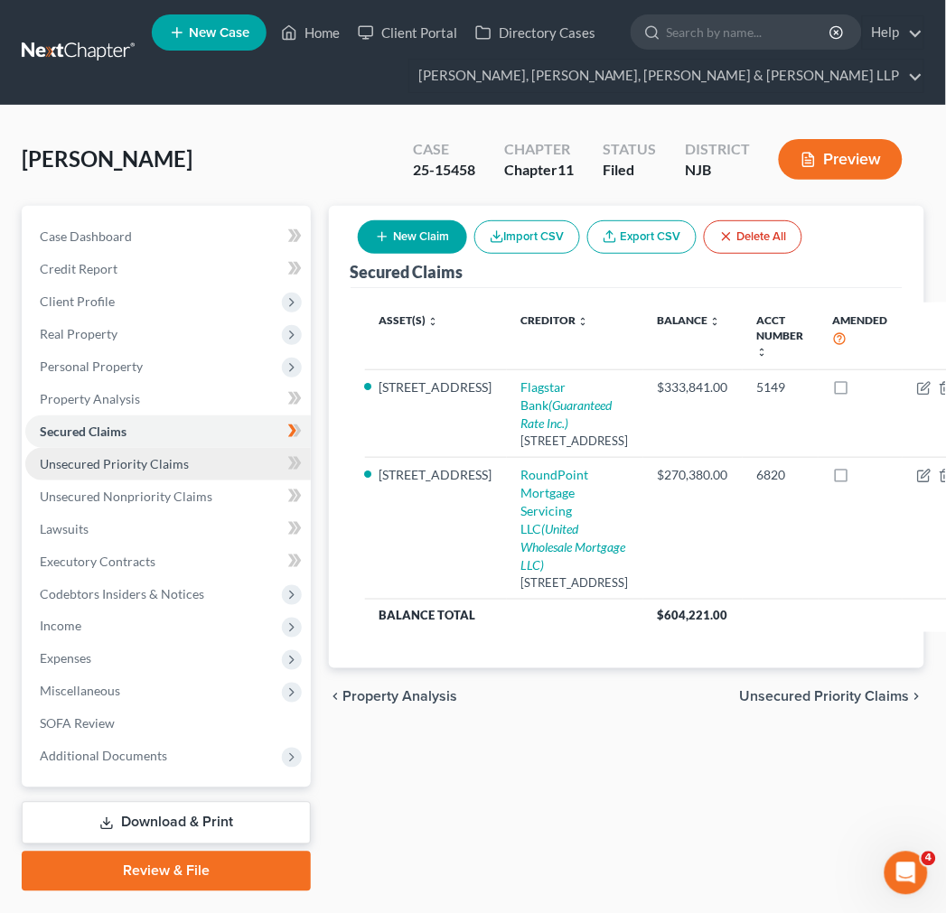
click at [174, 472] on link "Unsecured Priority Claims" at bounding box center [167, 464] width 285 height 33
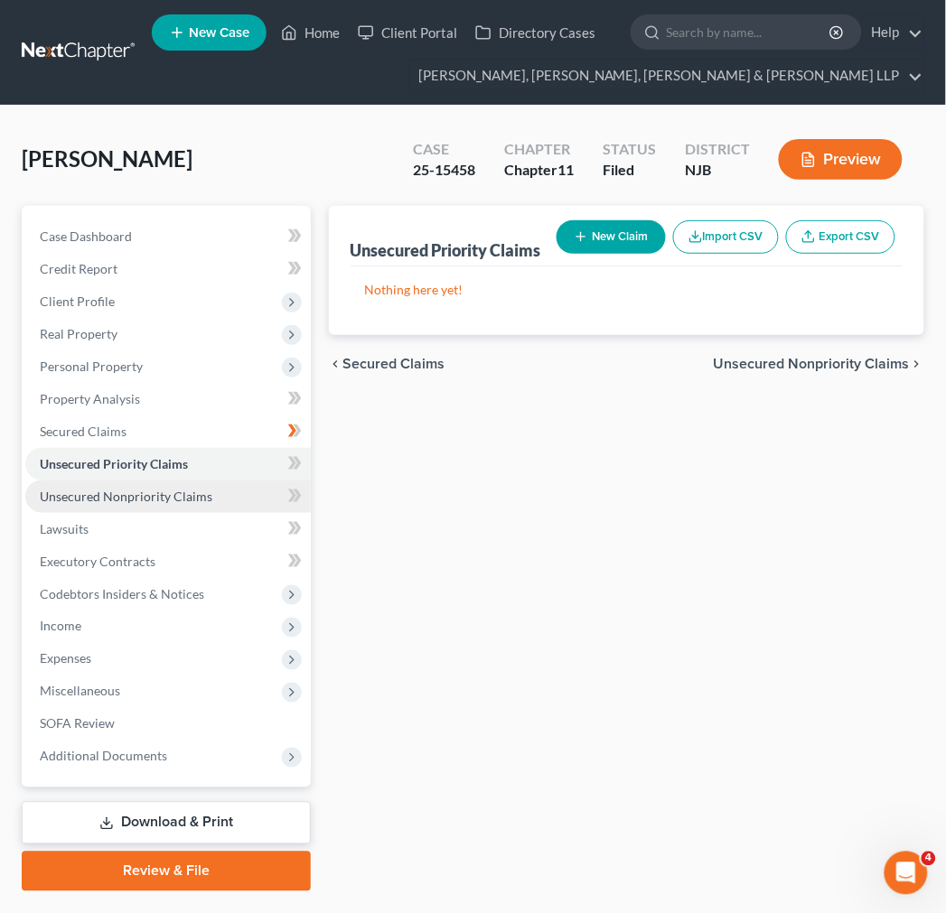
click at [174, 502] on span "Unsecured Nonpriority Claims" at bounding box center [126, 496] width 173 height 15
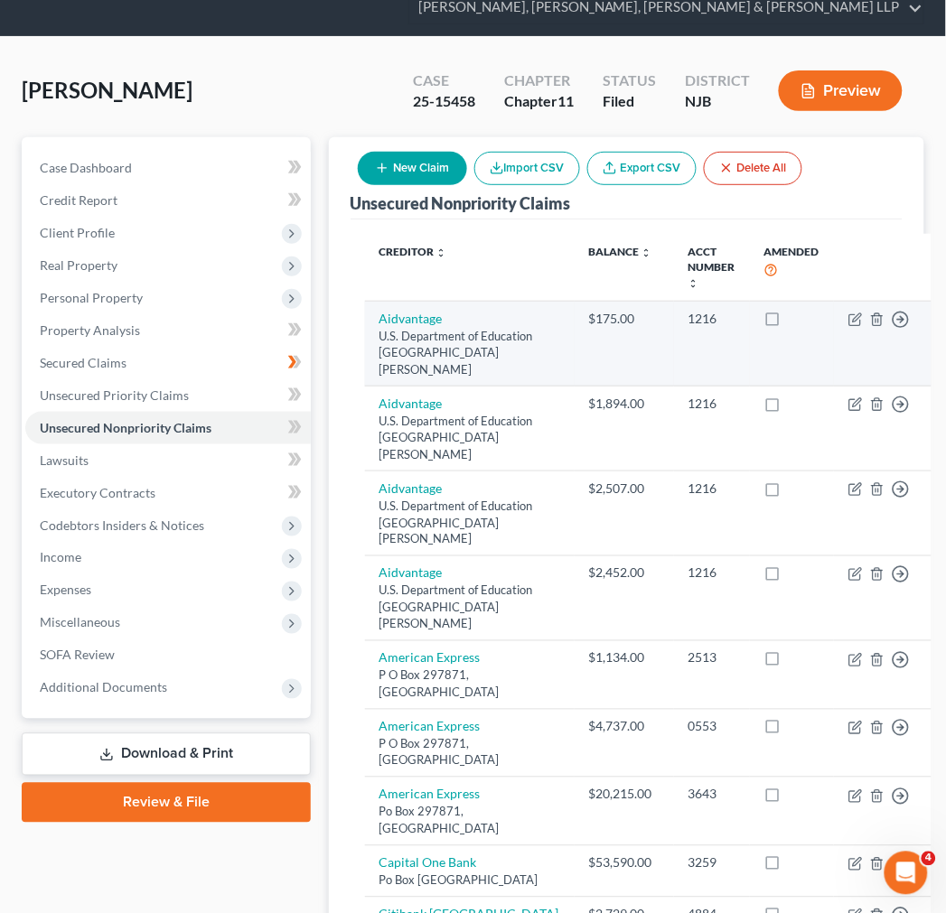
scroll to position [40, 0]
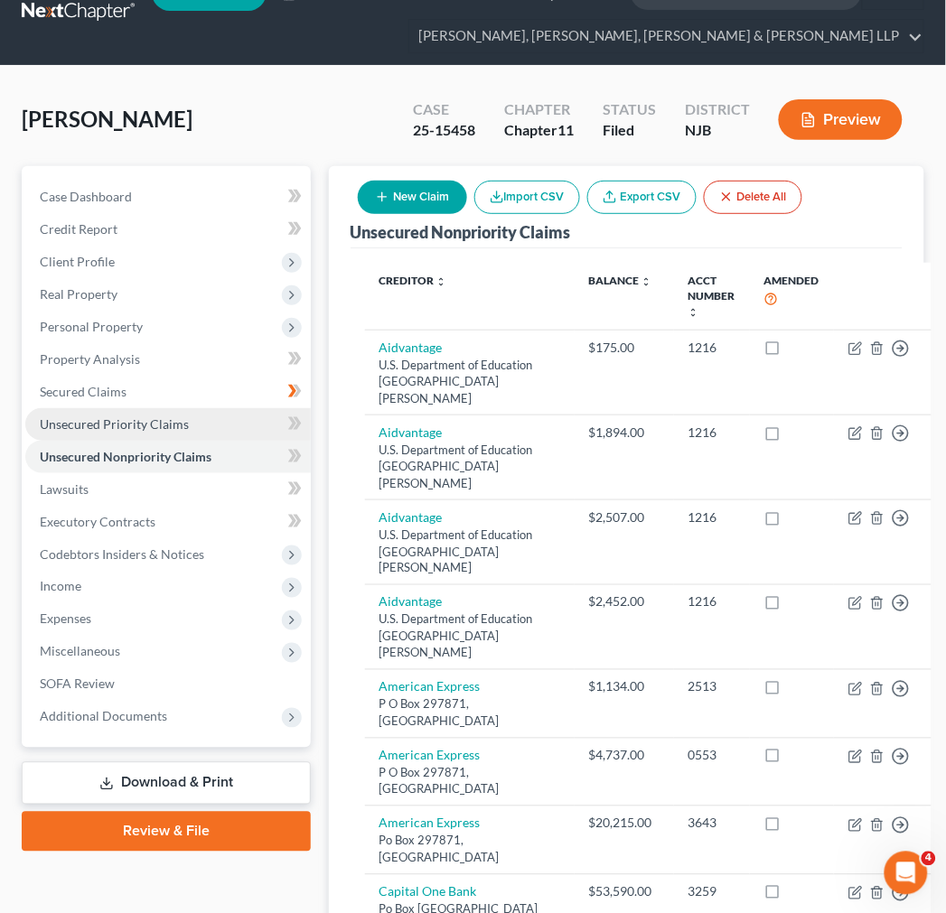
click at [163, 413] on link "Unsecured Priority Claims" at bounding box center [167, 424] width 285 height 33
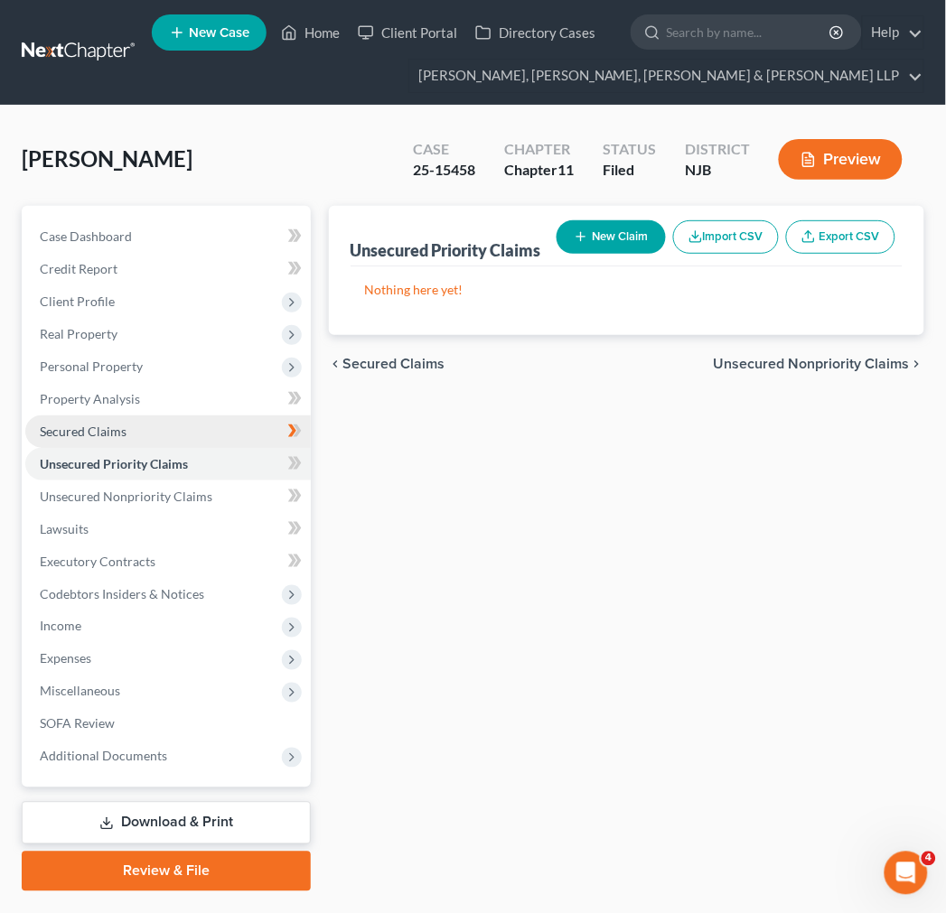
click at [158, 420] on link "Secured Claims" at bounding box center [167, 431] width 285 height 33
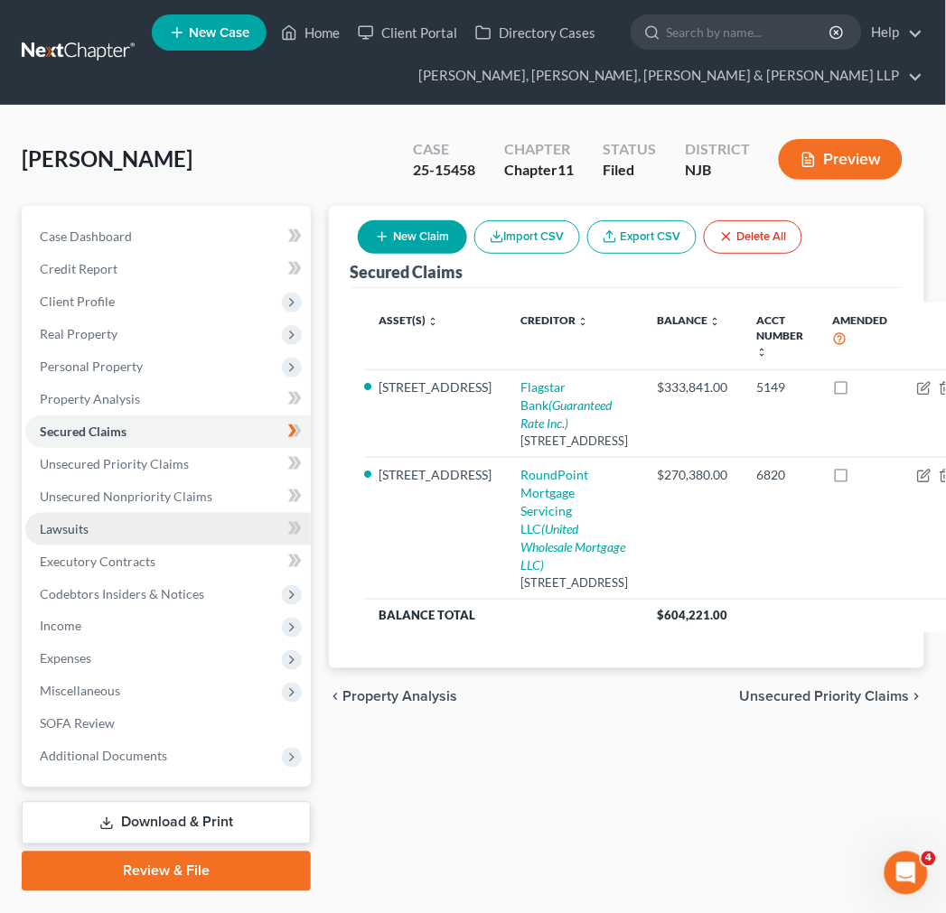
click at [120, 513] on link "Lawsuits" at bounding box center [167, 529] width 285 height 33
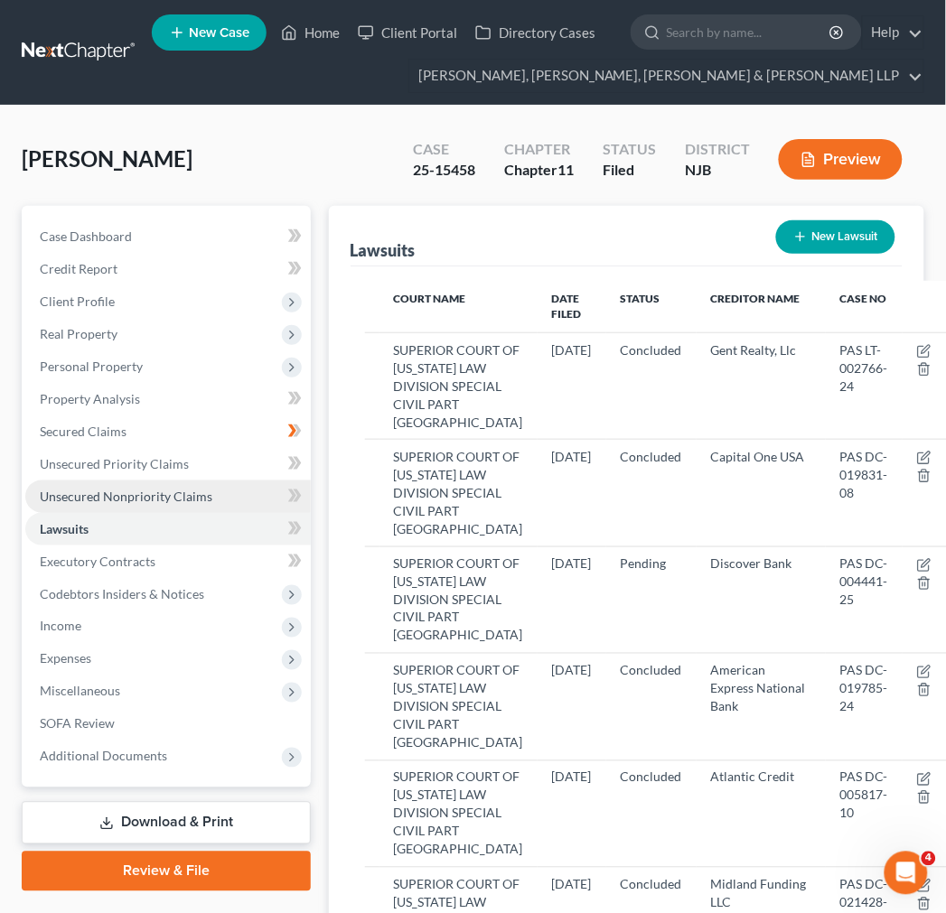
click at [187, 491] on span "Unsecured Nonpriority Claims" at bounding box center [126, 496] width 173 height 15
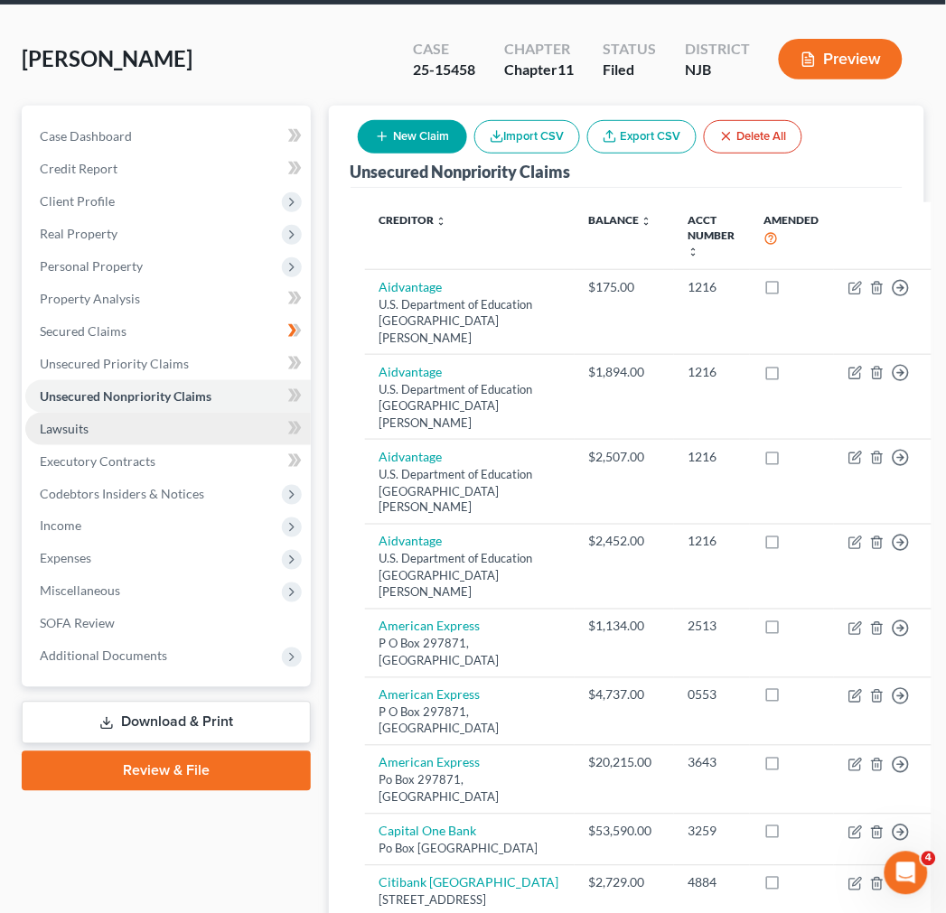
click at [140, 425] on link "Lawsuits" at bounding box center [167, 429] width 285 height 33
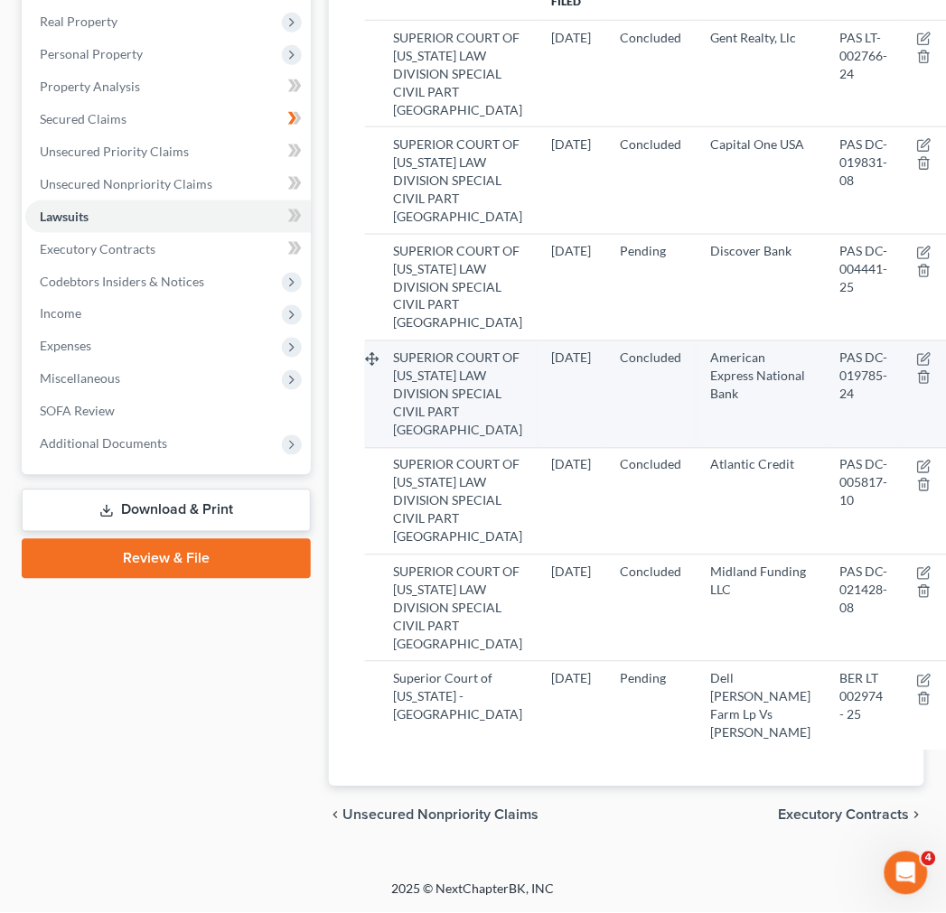
scroll to position [762, 0]
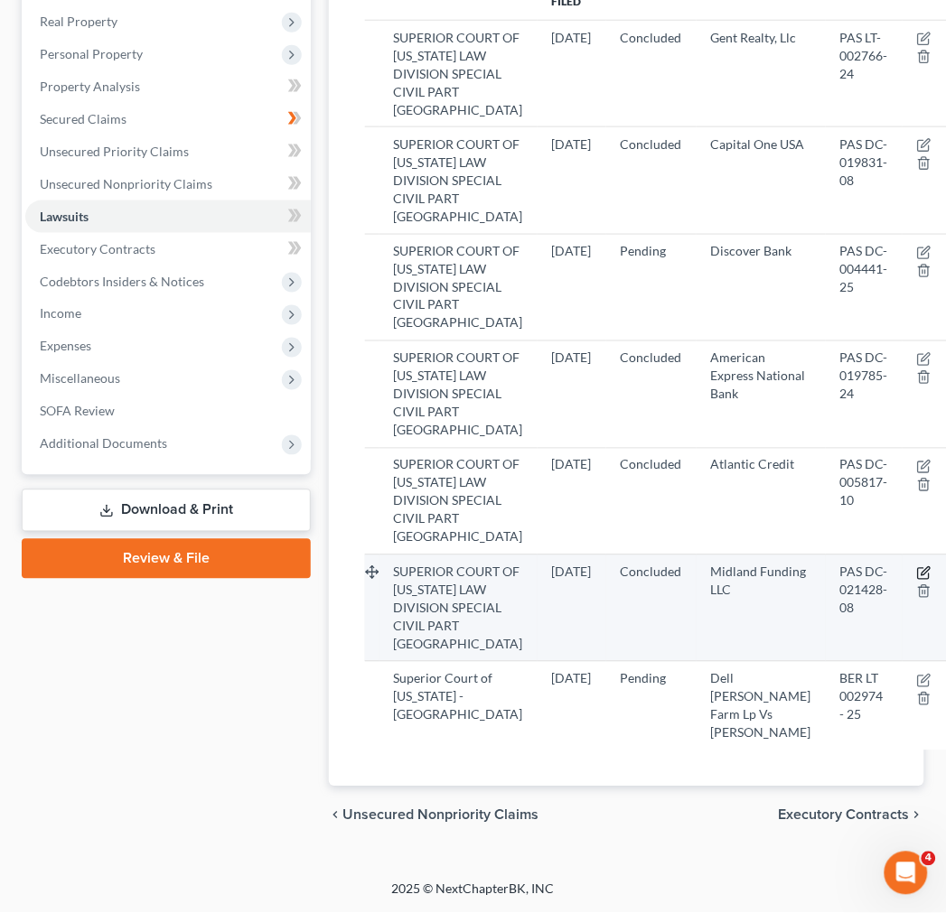
click at [917, 566] on icon "button" at bounding box center [924, 573] width 14 height 14
select select "33"
select select "2"
select select "4"
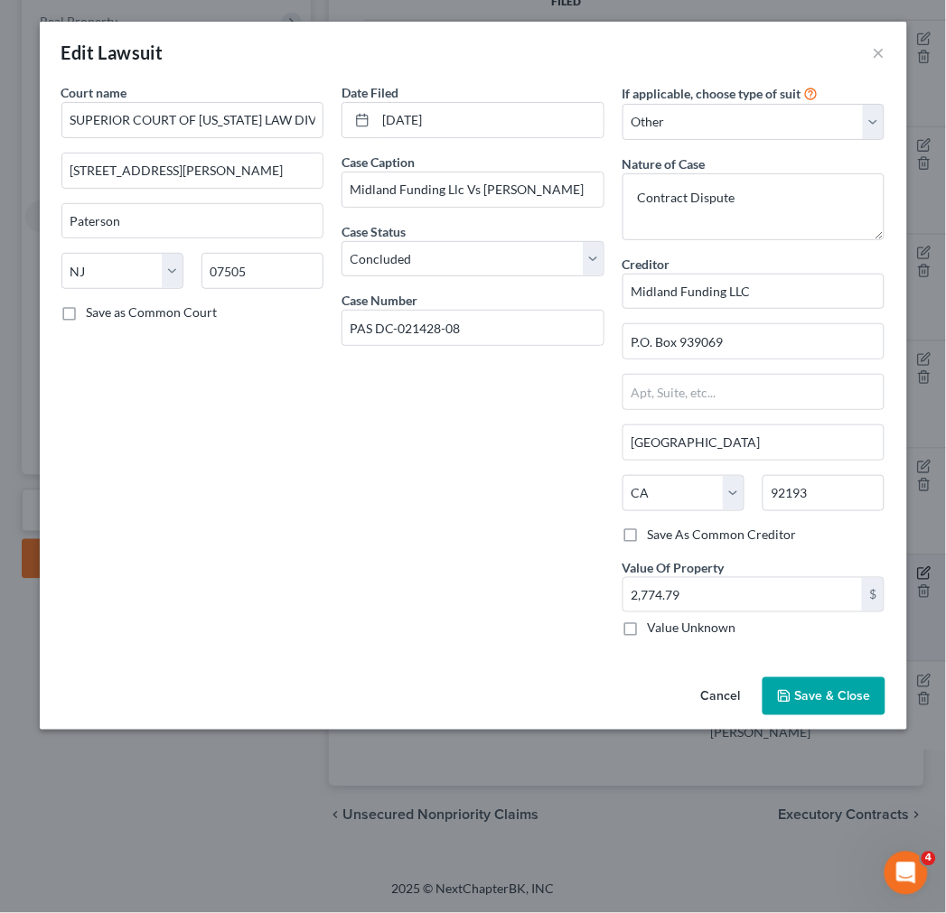
scroll to position [744, 0]
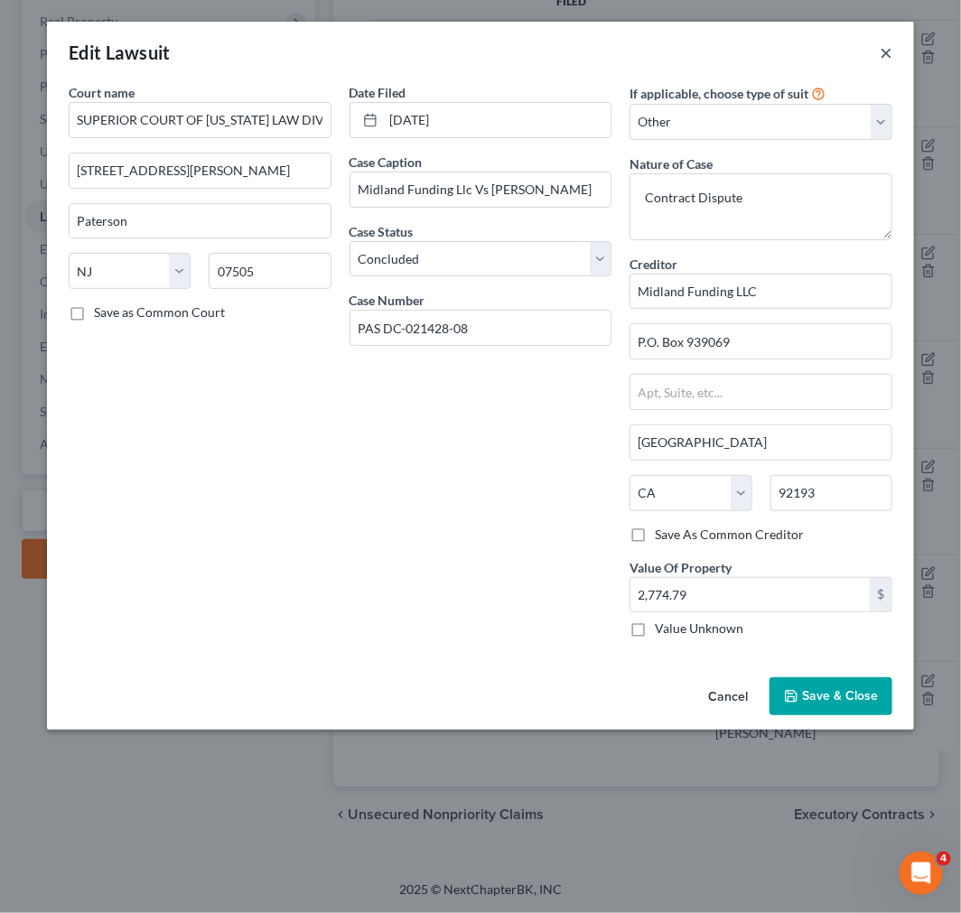
click at [890, 42] on button "×" at bounding box center [886, 53] width 13 height 22
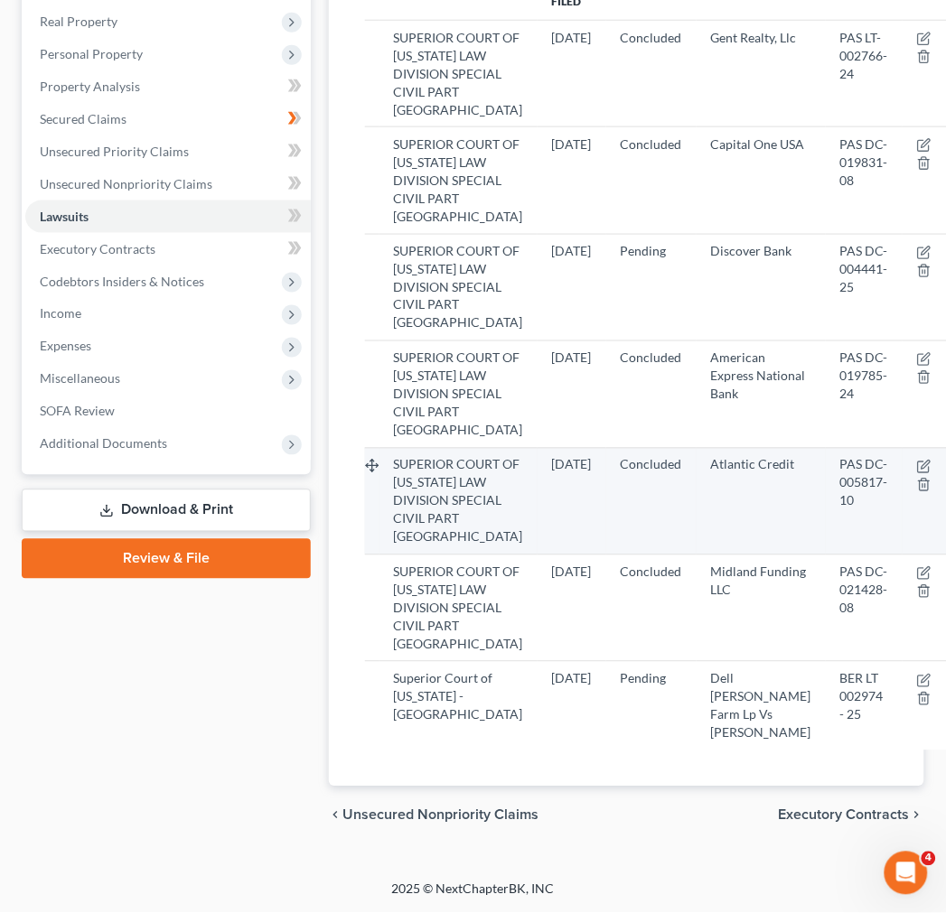
scroll to position [242, 0]
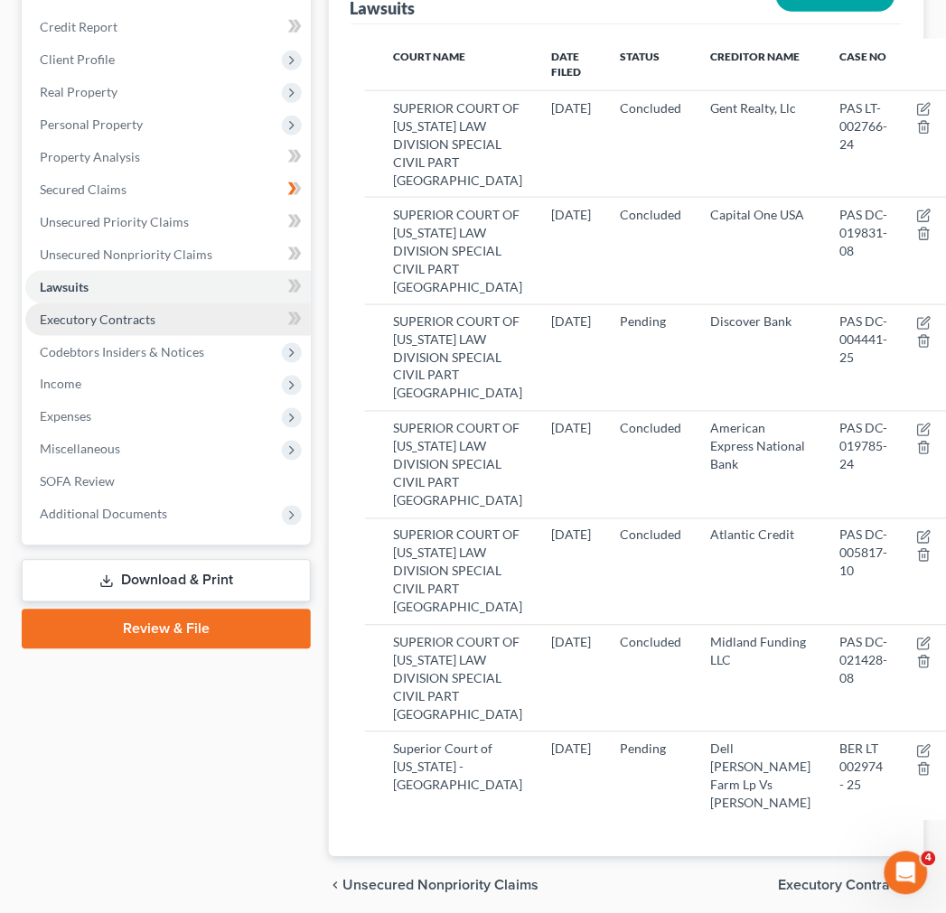
click at [159, 313] on link "Executory Contracts" at bounding box center [167, 319] width 285 height 33
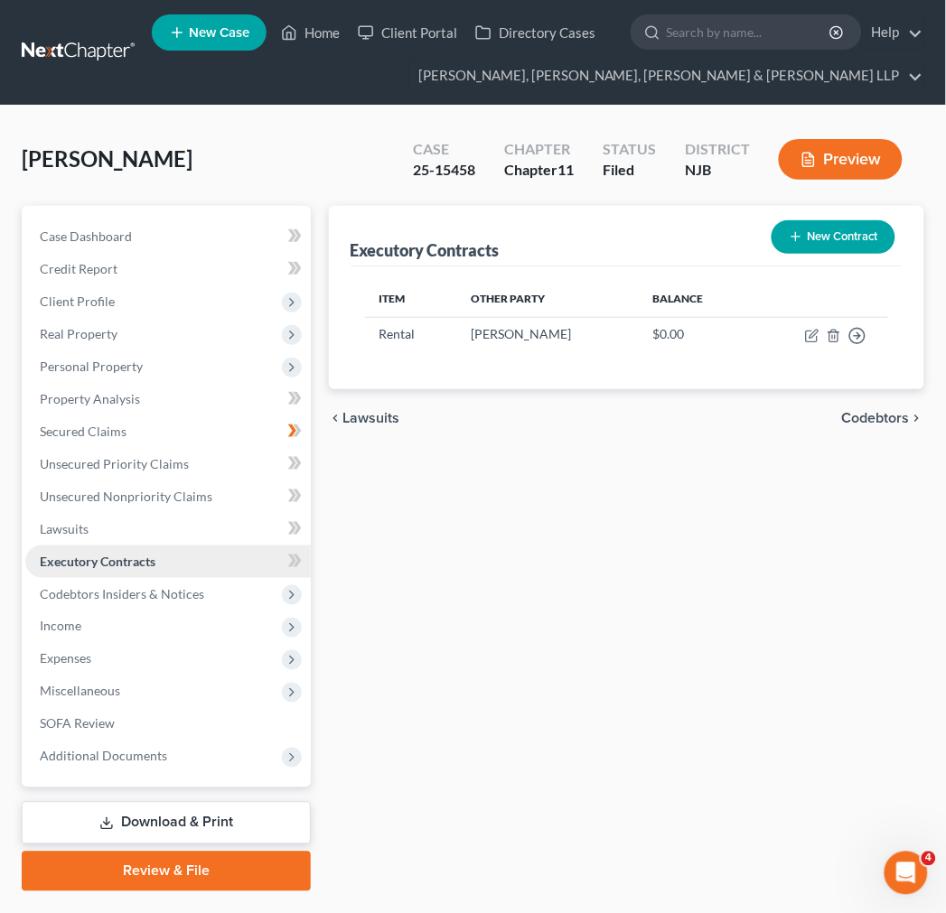
click at [184, 574] on link "Executory Contracts" at bounding box center [167, 562] width 285 height 33
click at [199, 594] on span "Codebtors Insiders & Notices" at bounding box center [122, 593] width 164 height 15
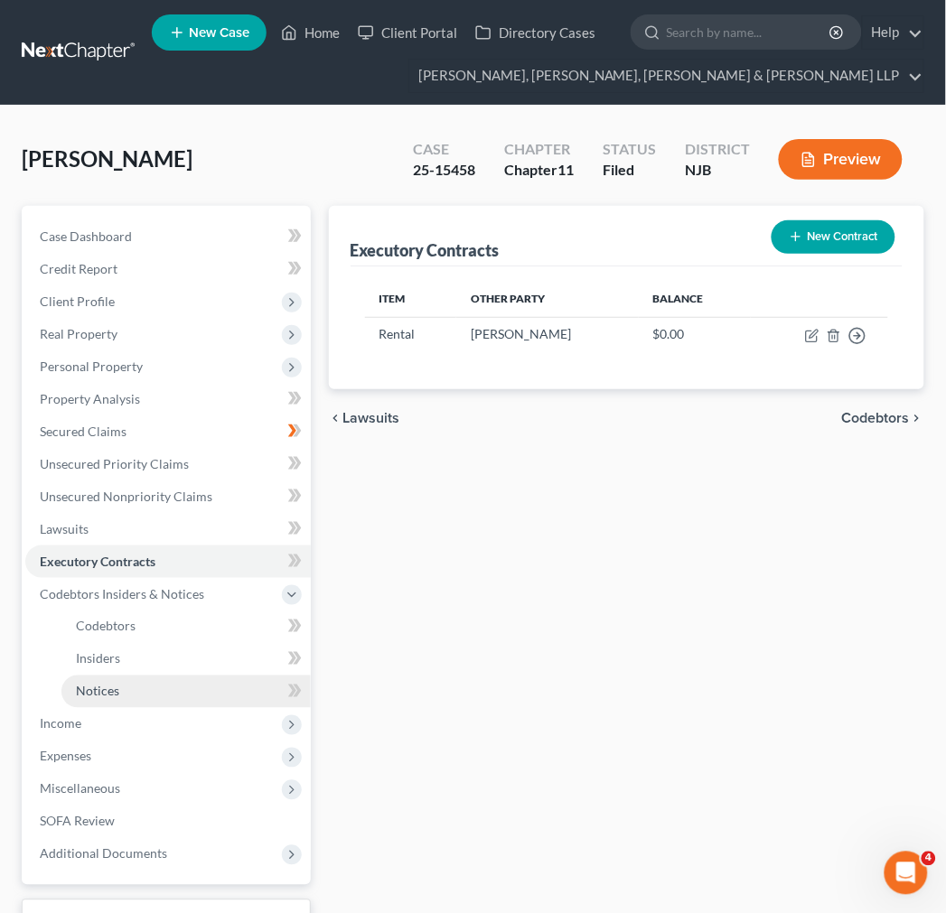
click at [133, 681] on link "Notices" at bounding box center [185, 692] width 249 height 33
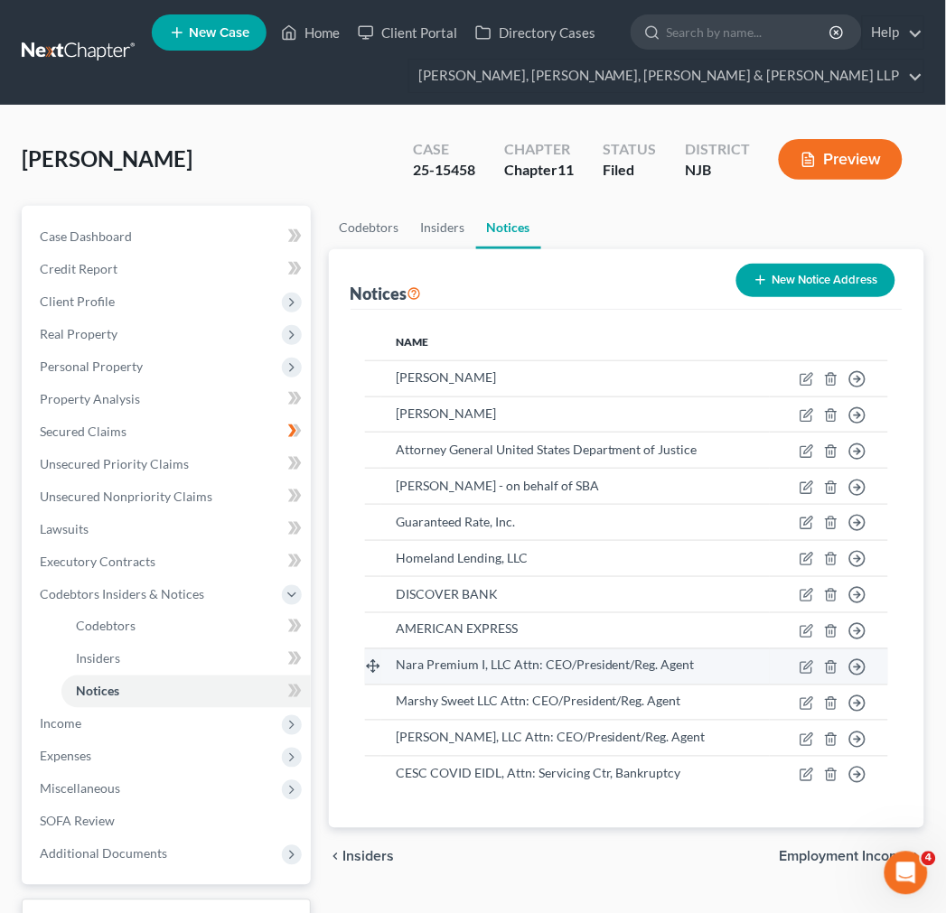
click at [807, 654] on td "Move to D Move to E Move to F Move to G" at bounding box center [829, 667] width 118 height 36
click at [807, 664] on icon "button" at bounding box center [806, 667] width 14 height 14
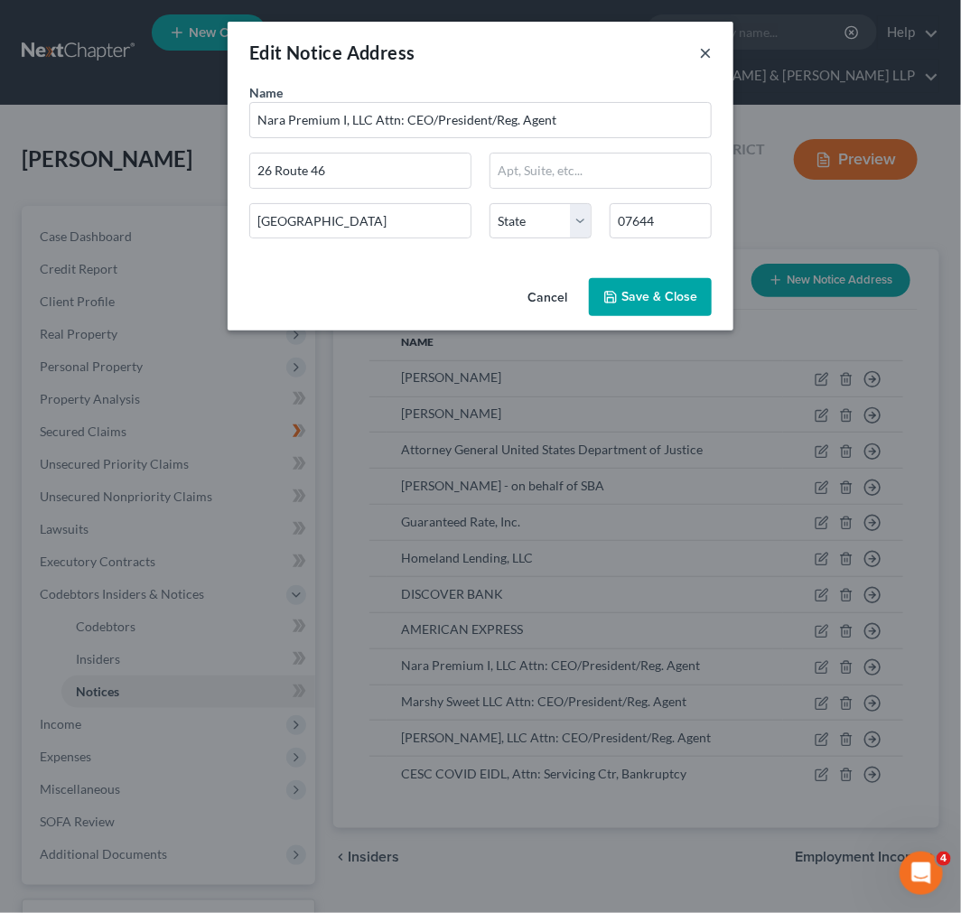
click at [708, 42] on button "×" at bounding box center [705, 53] width 13 height 22
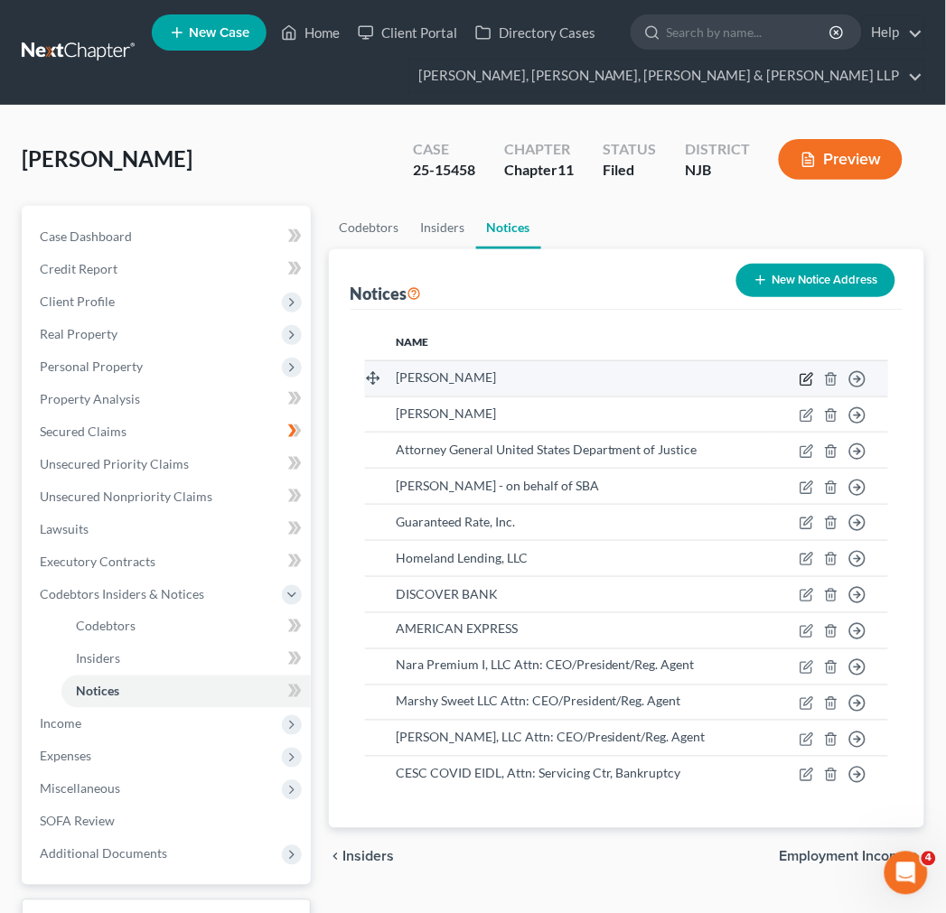
click at [811, 373] on icon "button" at bounding box center [808, 377] width 8 height 8
select select "33"
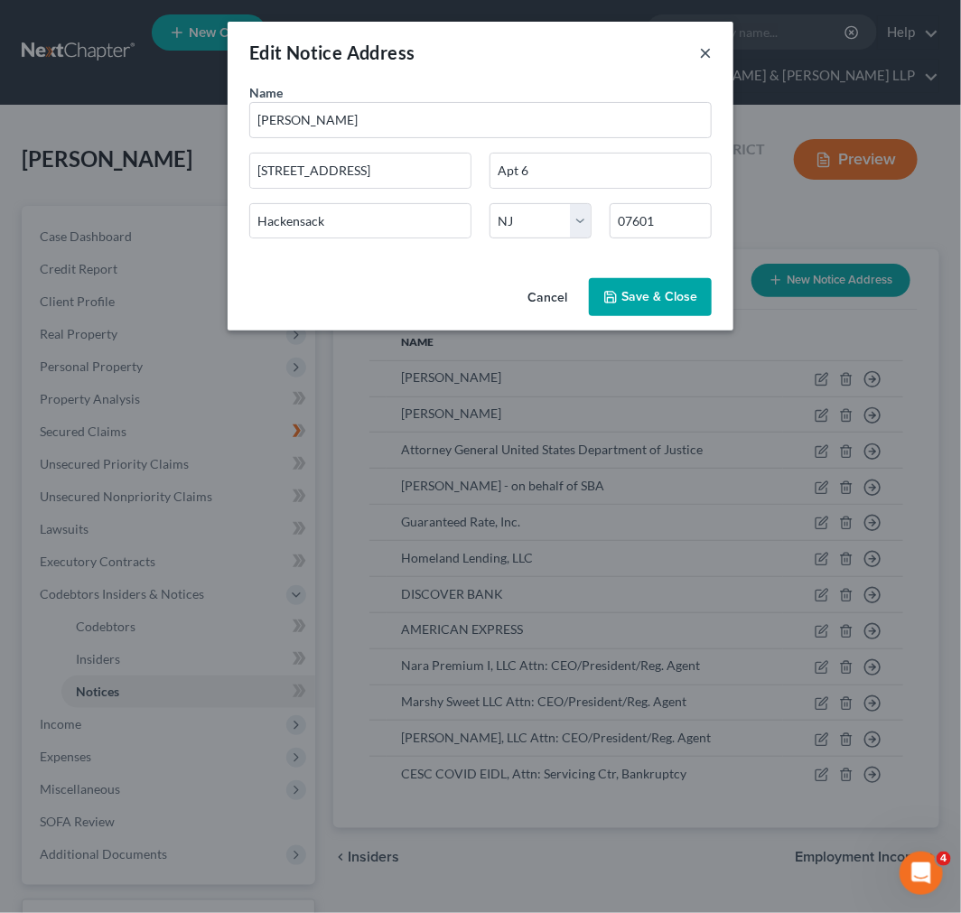
click at [701, 48] on button "×" at bounding box center [705, 53] width 13 height 22
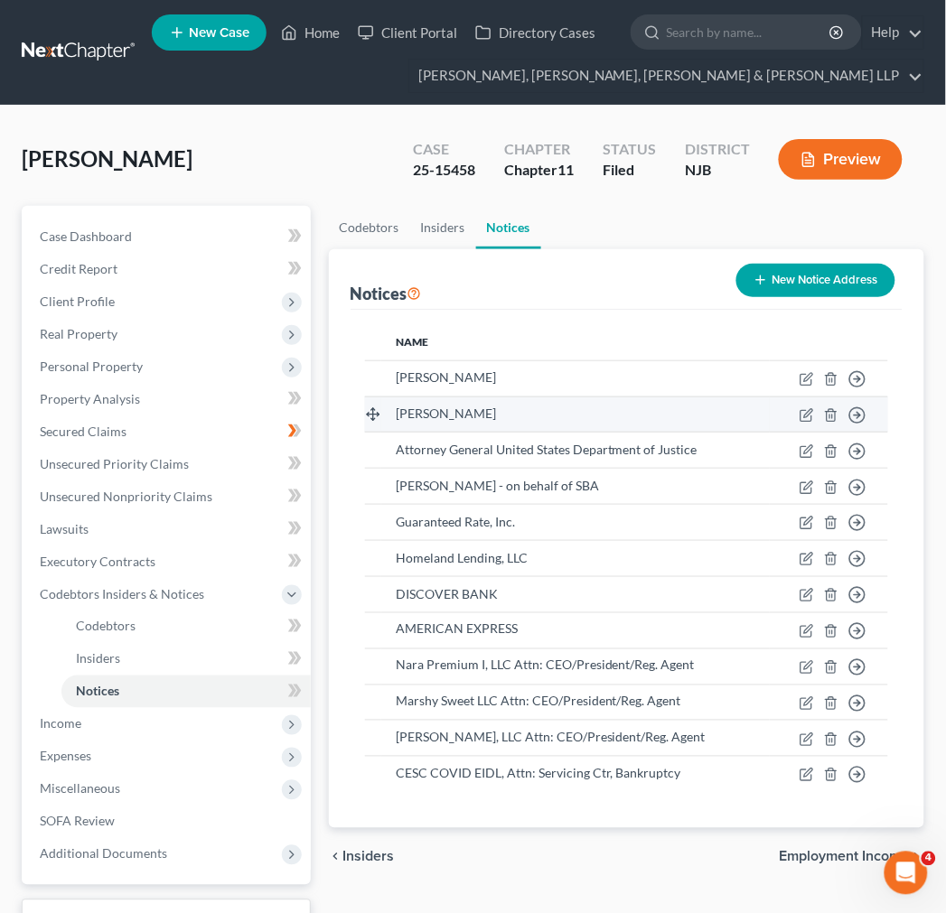
click at [796, 409] on td "Move to D Move to E Move to F Move to G" at bounding box center [829, 415] width 118 height 36
click at [805, 408] on icon "button" at bounding box center [806, 415] width 14 height 14
select select "33"
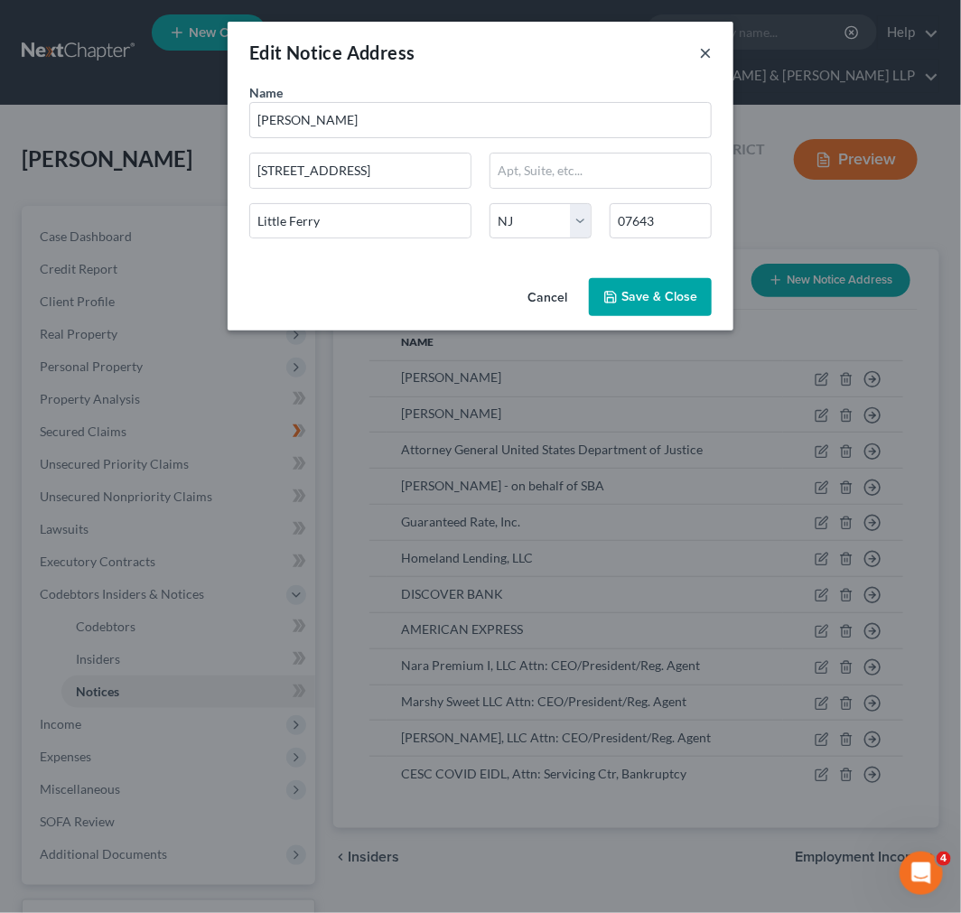
click at [712, 48] on div "Edit Notice Address ×" at bounding box center [481, 52] width 506 height 61
click at [700, 51] on button "×" at bounding box center [705, 53] width 13 height 22
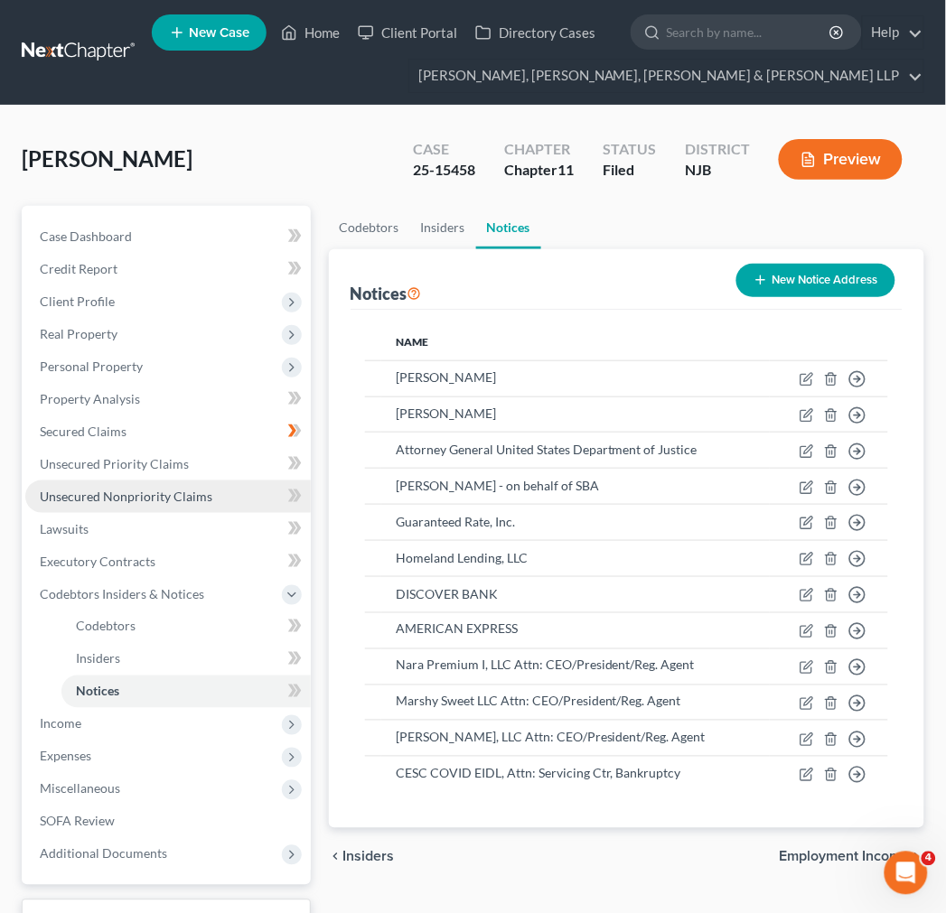
click at [169, 508] on link "Unsecured Nonpriority Claims" at bounding box center [167, 497] width 285 height 33
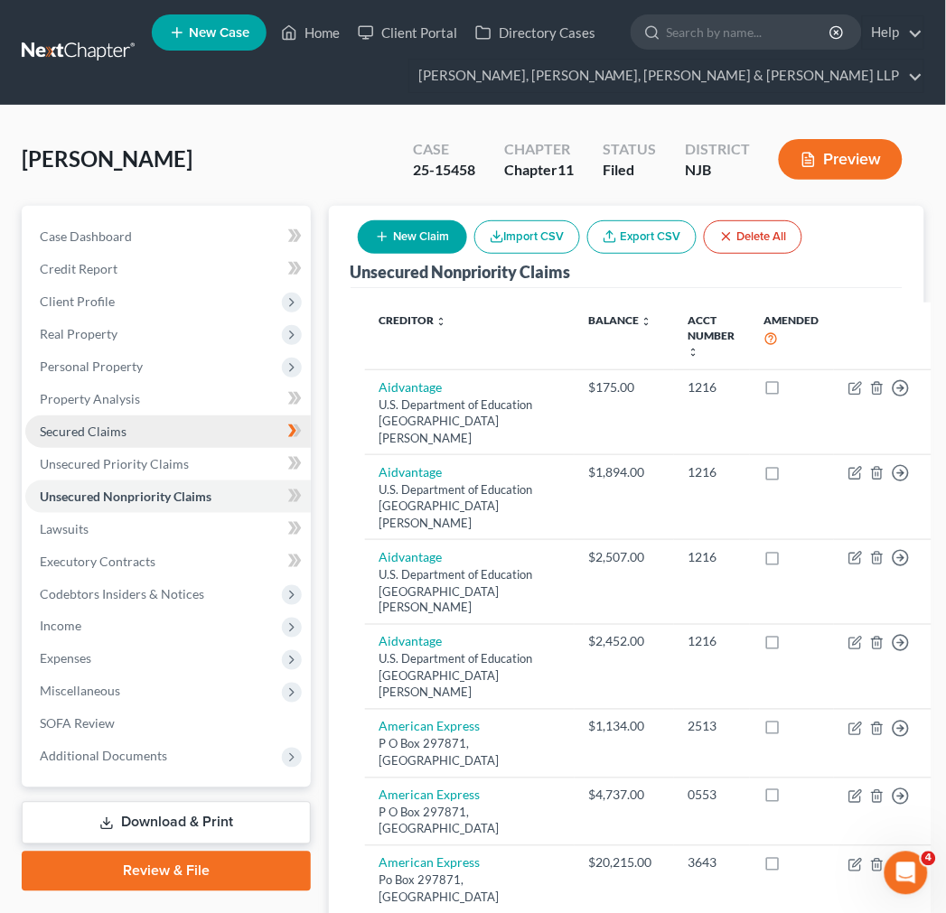
click at [149, 426] on link "Secured Claims" at bounding box center [167, 431] width 285 height 33
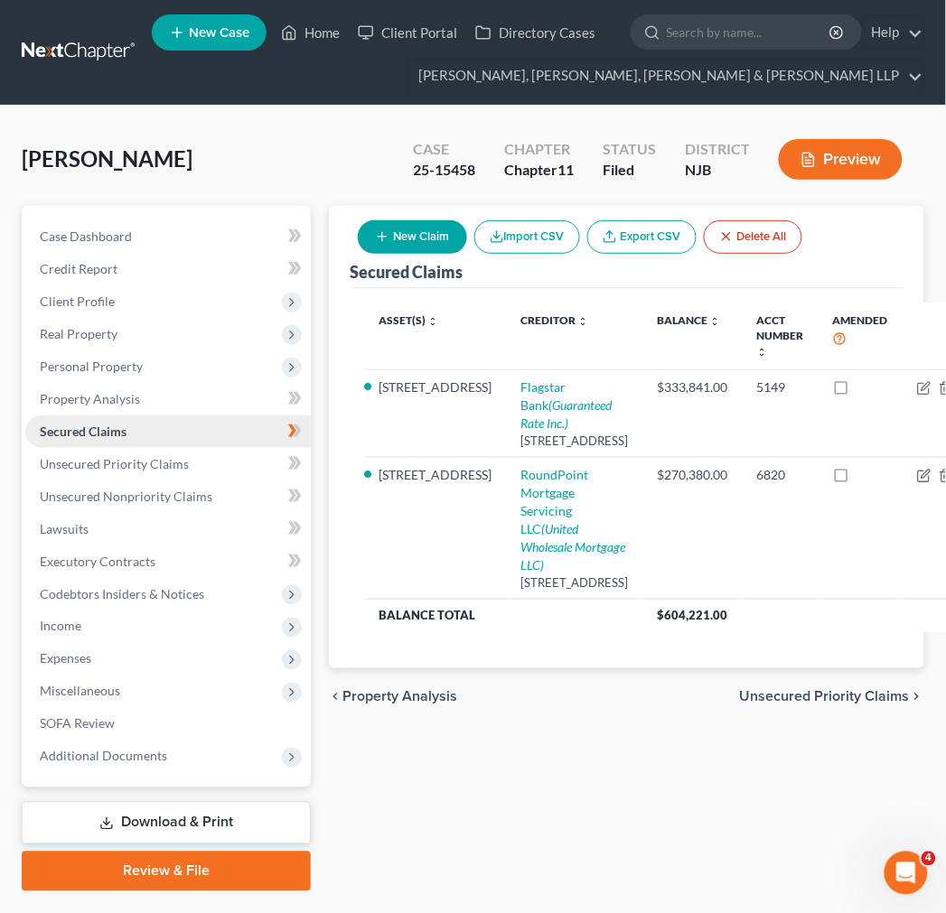
click at [149, 438] on link "Secured Claims" at bounding box center [167, 431] width 285 height 33
click at [165, 465] on span "Unsecured Priority Claims" at bounding box center [114, 463] width 149 height 15
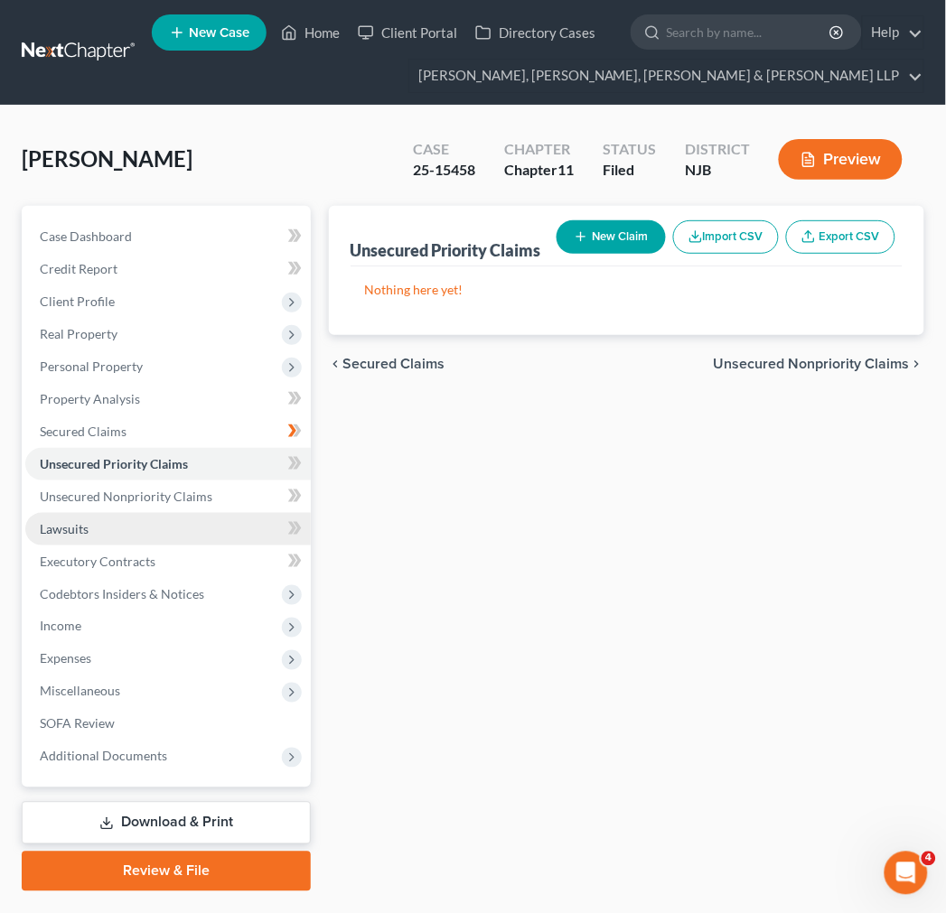
click at [186, 516] on link "Lawsuits" at bounding box center [167, 529] width 285 height 33
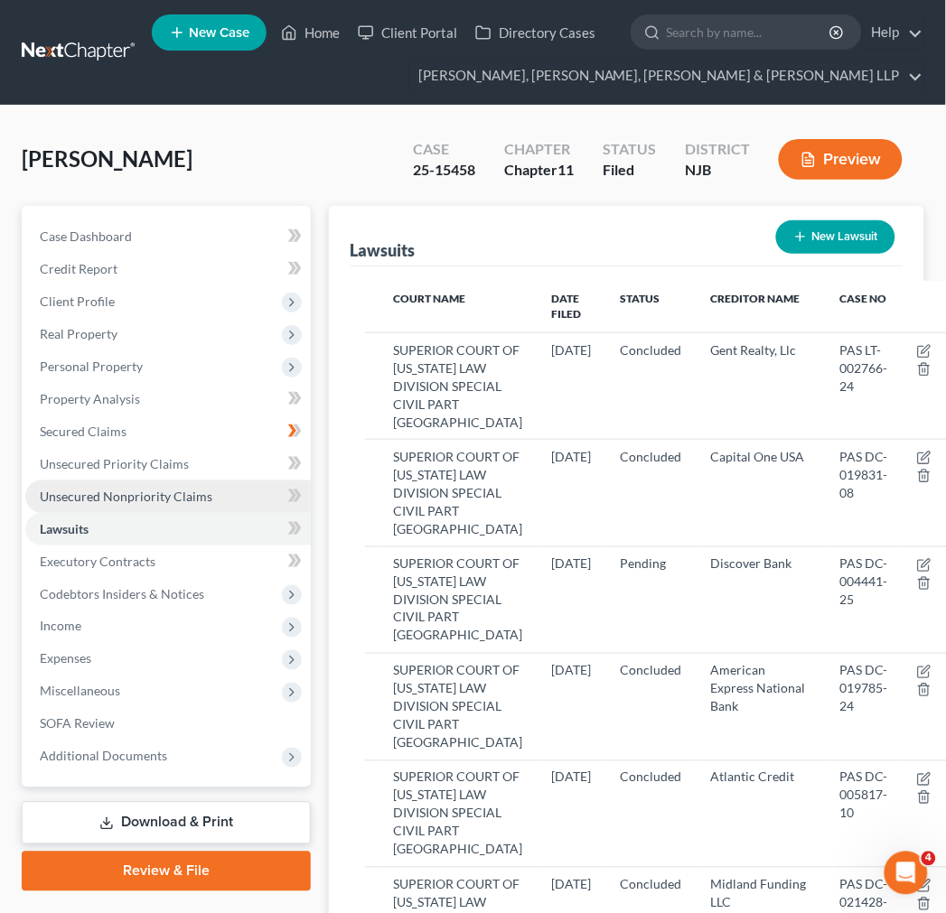
click at [185, 500] on span "Unsecured Nonpriority Claims" at bounding box center [126, 496] width 173 height 15
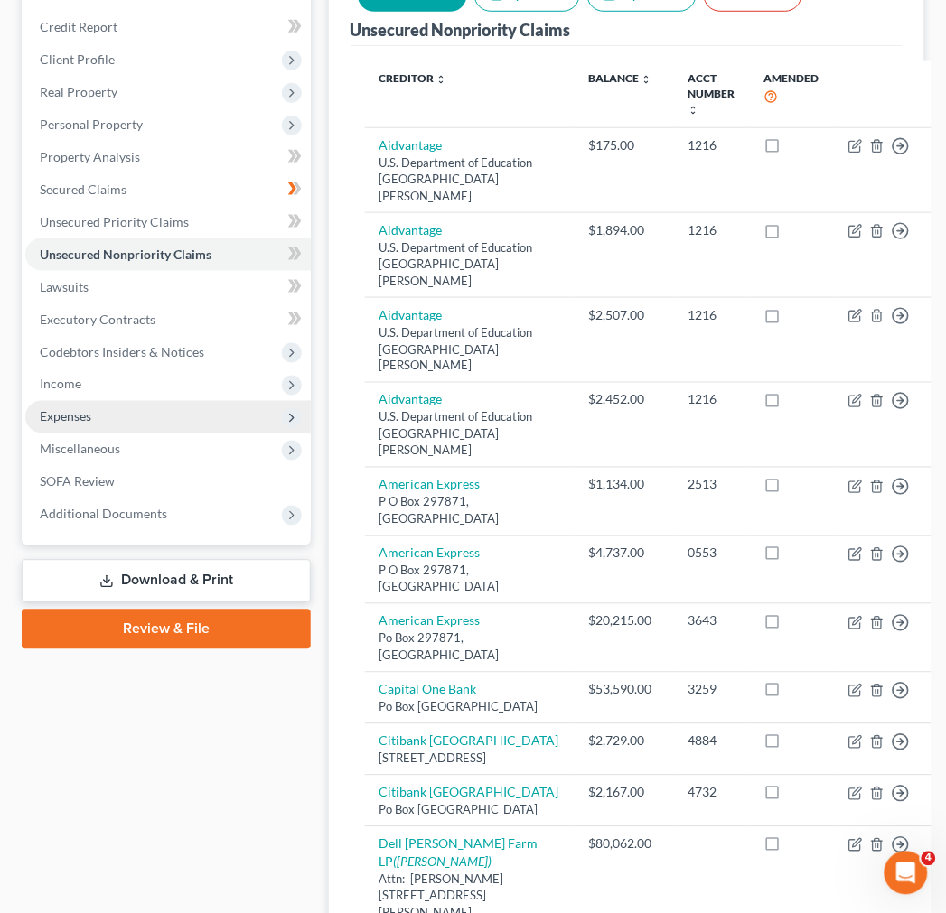
scroll to position [240, 0]
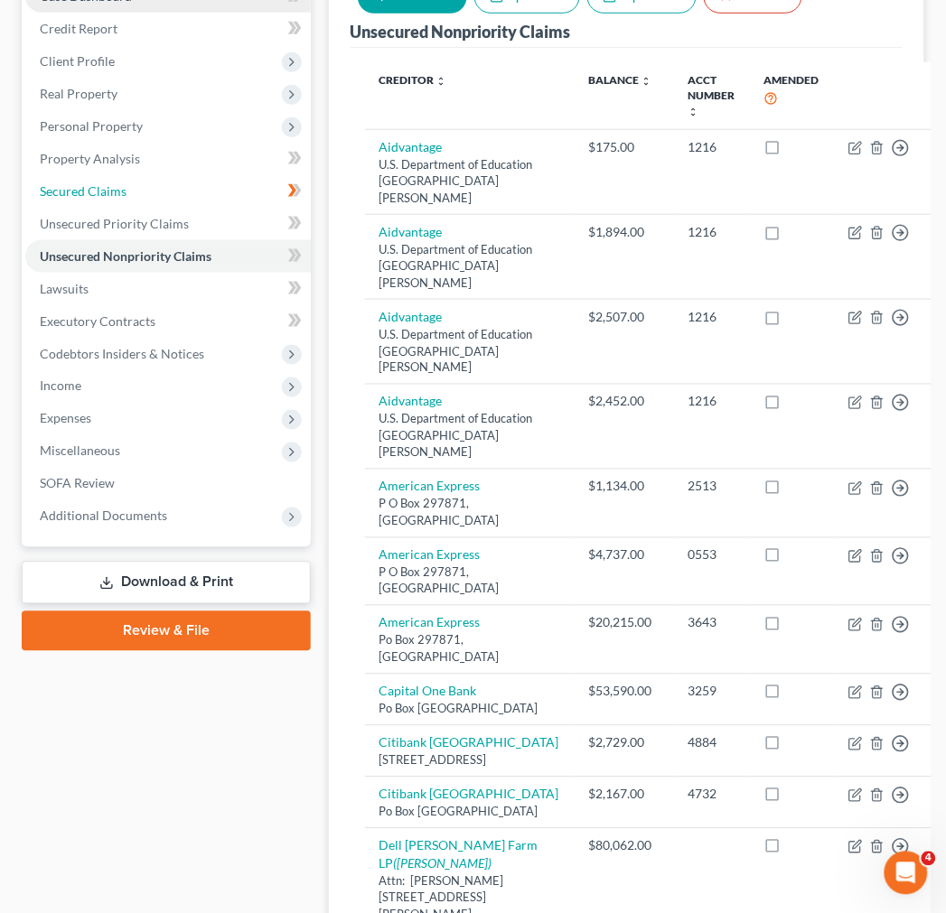
click at [185, 200] on link "Secured Claims" at bounding box center [167, 191] width 285 height 33
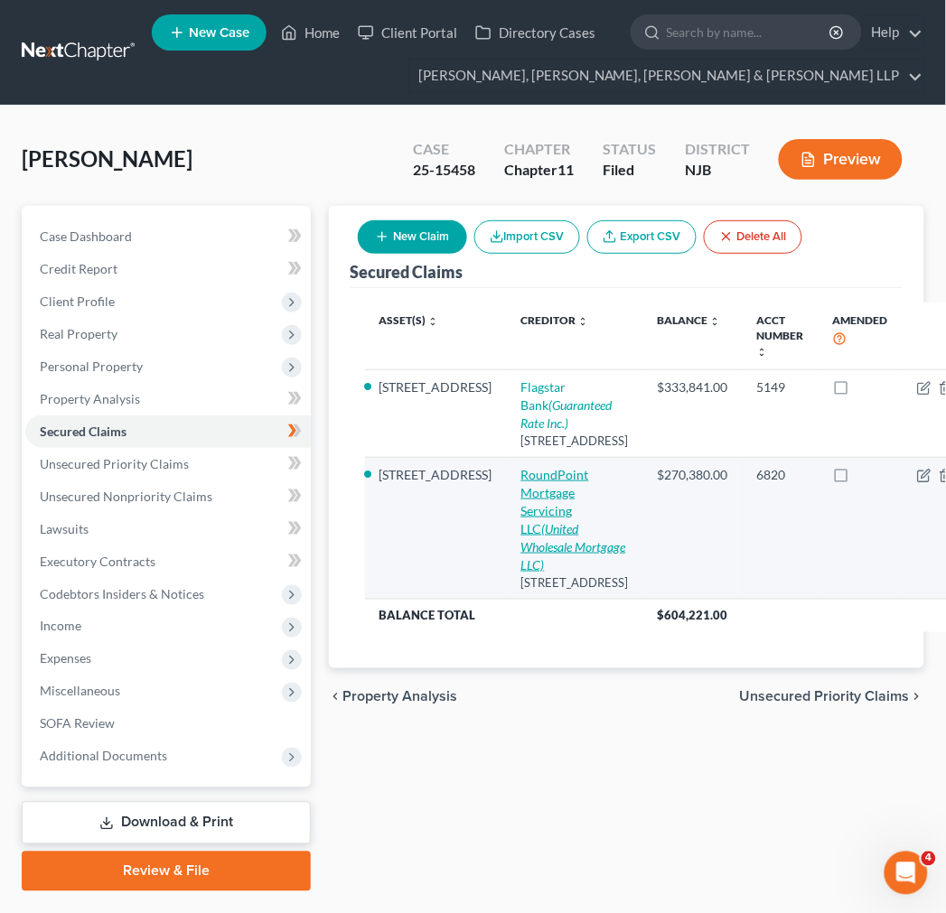
click at [521, 573] on icon "(United Wholesale Mortgage LLC)" at bounding box center [573, 546] width 105 height 51
select select "42"
select select "8"
select select "2"
select select "3"
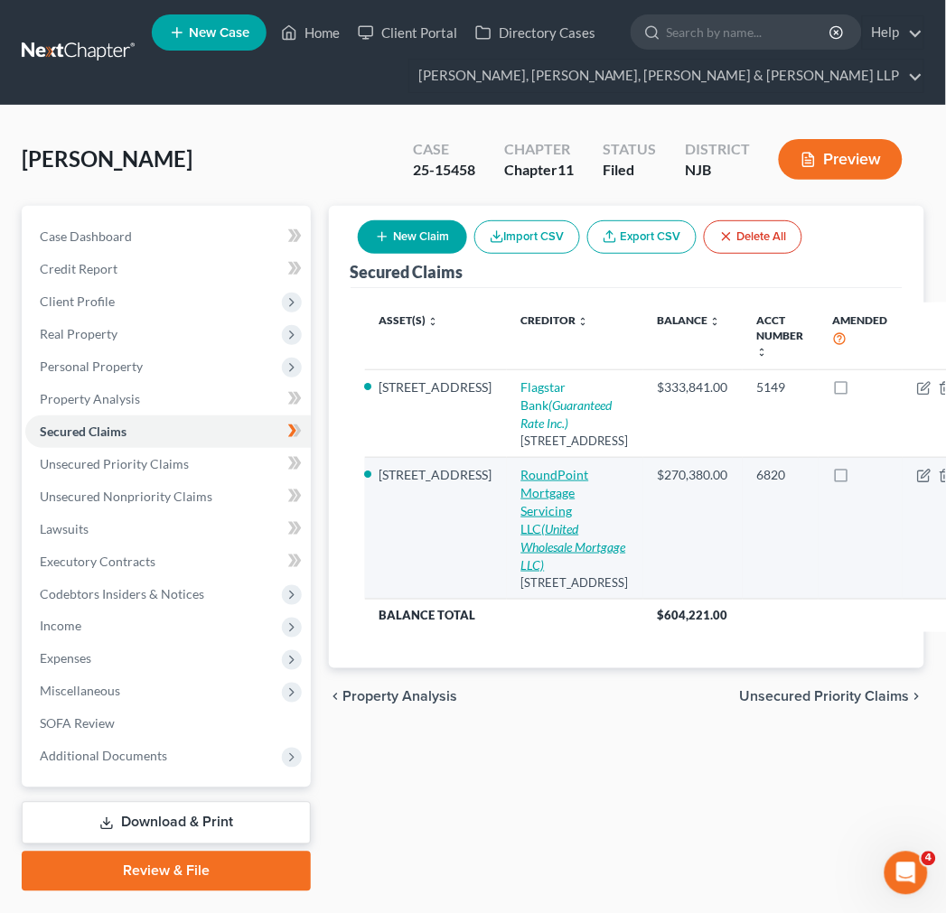
select select "0"
select select "23"
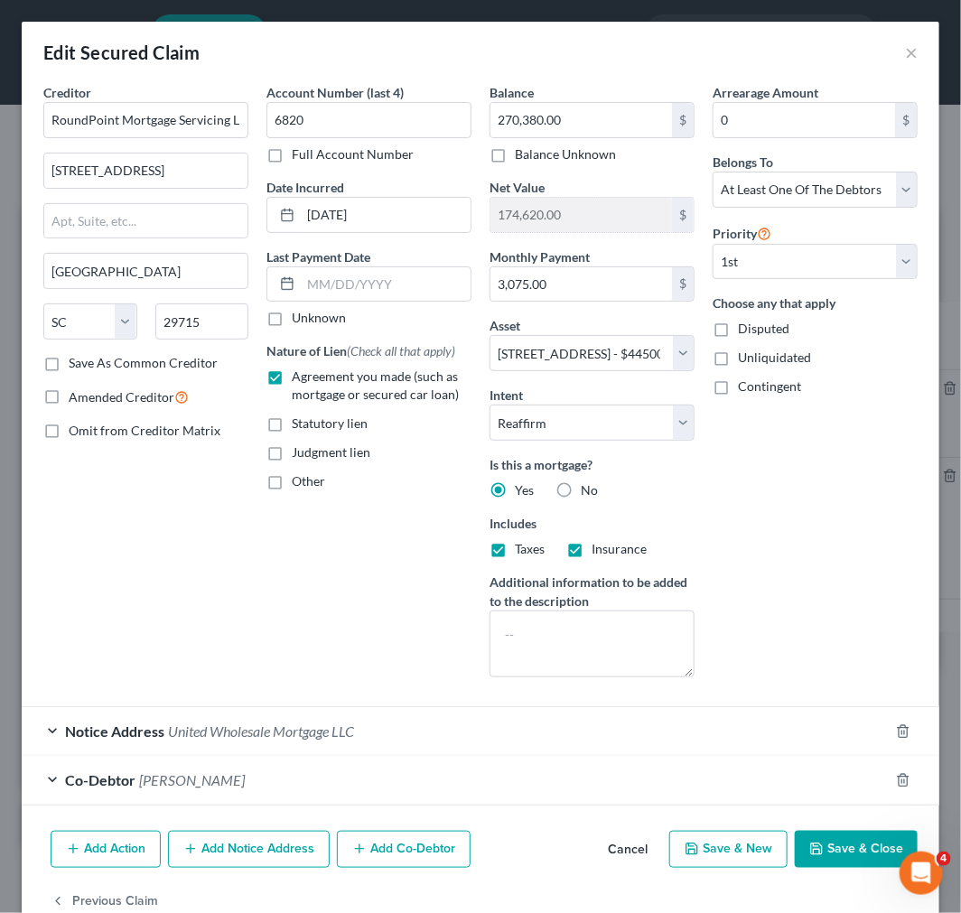
click at [329, 733] on span "United Wholesale Mortgage LLC" at bounding box center [261, 731] width 186 height 17
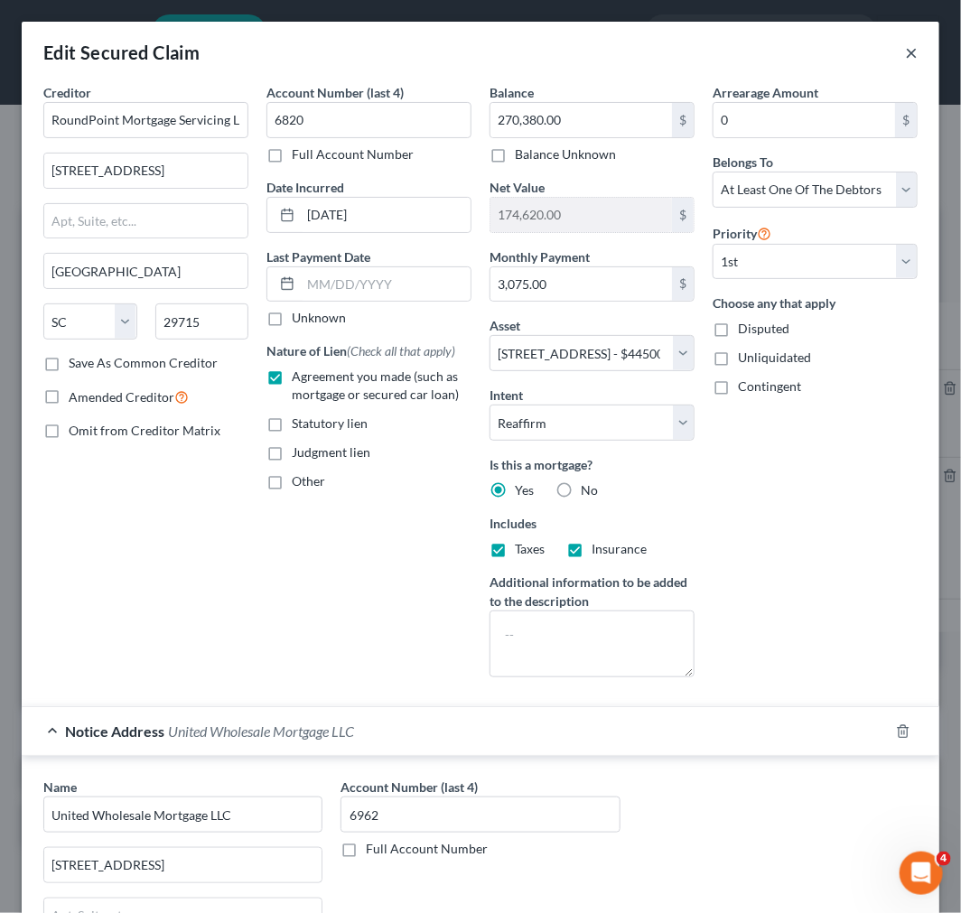
drag, startPoint x: 898, startPoint y: 42, endPoint x: 853, endPoint y: 82, distance: 60.2
click at [905, 42] on button "×" at bounding box center [911, 53] width 13 height 22
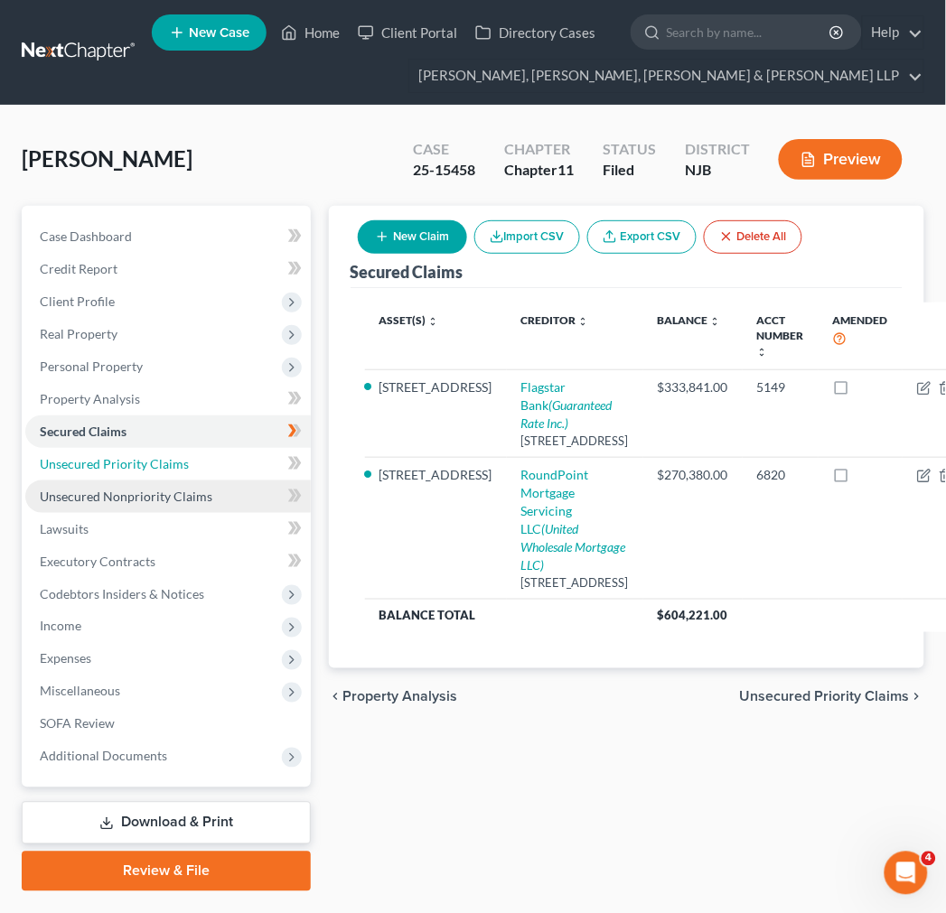
click at [154, 477] on link "Unsecured Priority Claims" at bounding box center [167, 464] width 285 height 33
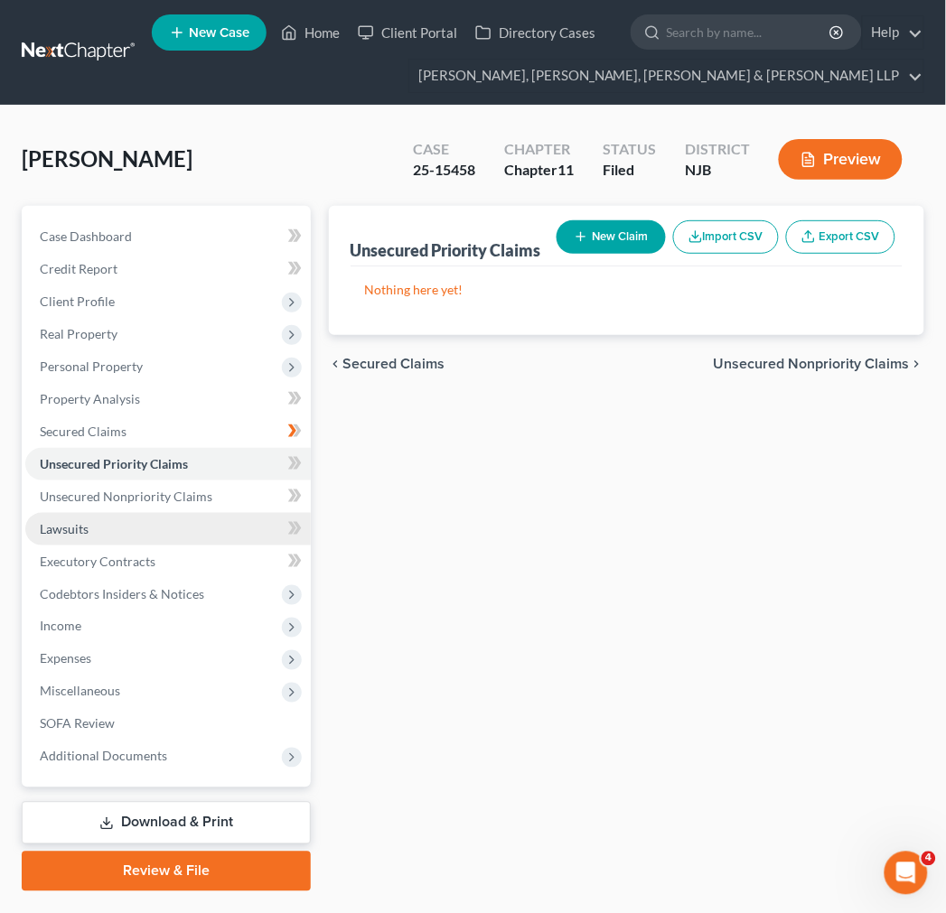
click at [142, 517] on link "Lawsuits" at bounding box center [167, 529] width 285 height 33
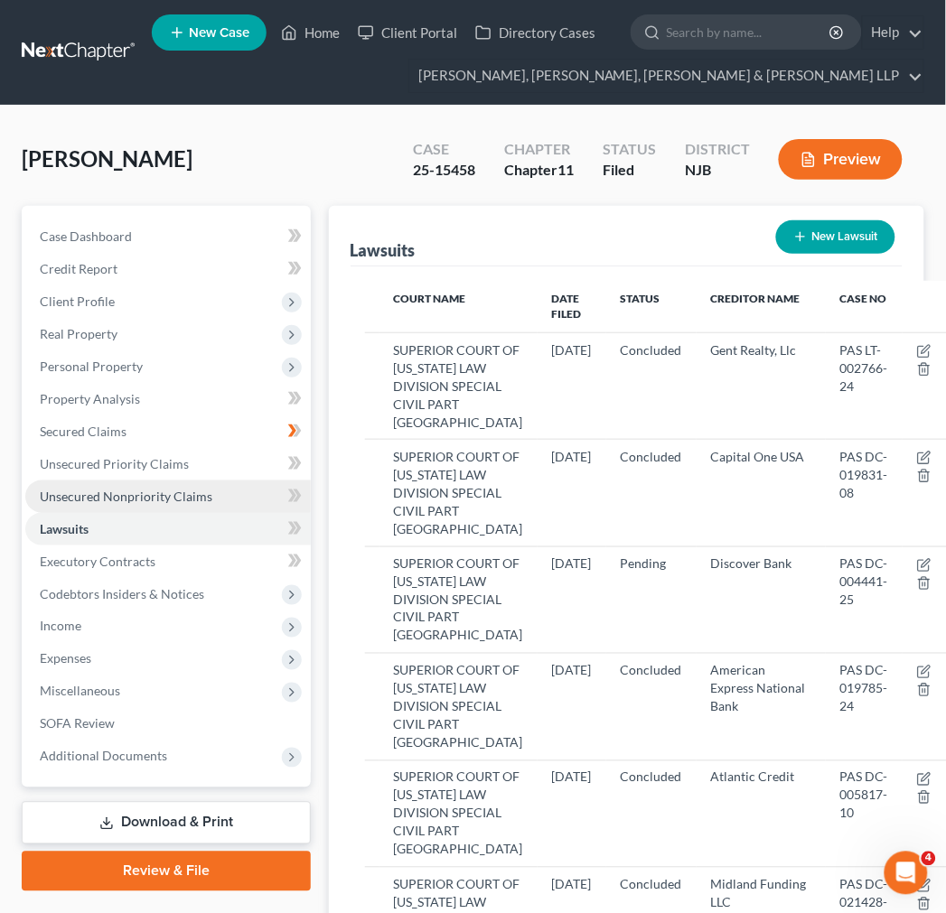
click at [173, 498] on span "Unsecured Nonpriority Claims" at bounding box center [126, 496] width 173 height 15
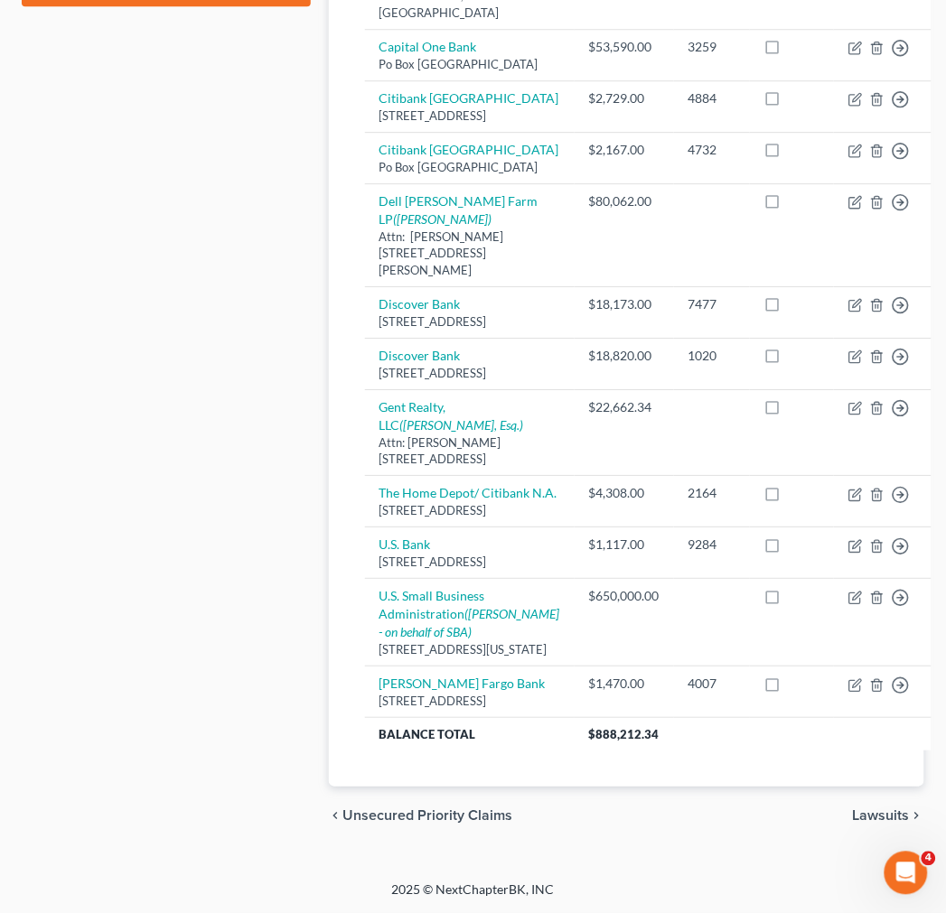
scroll to position [1143, 0]
